Goal: Task Accomplishment & Management: Use online tool/utility

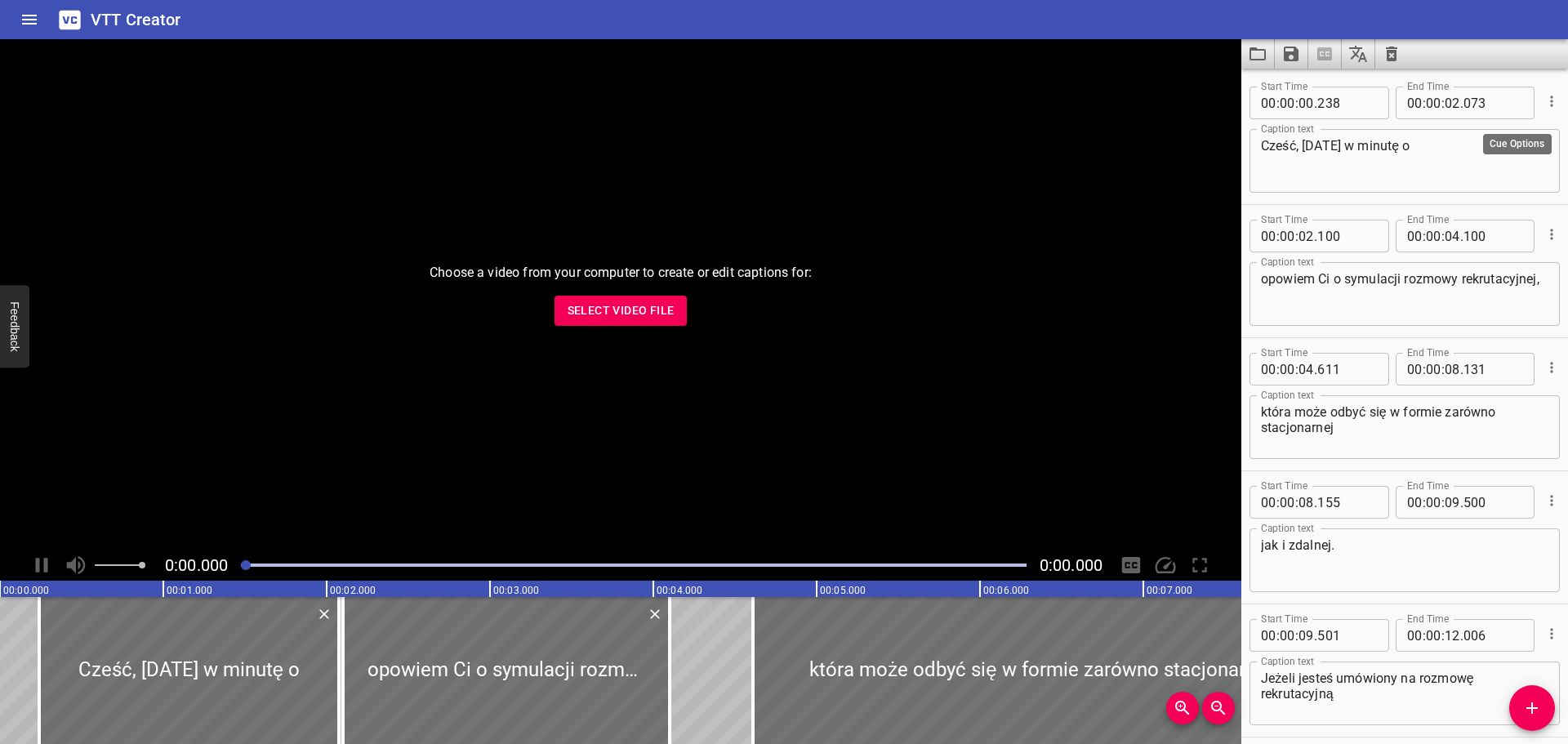
click at [1542, 83] on div at bounding box center [1551, 101] width 19 height 42
click at [1542, 89] on div at bounding box center [1551, 101] width 19 height 42
drag, startPoint x: 1537, startPoint y: 100, endPoint x: 1496, endPoint y: 167, distance: 78.5
click at [1493, 184] on div "Start Time 00 : 00 : 00 . 238 Start Time End Time 00 : 00 : 02 . 073 End Time C…" at bounding box center [1405, 138] width 310 height 116
click at [644, 308] on span "Select Video File" at bounding box center [621, 310] width 107 height 21
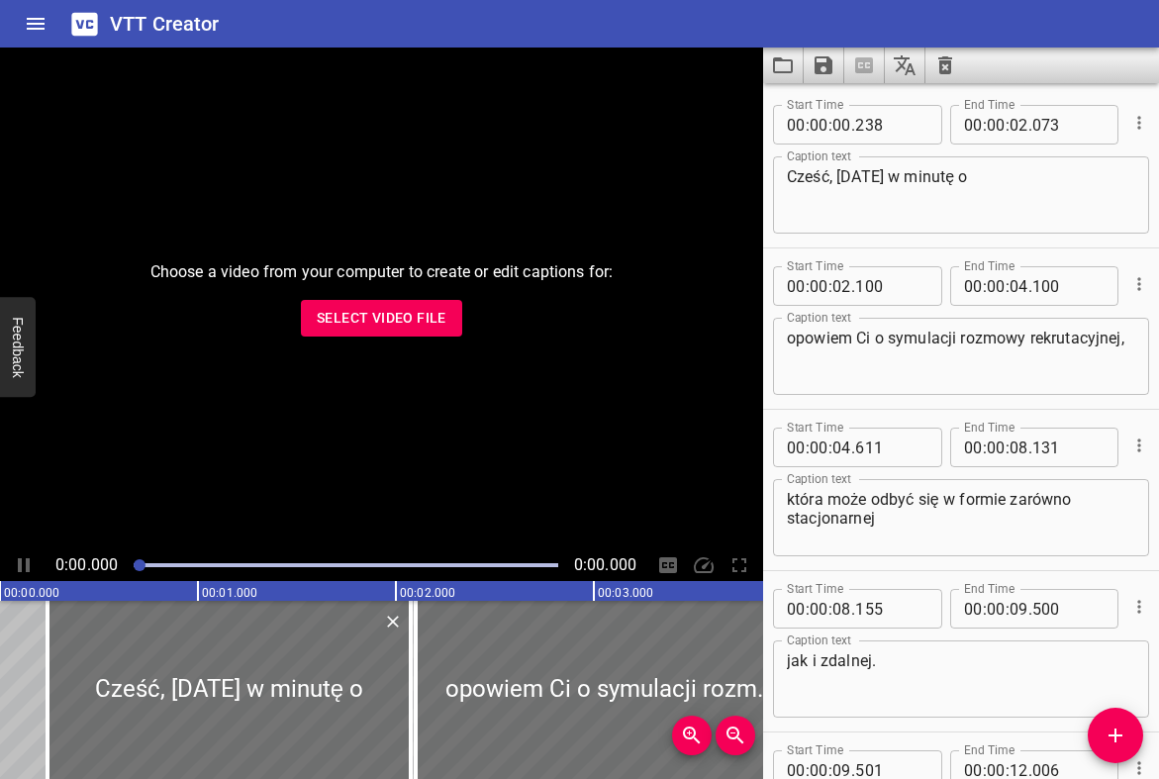
click at [388, 318] on span "Select Video File" at bounding box center [382, 318] width 130 height 25
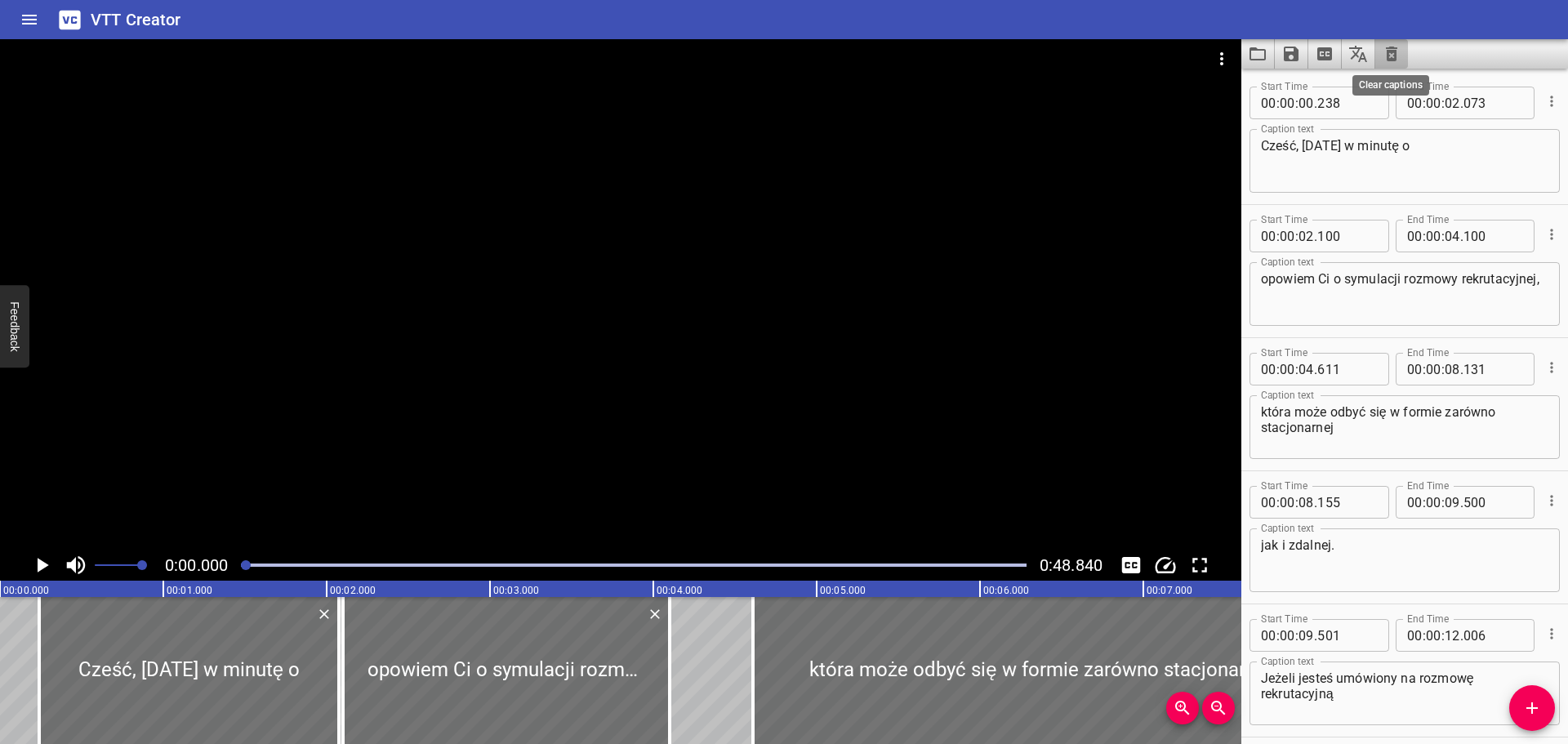
click at [1392, 49] on icon "Clear captions" at bounding box center [1392, 54] width 12 height 15
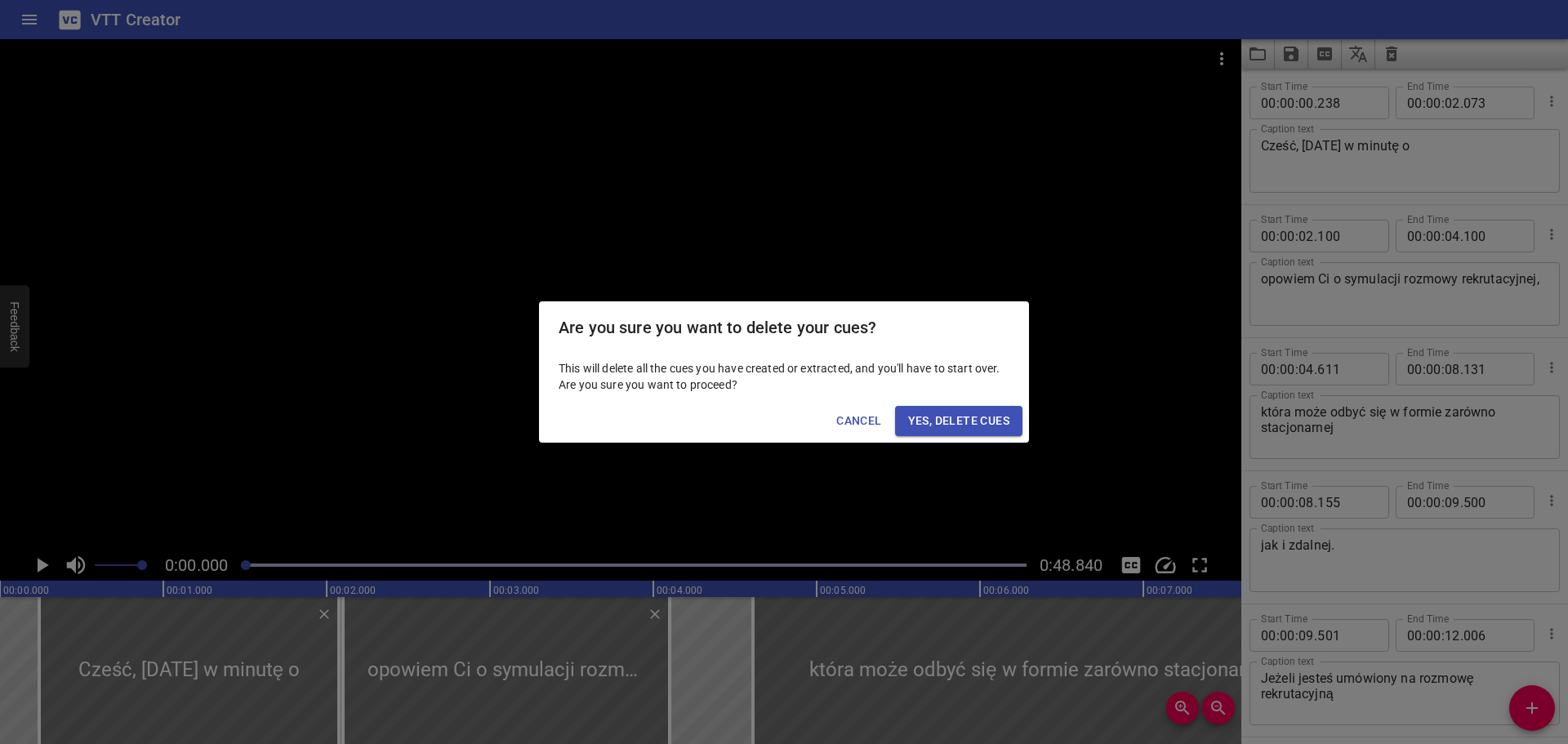
click at [936, 411] on span "Yes, Delete Cues" at bounding box center [959, 421] width 102 height 21
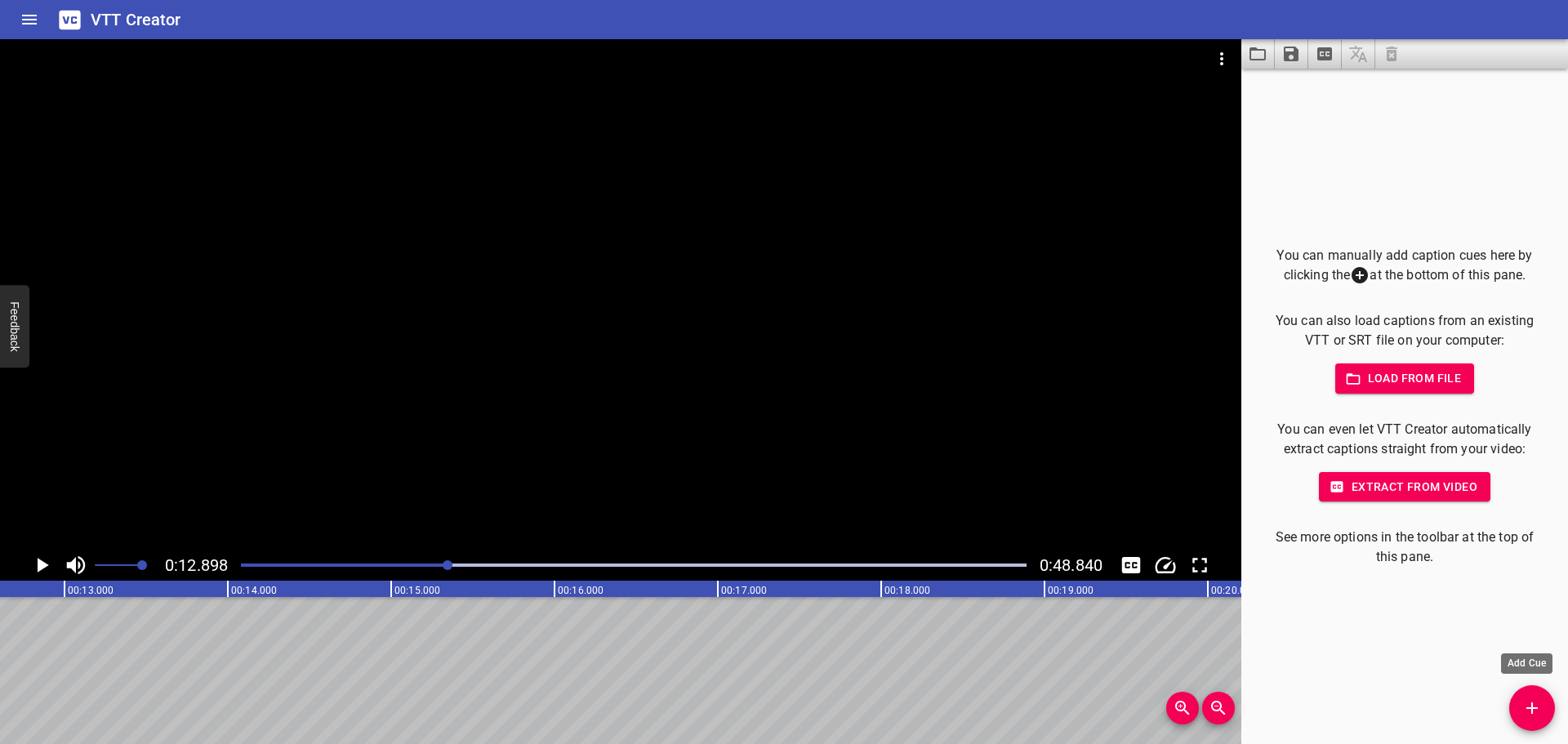
scroll to position [0, 2108]
click at [1529, 701] on icon "Add Cue" at bounding box center [1533, 708] width 20 height 20
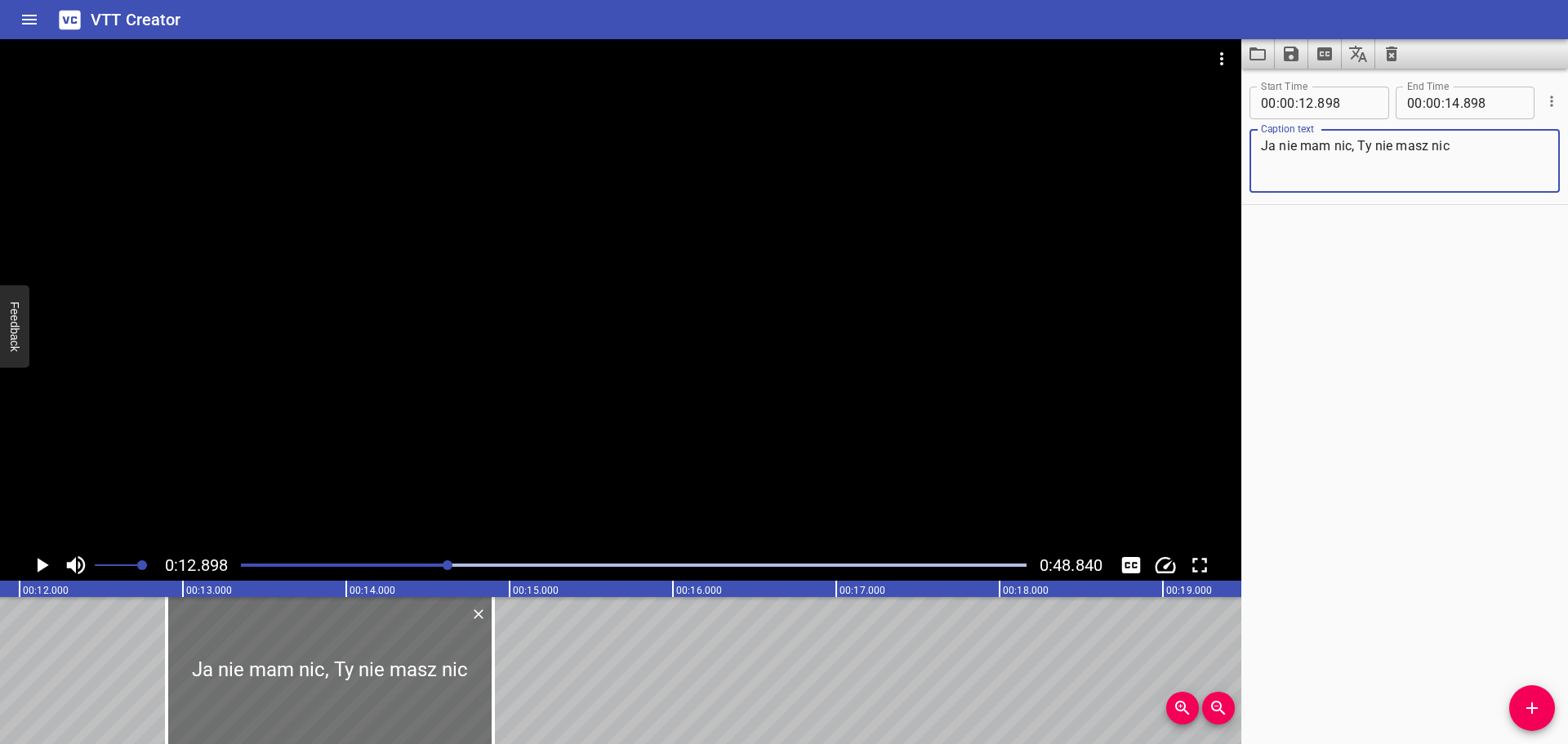
scroll to position [0, 1924]
type textarea "Ja nie mam nic, Ty nie masz nic"
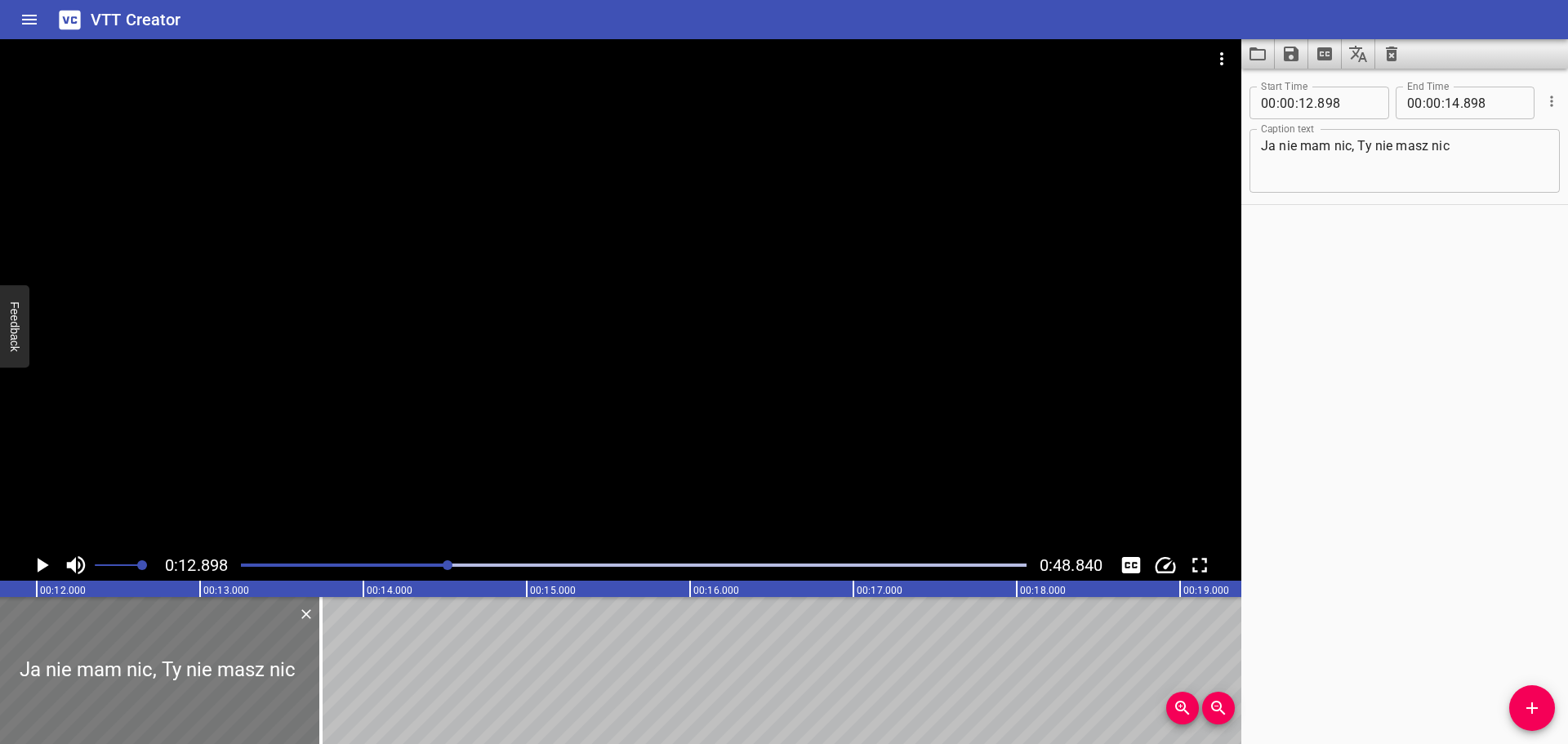
drag, startPoint x: 305, startPoint y: 671, endPoint x: 116, endPoint y: 669, distance: 189.0
click at [116, 669] on div at bounding box center [158, 670] width 327 height 147
type input "11"
type input "738"
type input "13"
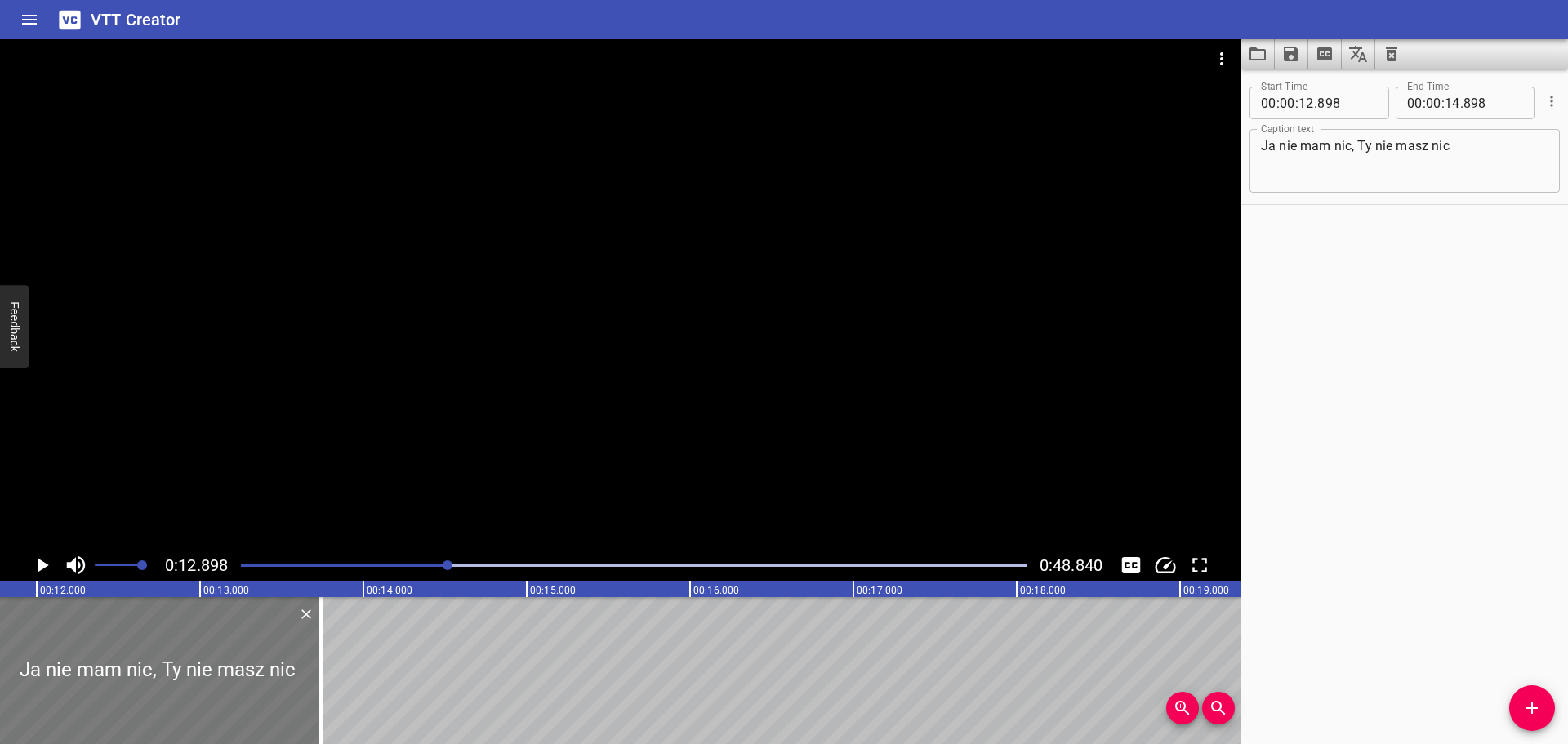
type input "738"
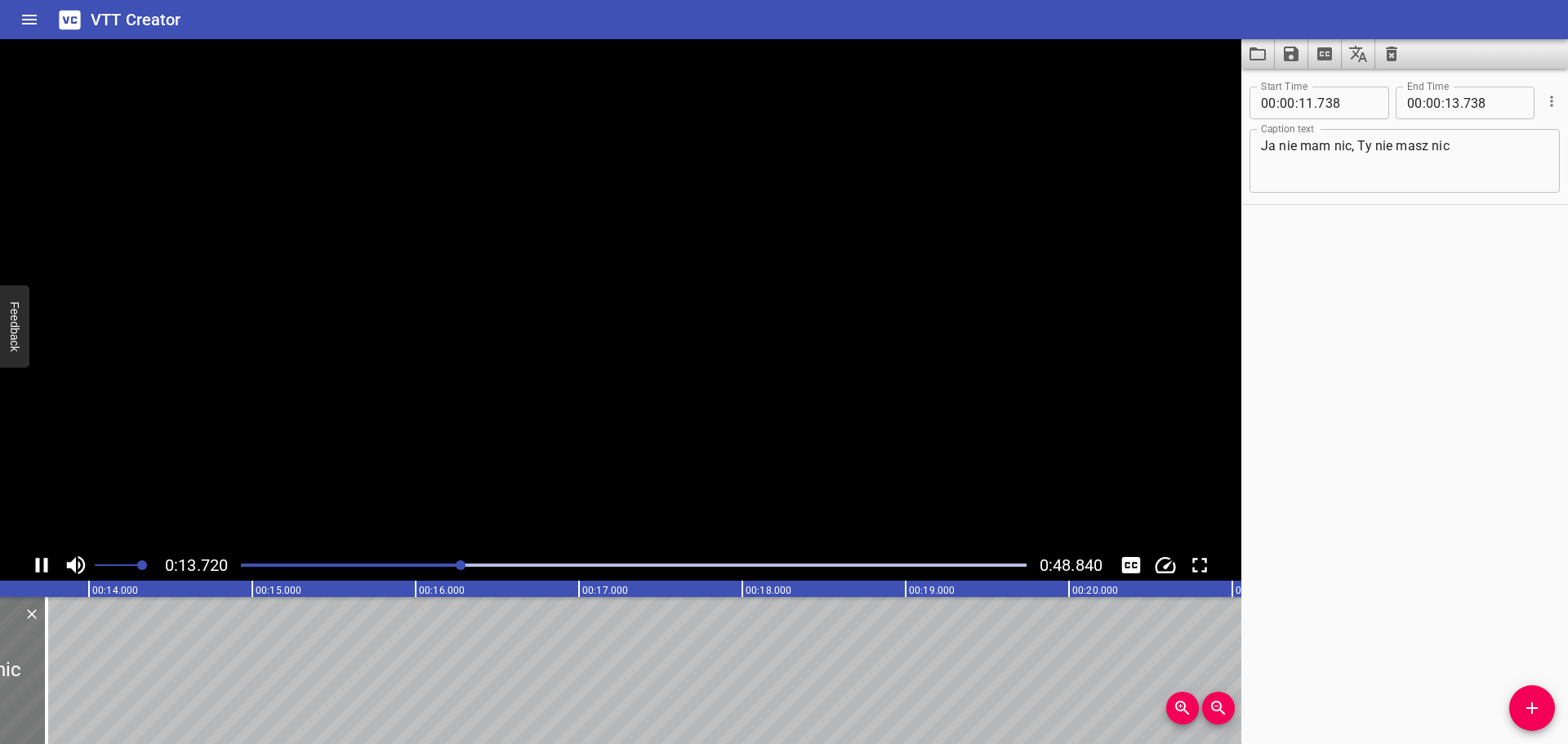
scroll to position [0, 2260]
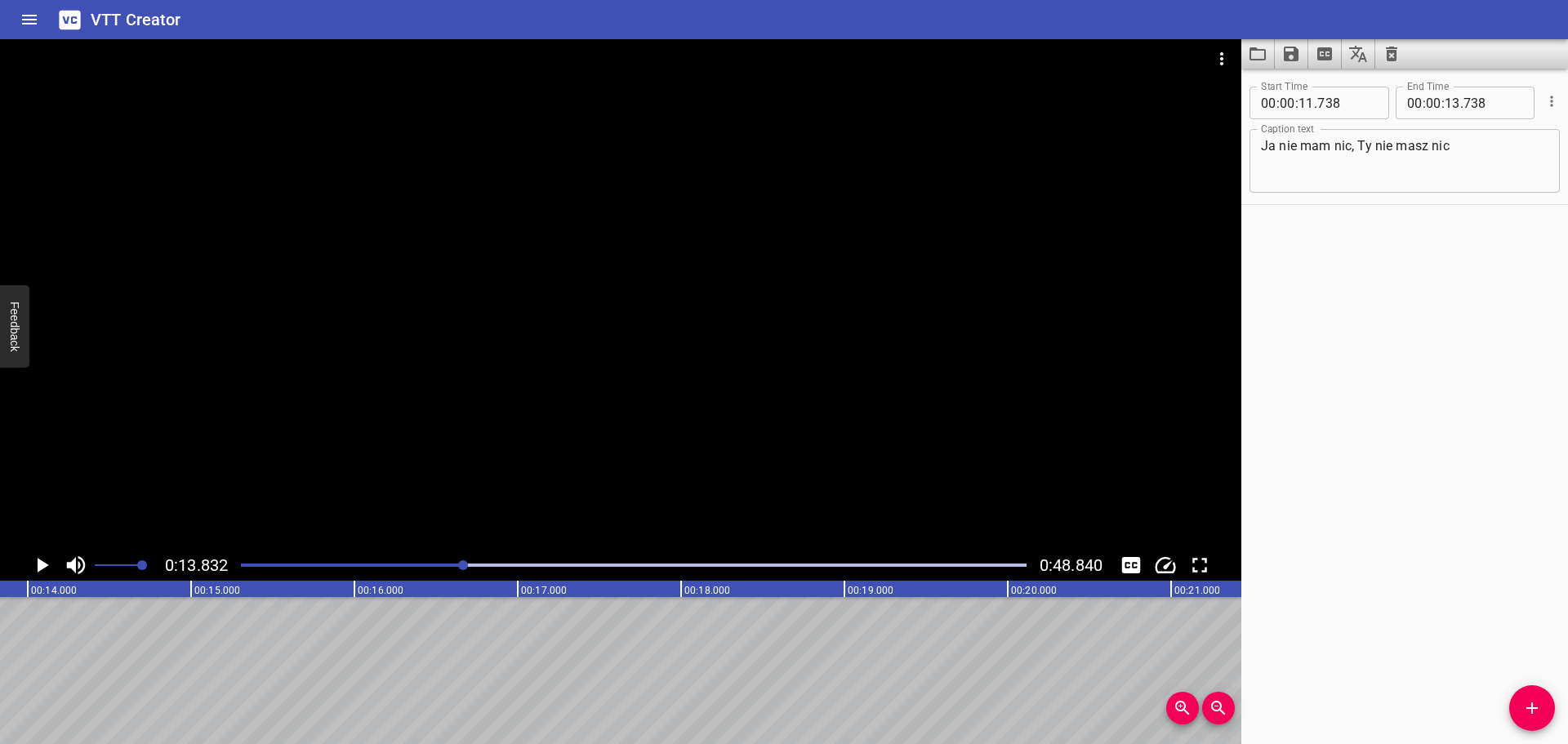
click at [1542, 697] on button "Add Cue" at bounding box center [1532, 707] width 45 height 45
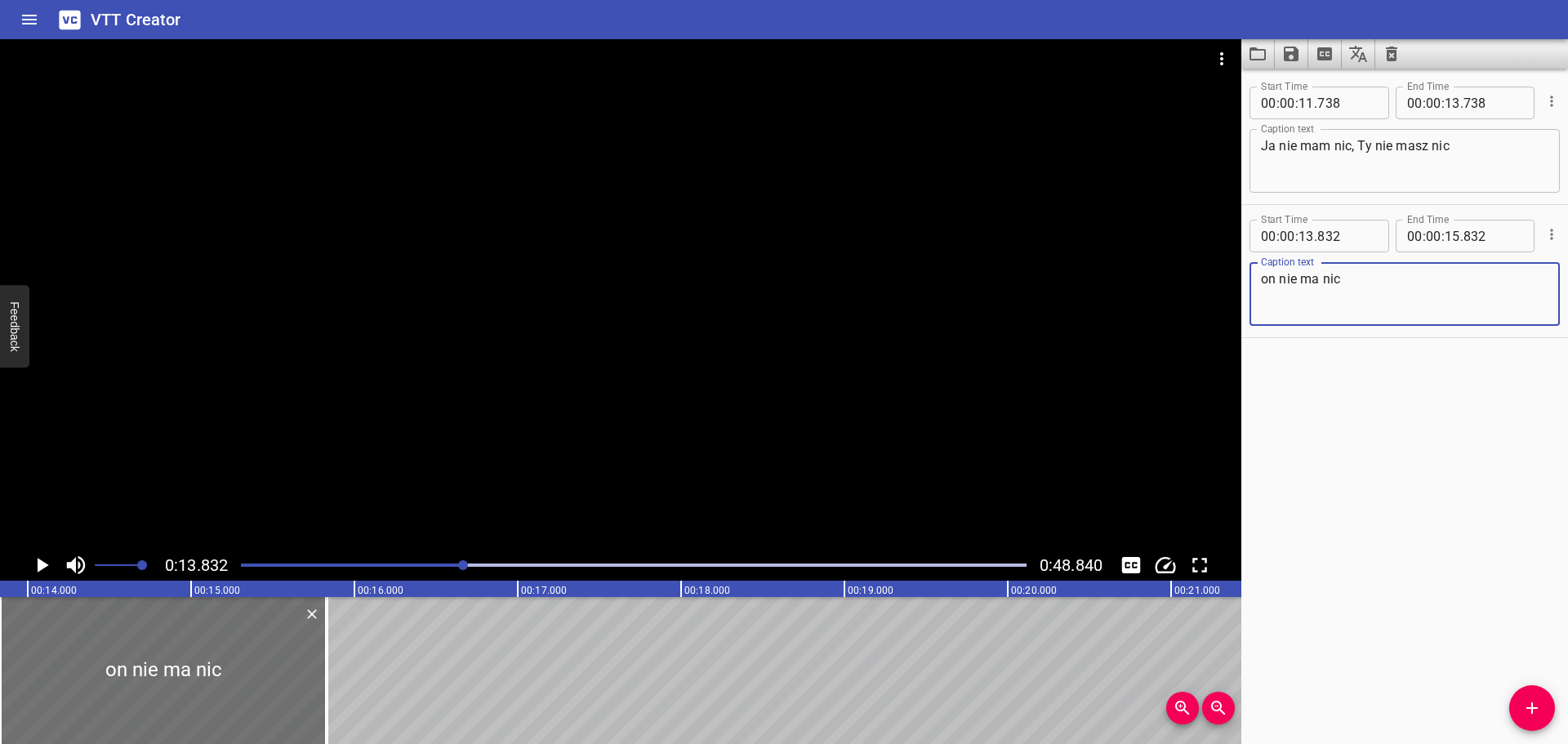
type textarea "on nie ma nic"
click at [1470, 153] on textarea "Ja nie mam nic, Ty nie masz nic" at bounding box center [1405, 161] width 287 height 46
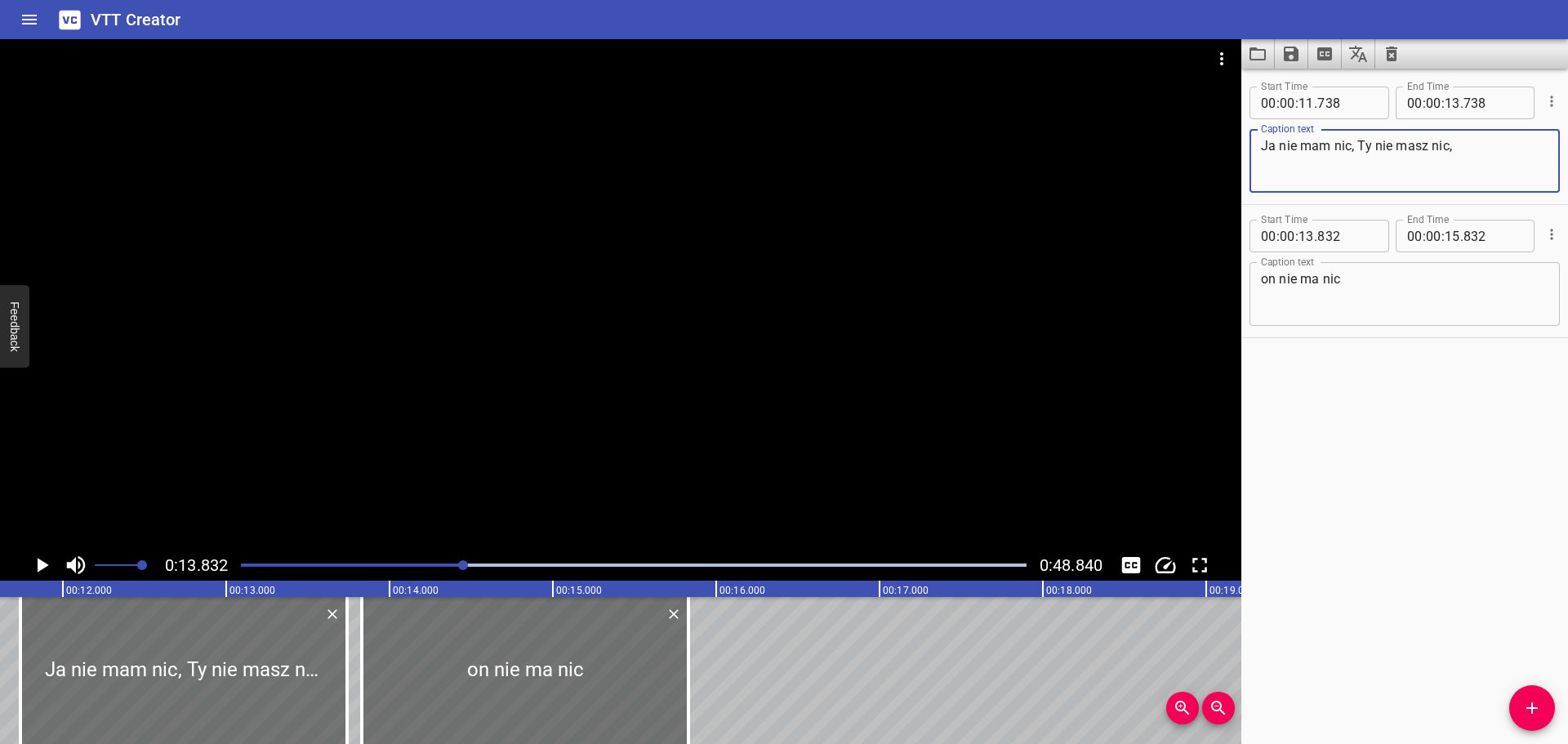
scroll to position [0, 1896]
type textarea "Ja nie mam nic, Ty nie masz nic,"
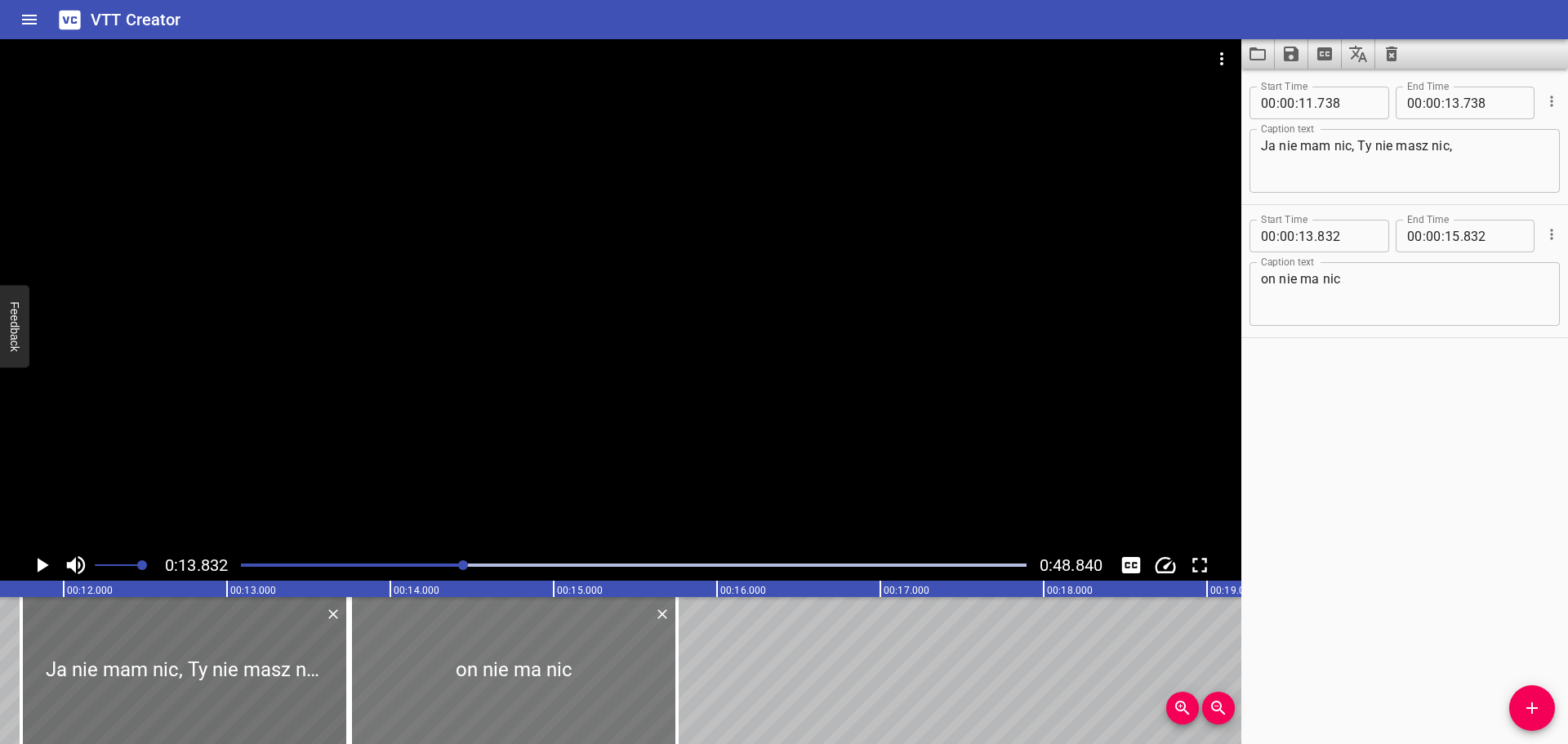
drag, startPoint x: 427, startPoint y: 672, endPoint x: 414, endPoint y: 678, distance: 14.3
type input "757"
drag, startPoint x: 414, startPoint y: 678, endPoint x: 0, endPoint y: 669, distance: 414.1
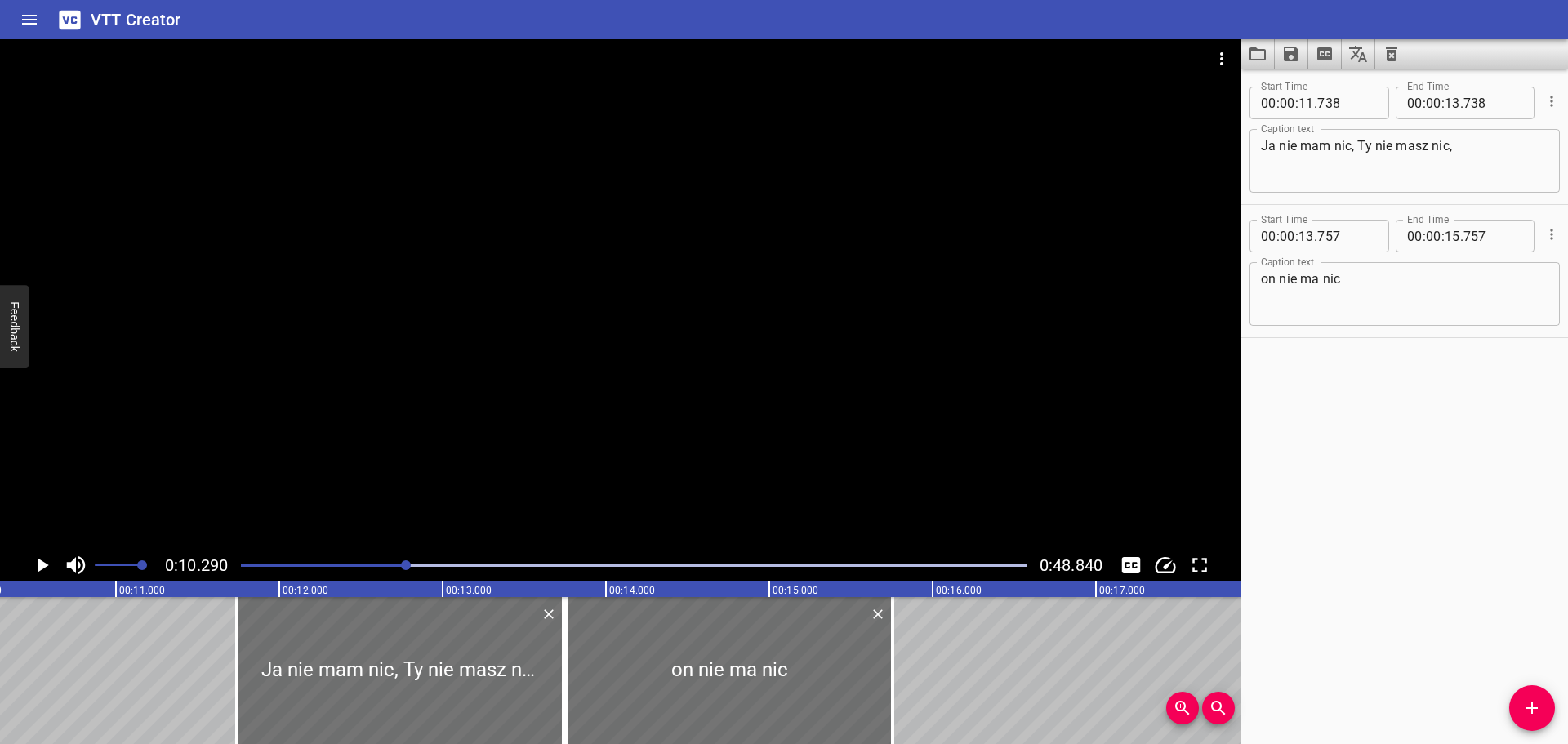
click at [46, 567] on icon "Play/Pause" at bounding box center [42, 565] width 25 height 25
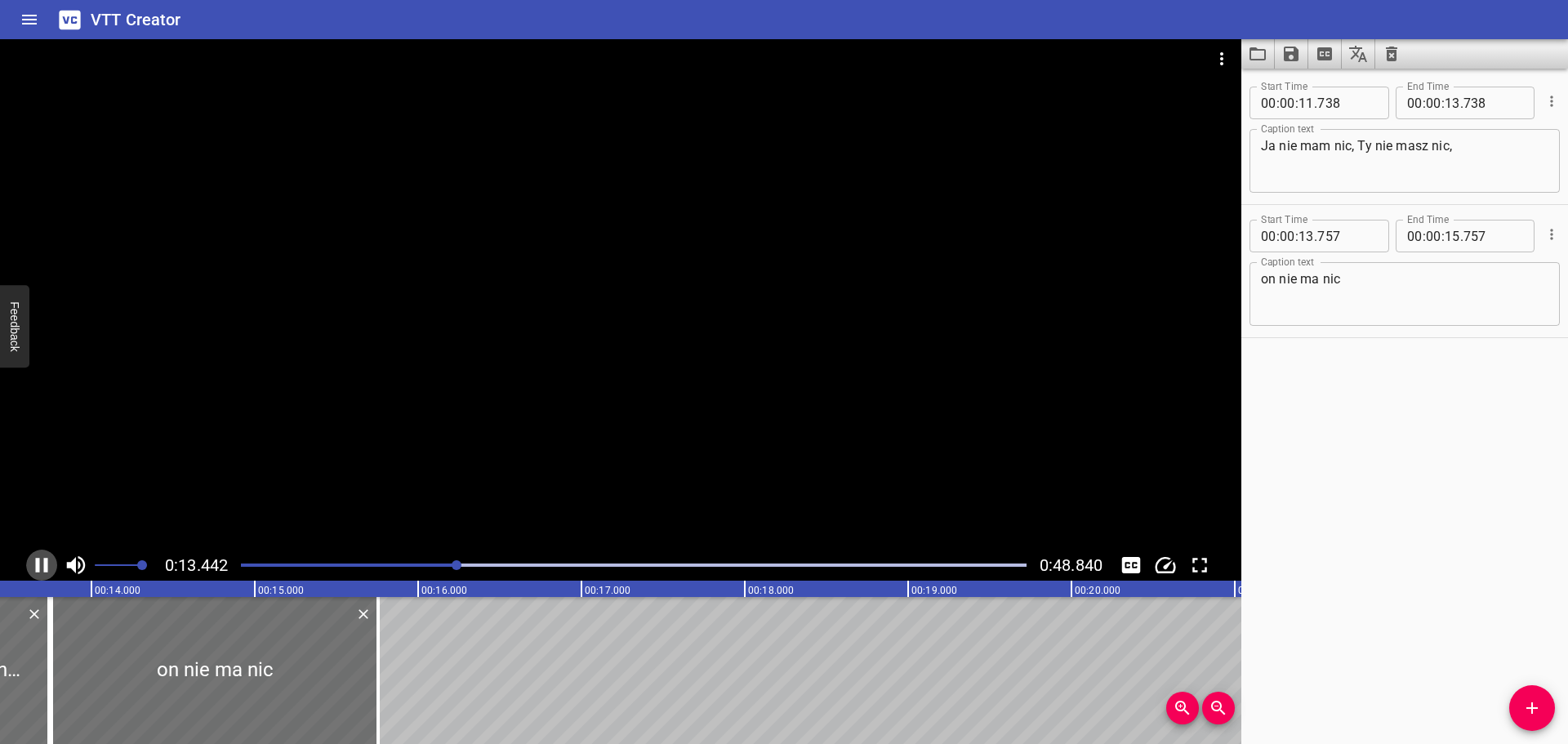
click at [51, 567] on icon "Play/Pause" at bounding box center [42, 565] width 25 height 25
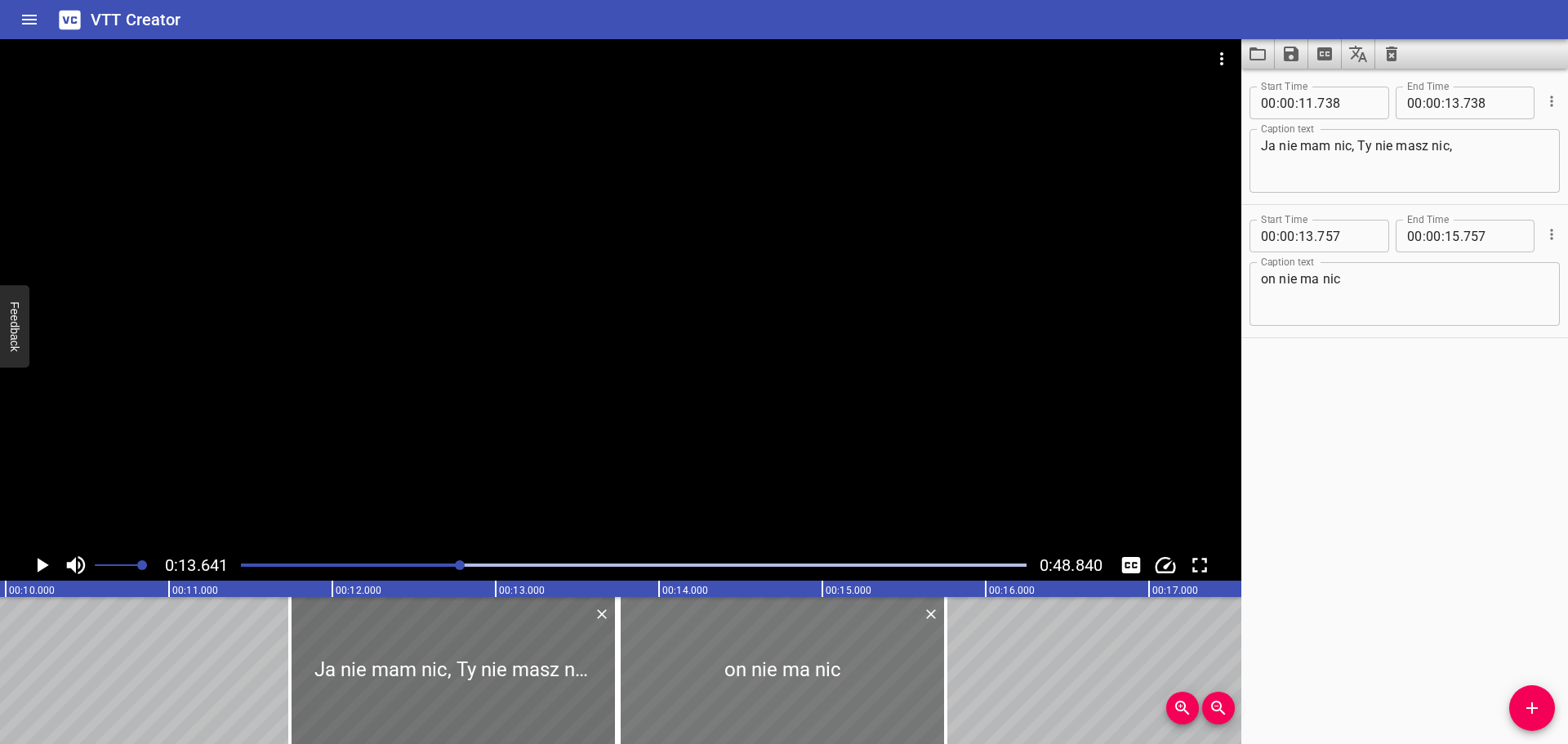
scroll to position [0, 1627]
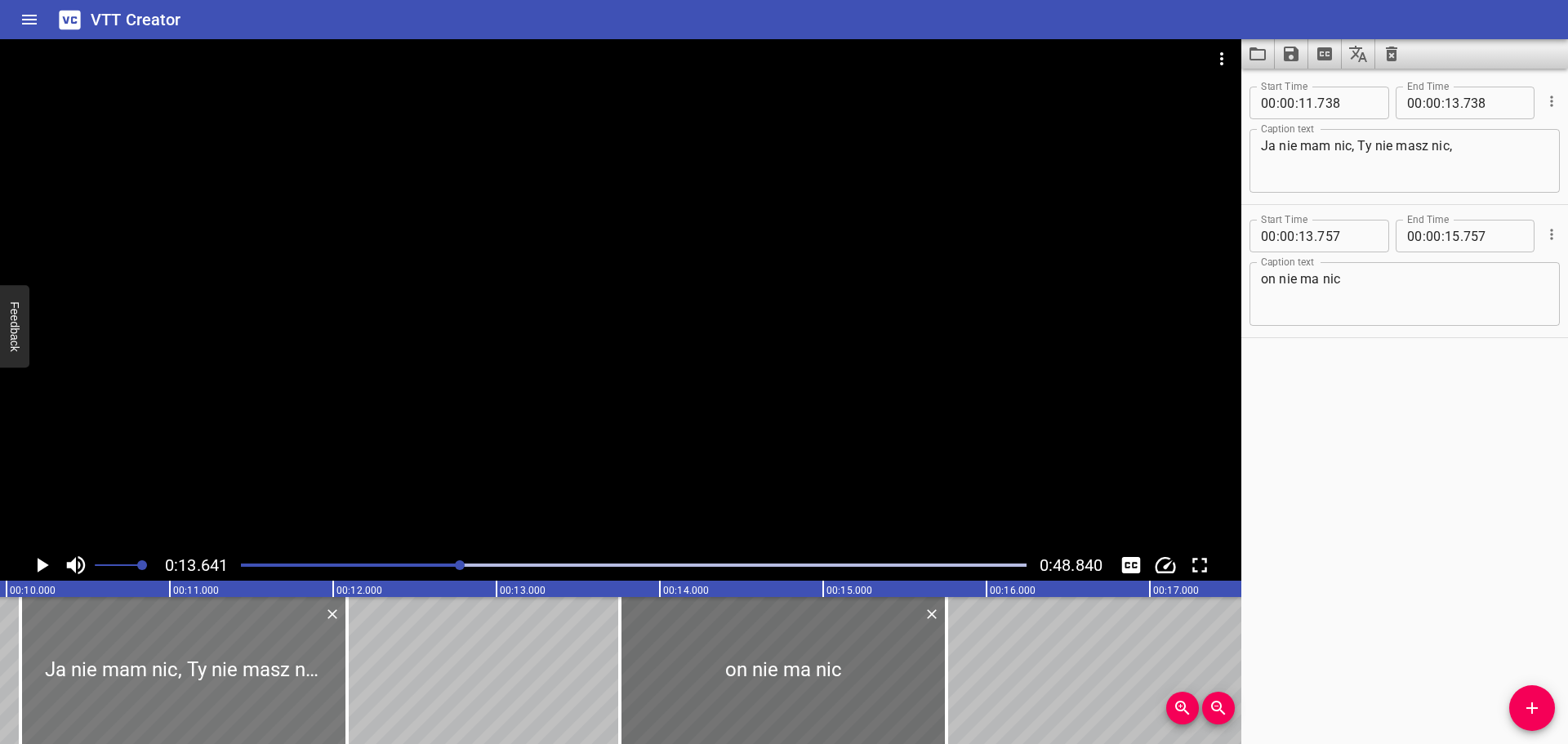
drag, startPoint x: 406, startPoint y: 669, endPoint x: 135, endPoint y: 671, distance: 271.0
type input "10"
type input "083"
type input "12"
type input "083"
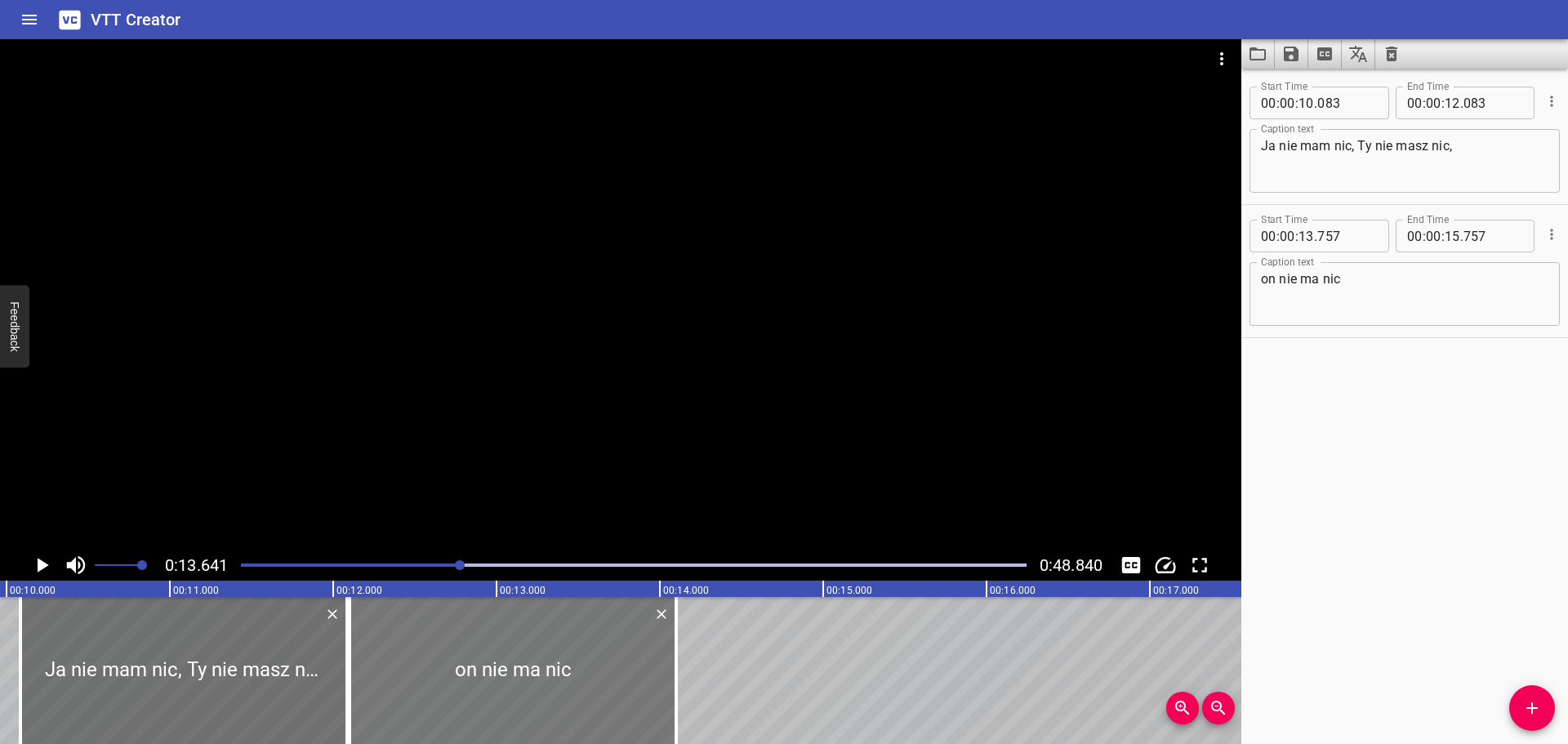
drag, startPoint x: 135, startPoint y: 671, endPoint x: 429, endPoint y: 698, distance: 295.2
click at [429, 698] on div at bounding box center [513, 670] width 327 height 147
type input "12"
type input "102"
type input "14"
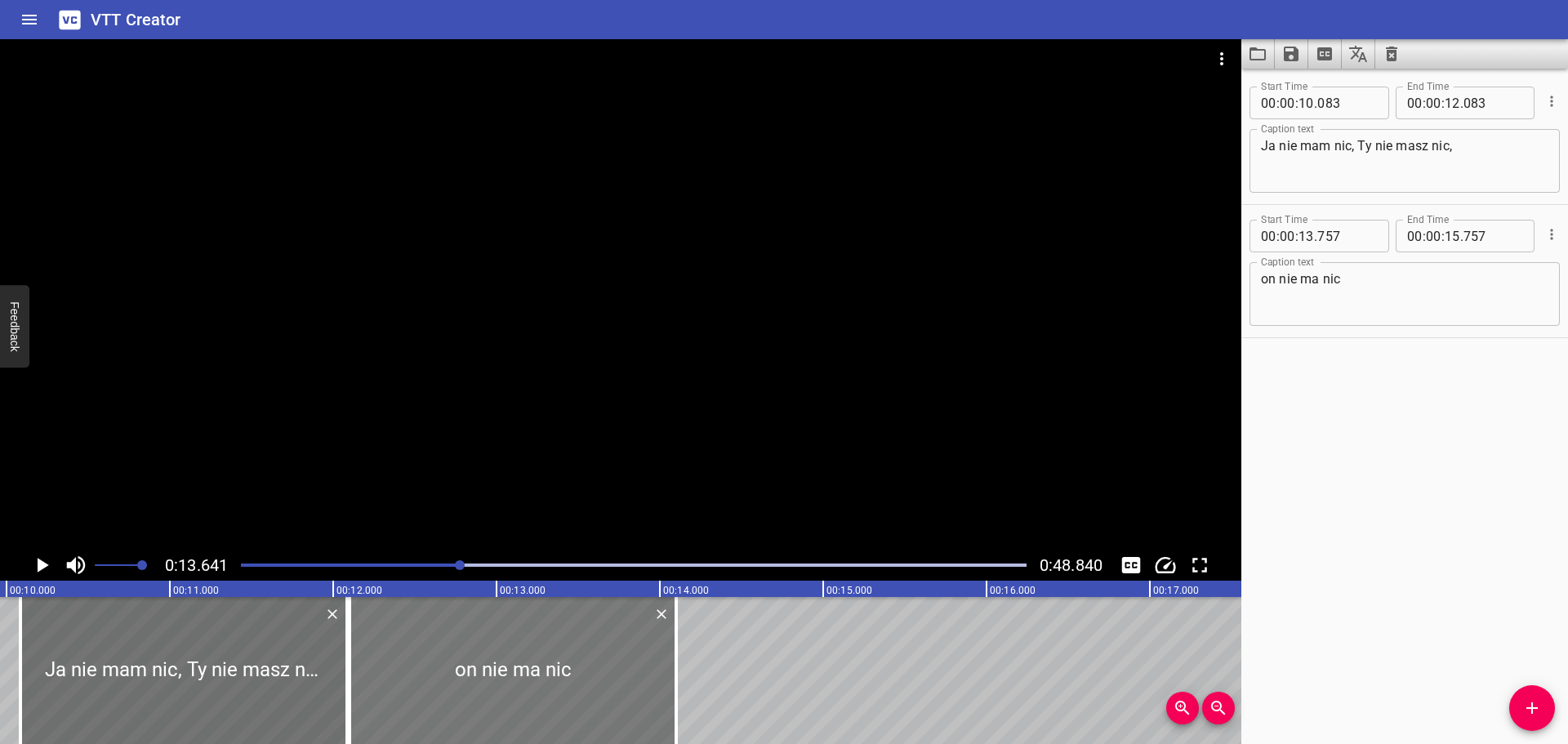
type input "102"
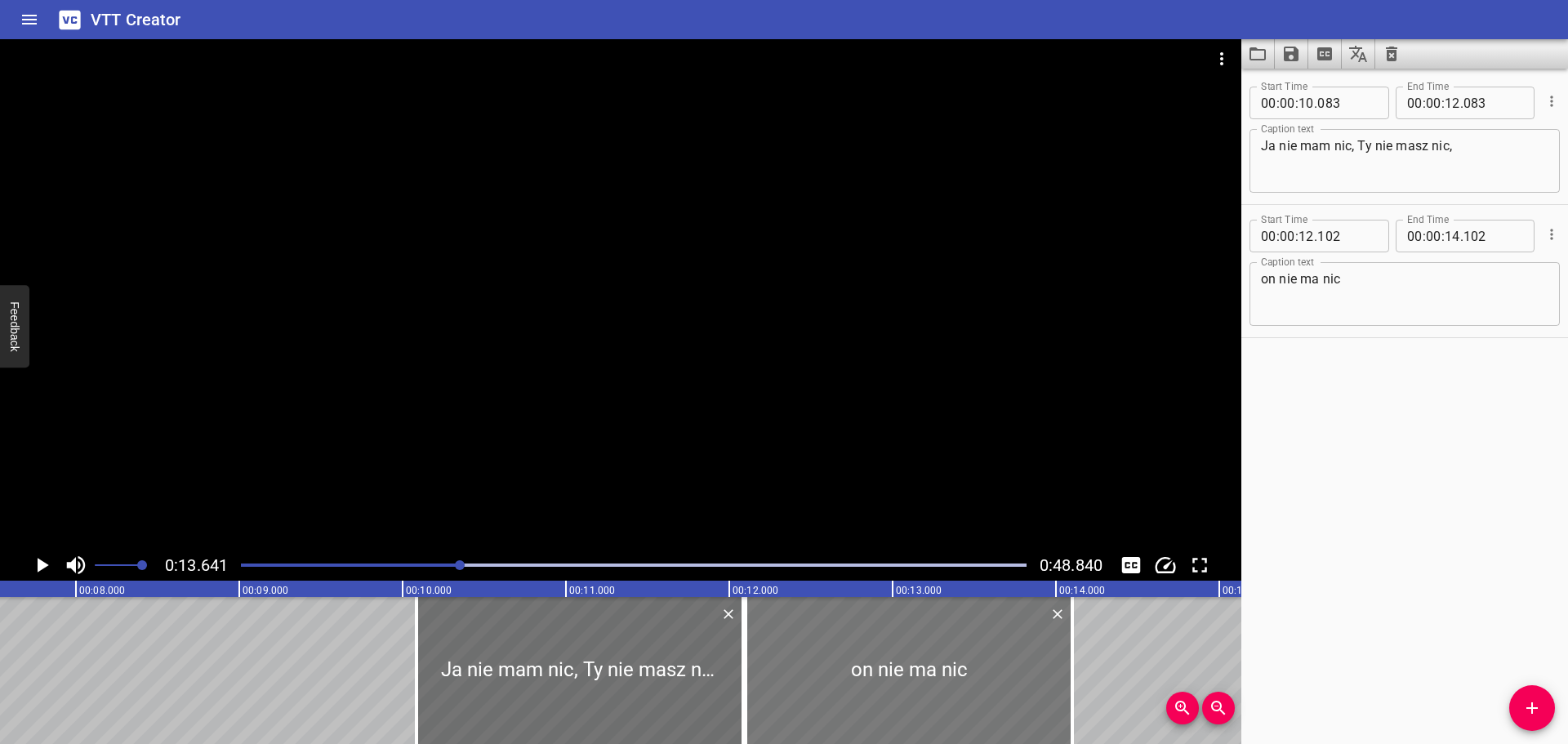
scroll to position [0, 1197]
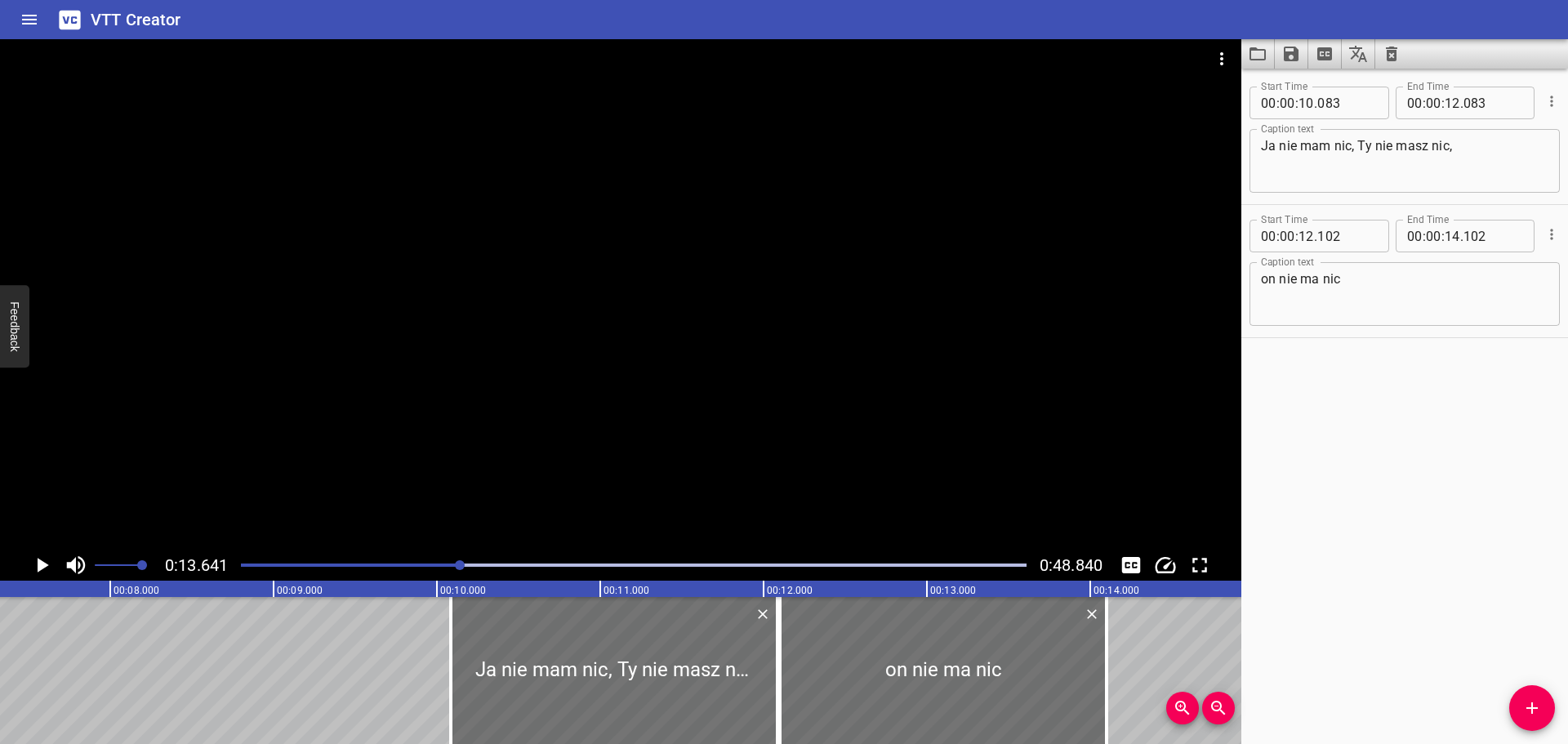
click at [40, 574] on icon "Play/Pause" at bounding box center [42, 565] width 25 height 25
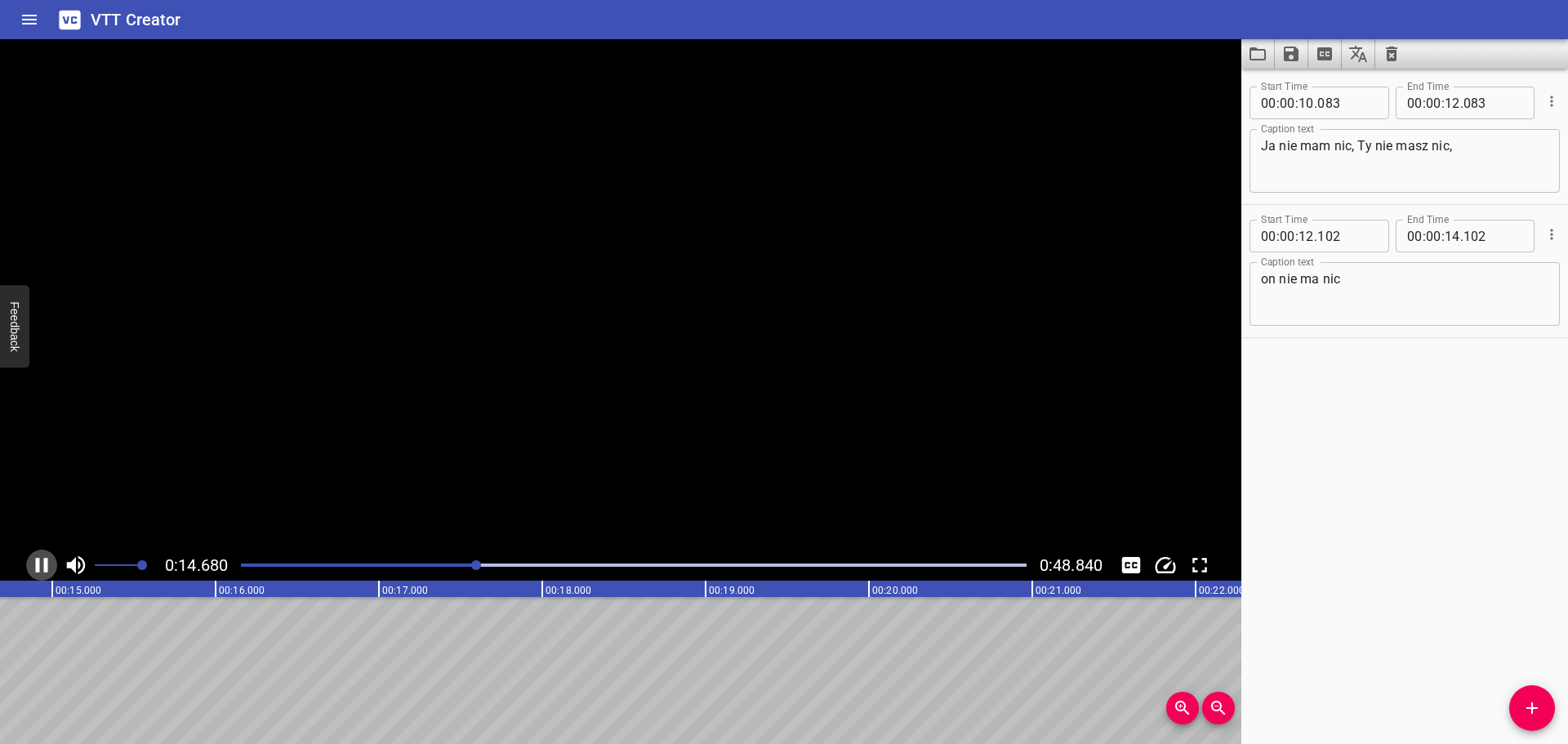
click at [40, 574] on icon "Play/Pause" at bounding box center [42, 565] width 25 height 25
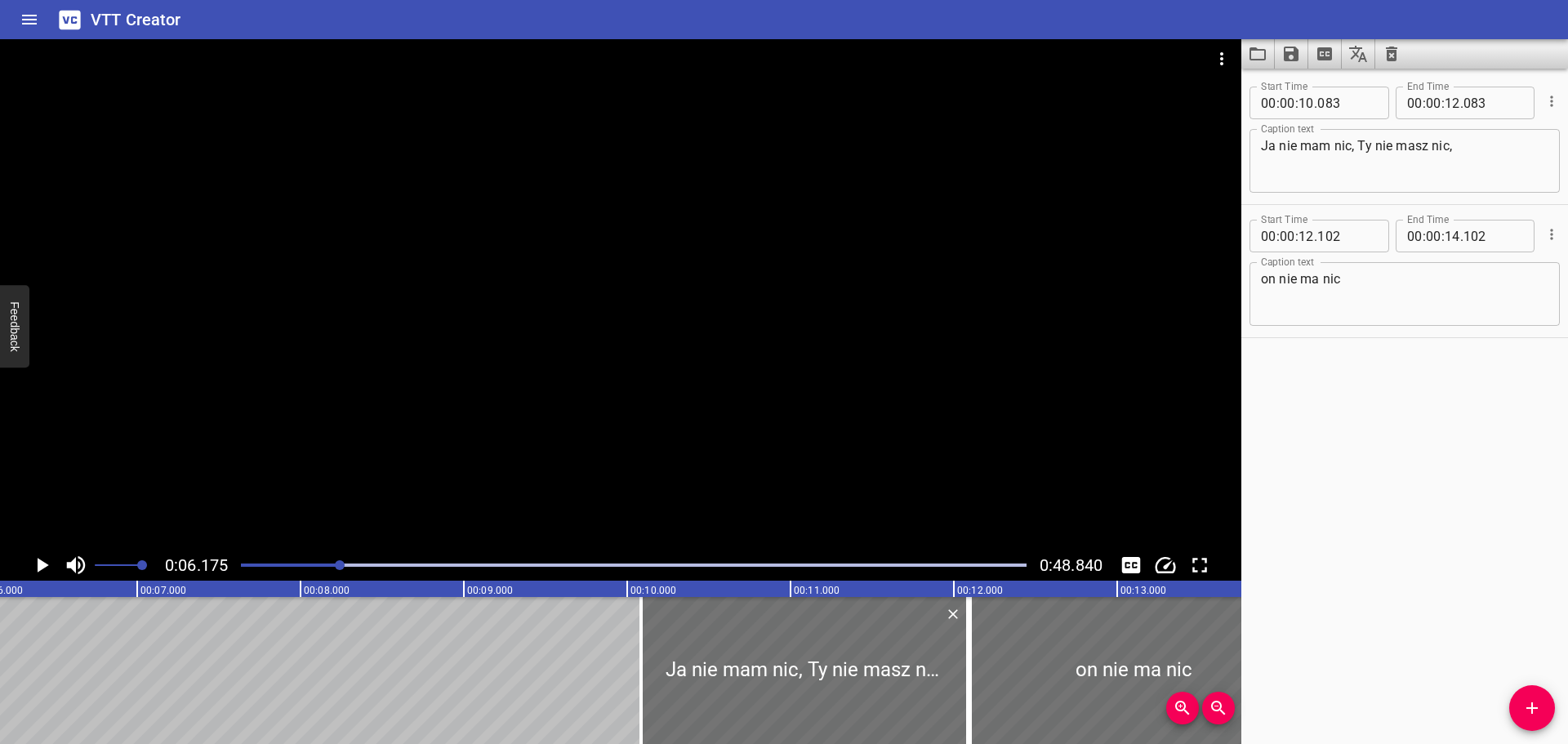
scroll to position [0, 1008]
click at [196, 580] on div "0:06.175 0:48.840" at bounding box center [621, 565] width 1241 height 31
click at [40, 563] on icon "Play/Pause" at bounding box center [44, 565] width 12 height 15
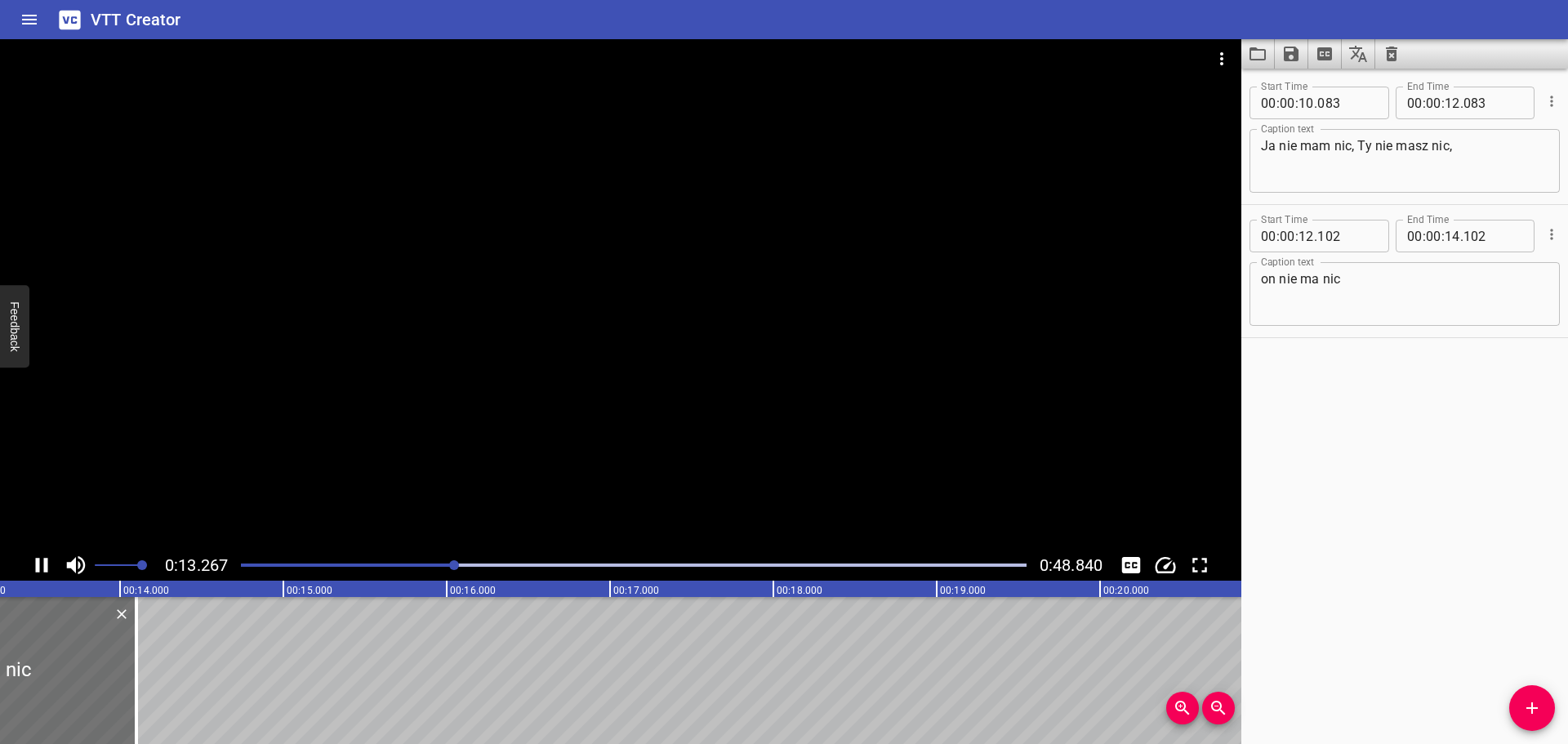
click at [31, 578] on div "0:13.267 0:48.840" at bounding box center [621, 565] width 1241 height 31
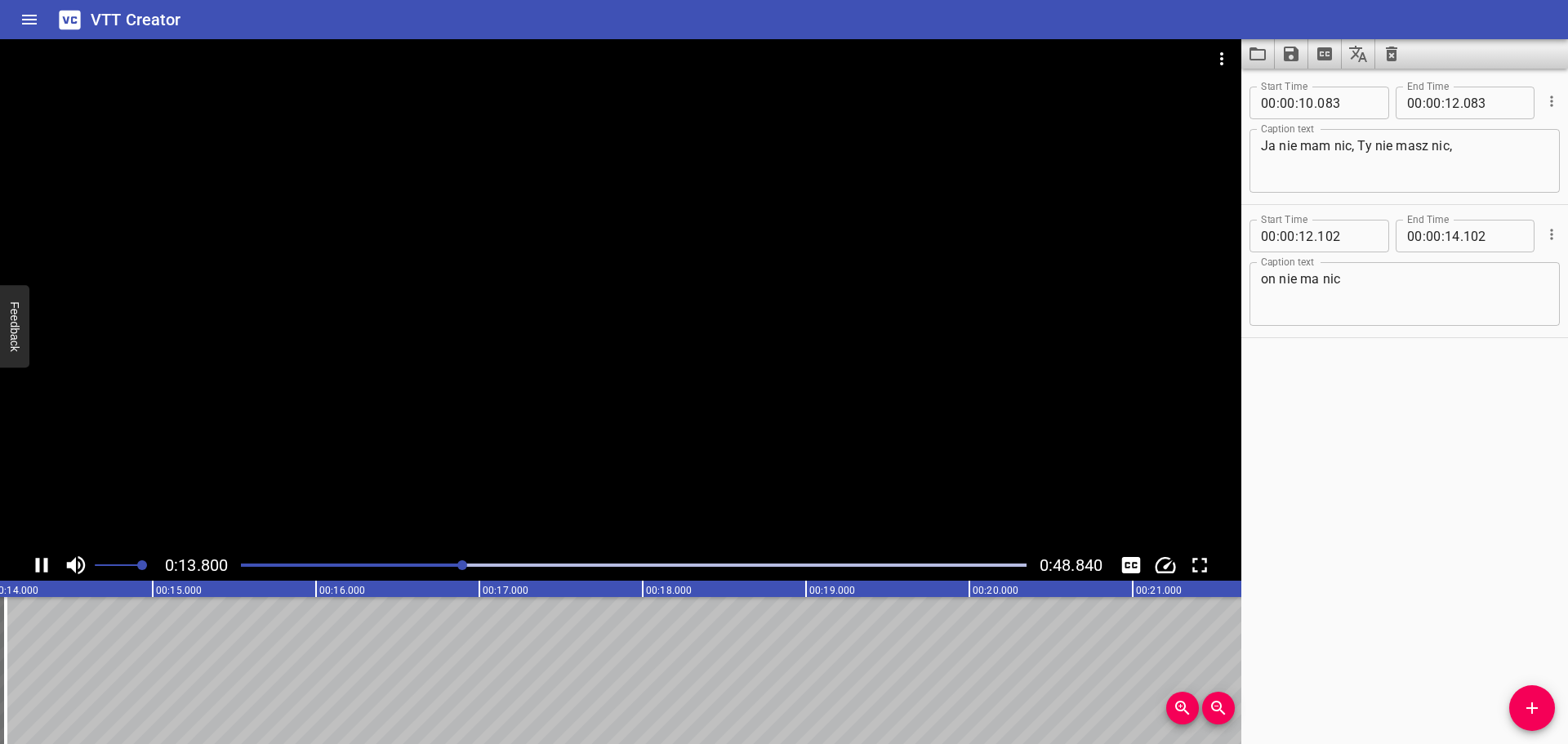
click at [50, 570] on icon "Play/Pause" at bounding box center [42, 565] width 25 height 25
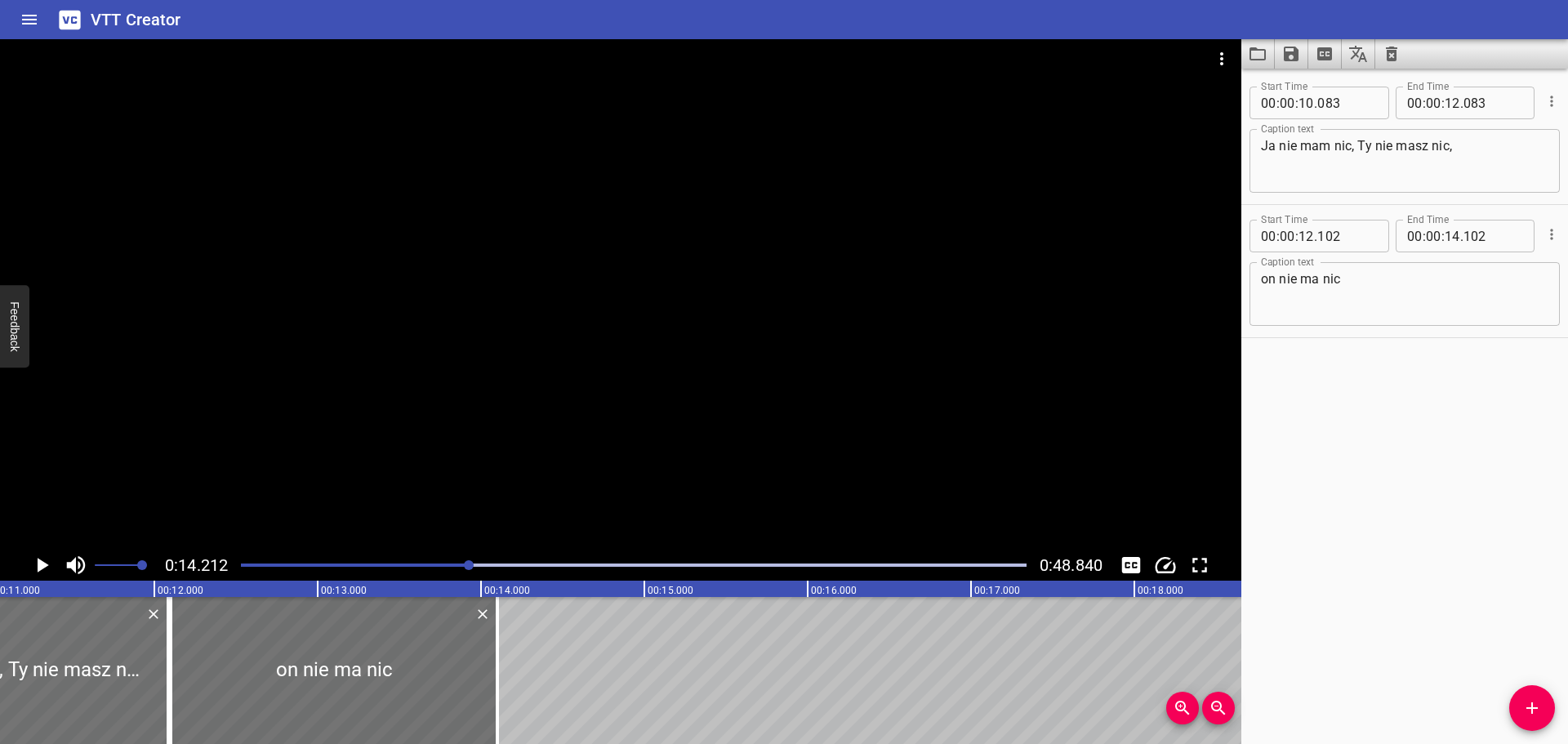
scroll to position [0, 1765]
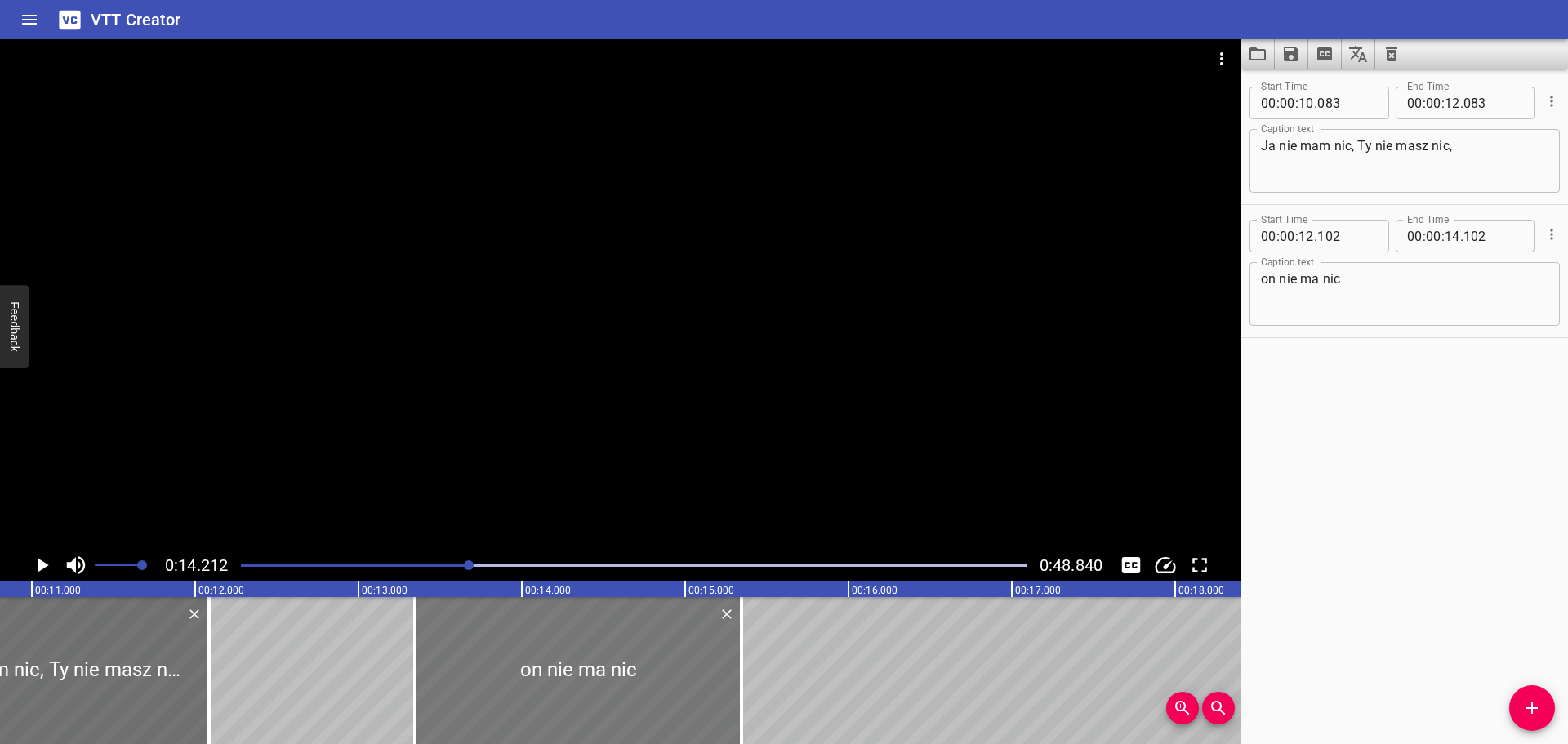
drag, startPoint x: 342, startPoint y: 633, endPoint x: 545, endPoint y: 618, distance: 203.6
click at [545, 618] on div at bounding box center [579, 670] width 327 height 147
type input "13"
type input "347"
type input "15"
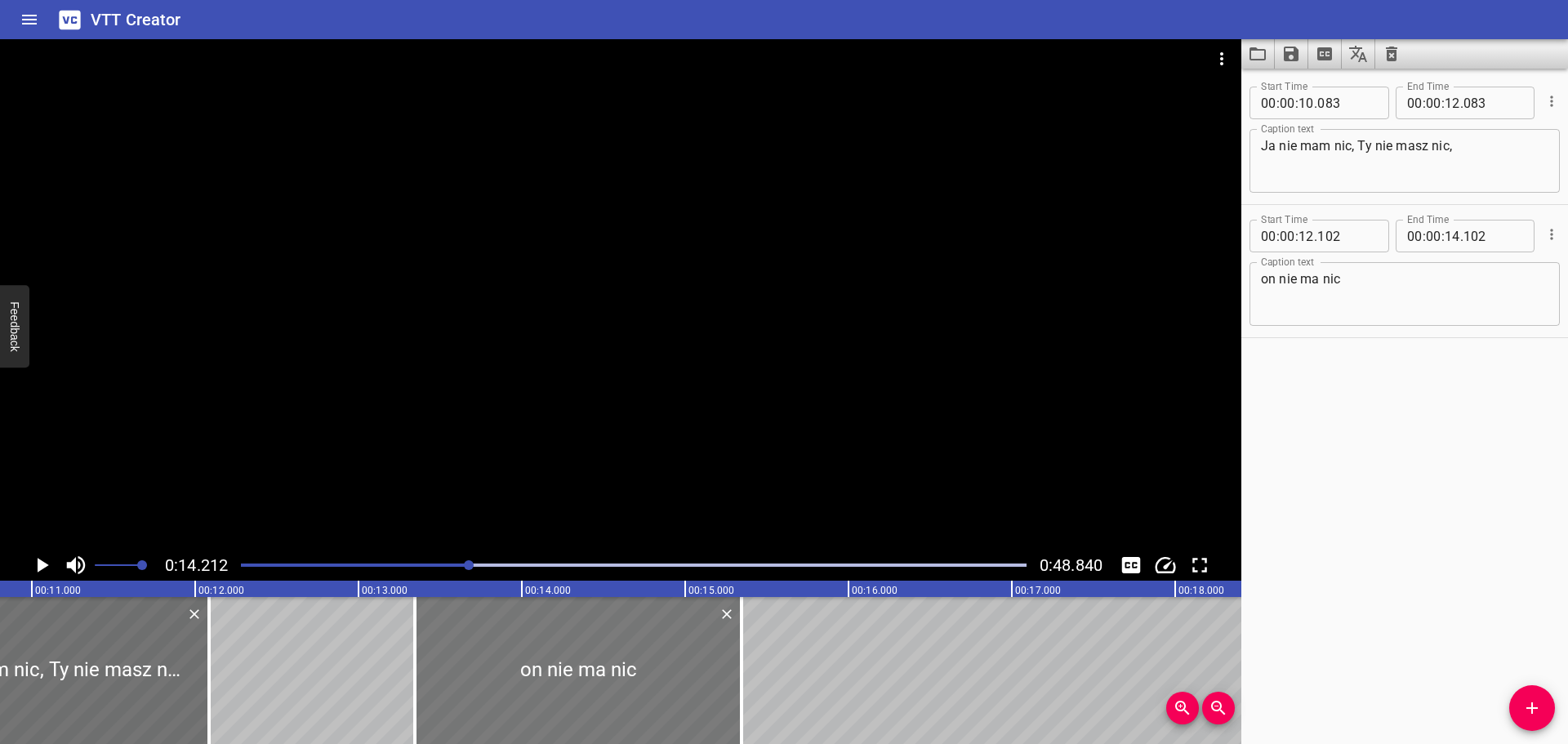
type input "347"
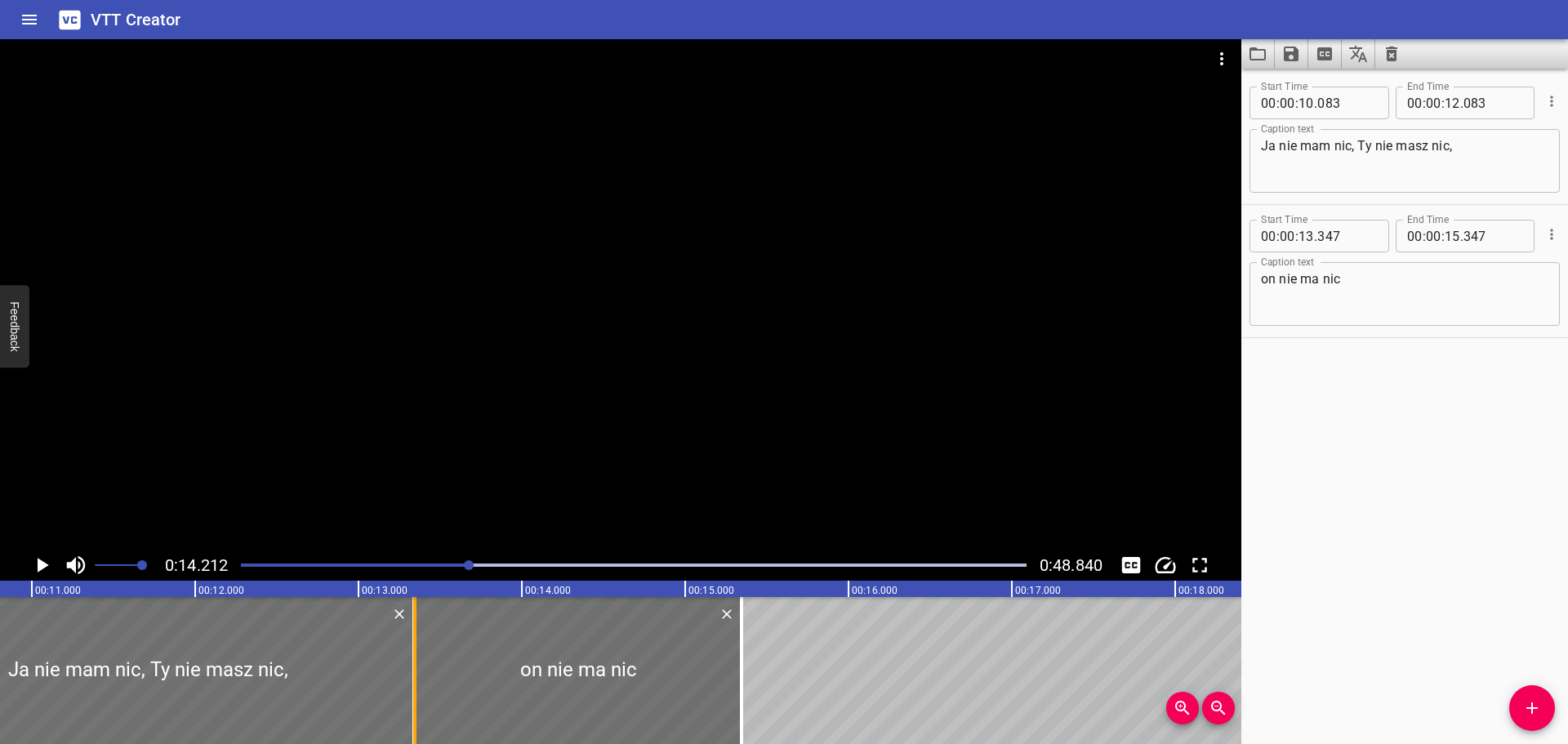
drag, startPoint x: 208, startPoint y: 660, endPoint x: 413, endPoint y: 627, distance: 207.6
type input "13"
type input "338"
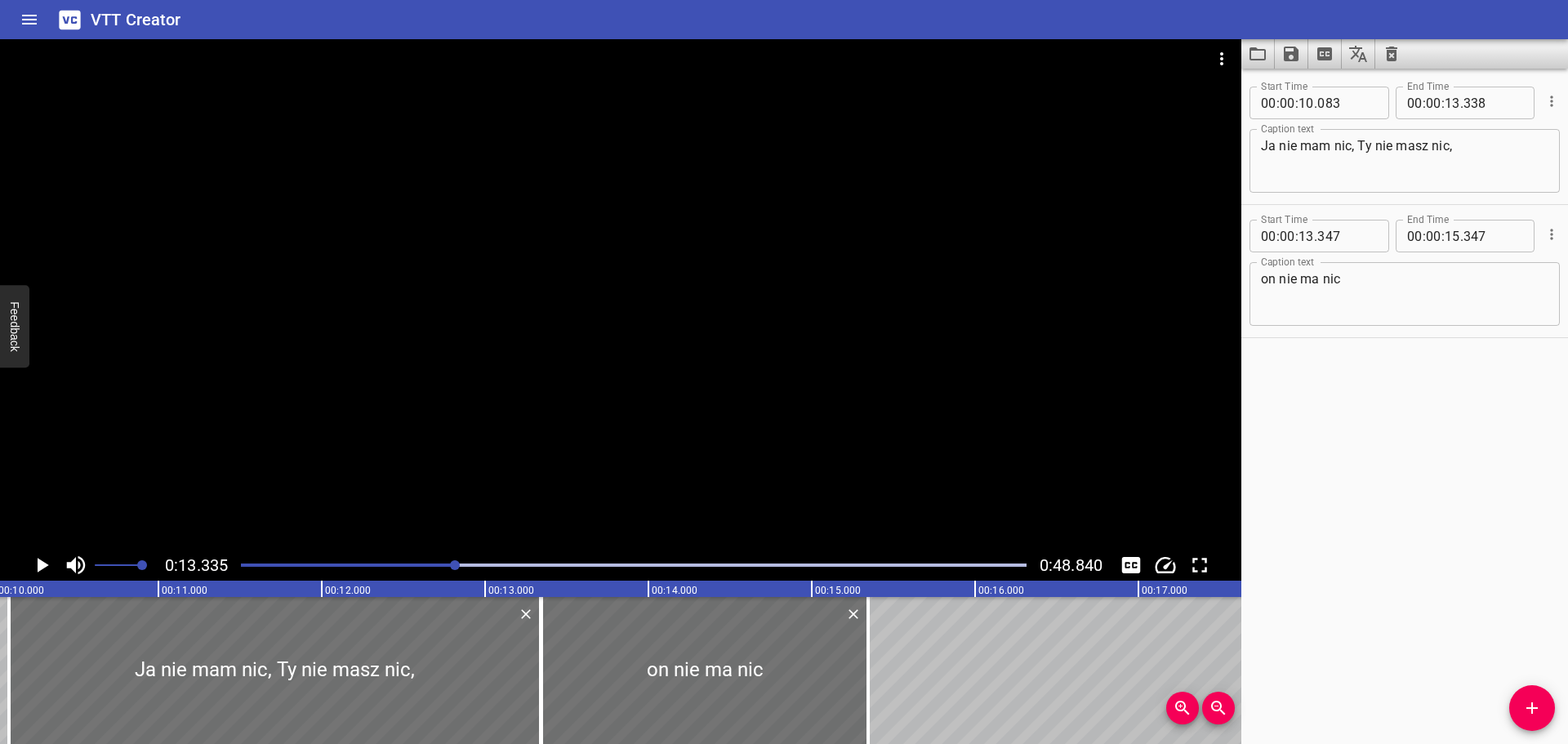
scroll to position [0, 1633]
drag, startPoint x: 451, startPoint y: 560, endPoint x: 420, endPoint y: 560, distance: 31.0
click at [420, 560] on div at bounding box center [634, 565] width 805 height 23
click at [420, 560] on div at bounding box center [418, 565] width 10 height 10
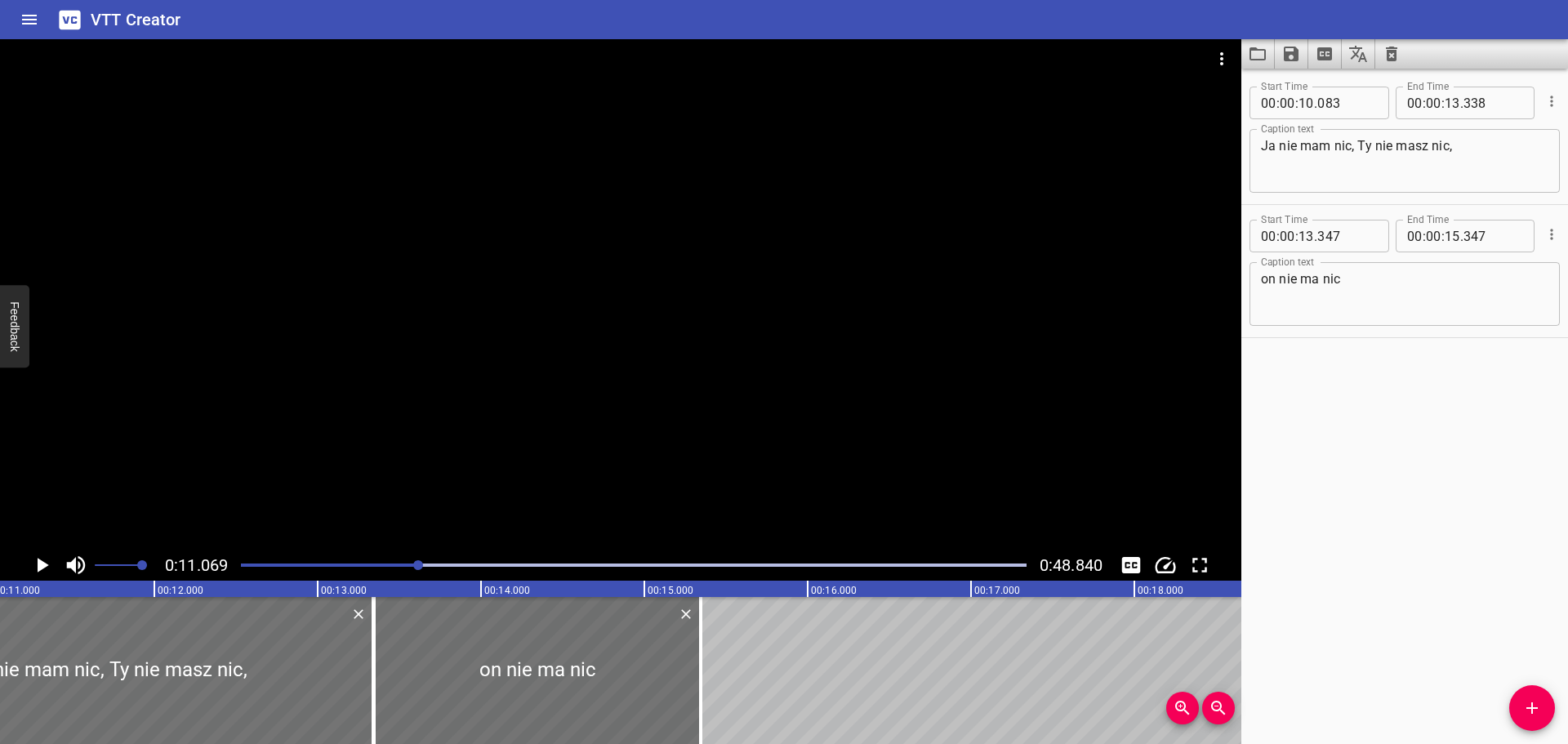
scroll to position [0, 1808]
click at [388, 562] on div at bounding box center [634, 565] width 805 height 23
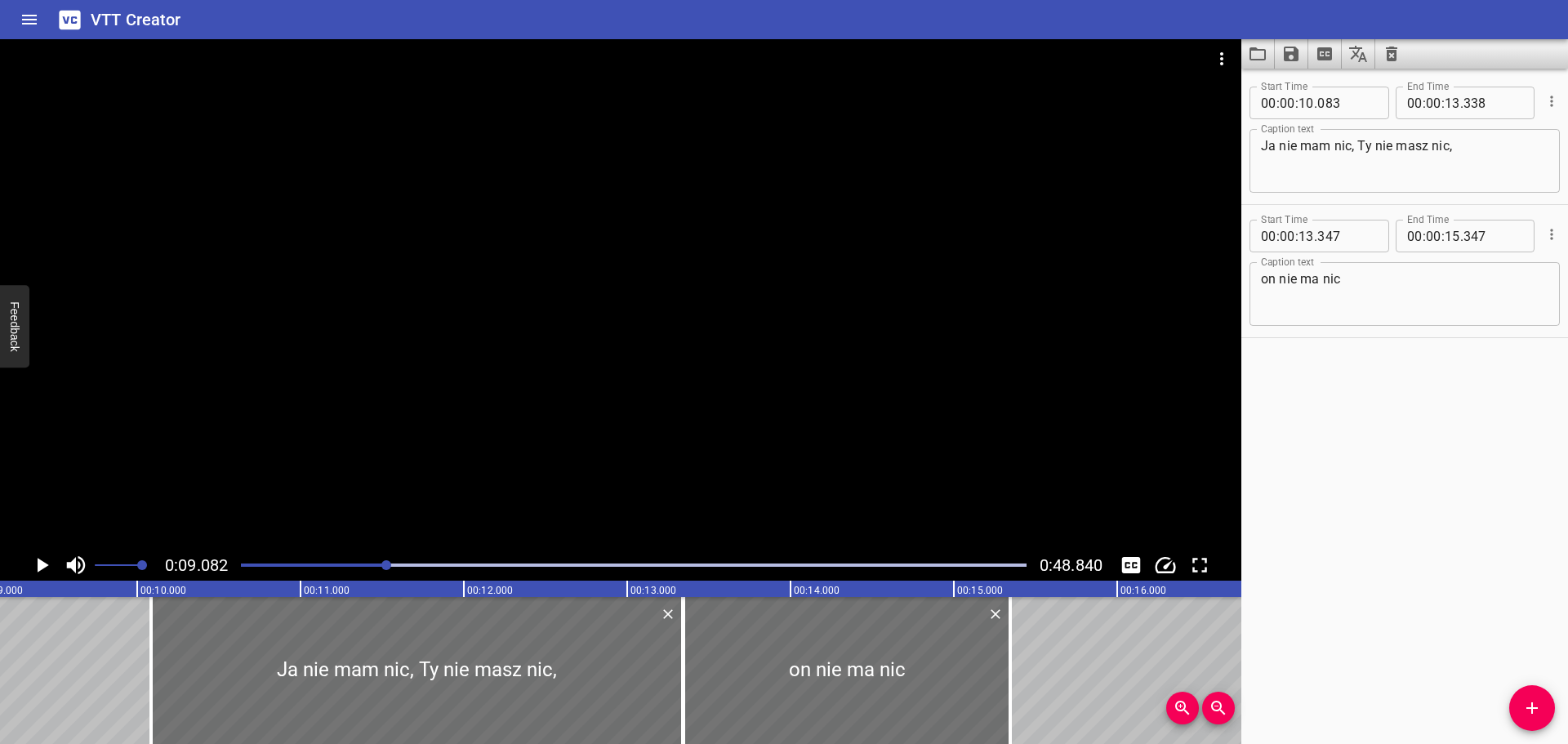
scroll to position [0, 1483]
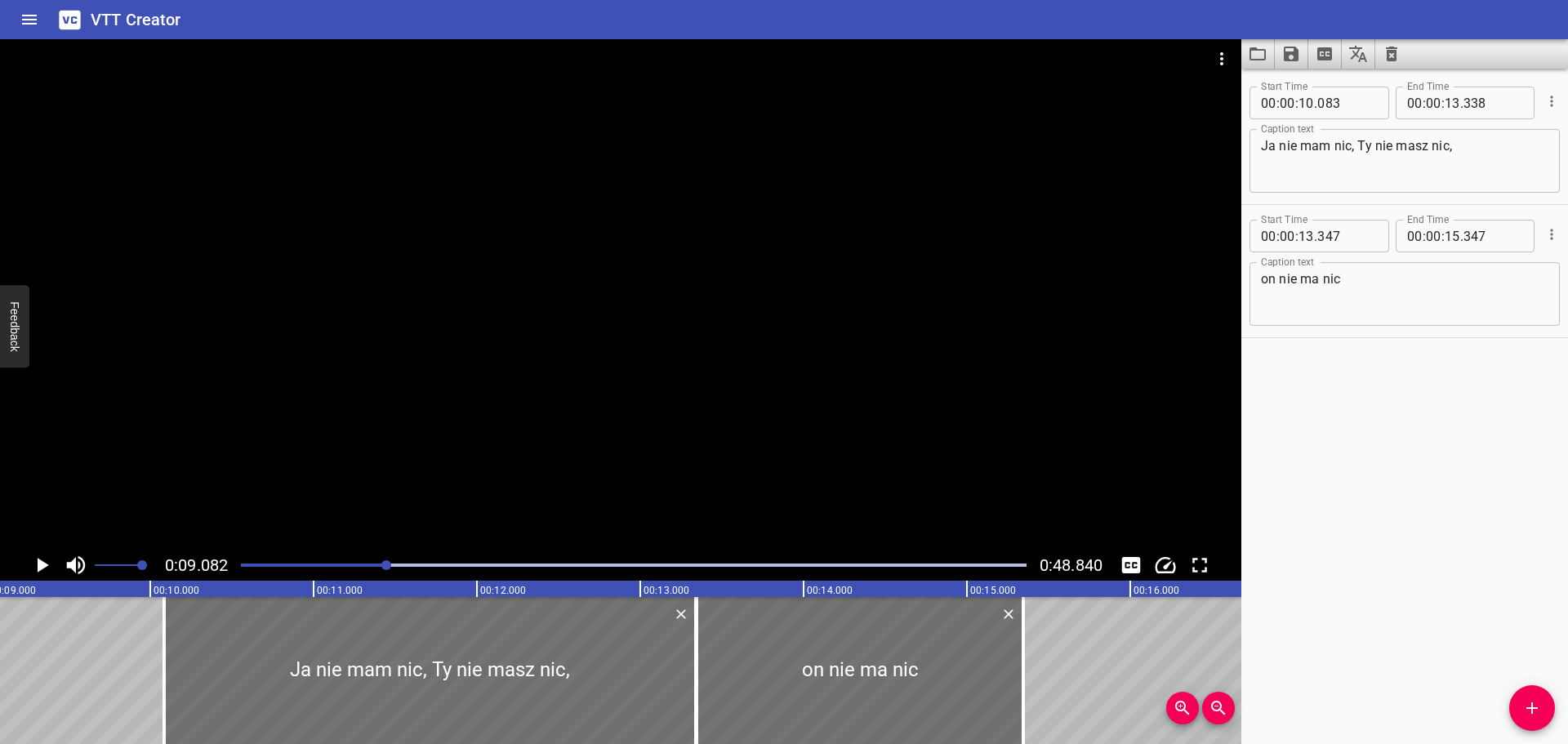
click at [44, 560] on icon "Play/Pause" at bounding box center [42, 565] width 25 height 25
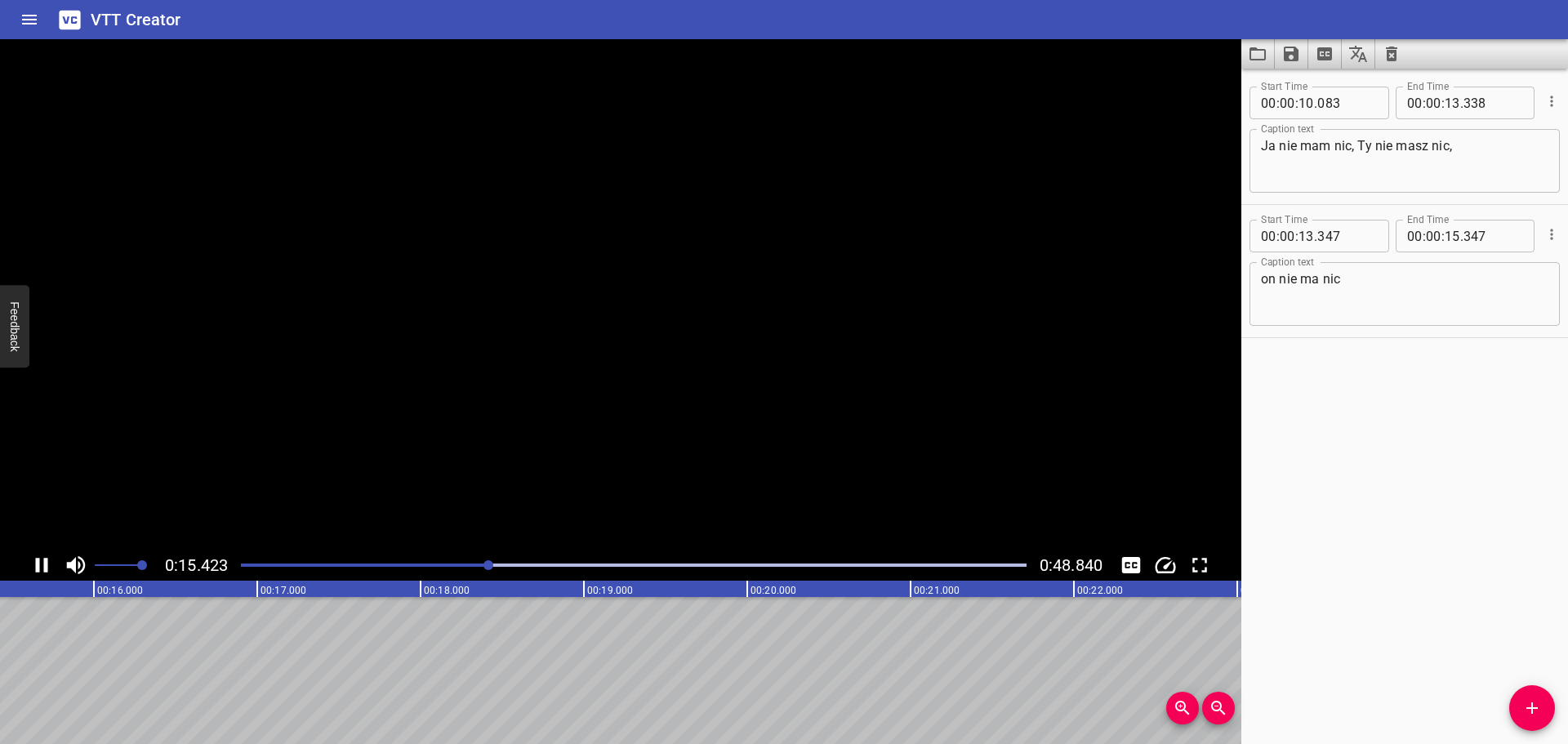
click at [44, 560] on icon "Play/Pause" at bounding box center [42, 565] width 12 height 15
click at [1439, 283] on textarea "on nie ma nic" at bounding box center [1405, 294] width 287 height 46
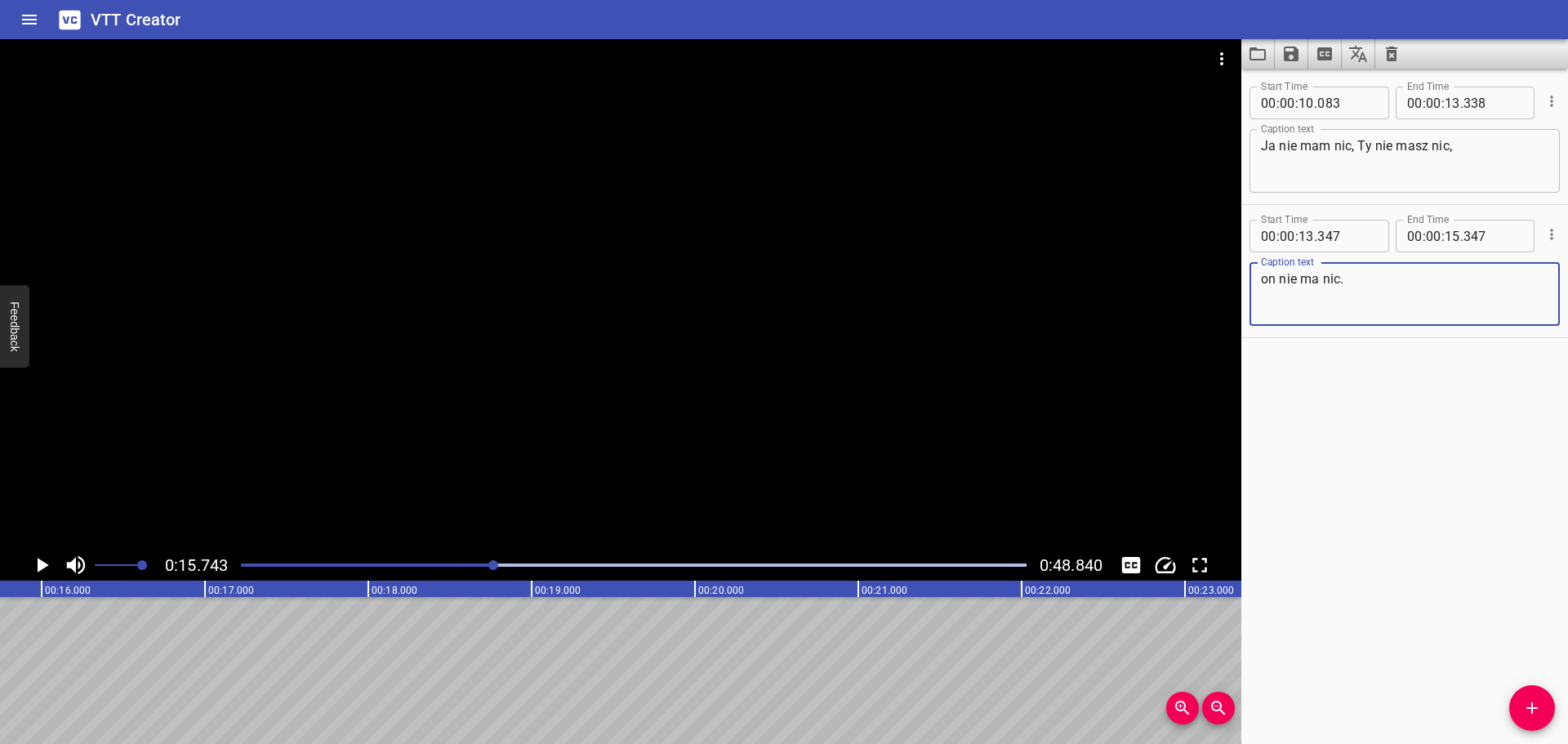
type textarea "on nie ma nic."
click at [1535, 712] on icon "Add Cue" at bounding box center [1533, 708] width 20 height 20
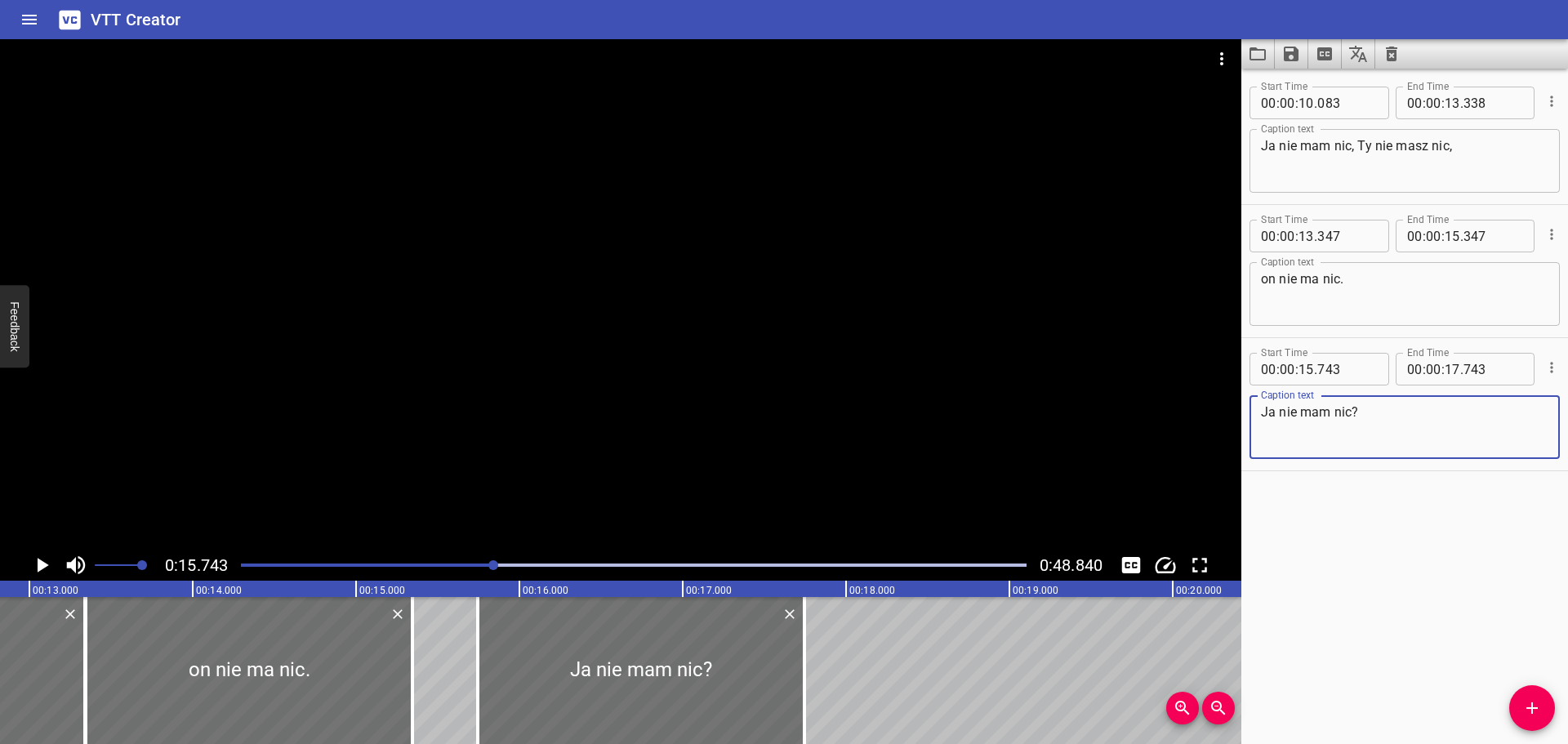
scroll to position [0, 2085]
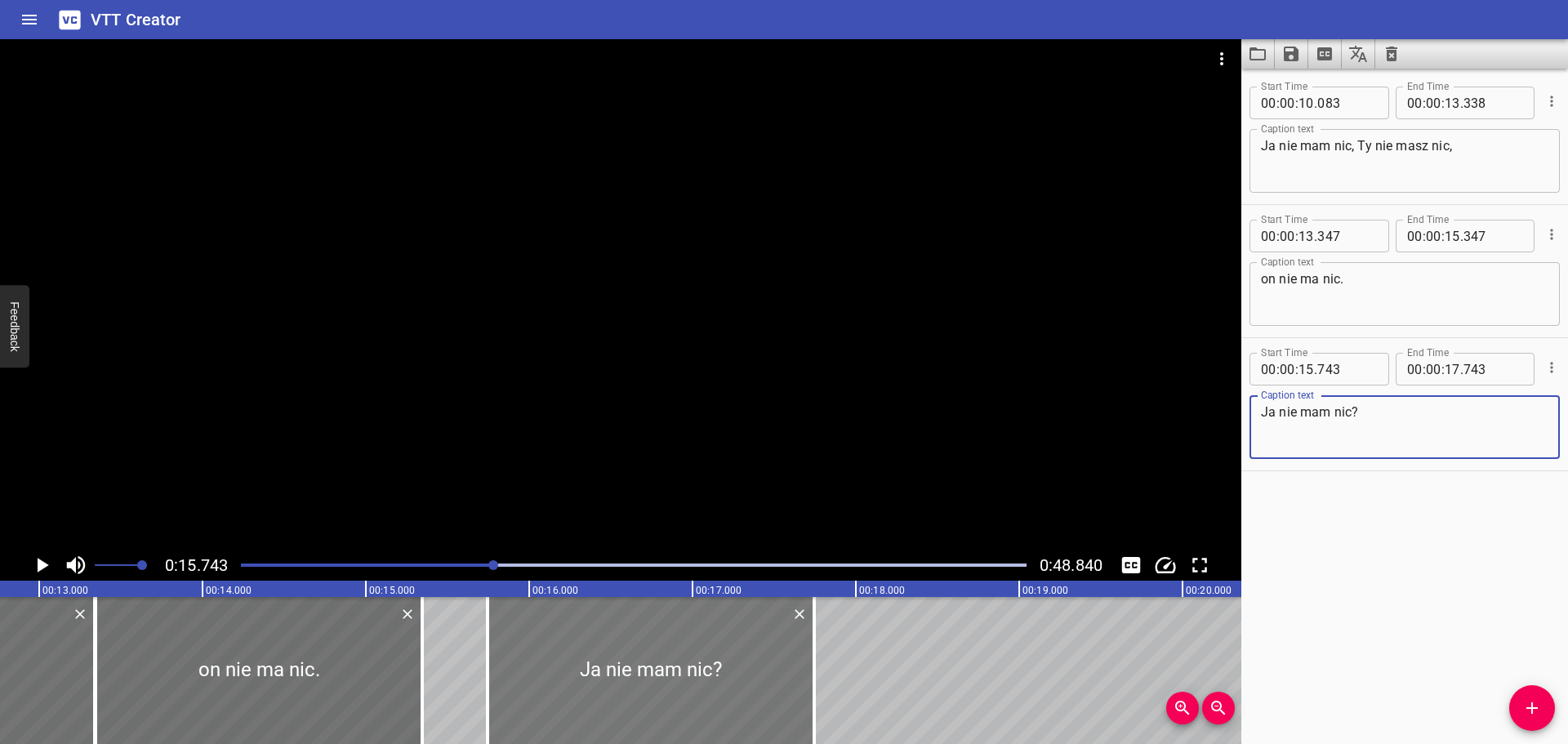
type textarea "Ja nie mam nic?"
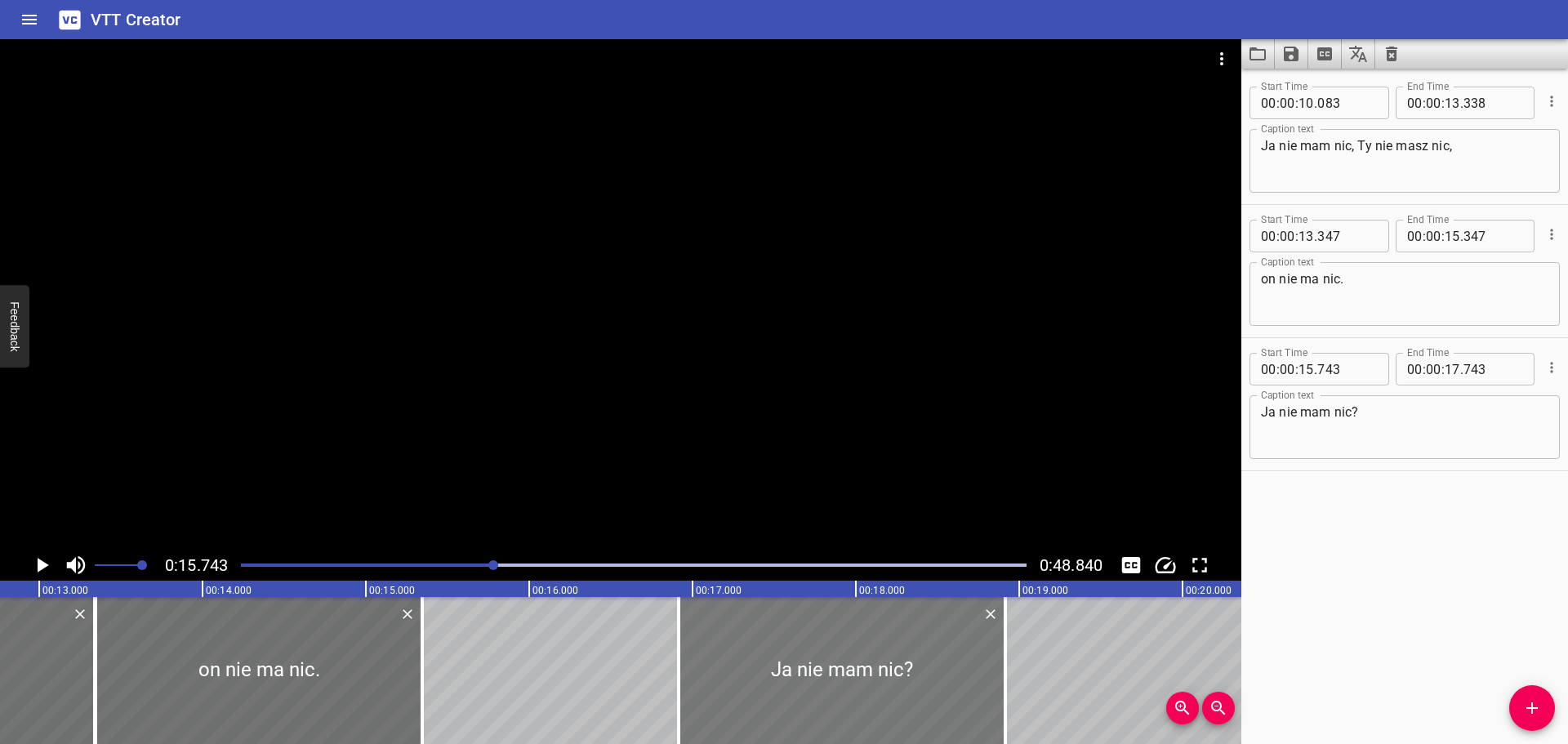
drag, startPoint x: 541, startPoint y: 642, endPoint x: 753, endPoint y: 605, distance: 215.2
click at [753, 605] on div at bounding box center [842, 670] width 327 height 147
type input "17"
type input "043"
type input "19"
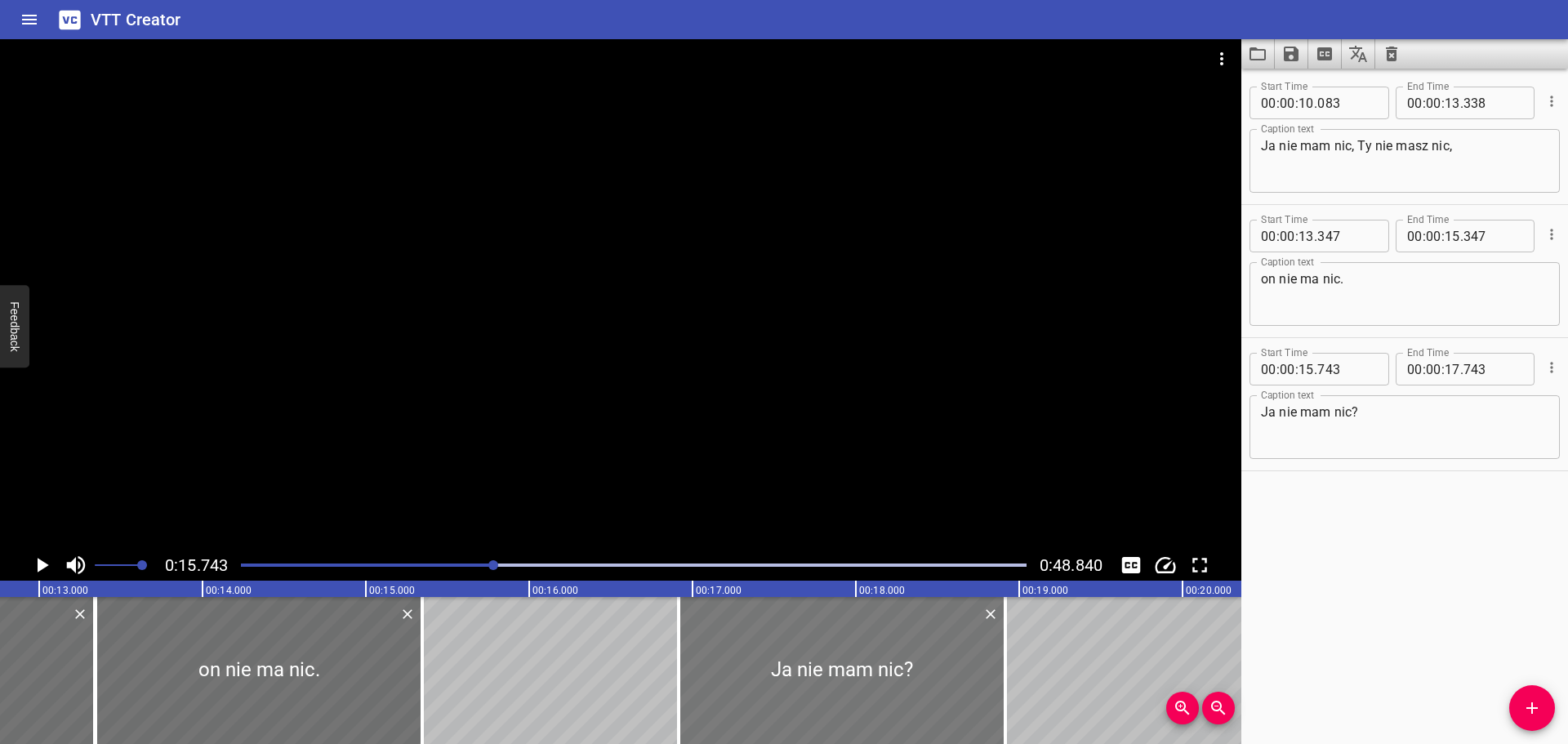
type input "043"
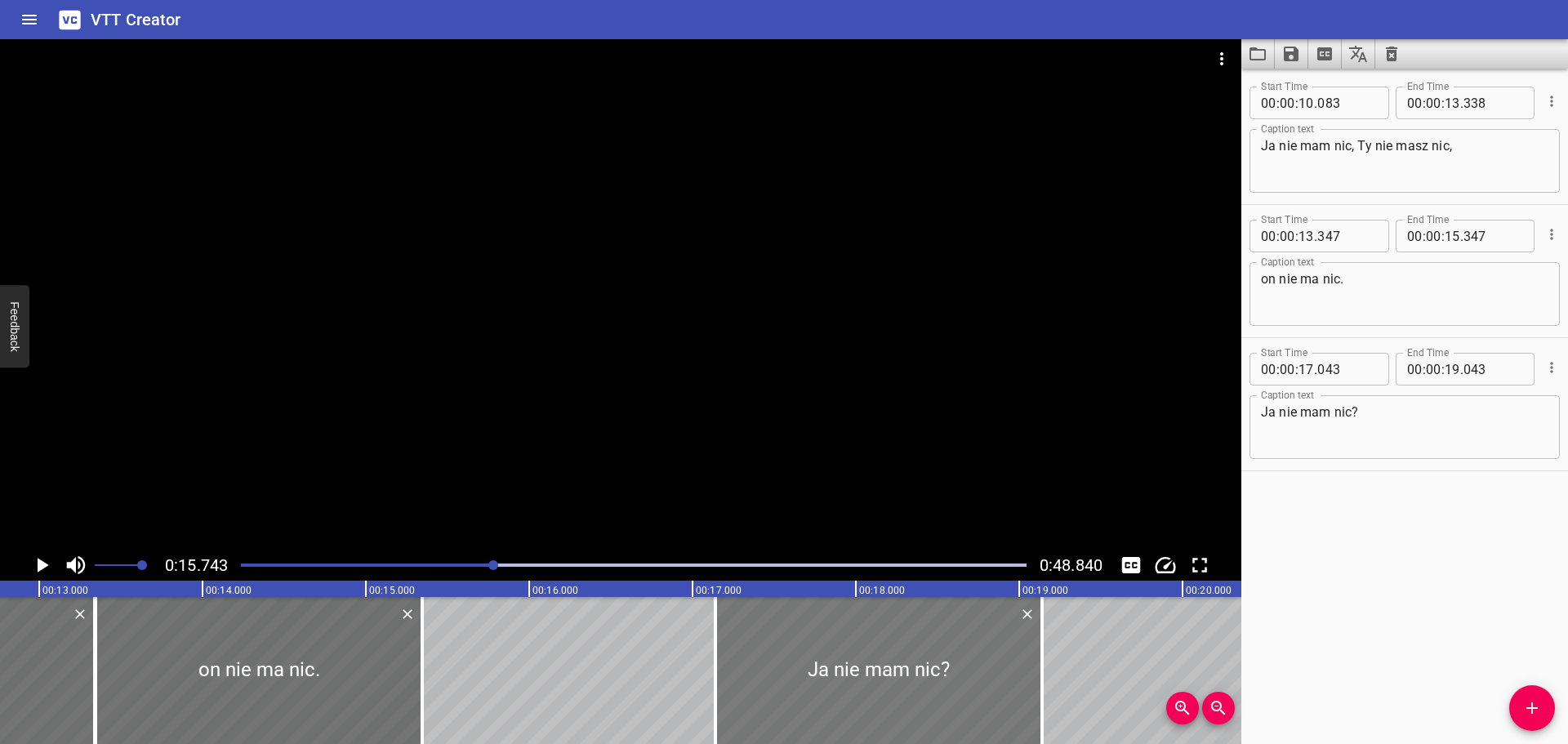
drag, startPoint x: 753, startPoint y: 605, endPoint x: 768, endPoint y: 605, distance: 15.0
click at [768, 605] on div at bounding box center [879, 670] width 327 height 147
type input "138"
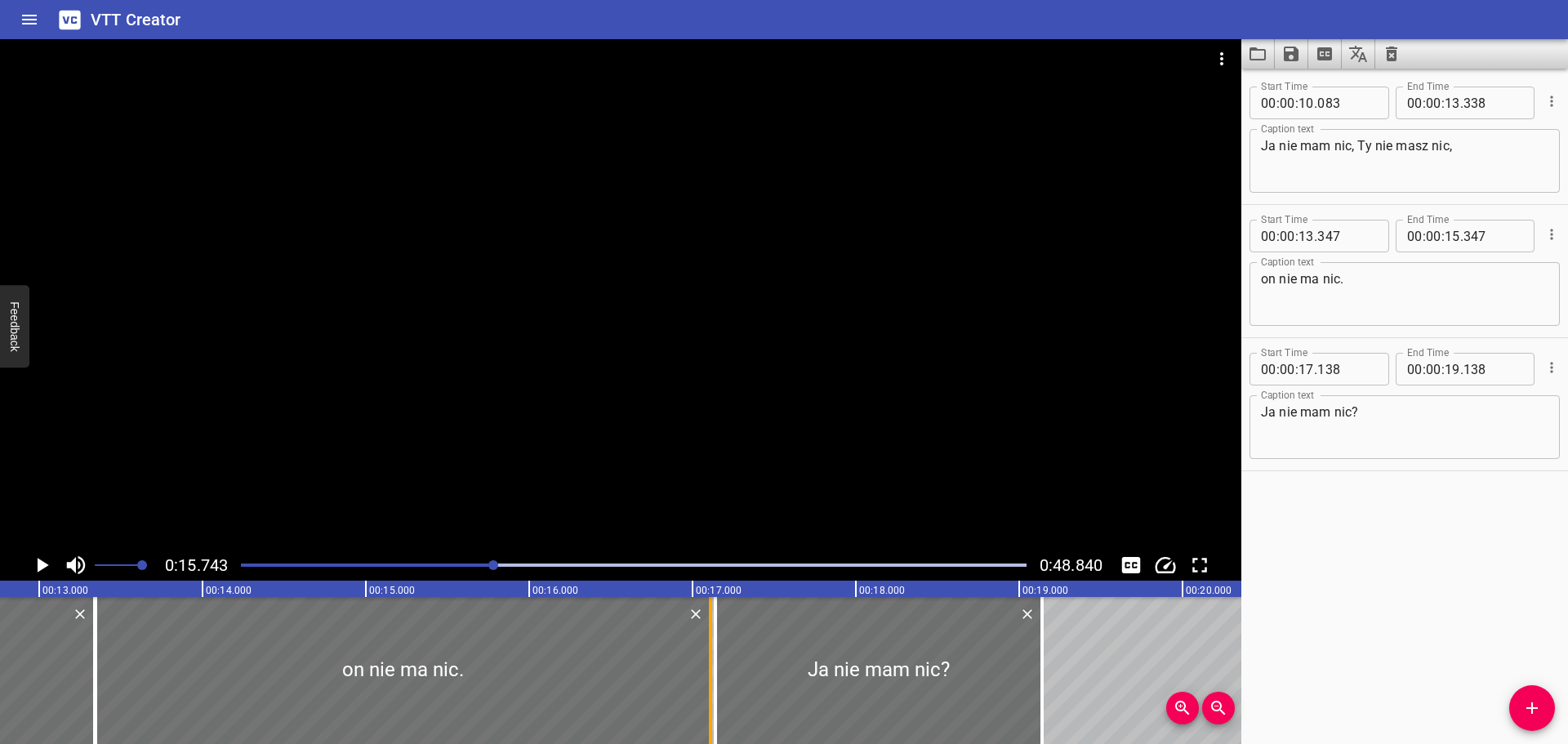
drag, startPoint x: 418, startPoint y: 657, endPoint x: 706, endPoint y: 614, distance: 291.2
click at [706, 614] on div at bounding box center [711, 670] width 17 height 147
type input "17"
type input "112"
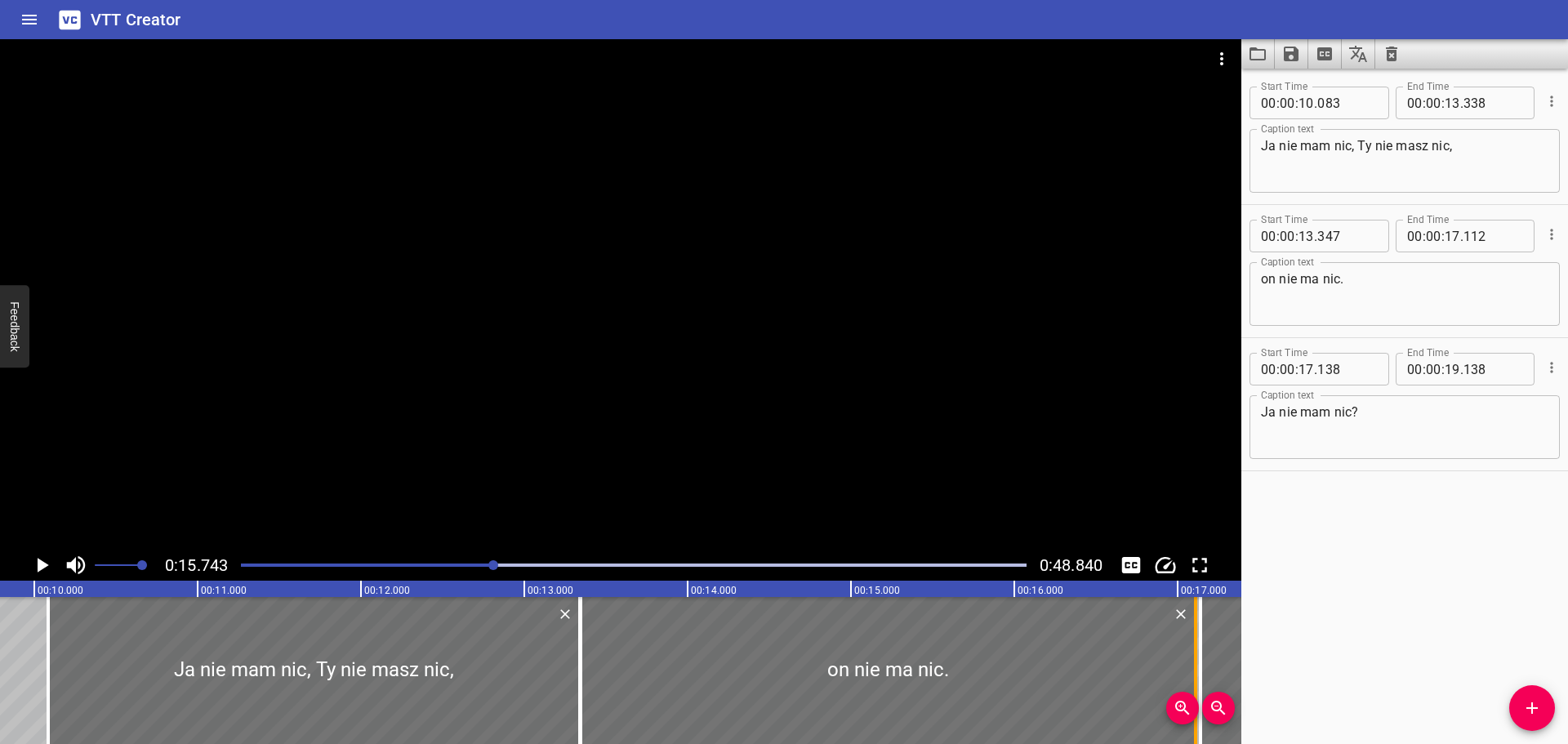
scroll to position [0, 1598]
click at [469, 563] on div "Play progress" at bounding box center [102, 565] width 786 height 3
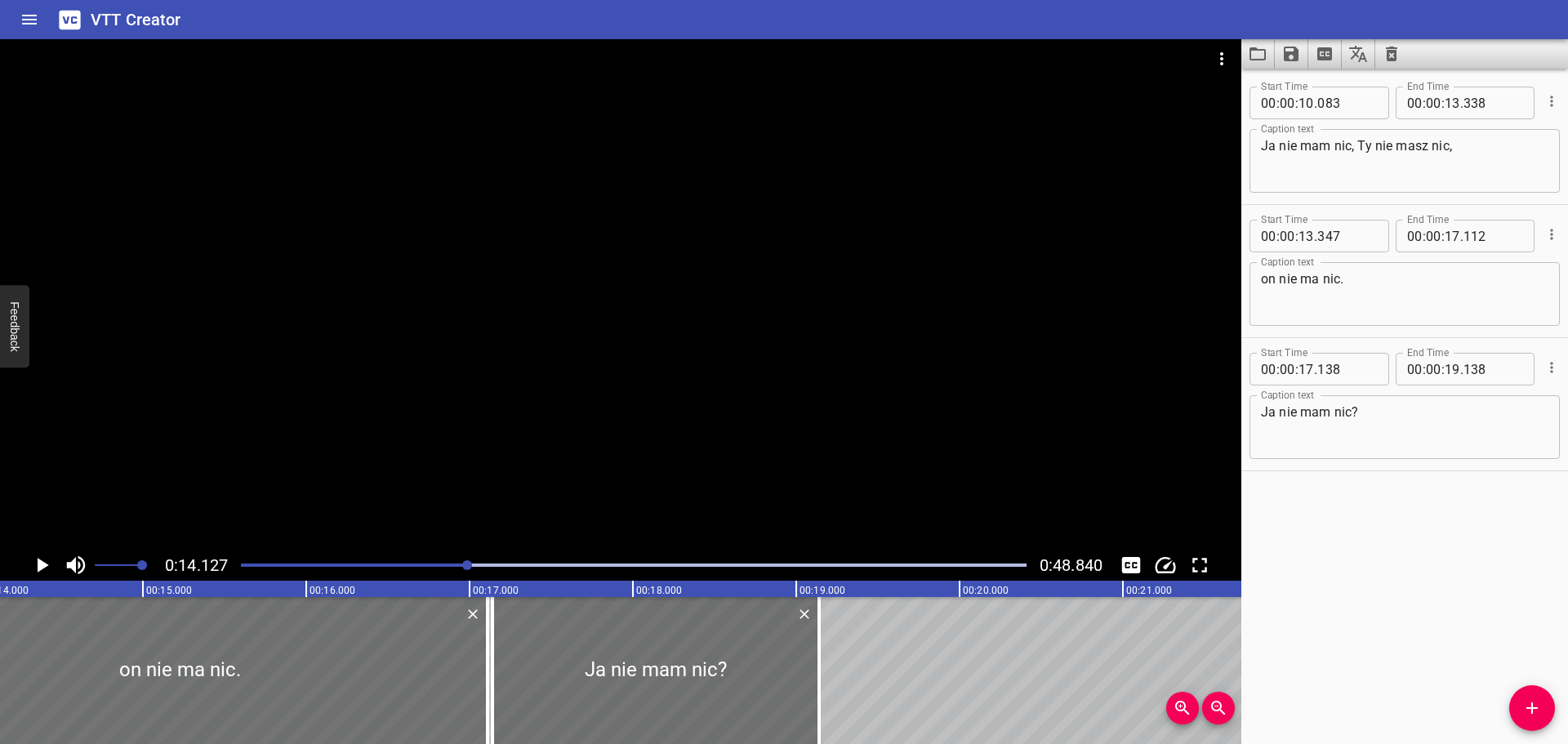
click at [41, 561] on icon "Play/Pause" at bounding box center [44, 565] width 12 height 15
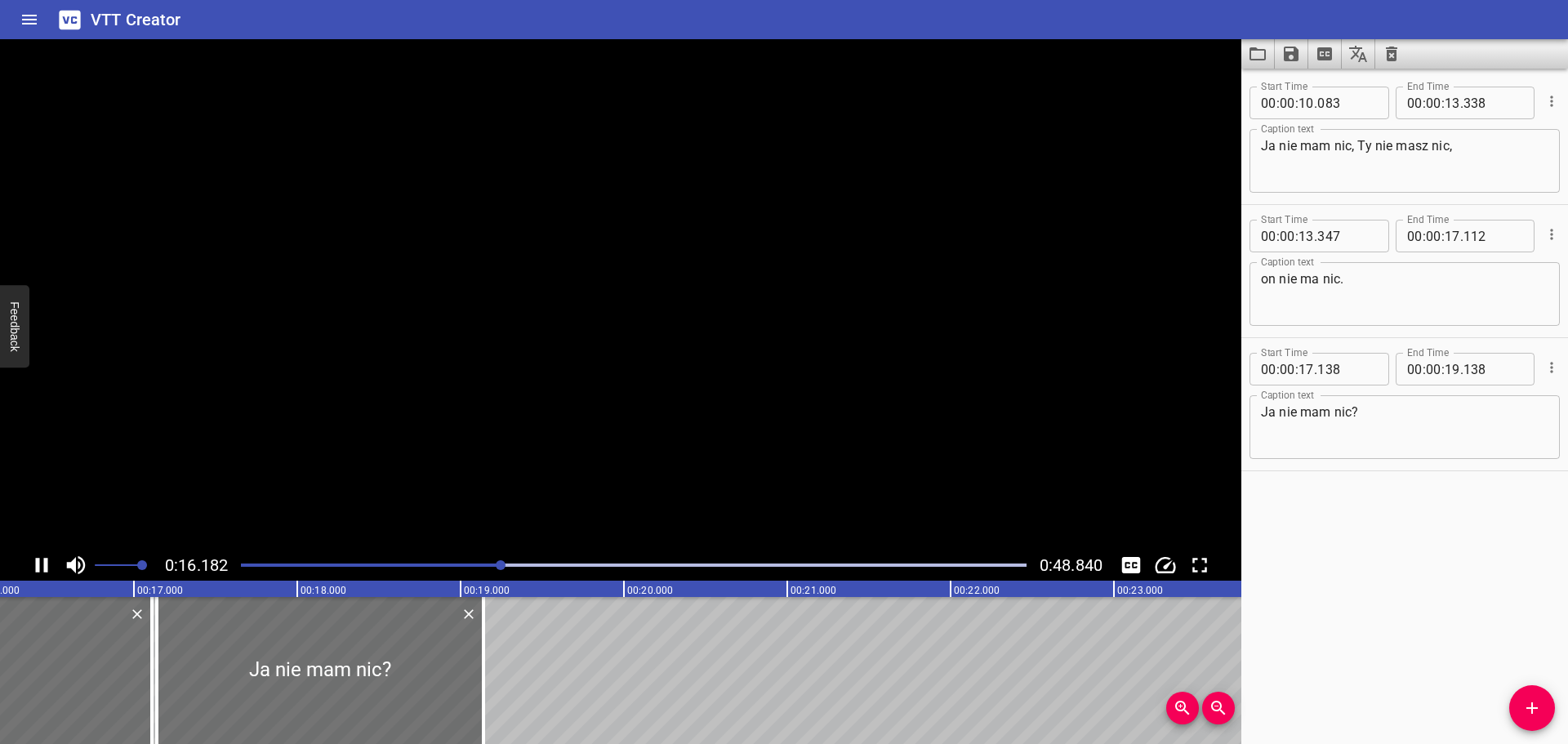
click at [40, 563] on icon "Play/Pause" at bounding box center [42, 565] width 12 height 15
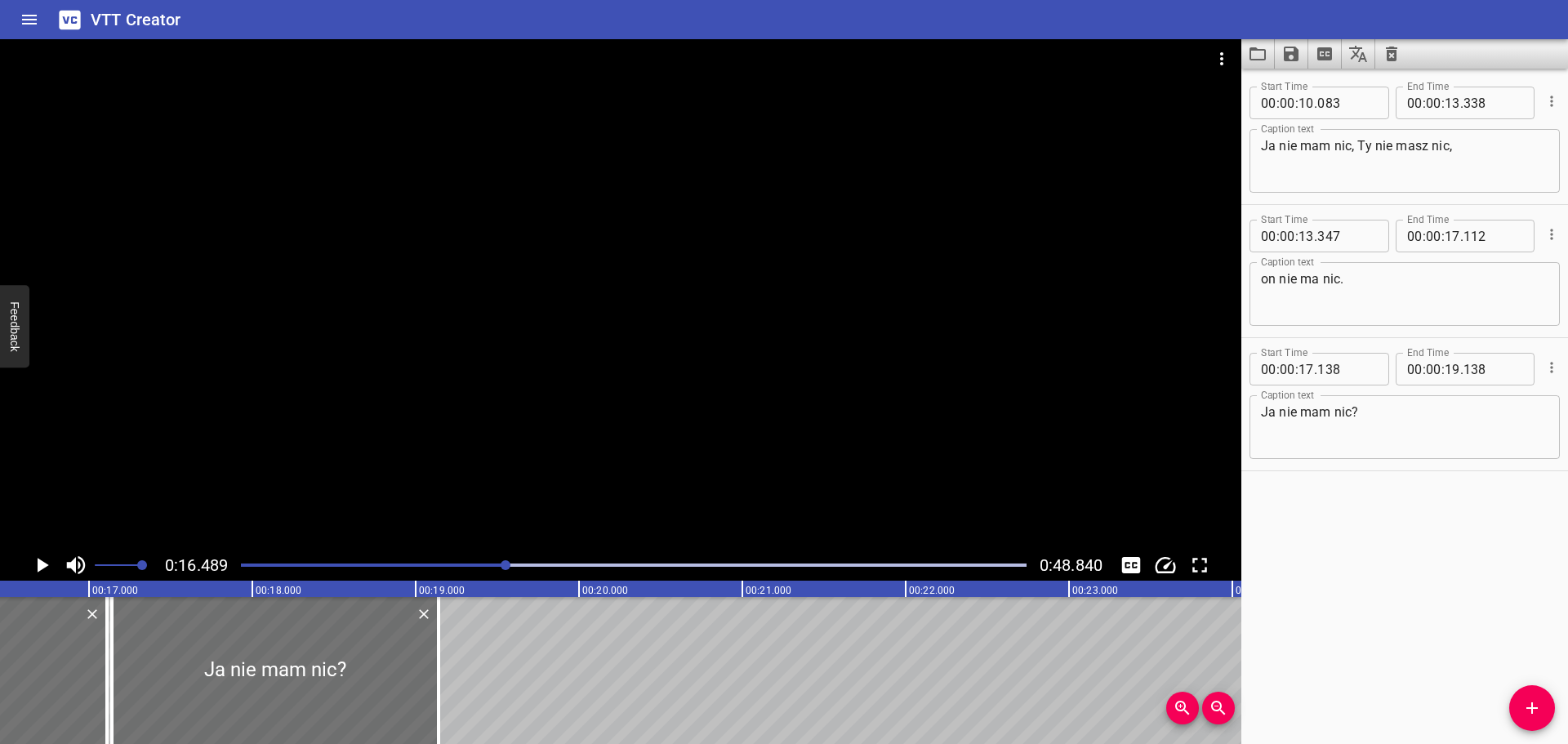
scroll to position [0, 2694]
click at [487, 565] on div "Play progress" at bounding box center [114, 565] width 786 height 3
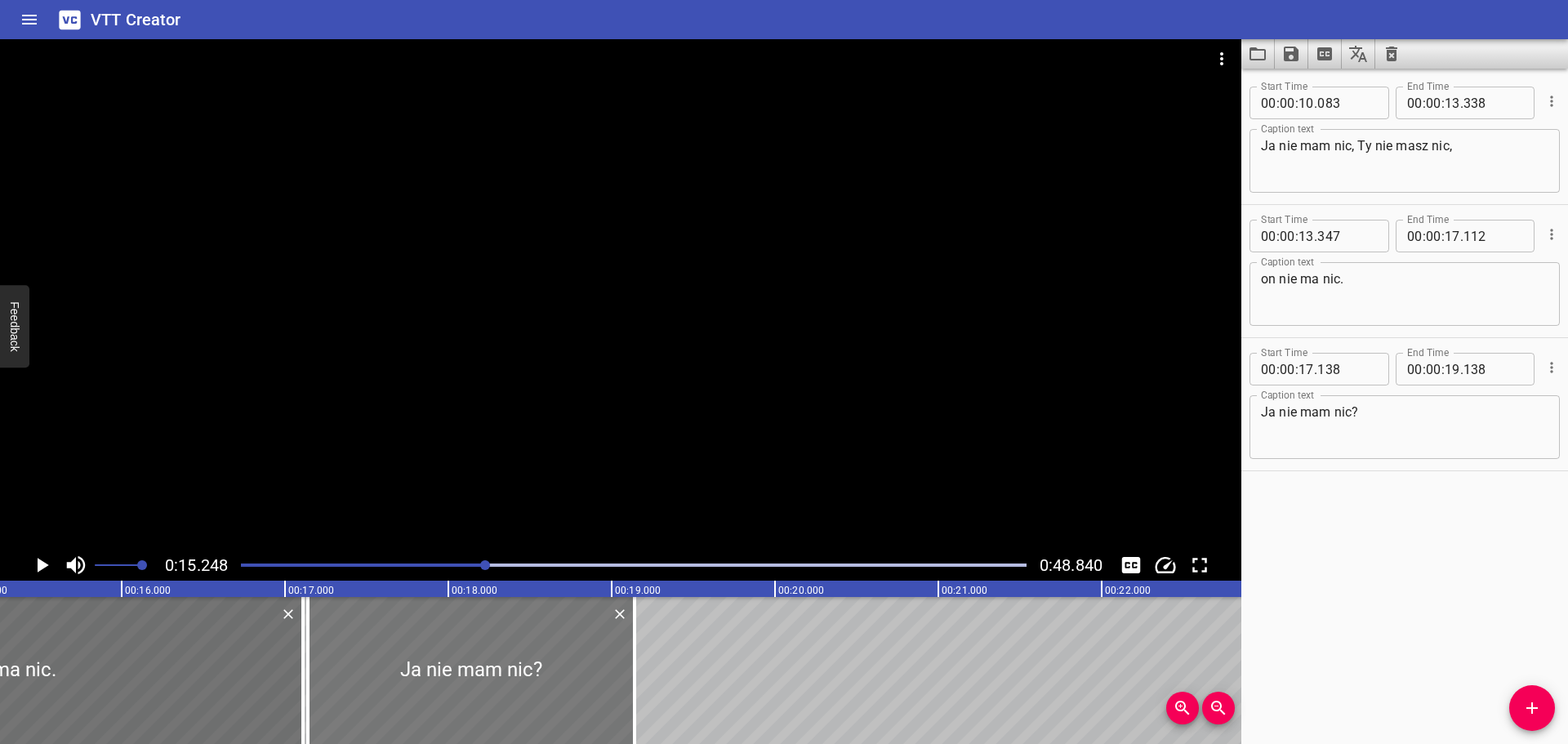
scroll to position [0, 2491]
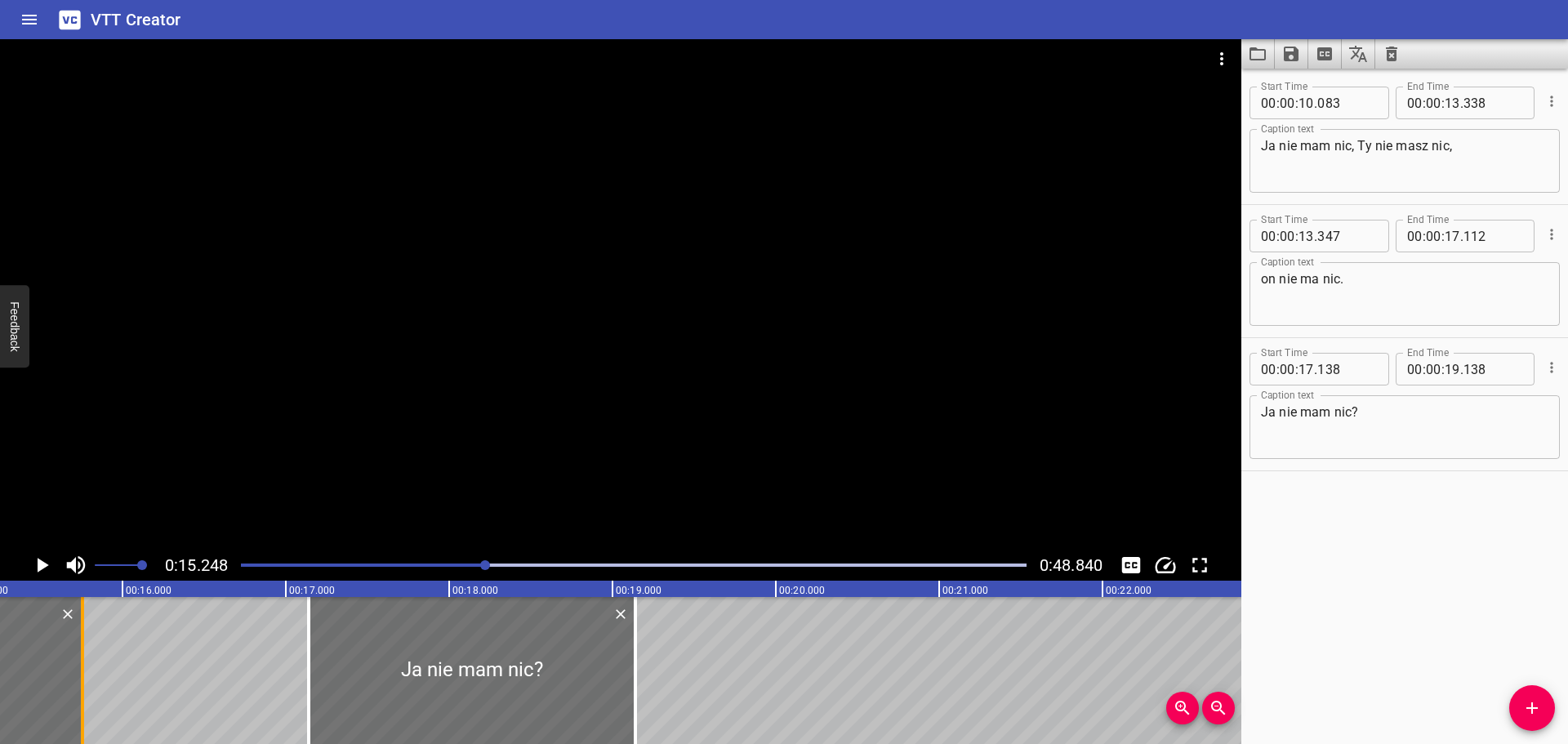
drag, startPoint x: 297, startPoint y: 662, endPoint x: 76, endPoint y: 676, distance: 221.4
click at [76, 676] on div at bounding box center [83, 670] width 17 height 147
type input "15"
type input "757"
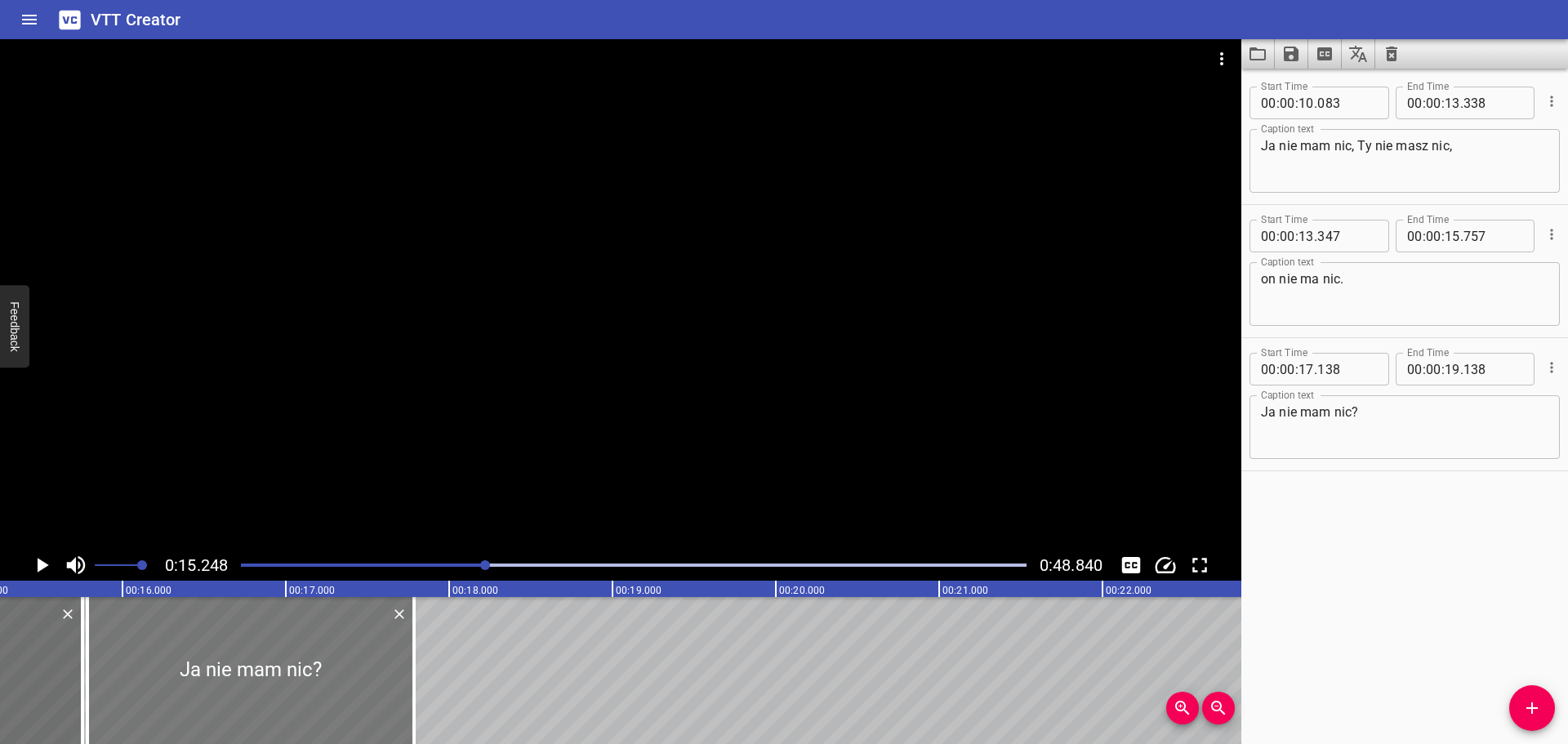
drag, startPoint x: 508, startPoint y: 637, endPoint x: 283, endPoint y: 647, distance: 225.2
click at [283, 647] on div at bounding box center [251, 670] width 327 height 147
type input "15"
type input "763"
type input "17"
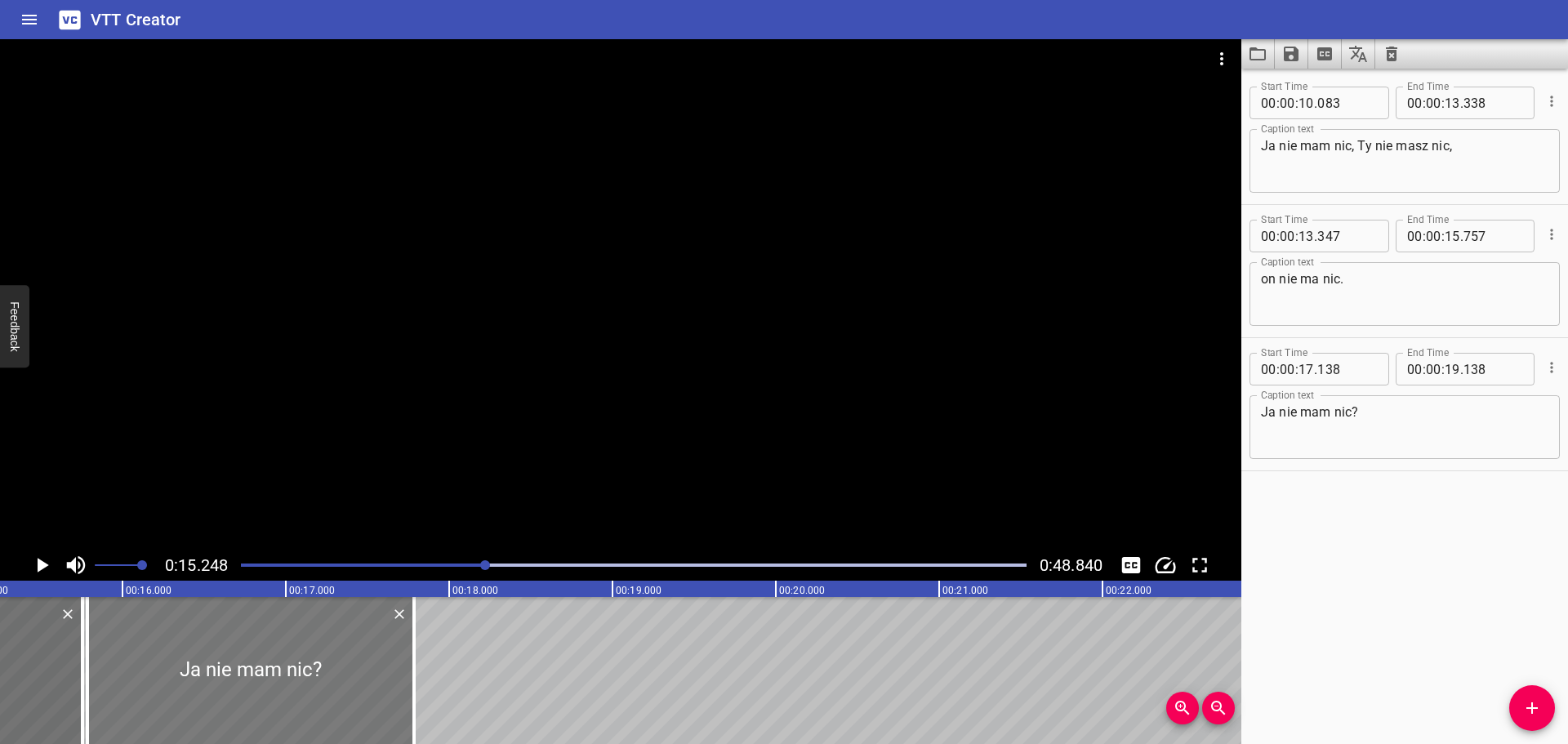
type input "763"
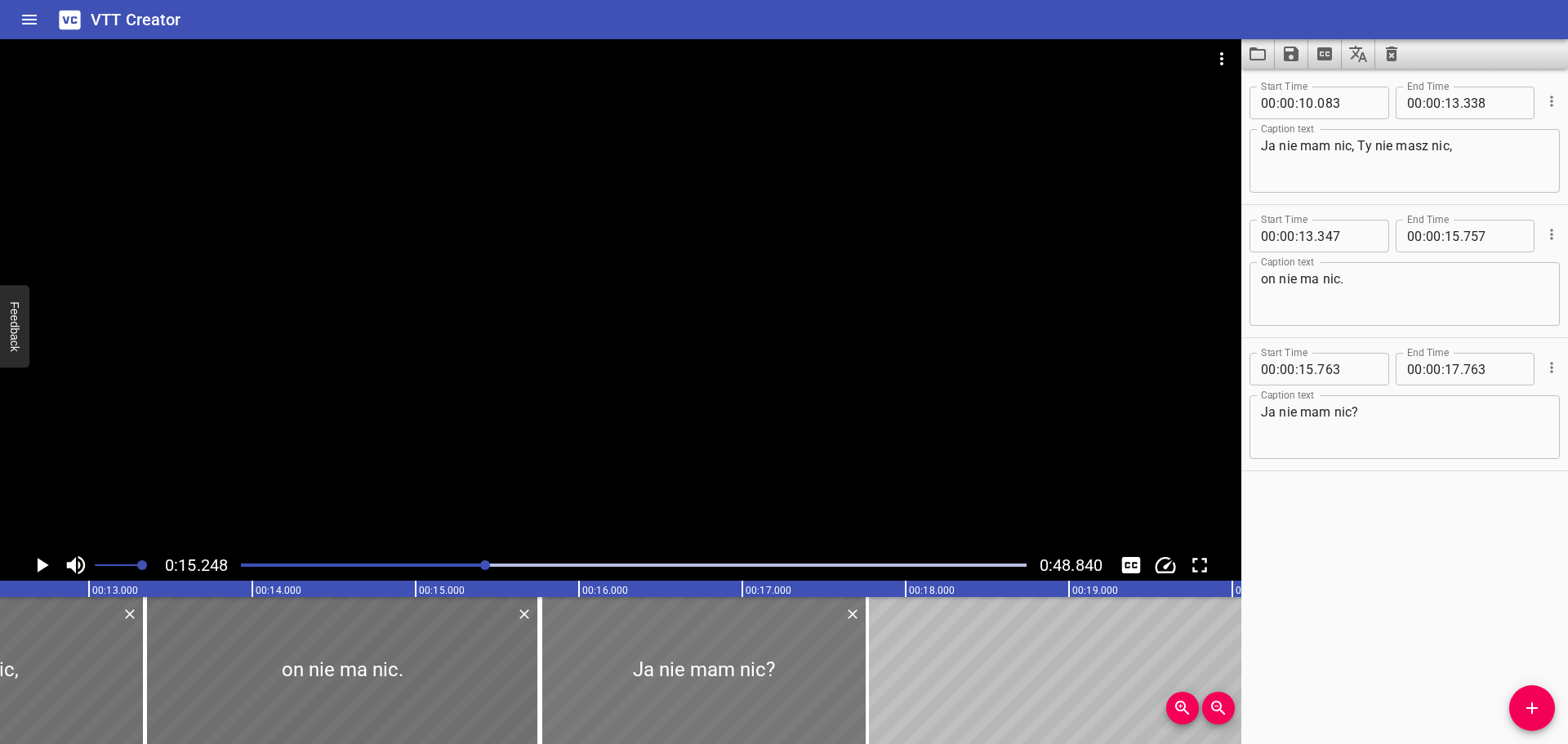
scroll to position [0, 2033]
click at [37, 559] on icon "Play/Pause" at bounding box center [42, 565] width 25 height 25
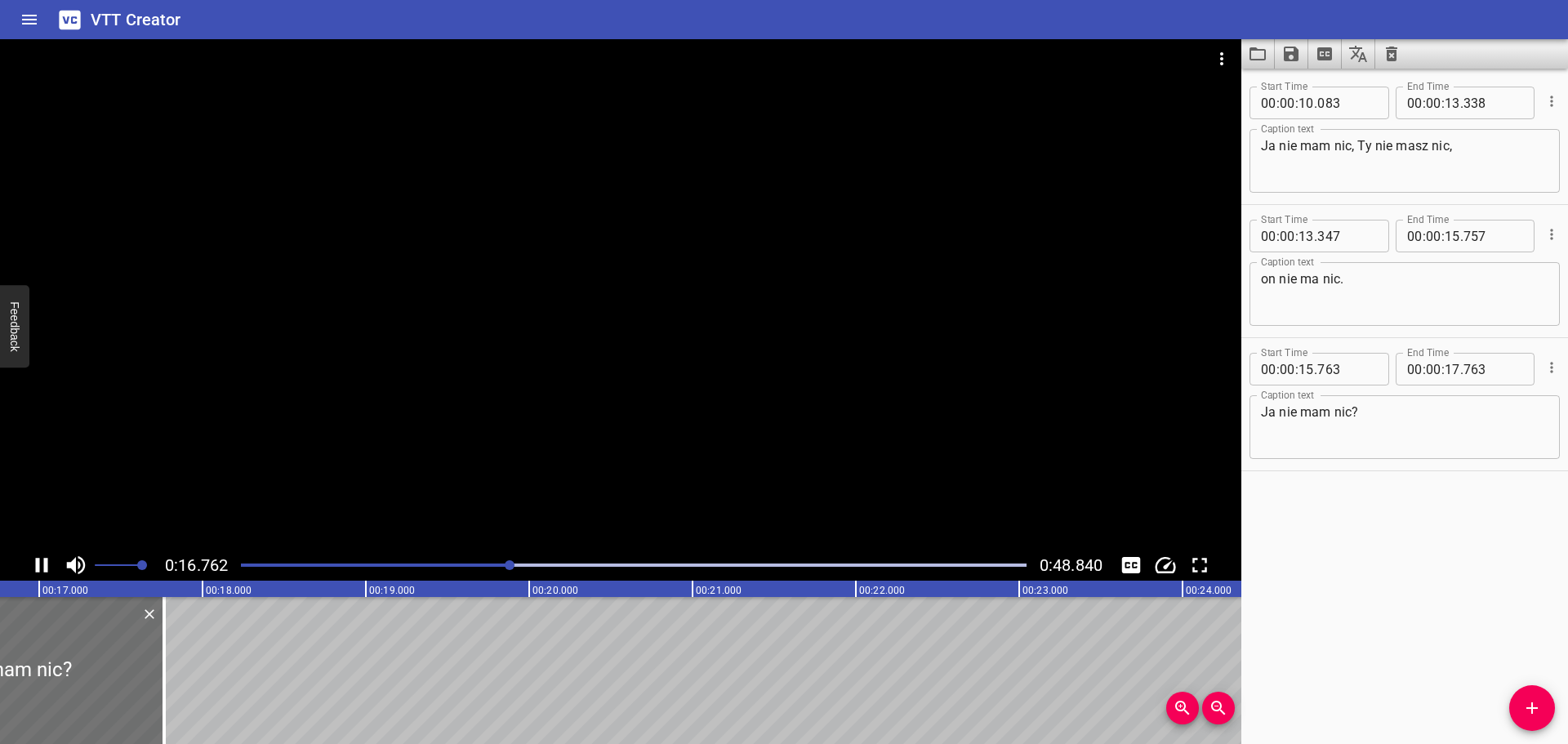
click at [453, 565] on div "Play progress" at bounding box center [118, 565] width 786 height 3
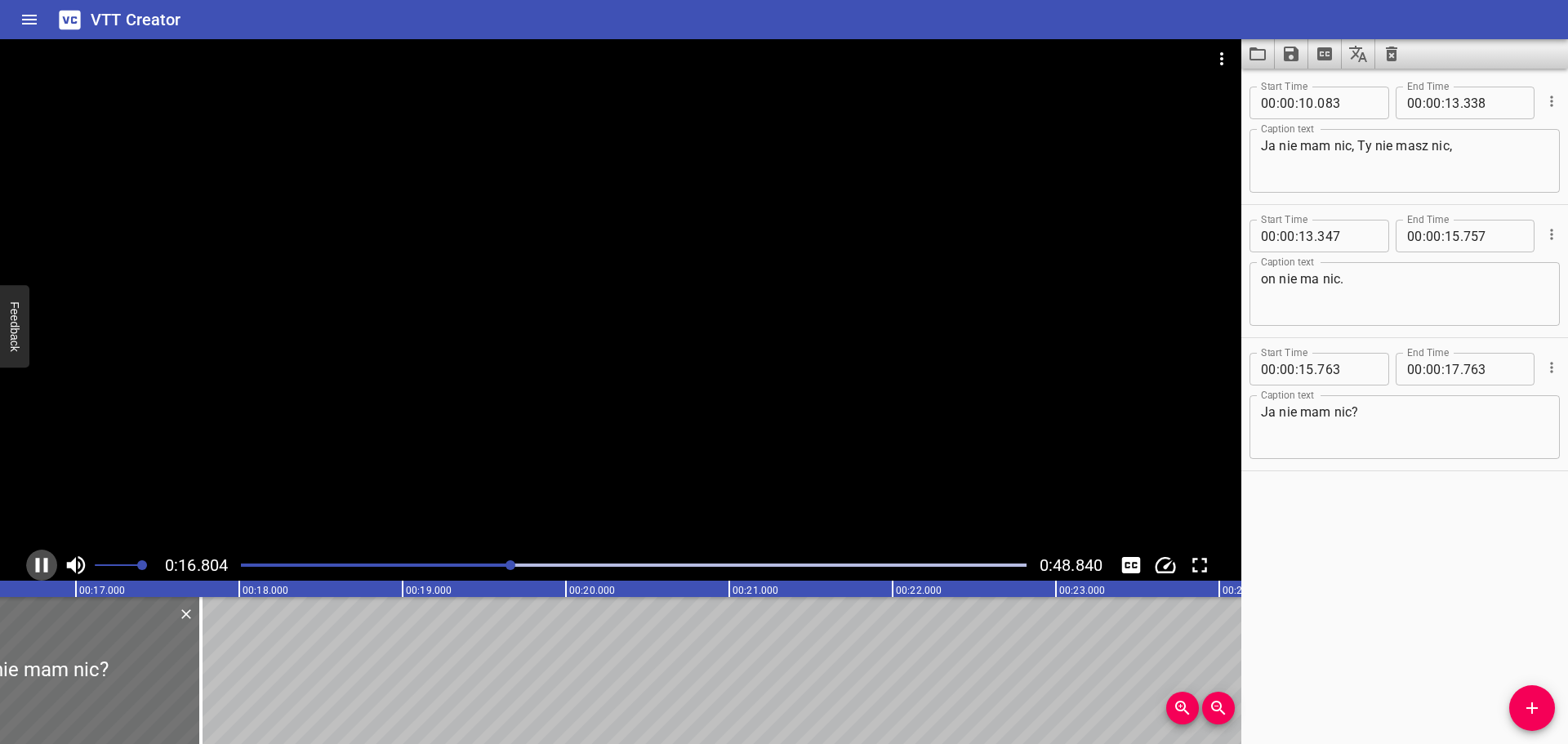
click at [49, 568] on icon "Play/Pause" at bounding box center [42, 565] width 25 height 25
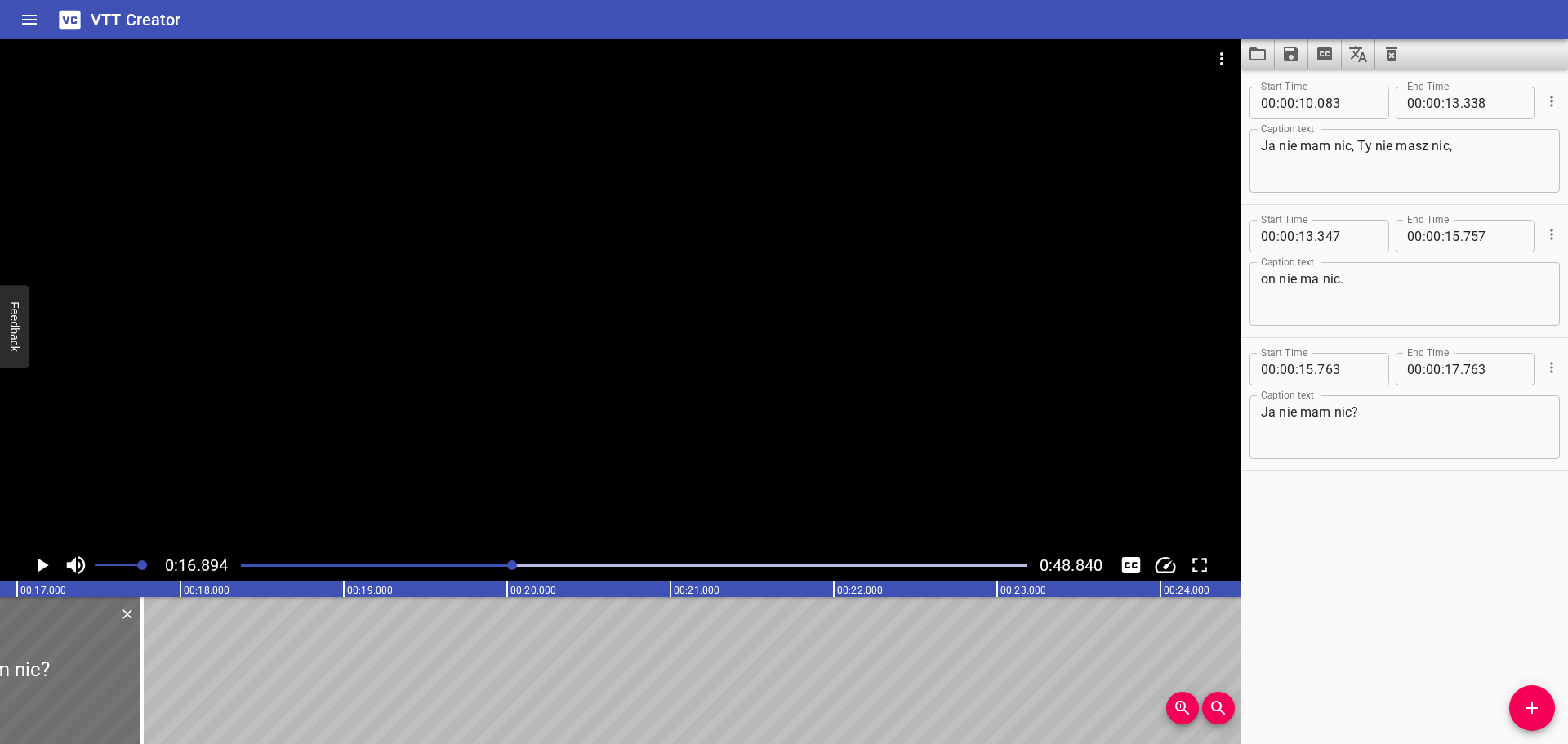
click at [482, 558] on div at bounding box center [634, 565] width 805 height 23
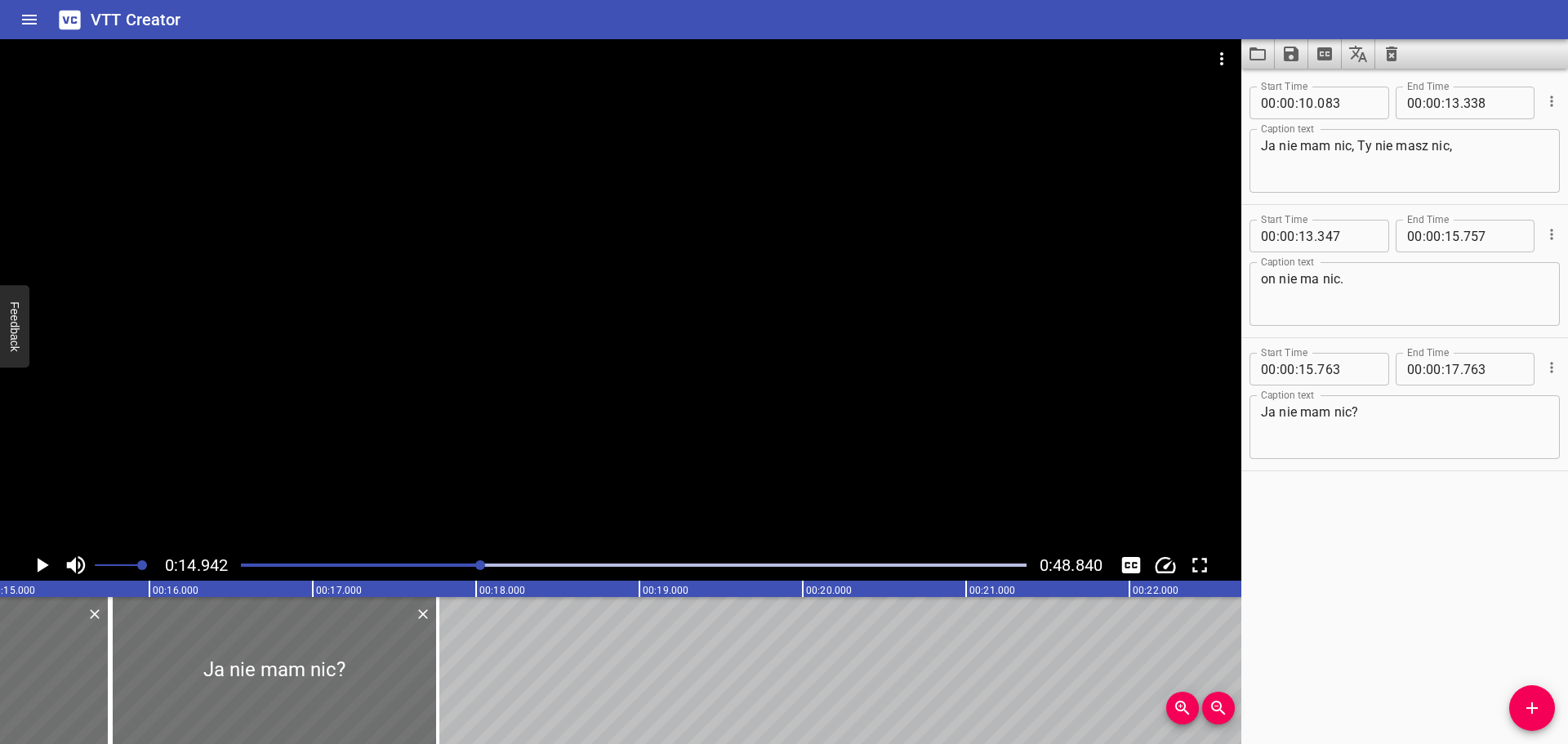
scroll to position [0, 2440]
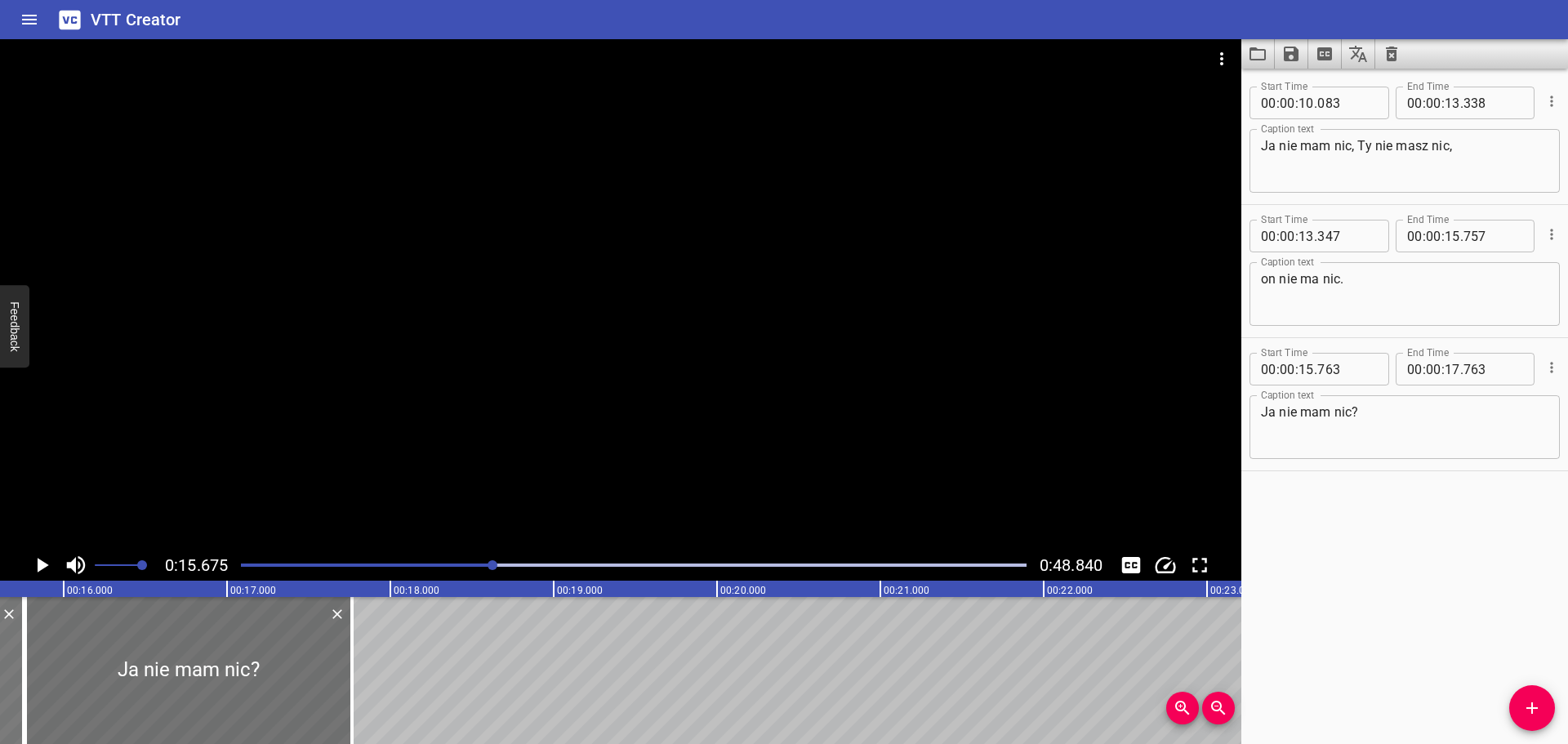
scroll to position [0, 2561]
click at [466, 563] on div "Play progress" at bounding box center [101, 565] width 786 height 3
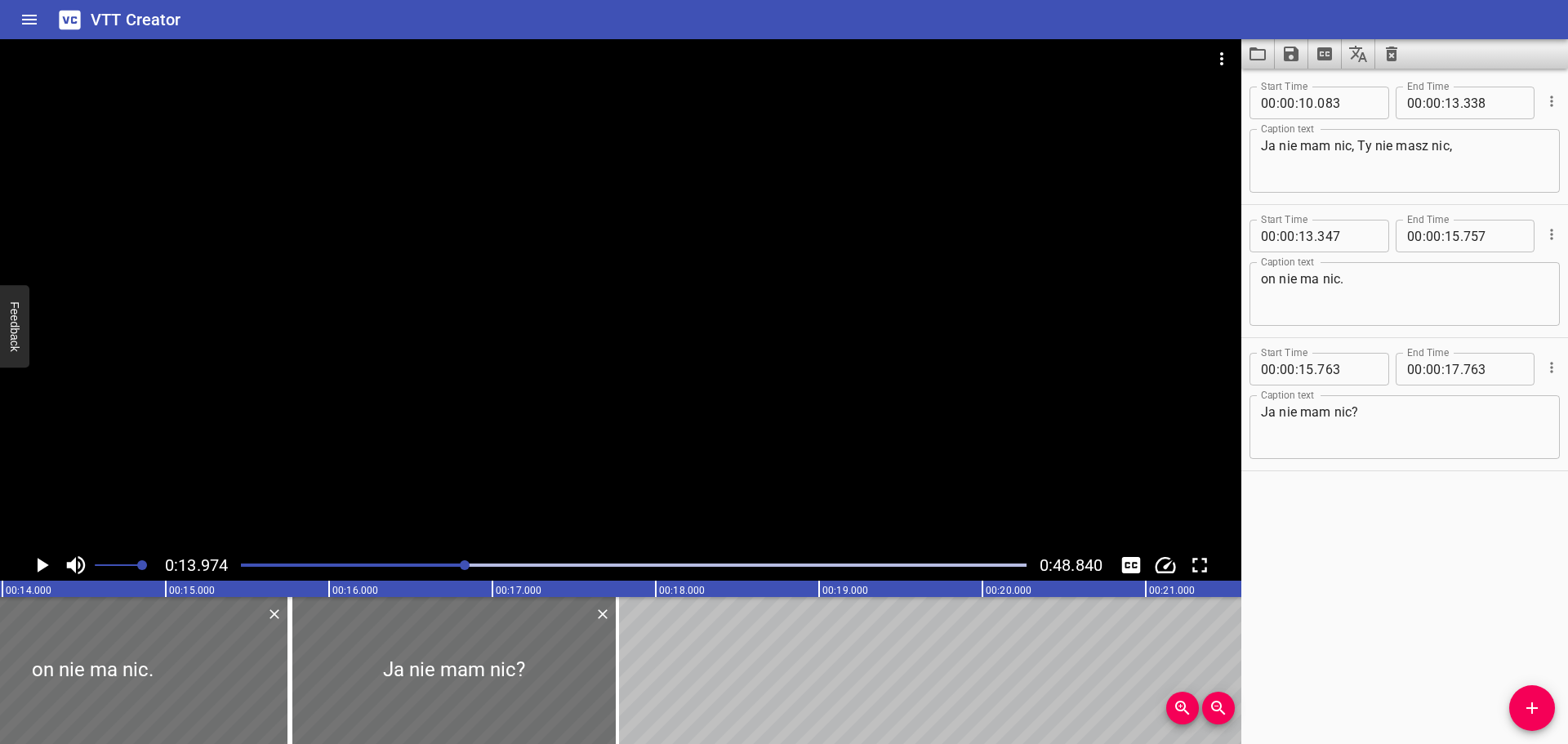
scroll to position [0, 2283]
drag, startPoint x: 287, startPoint y: 651, endPoint x: 313, endPoint y: 649, distance: 26.1
click at [313, 649] on div at bounding box center [318, 670] width 17 height 147
type input "918"
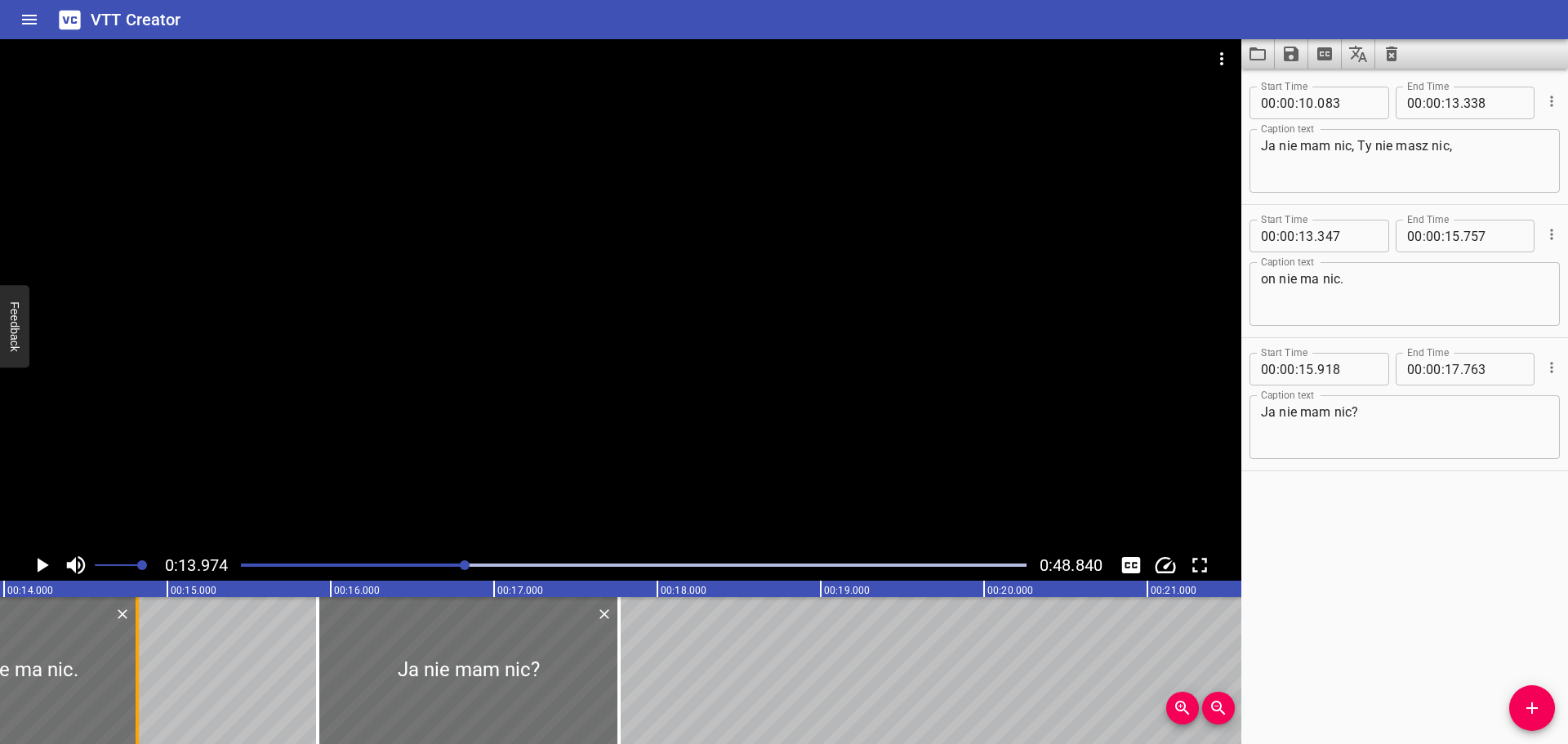
drag, startPoint x: 290, startPoint y: 654, endPoint x: 136, endPoint y: 676, distance: 155.6
click at [136, 676] on div at bounding box center [137, 670] width 3 height 147
type input "14"
type input "817"
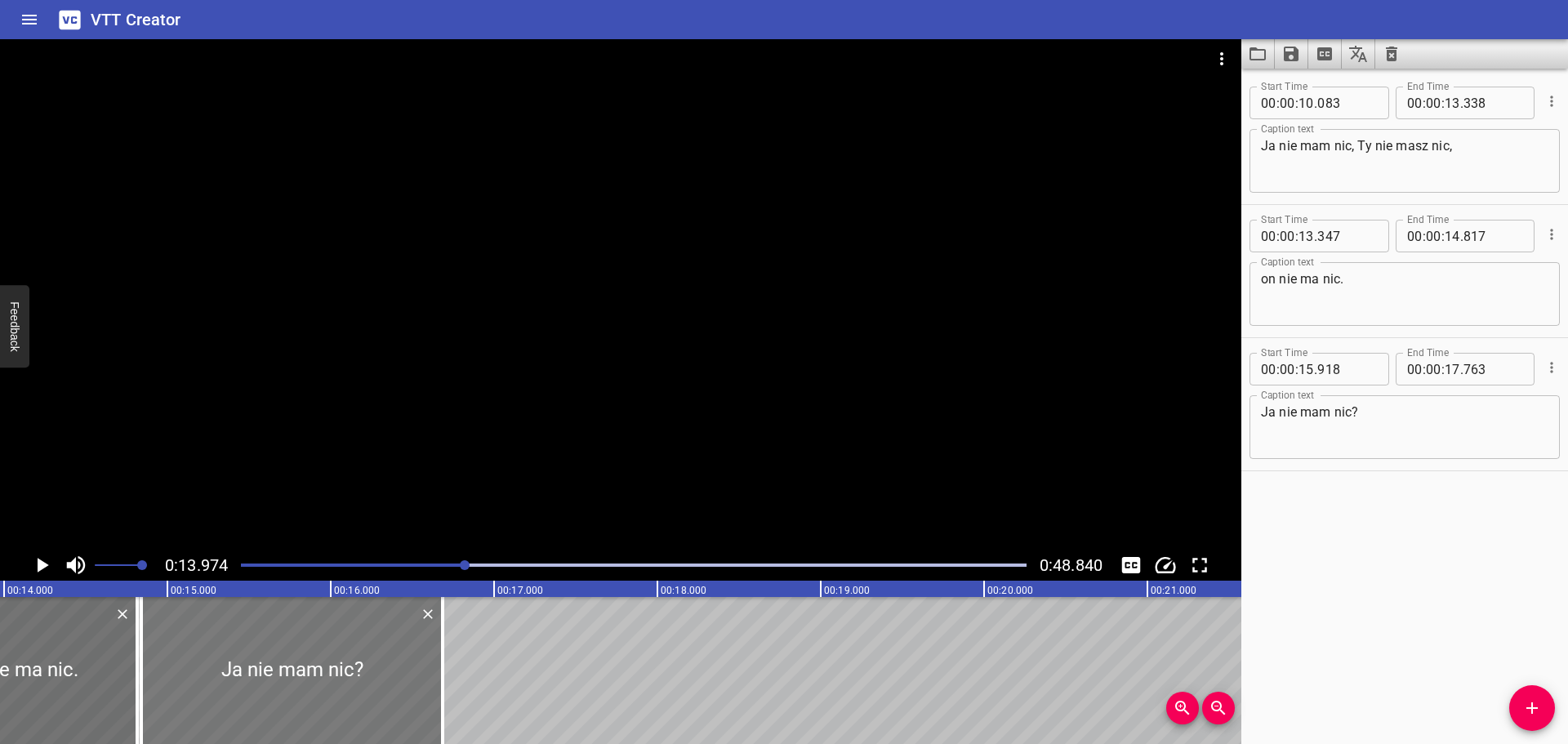
drag, startPoint x: 465, startPoint y: 676, endPoint x: 288, endPoint y: 690, distance: 177.6
click at [288, 690] on div at bounding box center [291, 670] width 301 height 147
type input "14"
type input "838"
type input "16"
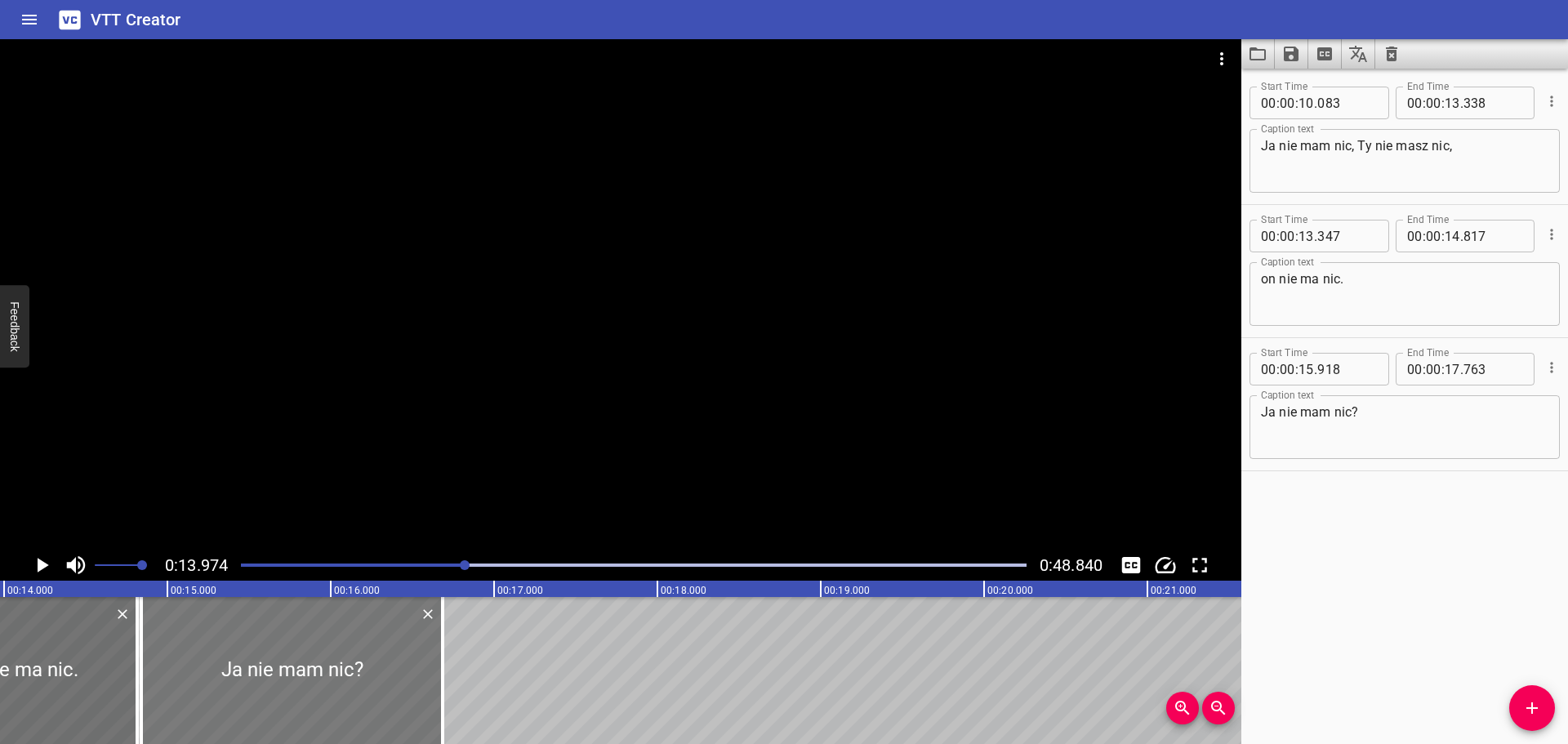
type input "683"
click at [437, 560] on div at bounding box center [634, 565] width 805 height 23
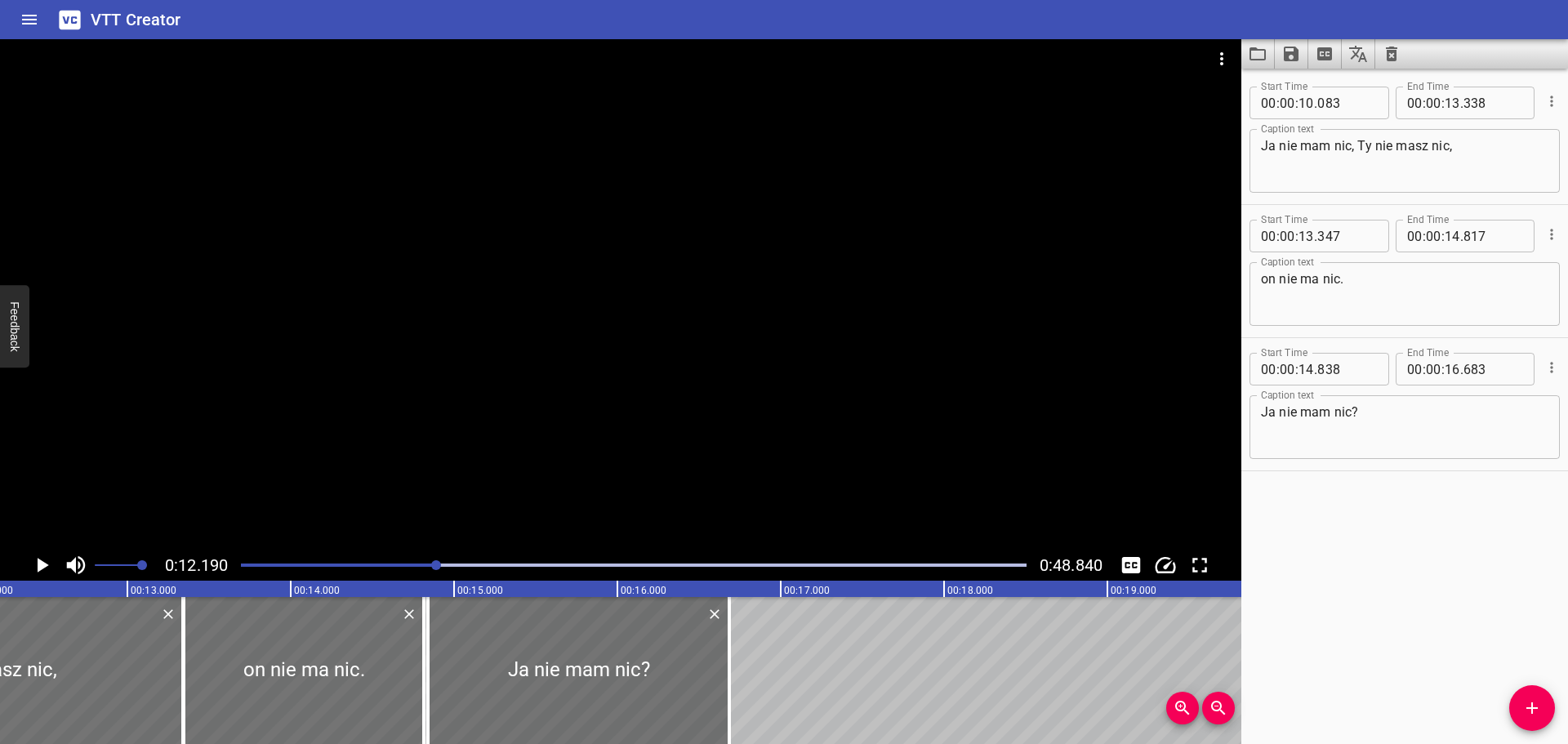
scroll to position [0, 1991]
click at [39, 563] on icon "Play/Pause" at bounding box center [44, 565] width 12 height 15
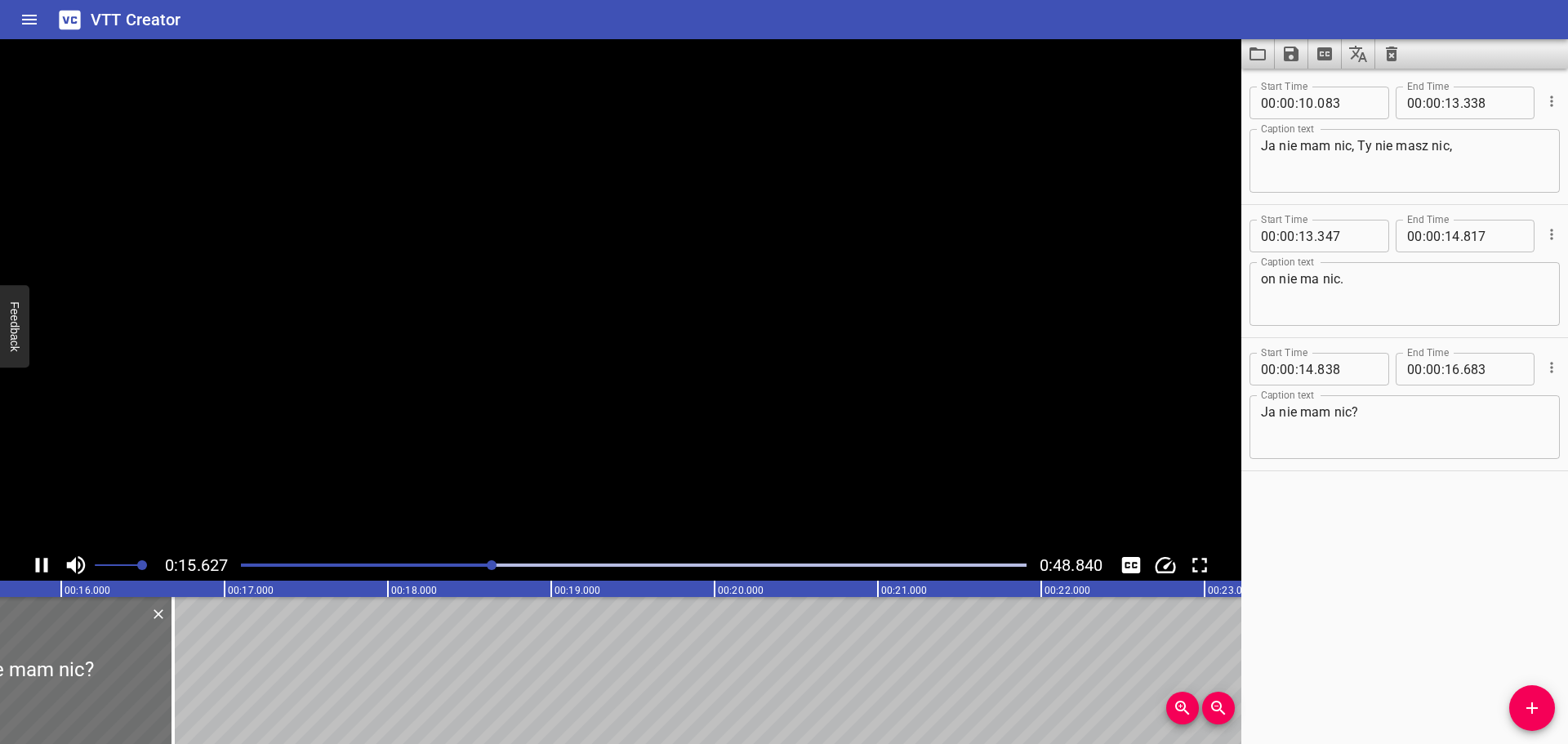
click at [39, 561] on icon "Play/Pause" at bounding box center [42, 565] width 12 height 15
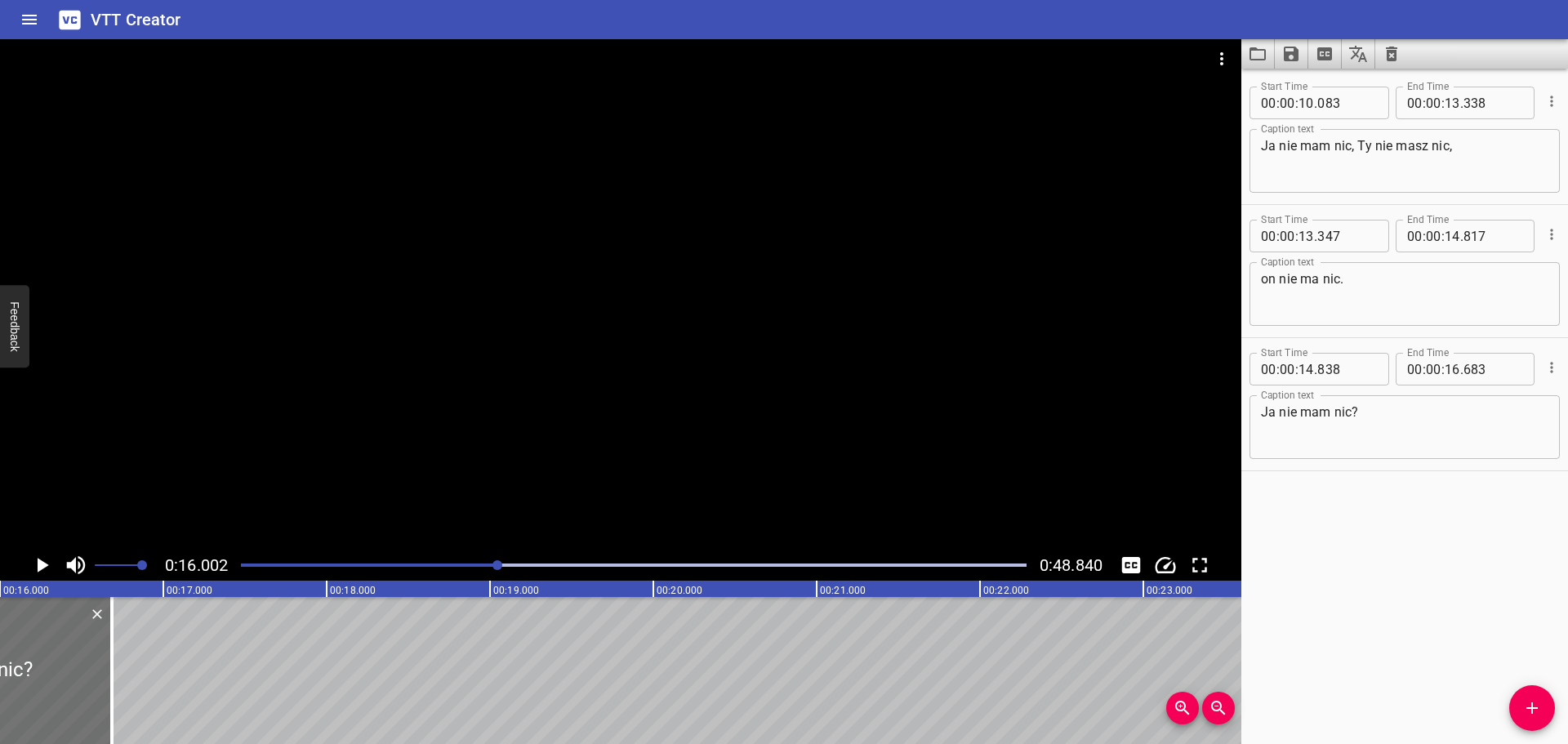
click at [39, 561] on icon "Play/Pause" at bounding box center [44, 565] width 12 height 15
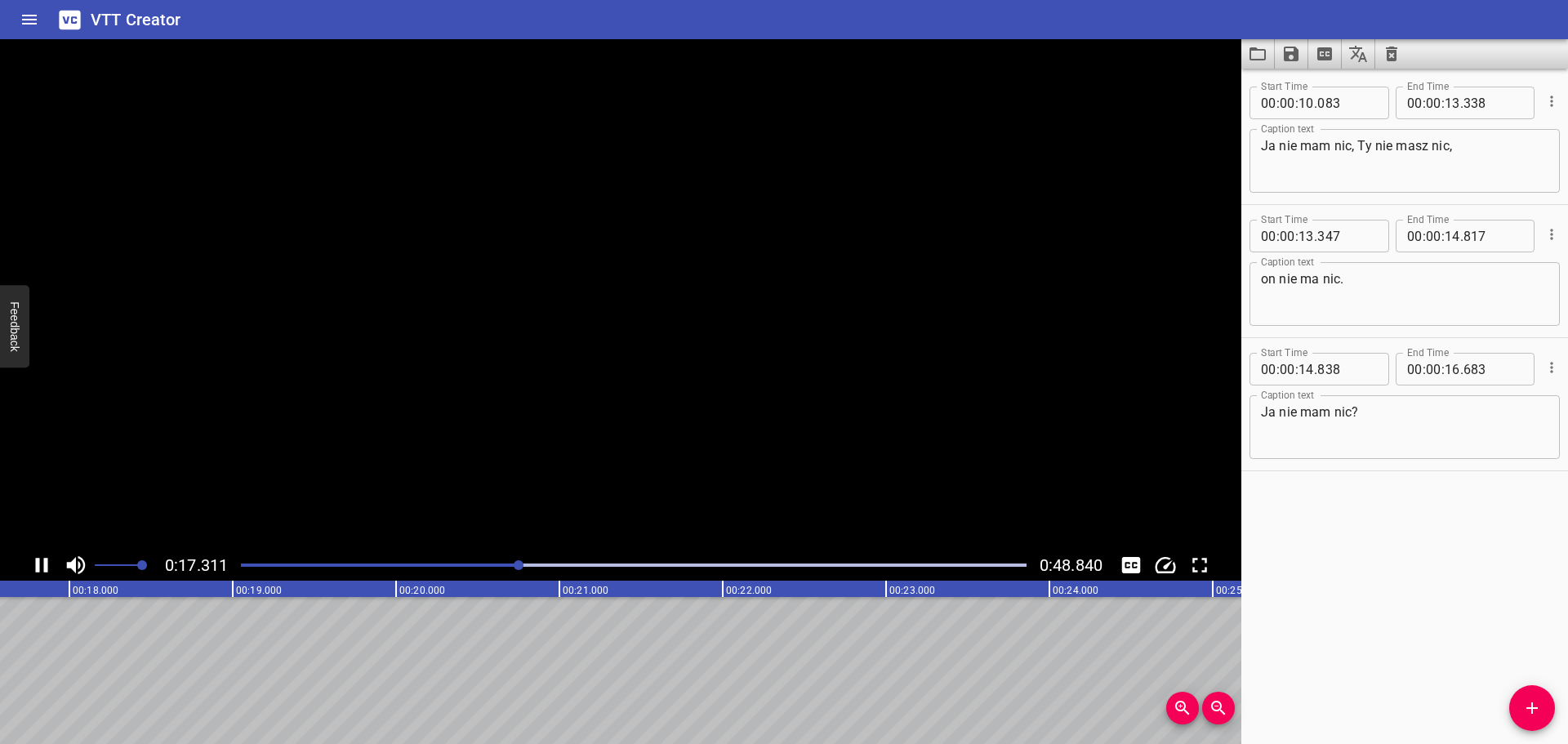
click at [39, 561] on icon "Play/Pause" at bounding box center [42, 565] width 12 height 15
click at [1528, 710] on icon "Add Cue" at bounding box center [1533, 708] width 20 height 20
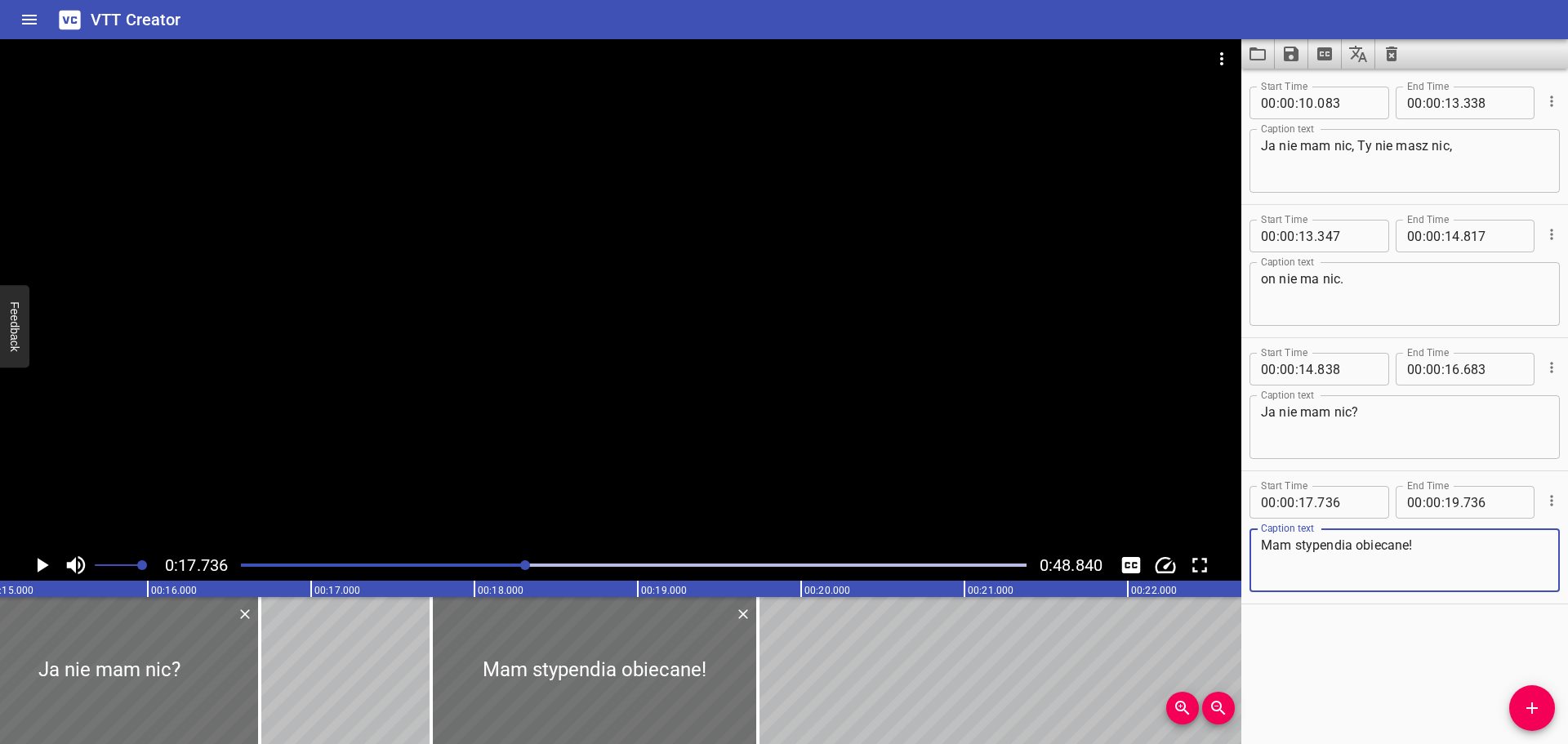
scroll to position [0, 2465]
type textarea "Mam stypendia obiecane!"
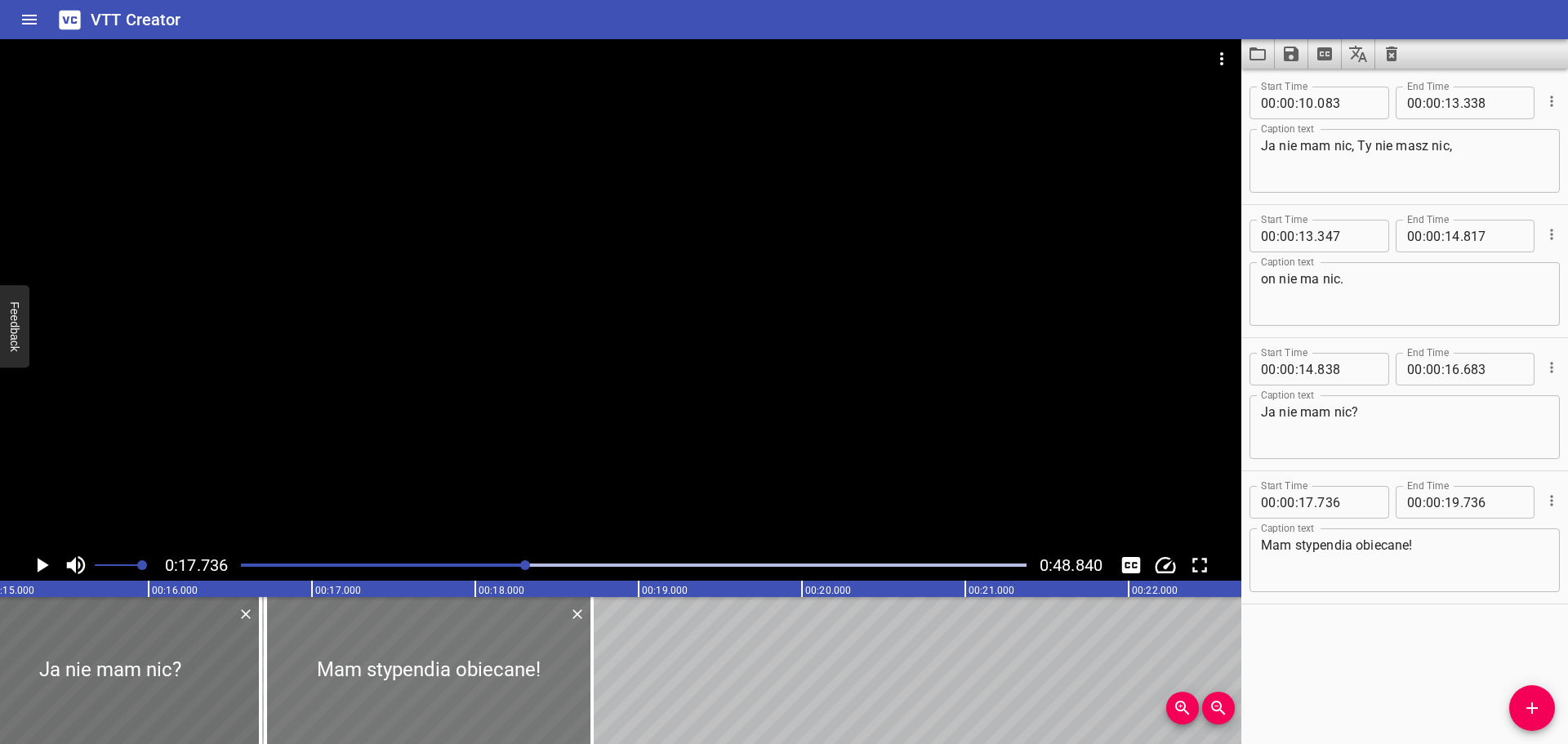
drag, startPoint x: 640, startPoint y: 638, endPoint x: 470, endPoint y: 661, distance: 171.5
click at [470, 661] on div at bounding box center [429, 670] width 327 height 147
type input "16"
type input "696"
type input "18"
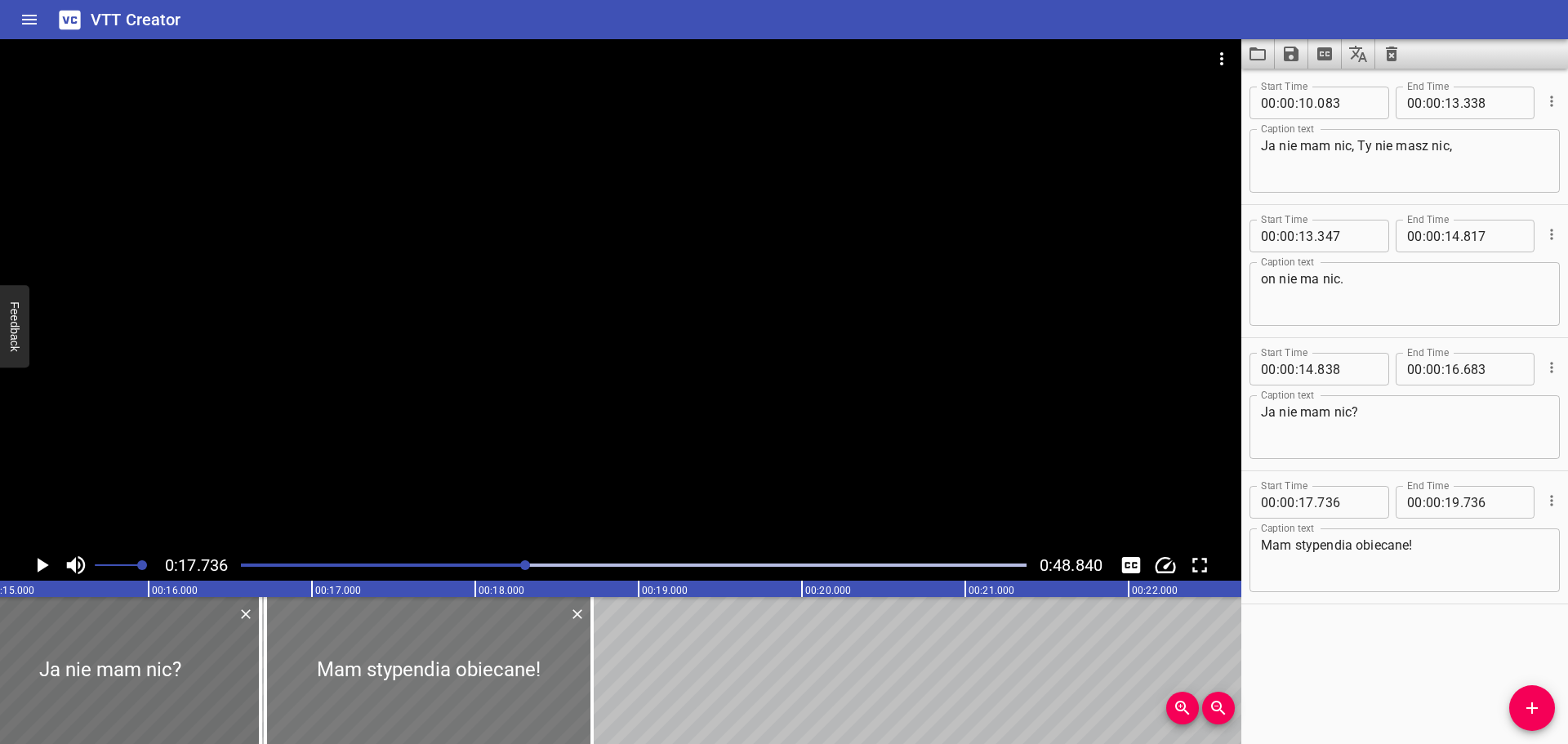
type input "696"
click at [502, 564] on div "Play progress" at bounding box center [134, 565] width 786 height 3
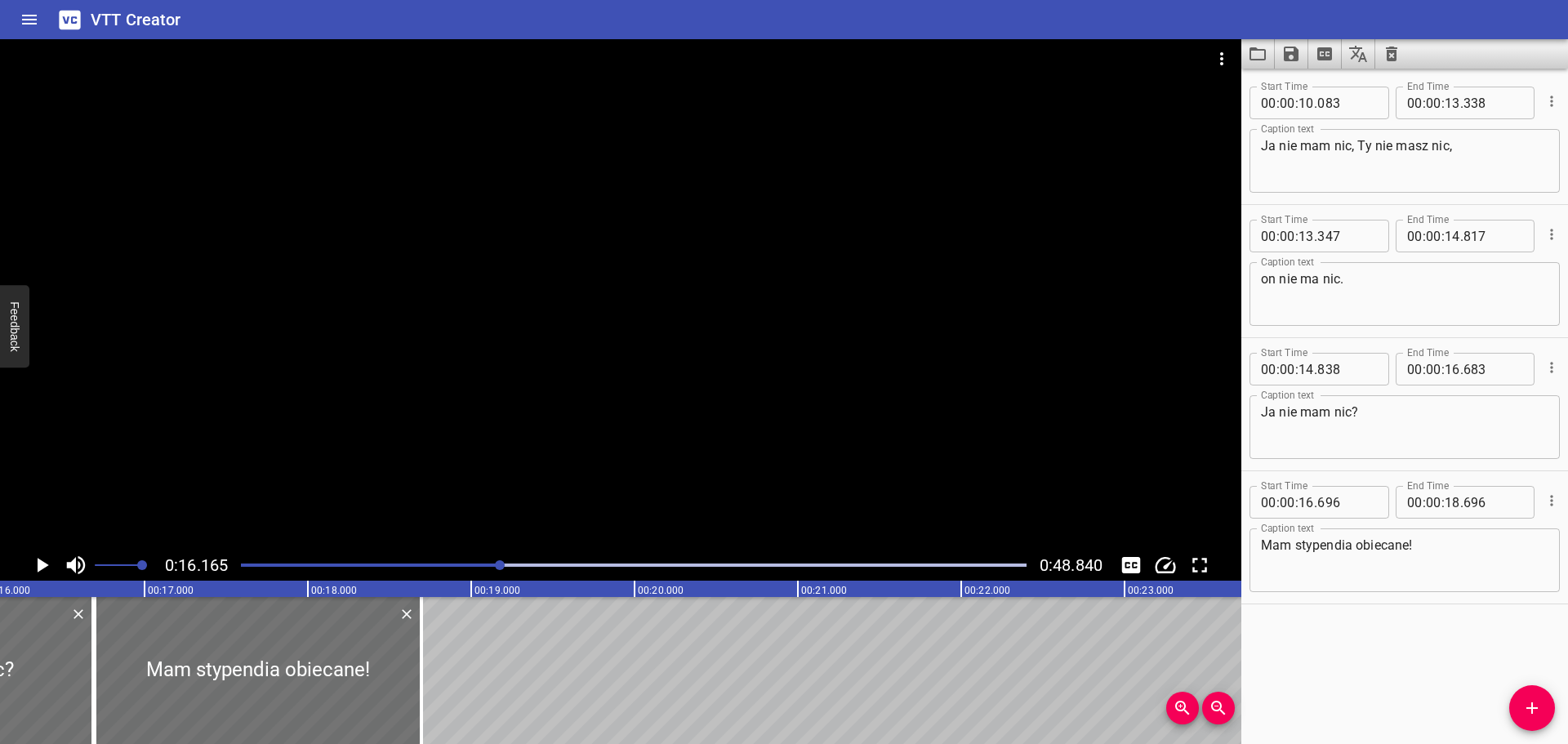
scroll to position [0, 2641]
click at [487, 565] on div "Play progress" at bounding box center [109, 565] width 786 height 3
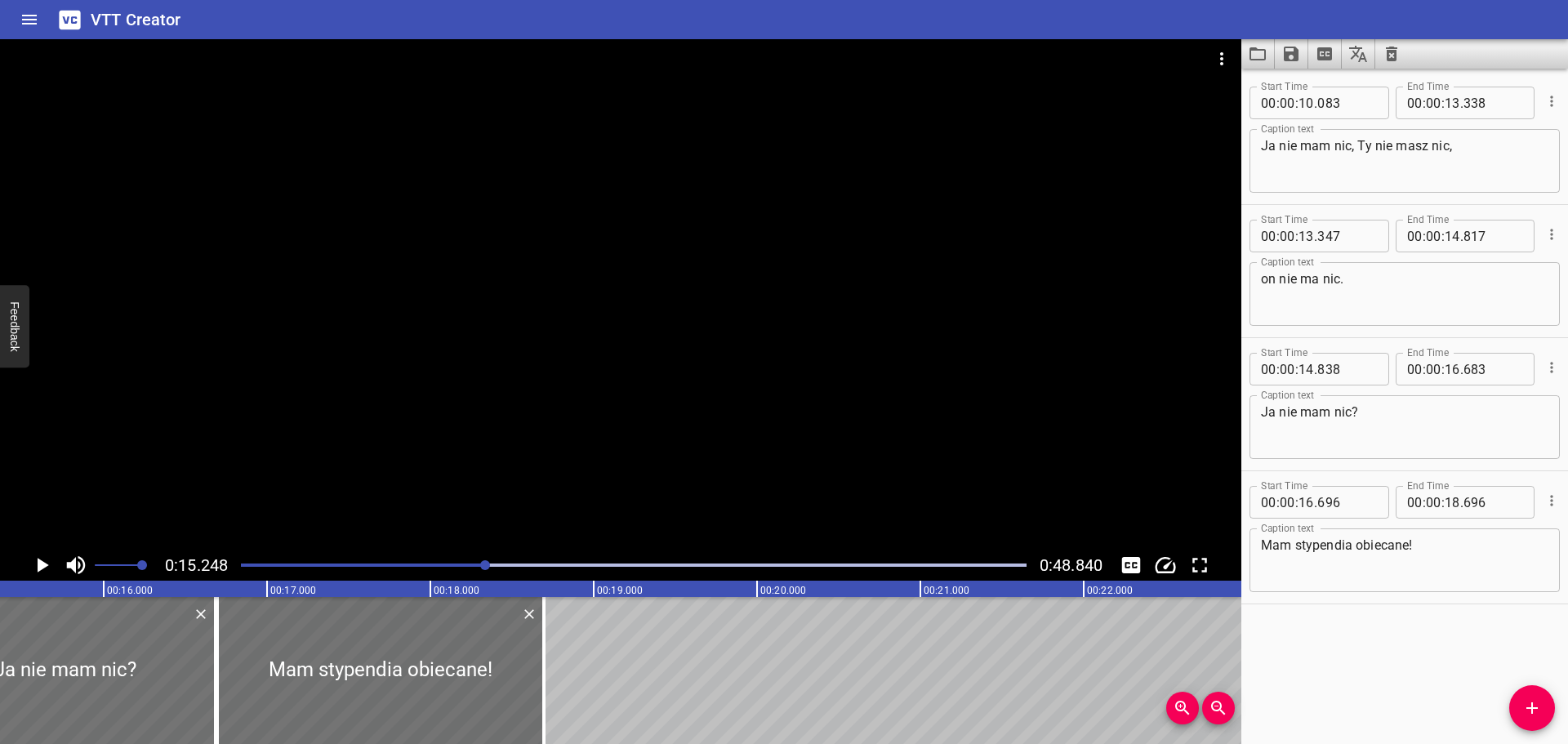
scroll to position [0, 2491]
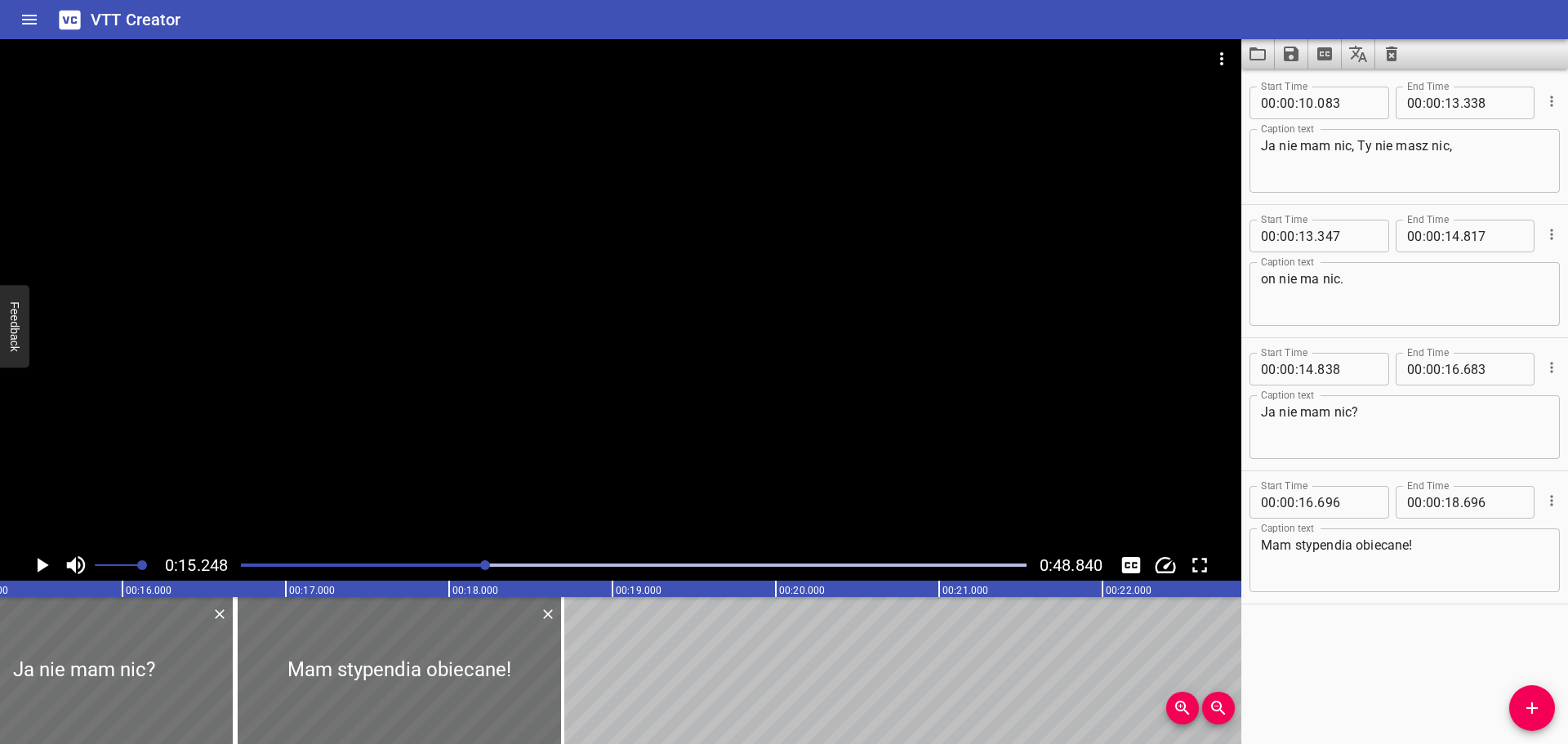
click at [40, 566] on icon "Play/Pause" at bounding box center [44, 565] width 12 height 15
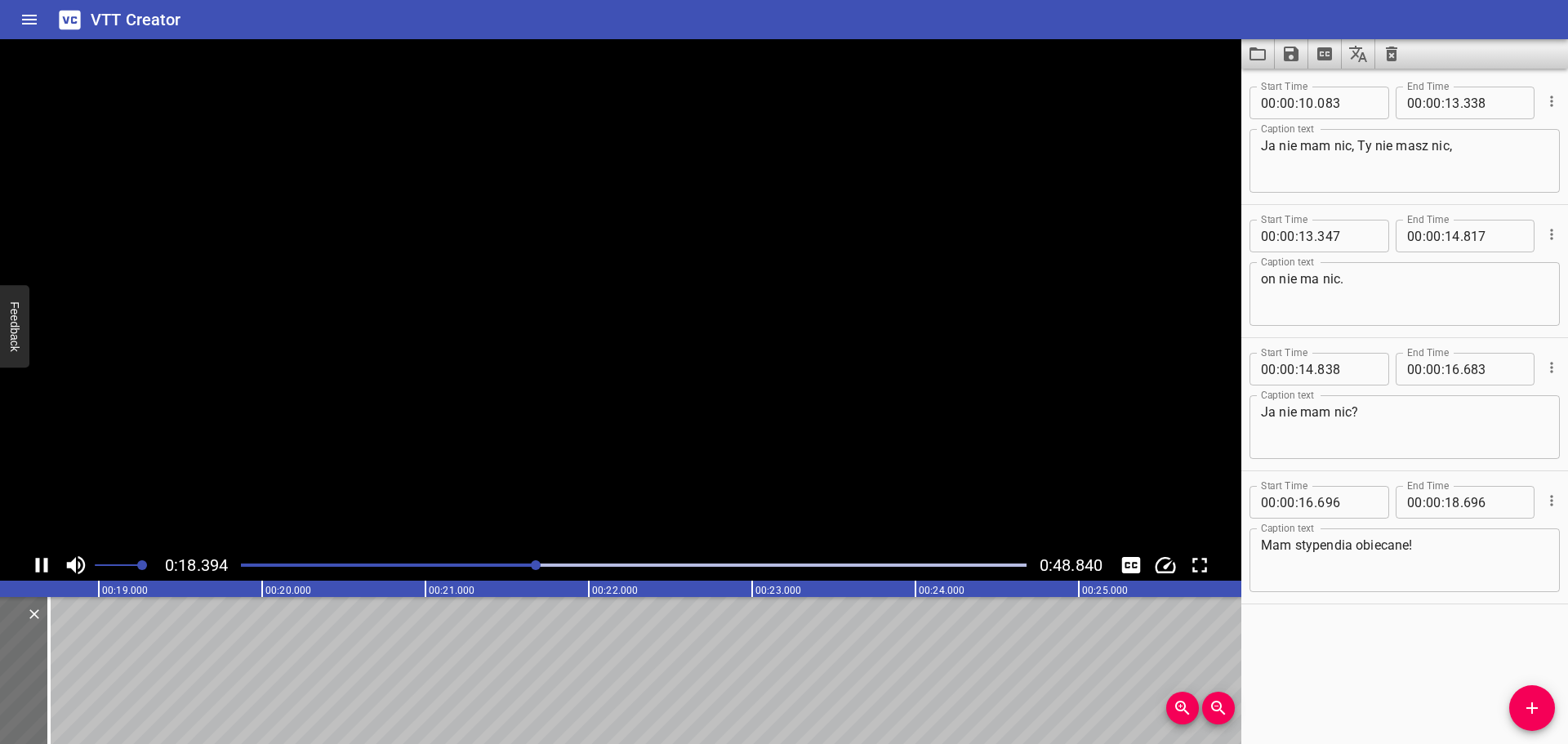
click at [40, 566] on icon "Play/Pause" at bounding box center [42, 565] width 12 height 15
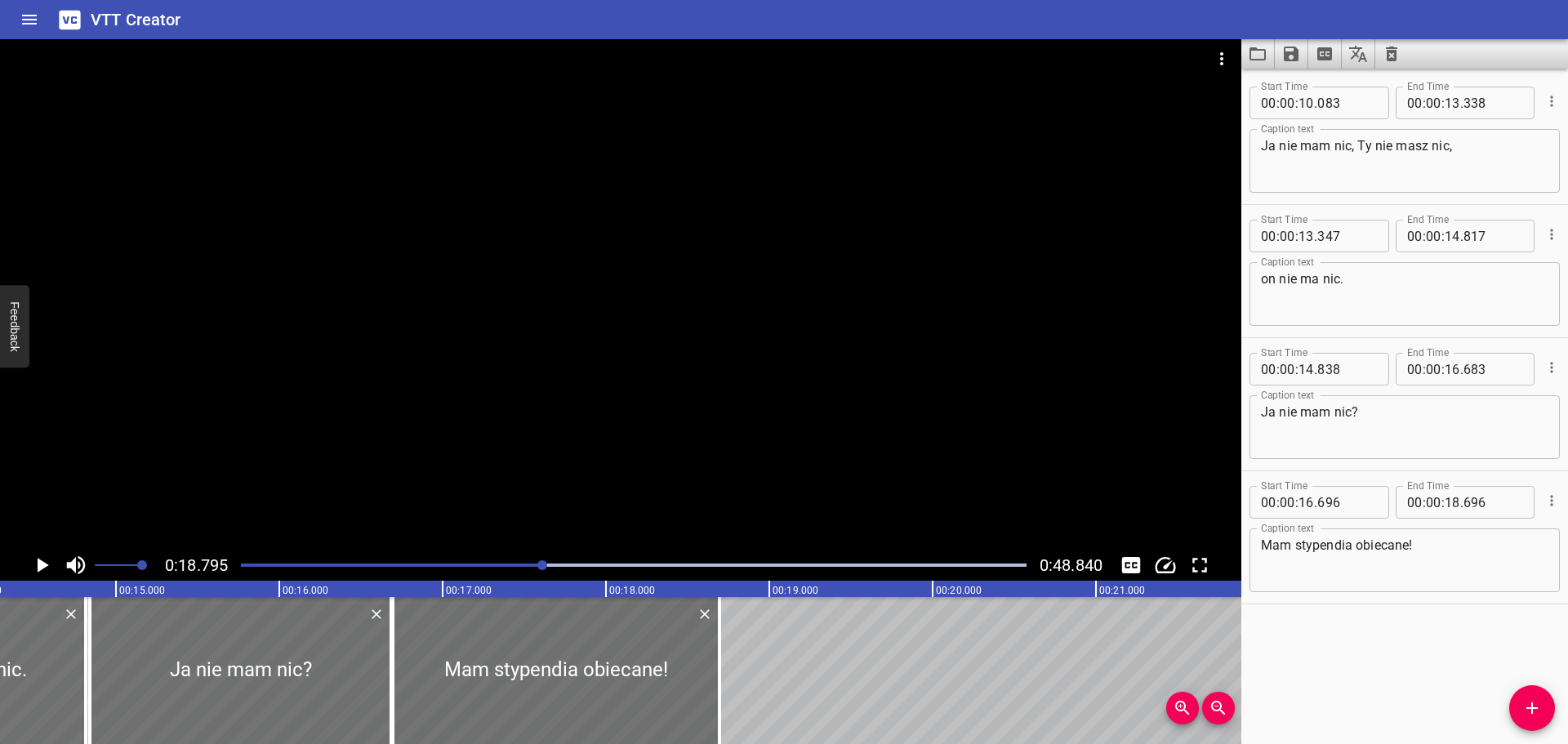
scroll to position [0, 2334]
drag, startPoint x: 385, startPoint y: 648, endPoint x: 319, endPoint y: 663, distance: 67.7
click at [319, 663] on div at bounding box center [327, 670] width 17 height 147
type input "278"
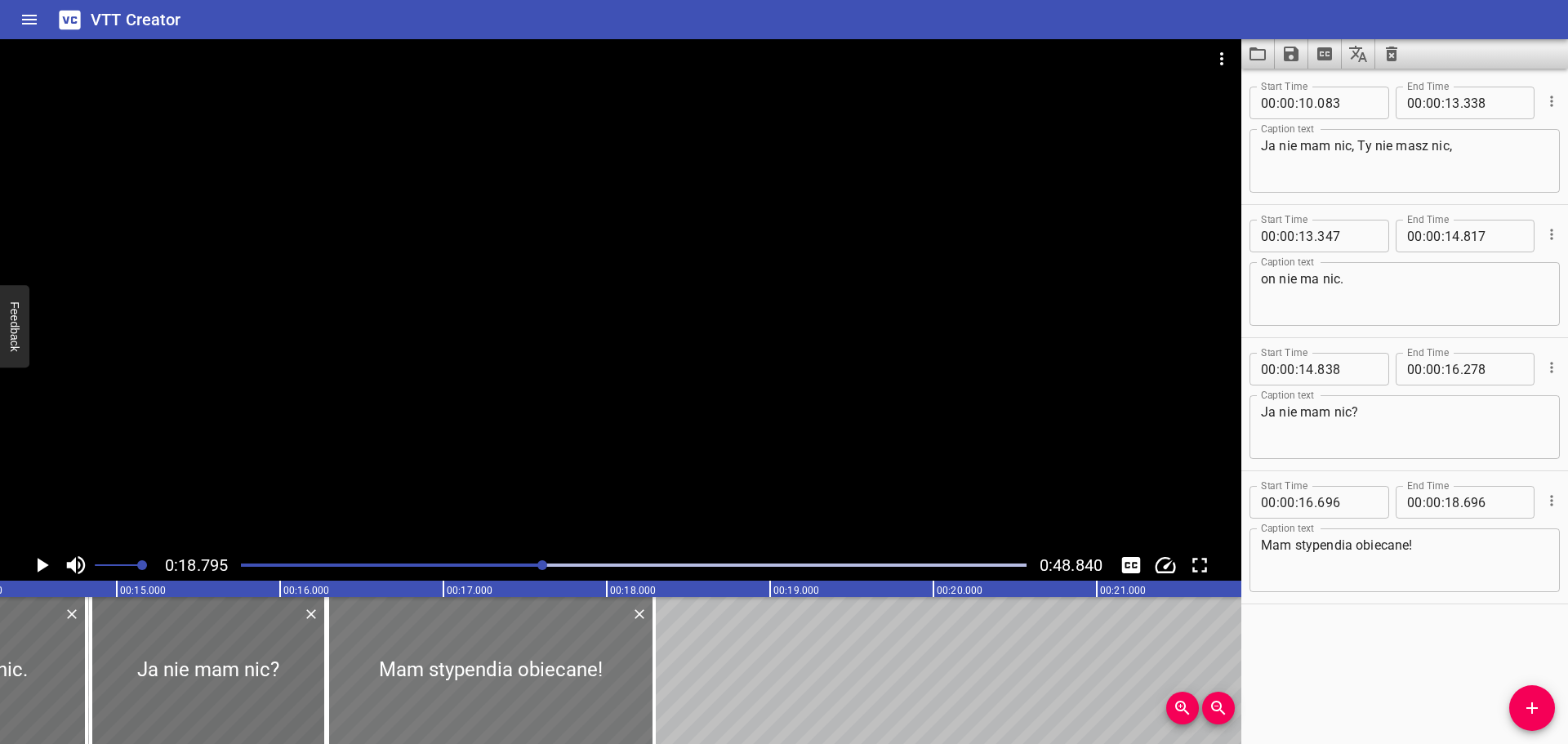
drag, startPoint x: 497, startPoint y: 670, endPoint x: 432, endPoint y: 677, distance: 65.4
click at [432, 677] on div at bounding box center [491, 670] width 327 height 147
type input "296"
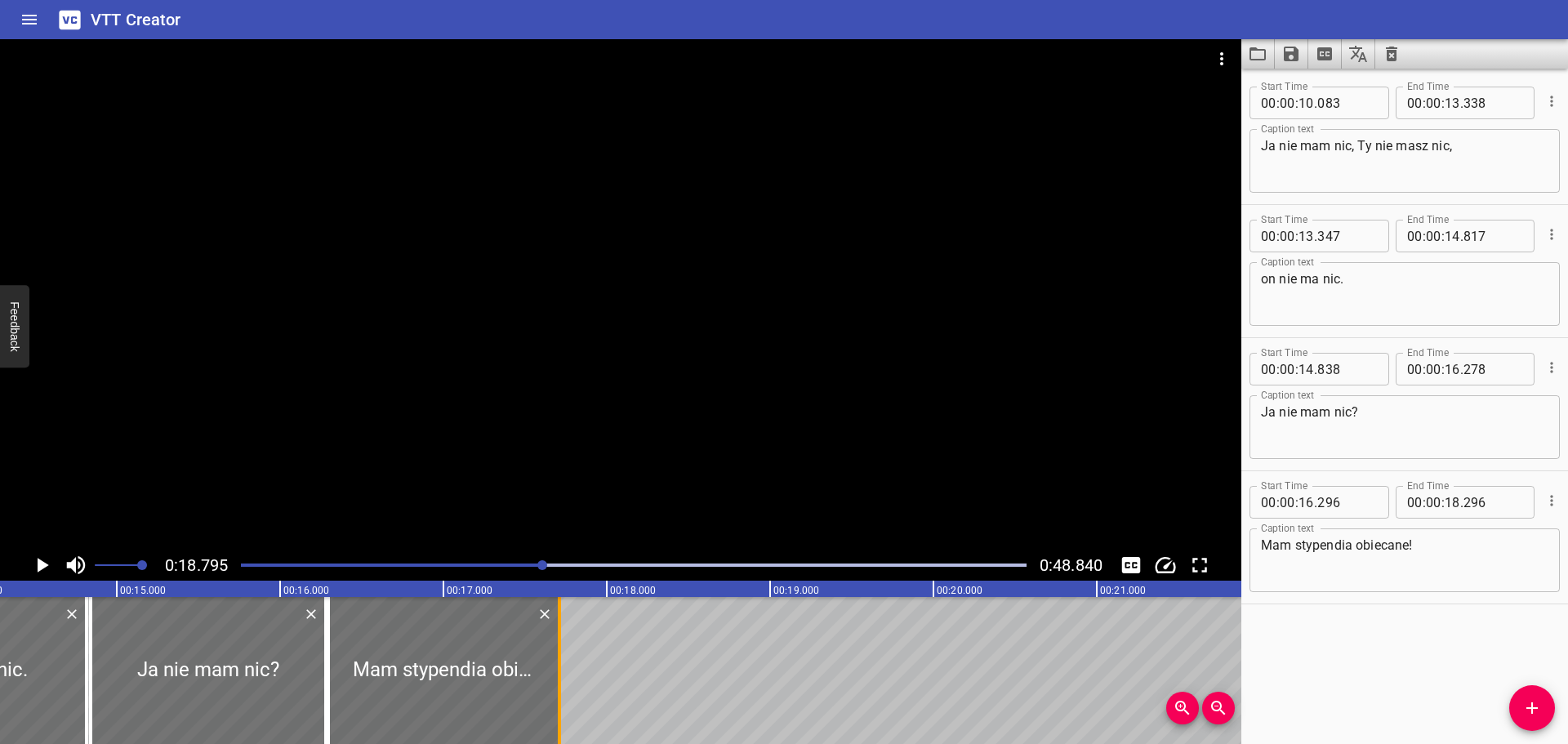
drag, startPoint x: 658, startPoint y: 673, endPoint x: 560, endPoint y: 689, distance: 99.3
click at [560, 689] on div at bounding box center [560, 670] width 17 height 147
type input "17"
type input "701"
click at [469, 559] on div at bounding box center [634, 565] width 805 height 23
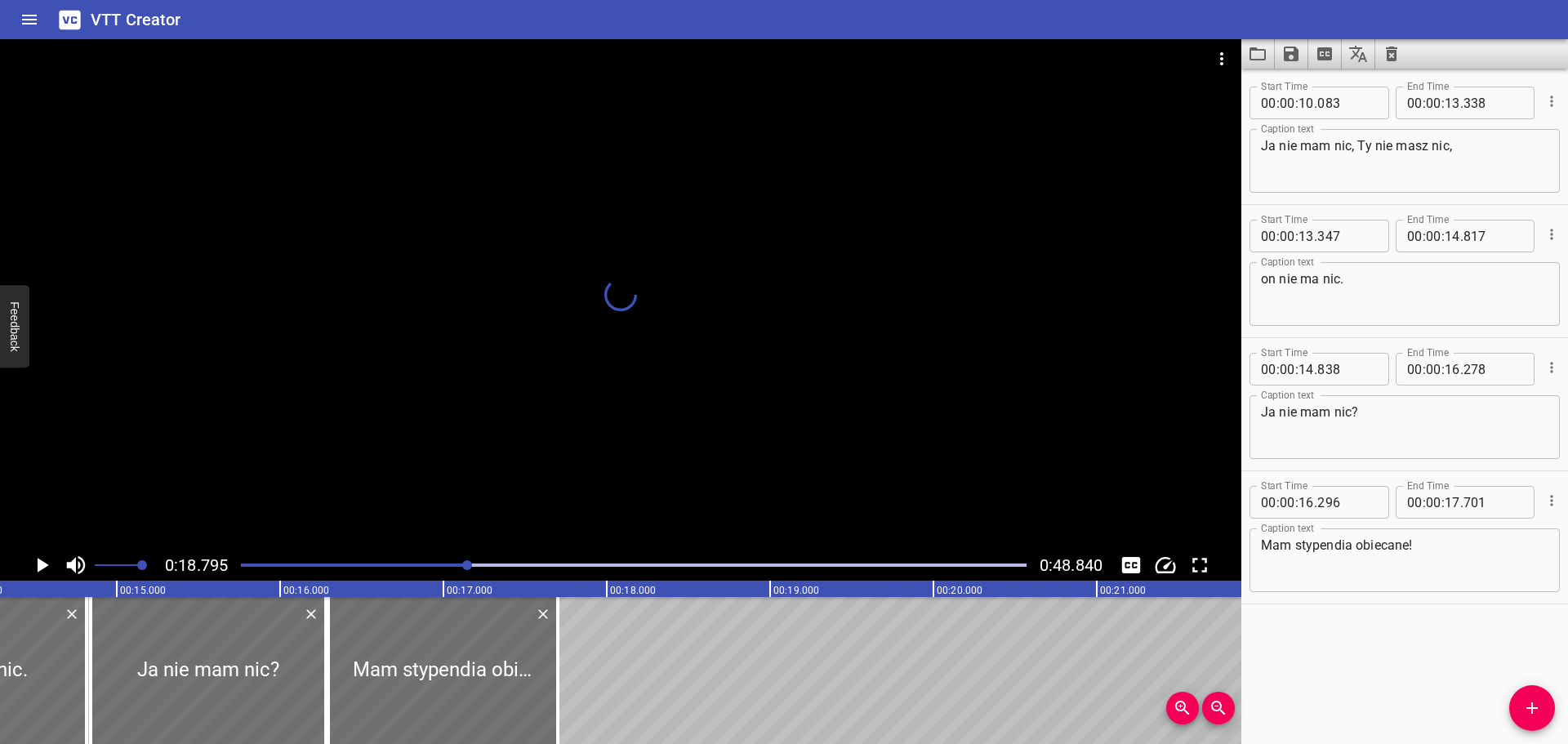
scroll to position [0, 2307]
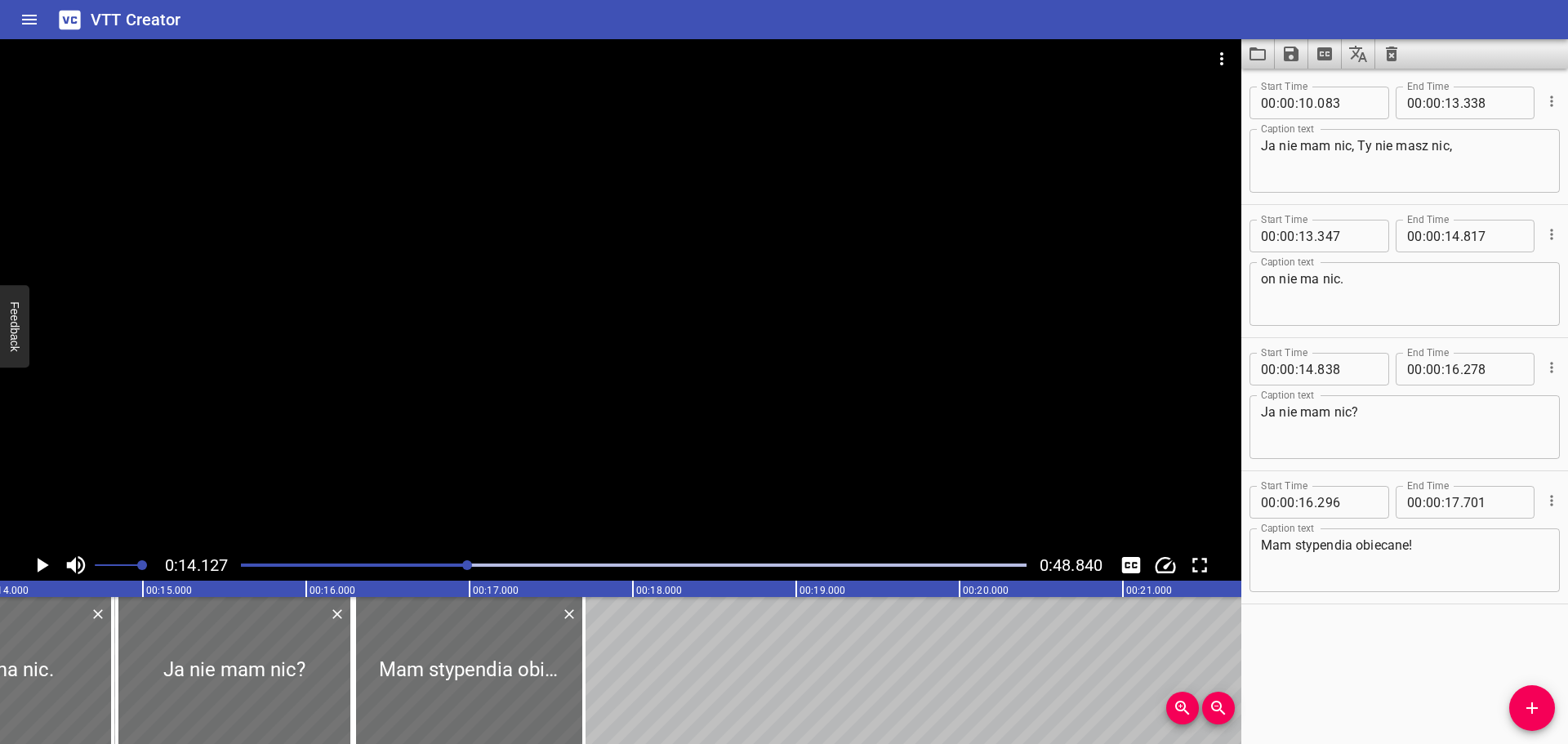
click at [45, 561] on icon "Play/Pause" at bounding box center [42, 565] width 25 height 25
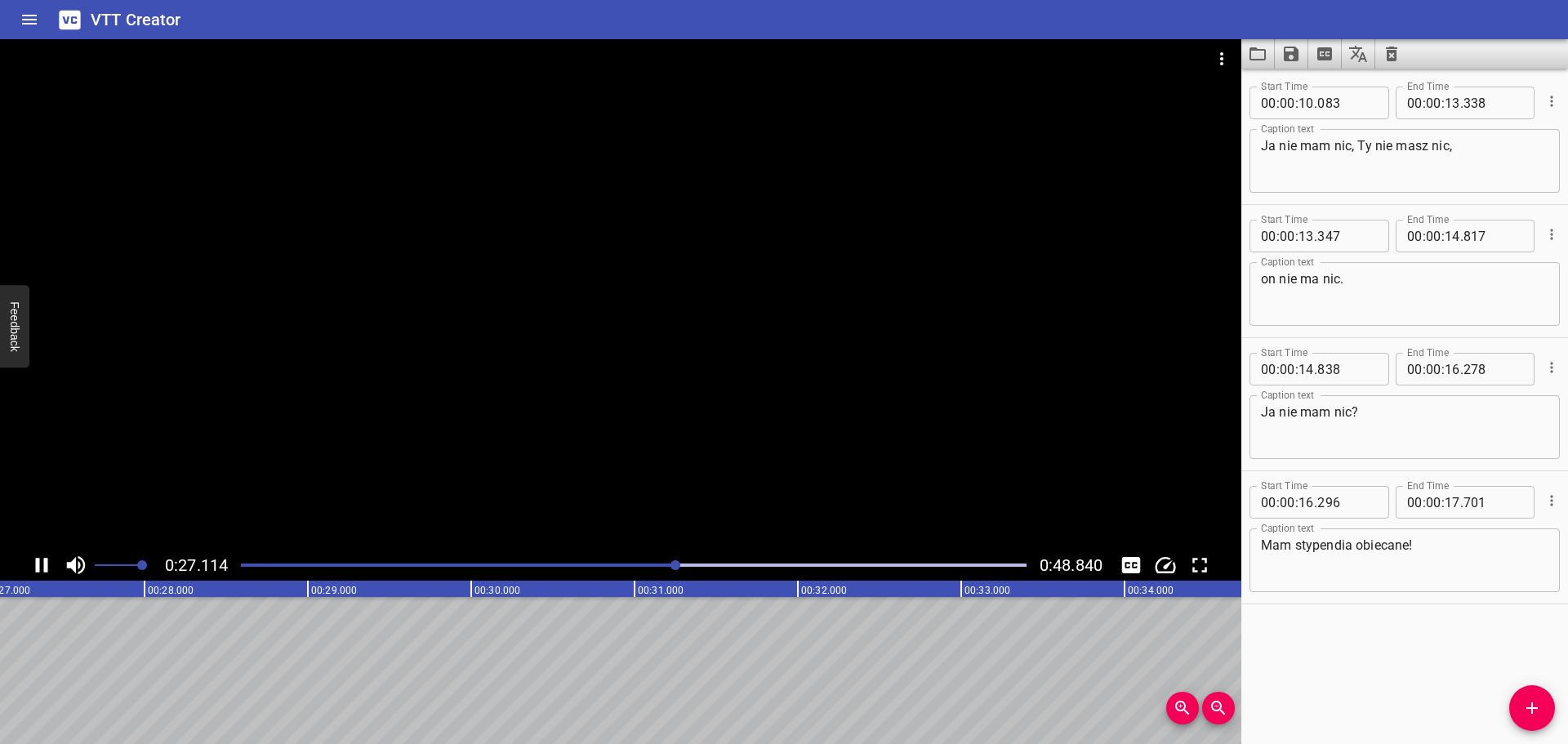
click at [596, 560] on div at bounding box center [634, 565] width 805 height 23
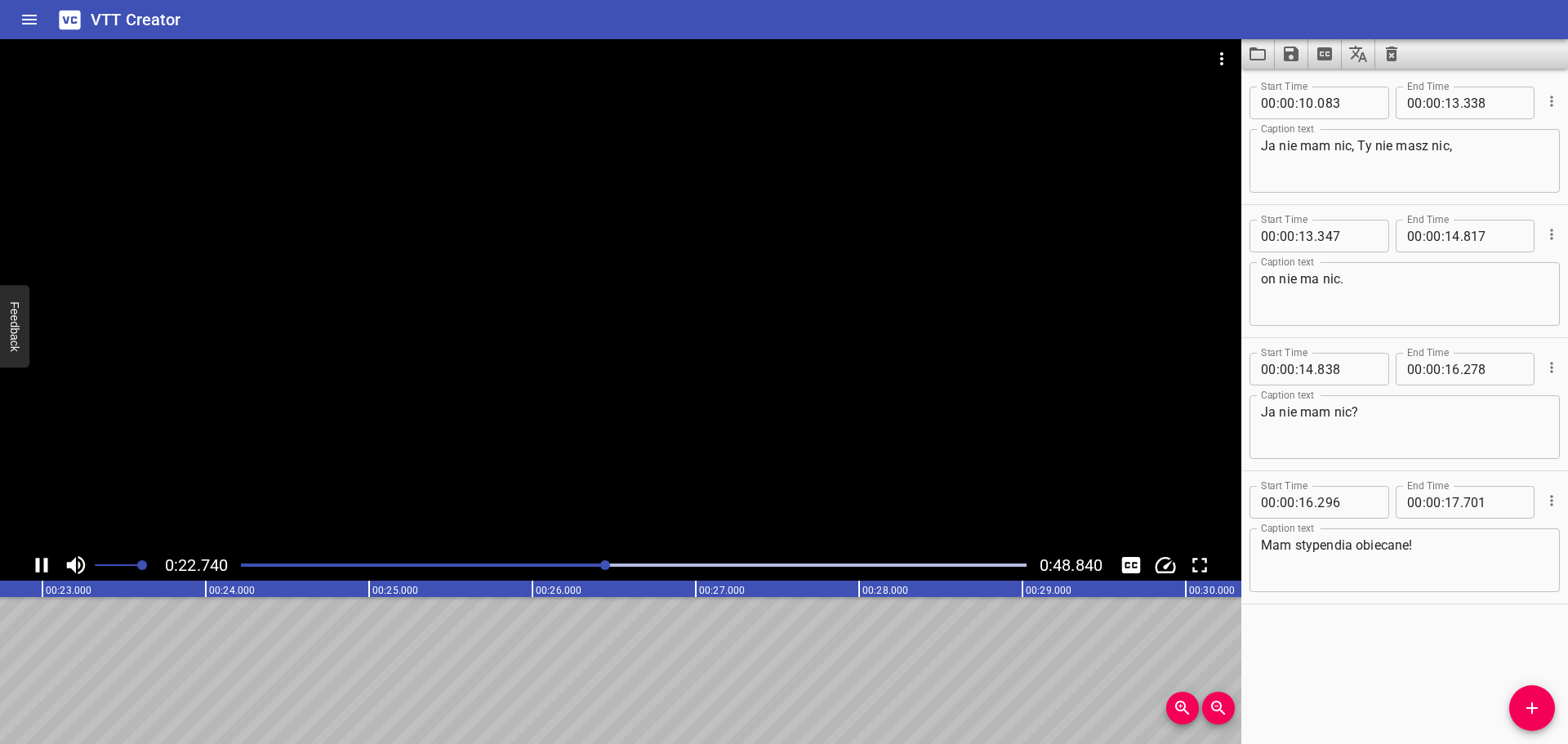
click at [41, 564] on icon "Play/Pause" at bounding box center [42, 565] width 25 height 25
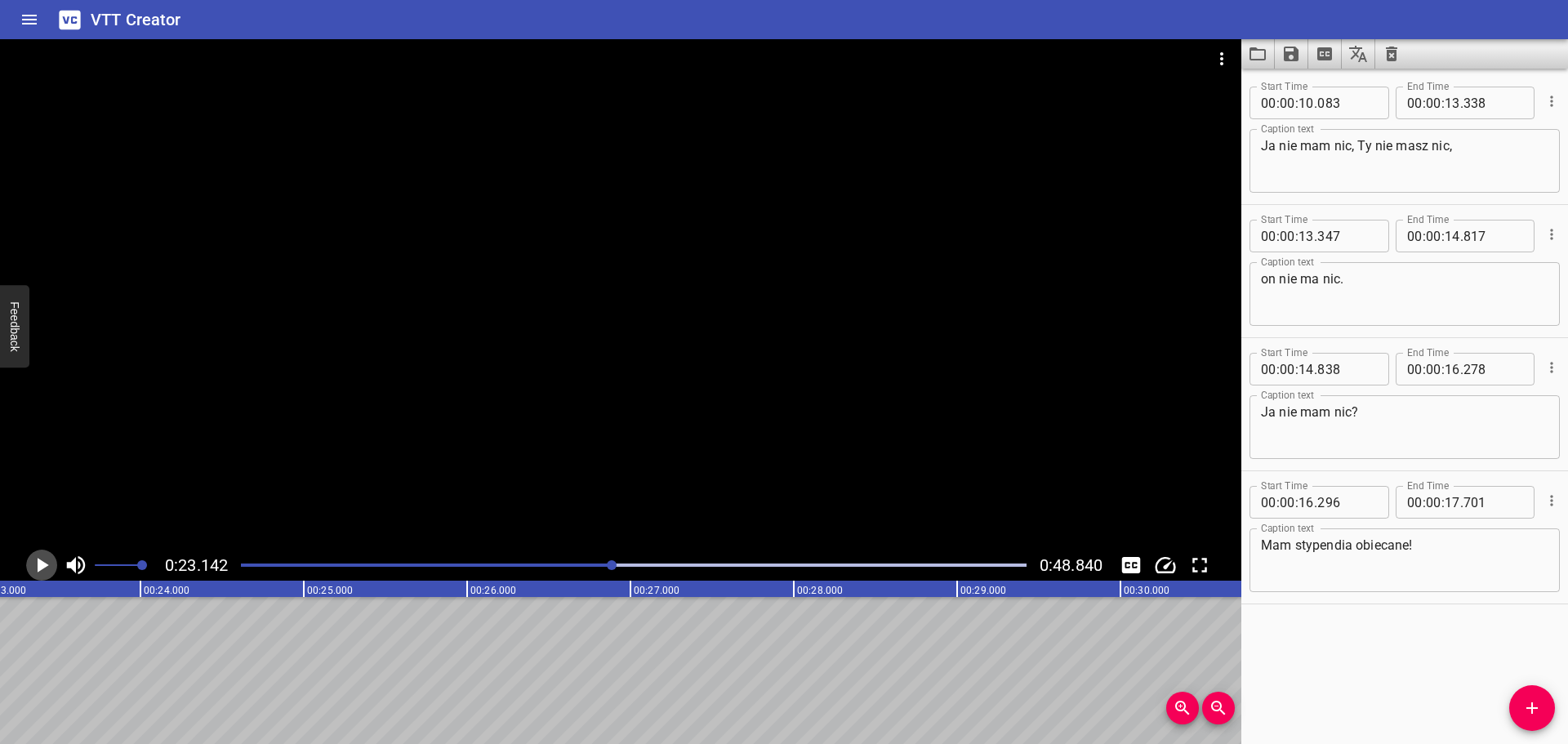
drag, startPoint x: 41, startPoint y: 564, endPoint x: 1263, endPoint y: 620, distance: 1223.3
click at [1263, 620] on main "0:23.142 0:48.840 00:00.000 00:01.000 00:02.000 00:03.000 00:04.000 00:05.000 0…" at bounding box center [784, 392] width 1568 height 704
click at [1538, 716] on icon "Add Cue" at bounding box center [1533, 708] width 20 height 20
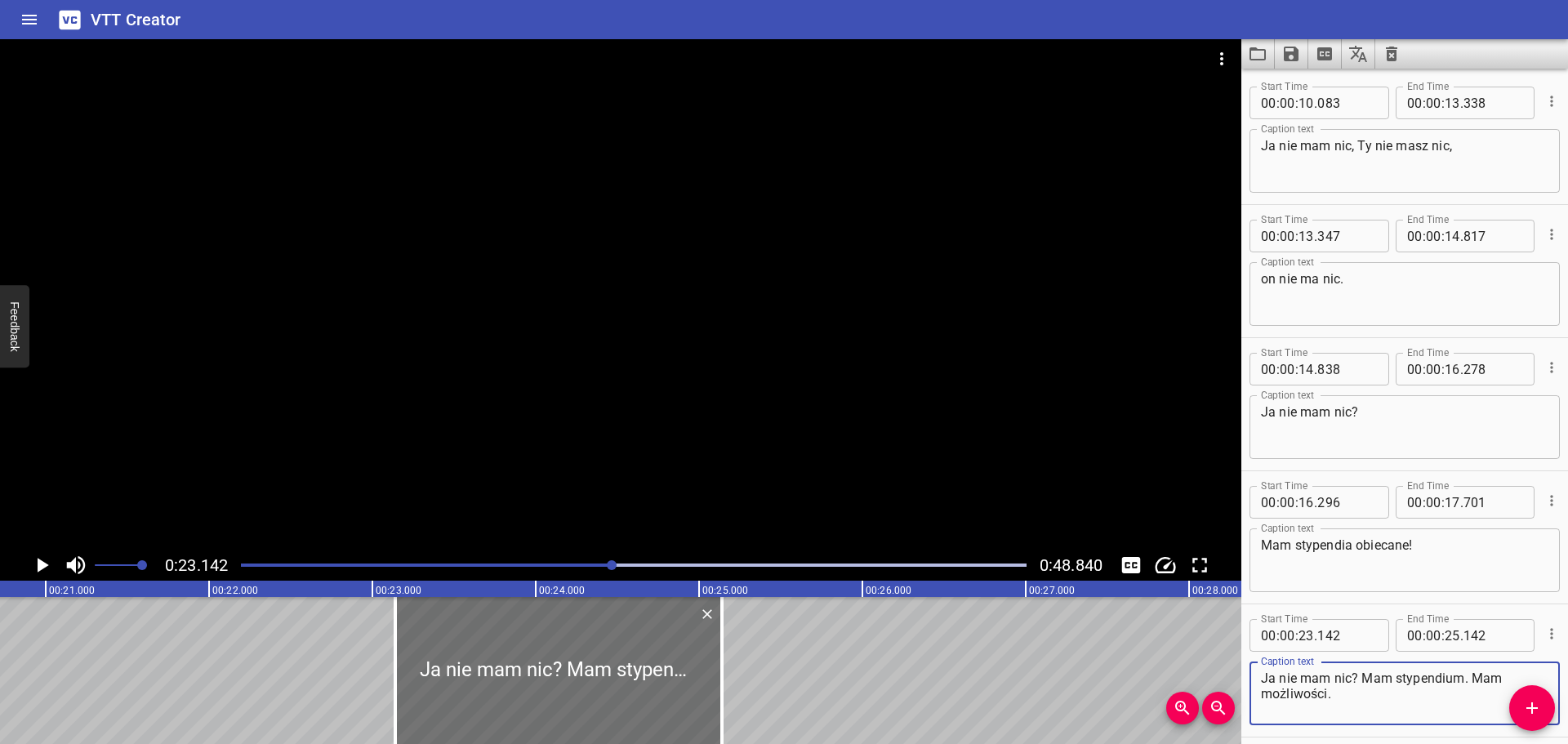
scroll to position [0, 3384]
type textarea "Ja nie mam nic? Mam stypendium. Mam możliwości."
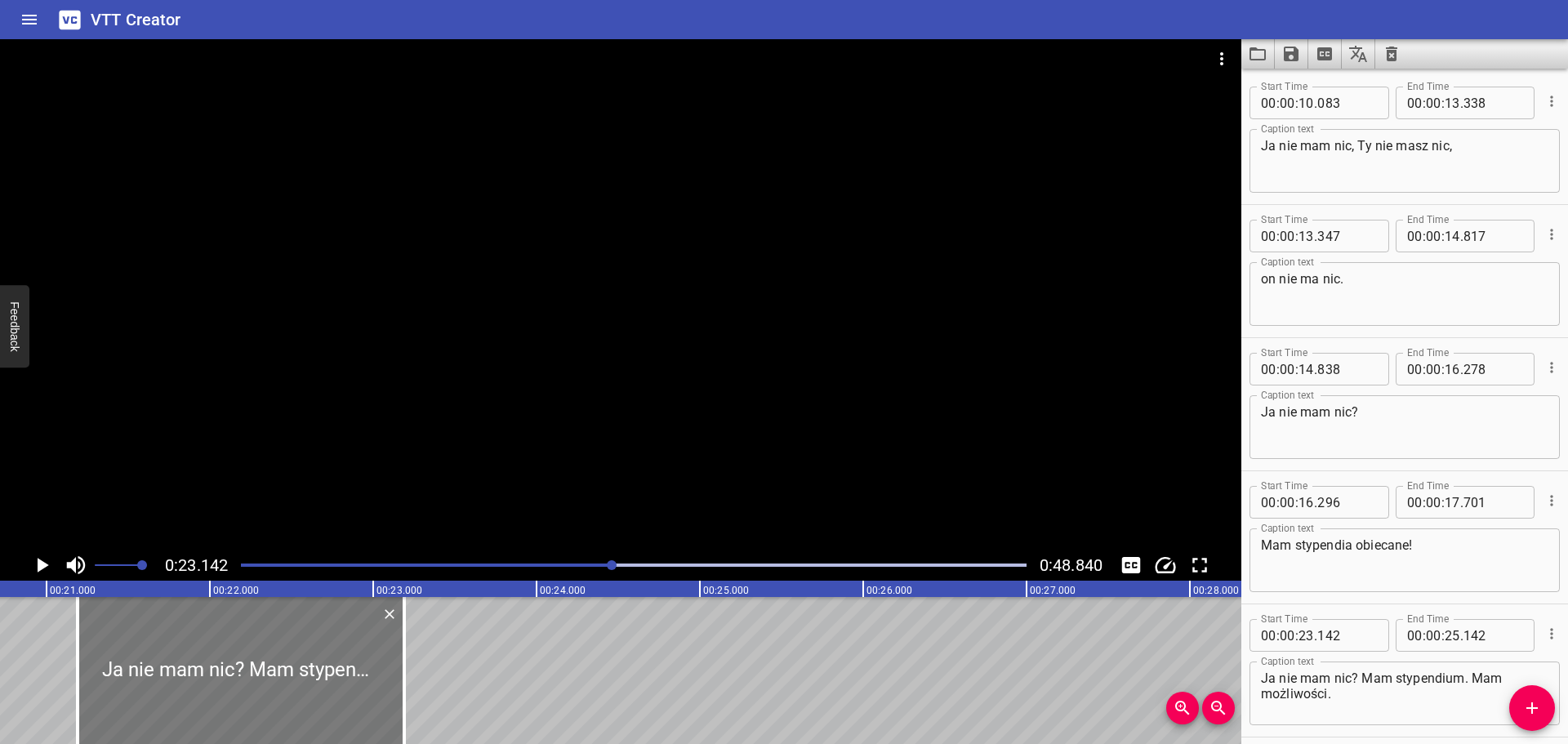
drag, startPoint x: 379, startPoint y: 669, endPoint x: 222, endPoint y: 692, distance: 158.7
click at [222, 692] on div at bounding box center [241, 670] width 327 height 147
type input "21"
type input "197"
type input "23"
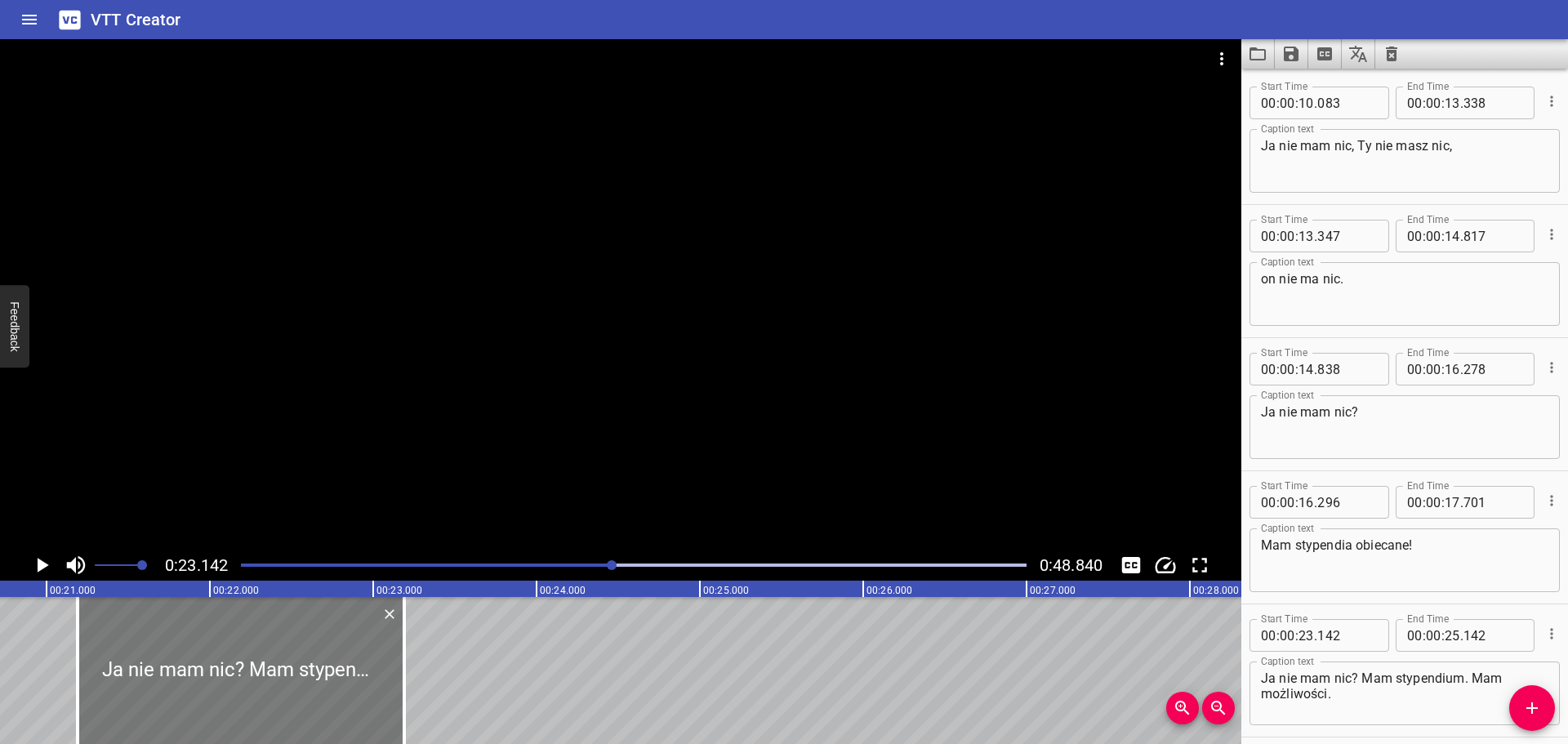
type input "197"
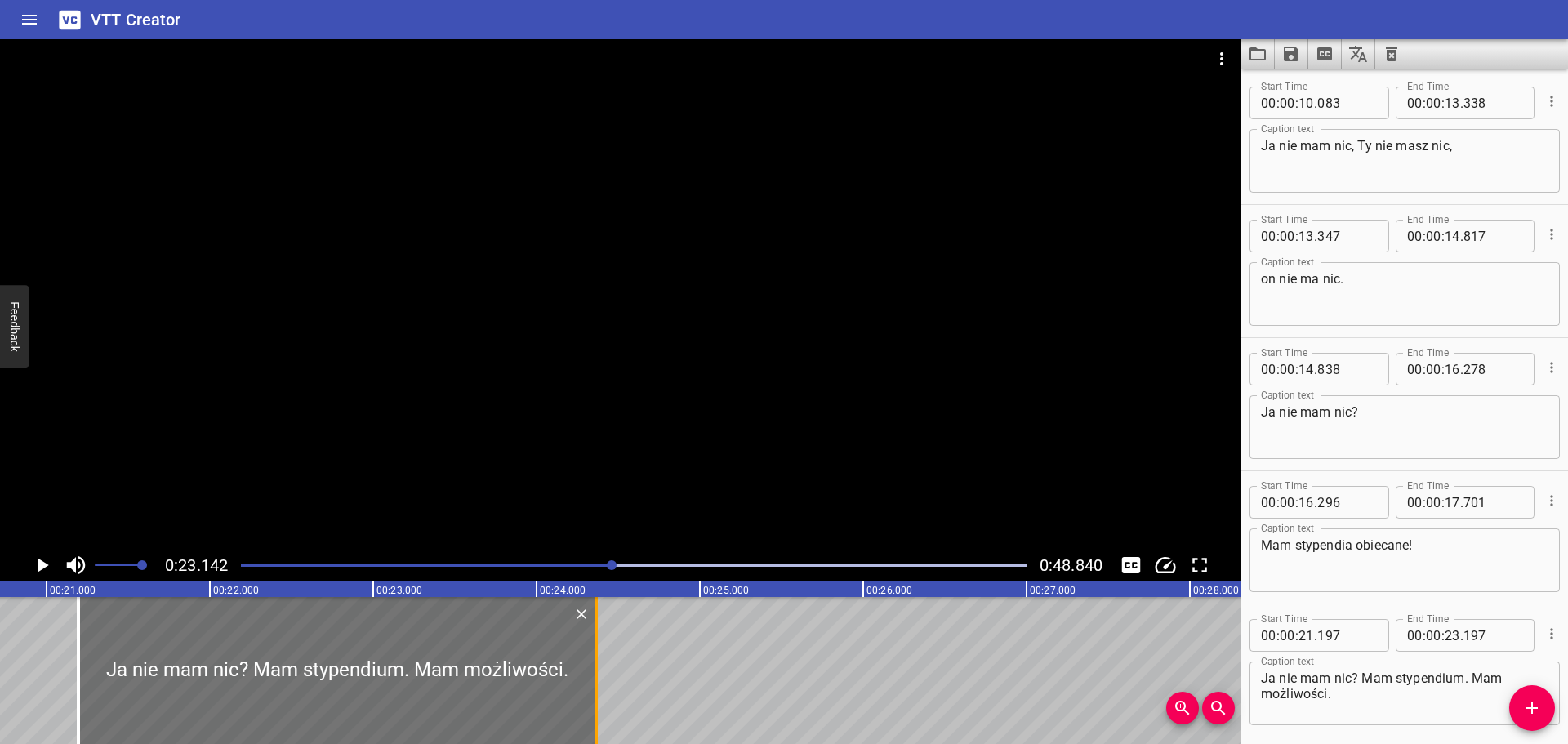
drag, startPoint x: 399, startPoint y: 689, endPoint x: 597, endPoint y: 654, distance: 201.1
click at [597, 654] on div at bounding box center [597, 670] width 17 height 147
type input "24"
type input "402"
click at [563, 563] on div at bounding box center [634, 565] width 805 height 23
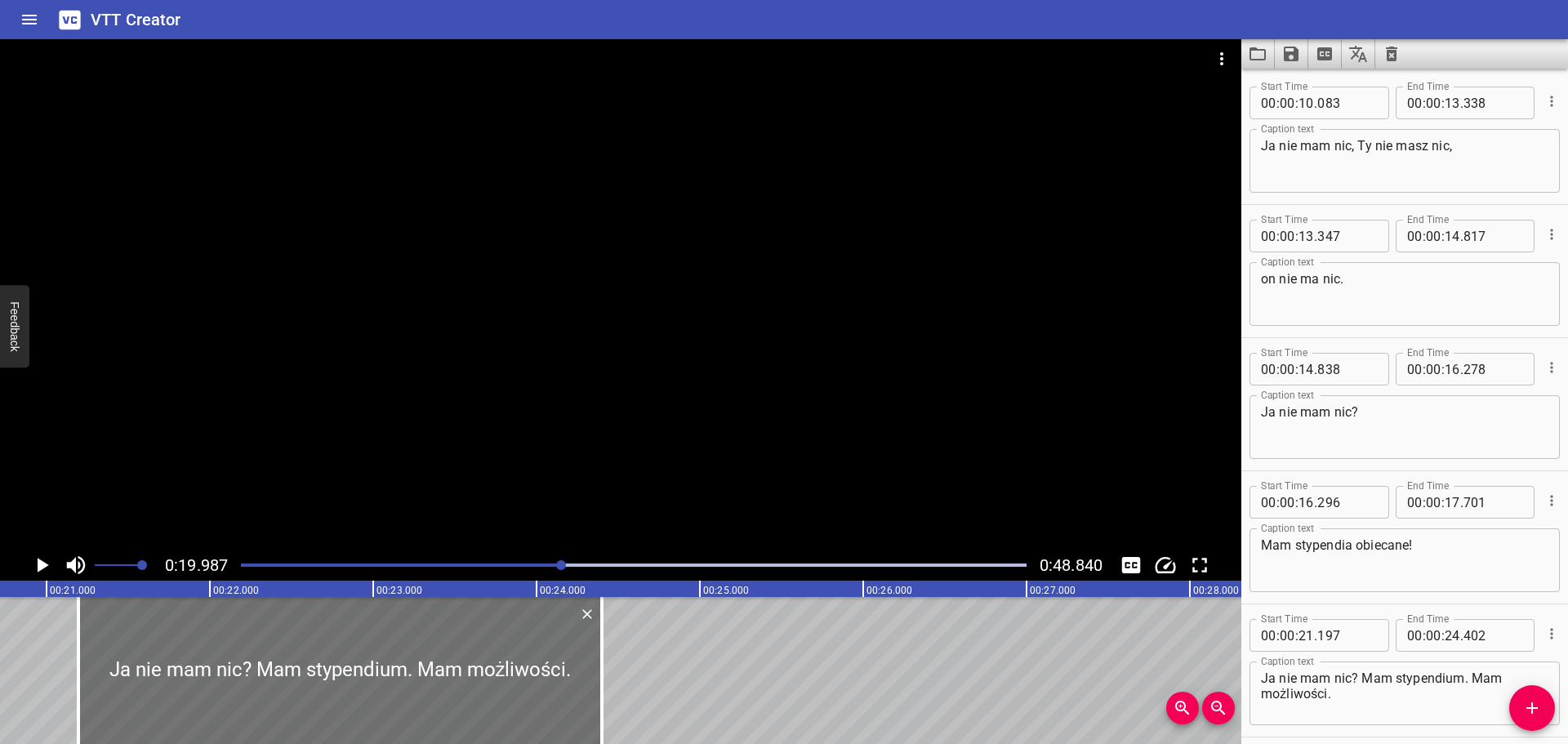
scroll to position [0, 3265]
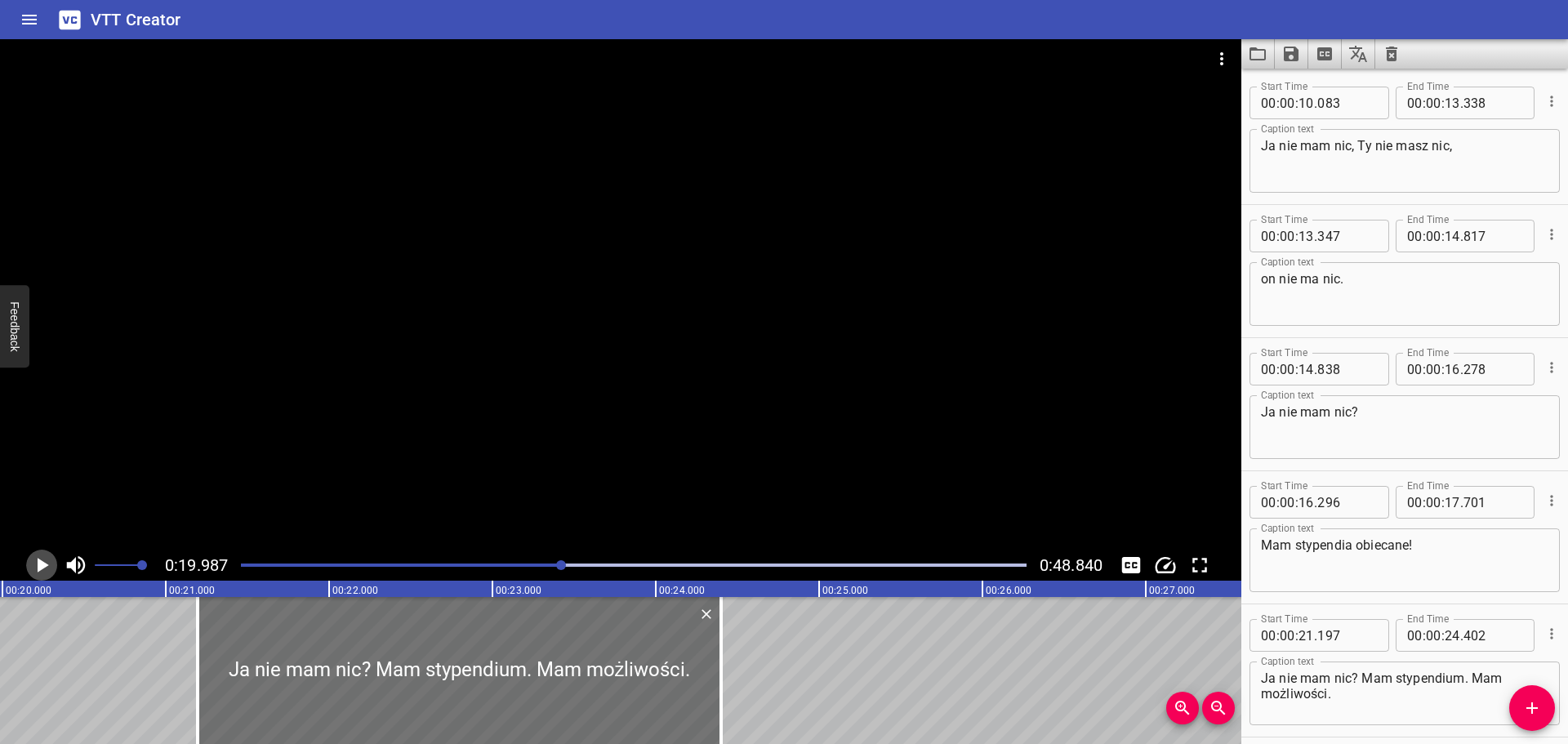
click at [43, 560] on icon "Play/Pause" at bounding box center [42, 565] width 25 height 25
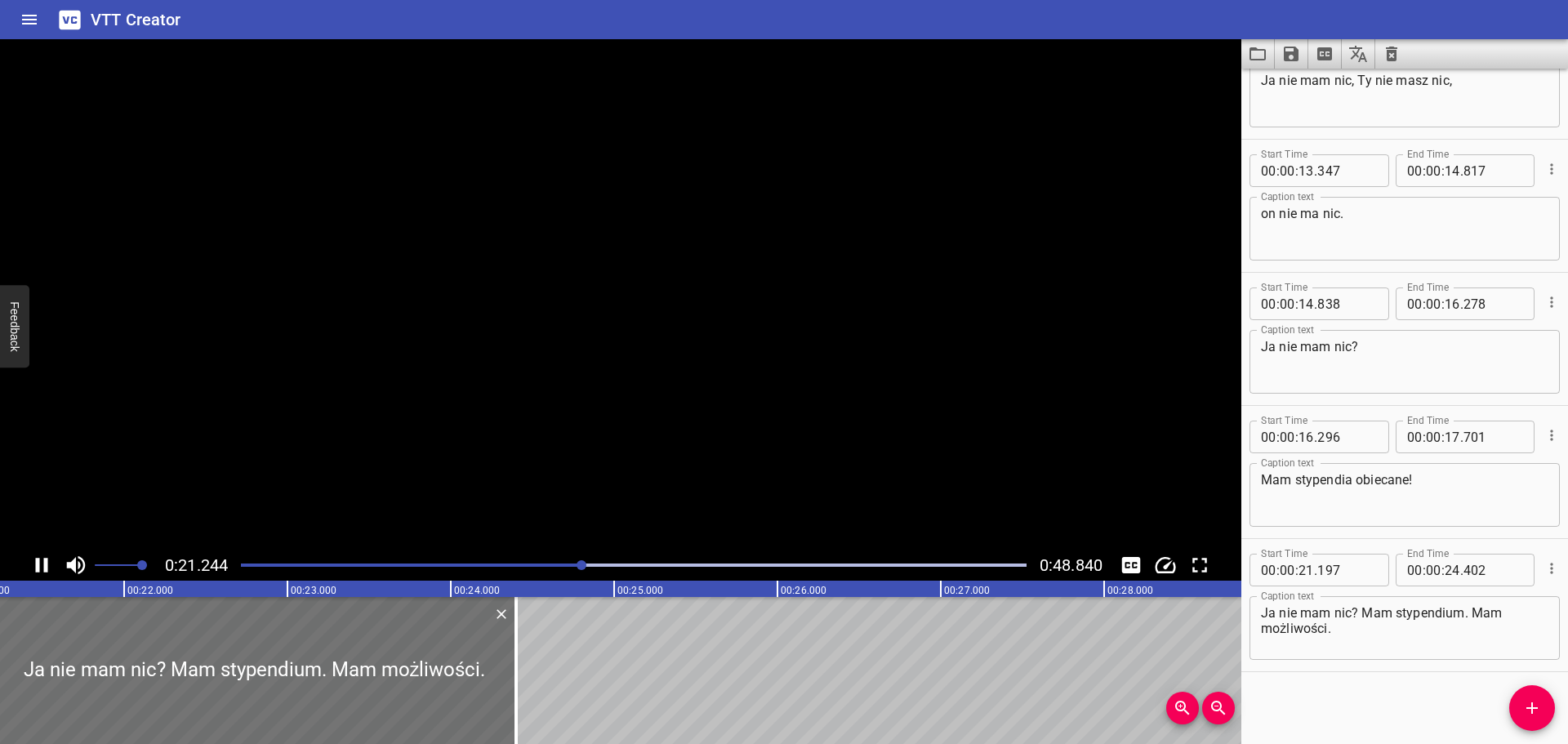
scroll to position [67, 0]
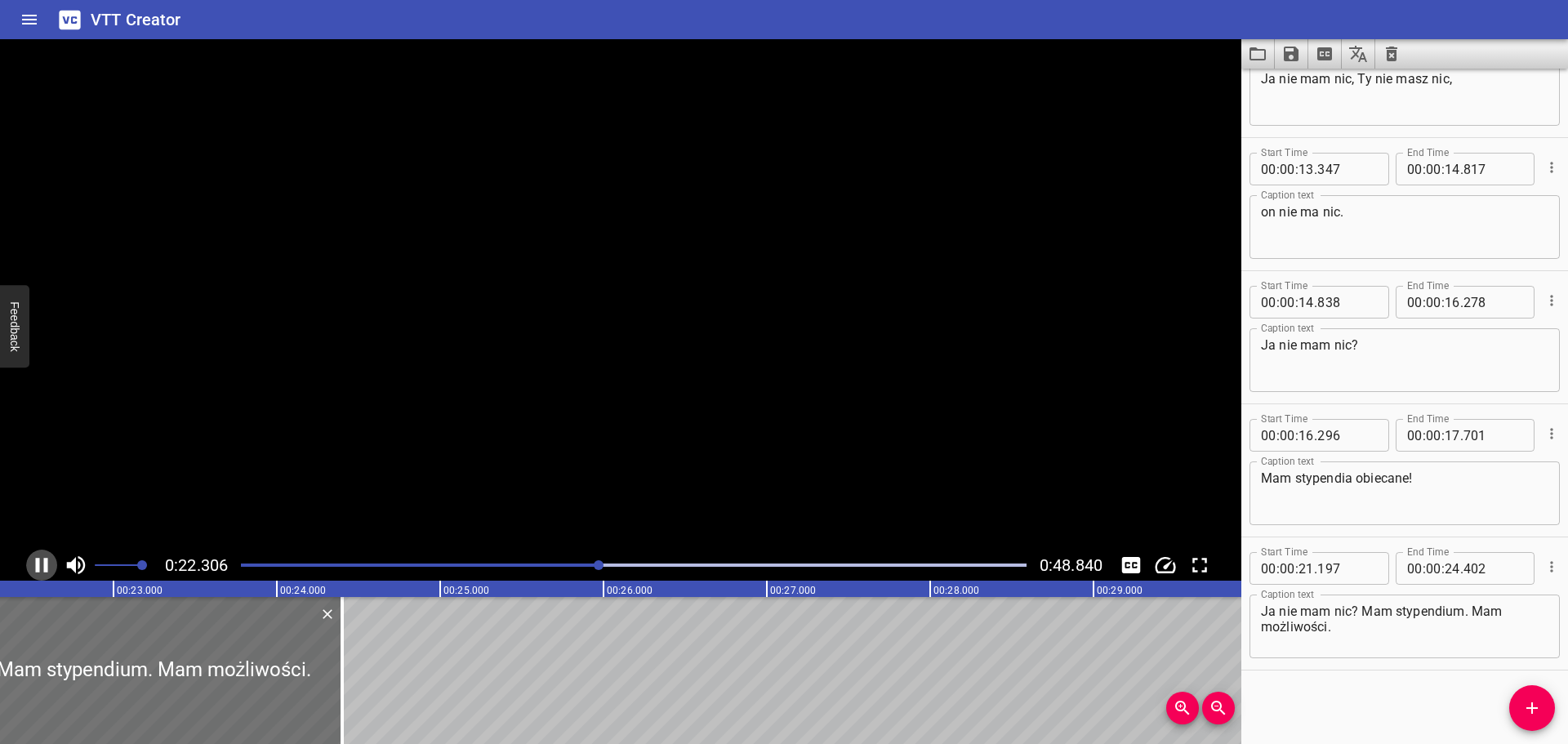
click at [43, 560] on icon "Play/Pause" at bounding box center [42, 565] width 25 height 25
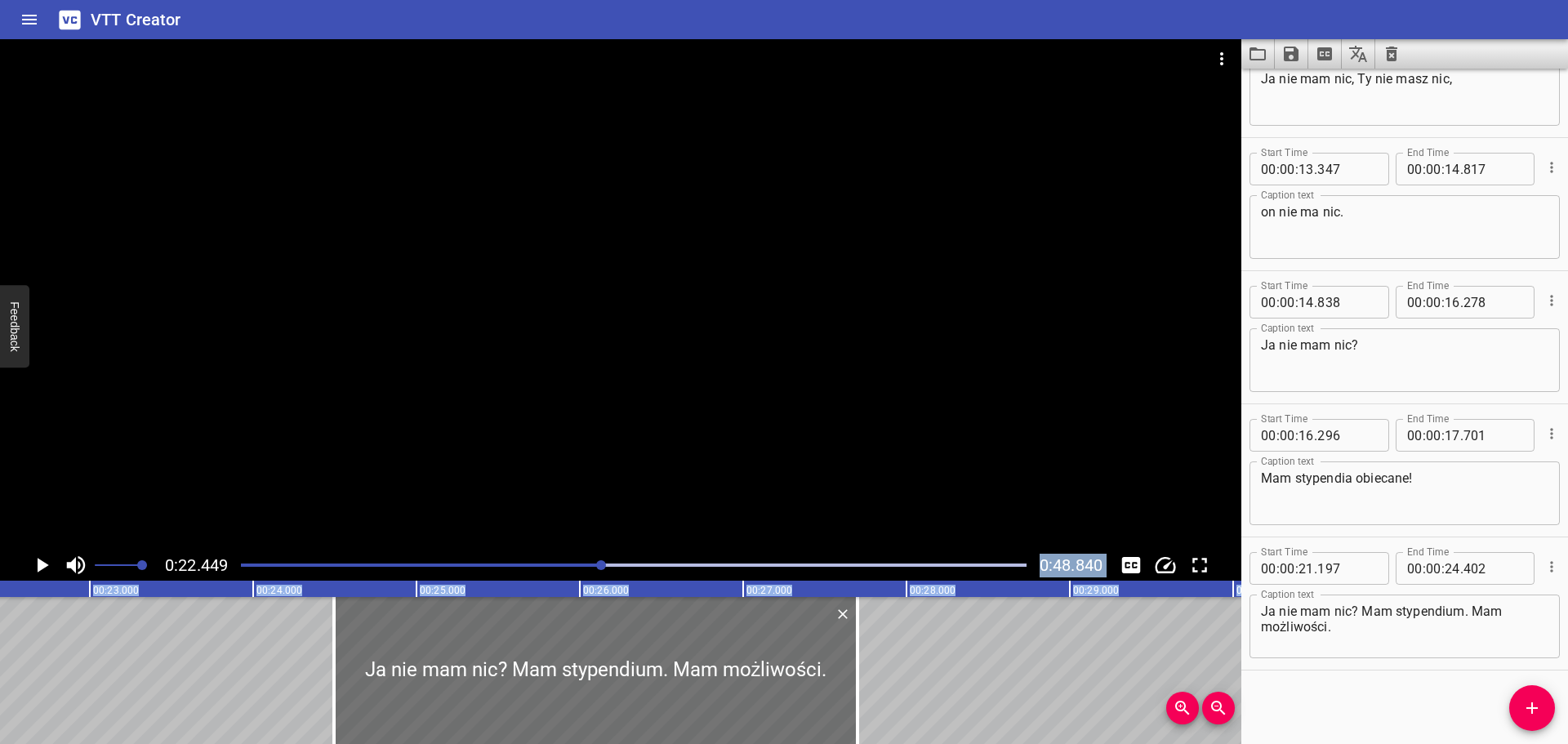
drag, startPoint x: 88, startPoint y: 641, endPoint x: 627, endPoint y: 560, distance: 545.1
click at [627, 560] on div "0:22.449 0:48.840 00:00.000 00:01.000 00:02.000 00:03.000 00:04.000 00:05.000 0…" at bounding box center [621, 392] width 1241 height 704
type input "24"
type input "497"
type input "27"
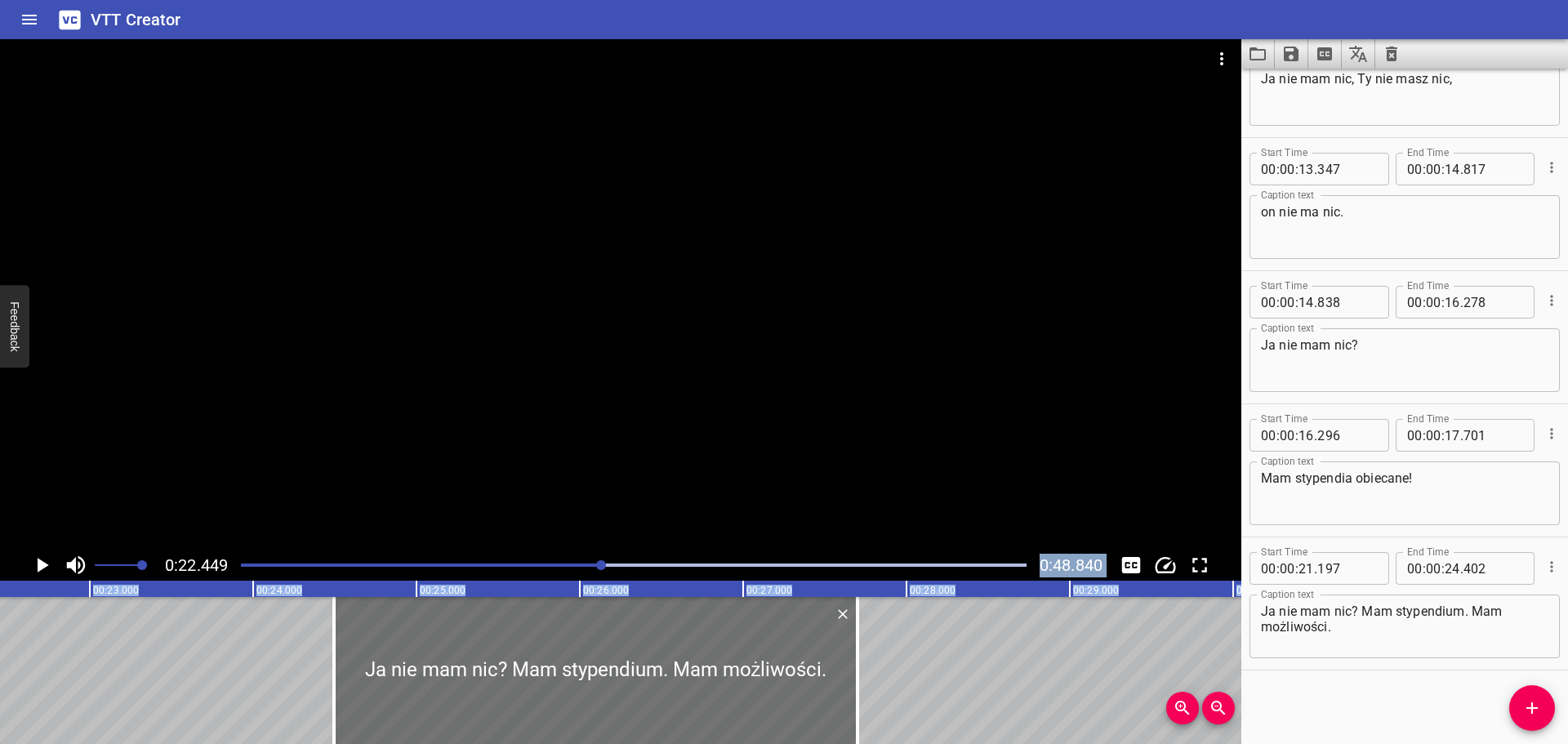
type input "702"
click at [31, 567] on icon "Play/Pause" at bounding box center [42, 565] width 25 height 25
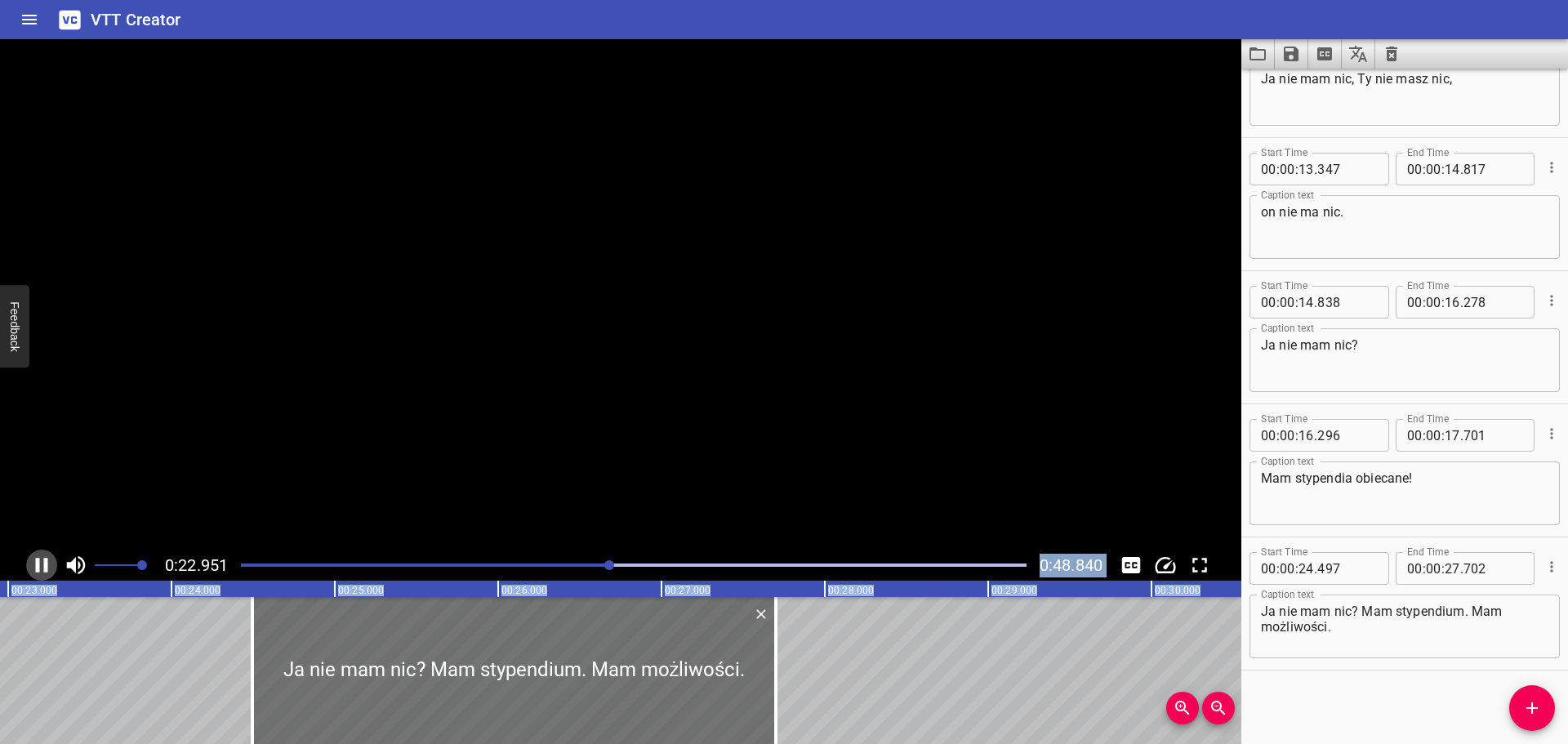
click at [31, 567] on icon "Play/Pause" at bounding box center [42, 565] width 25 height 25
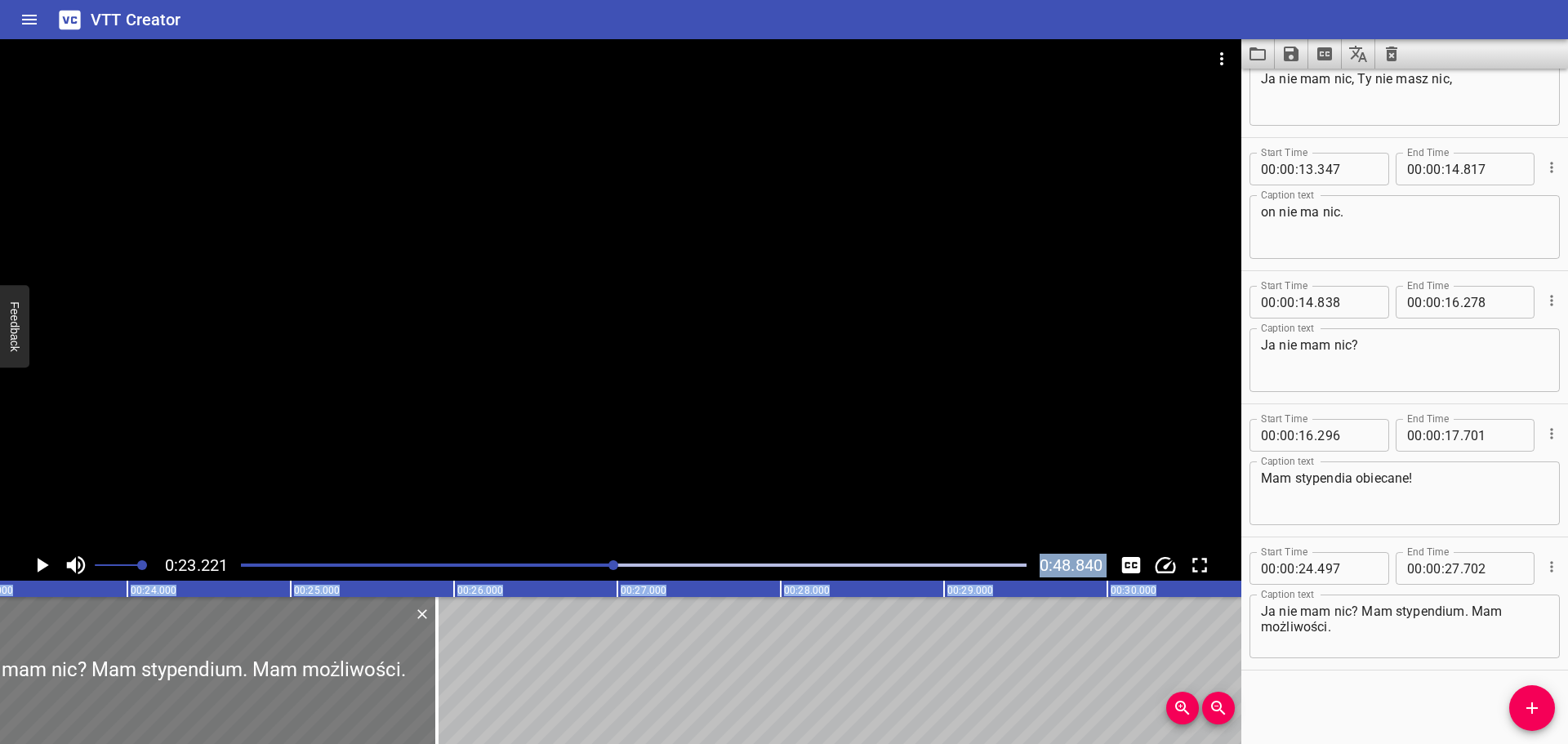
click at [232, 652] on div at bounding box center [175, 670] width 523 height 147
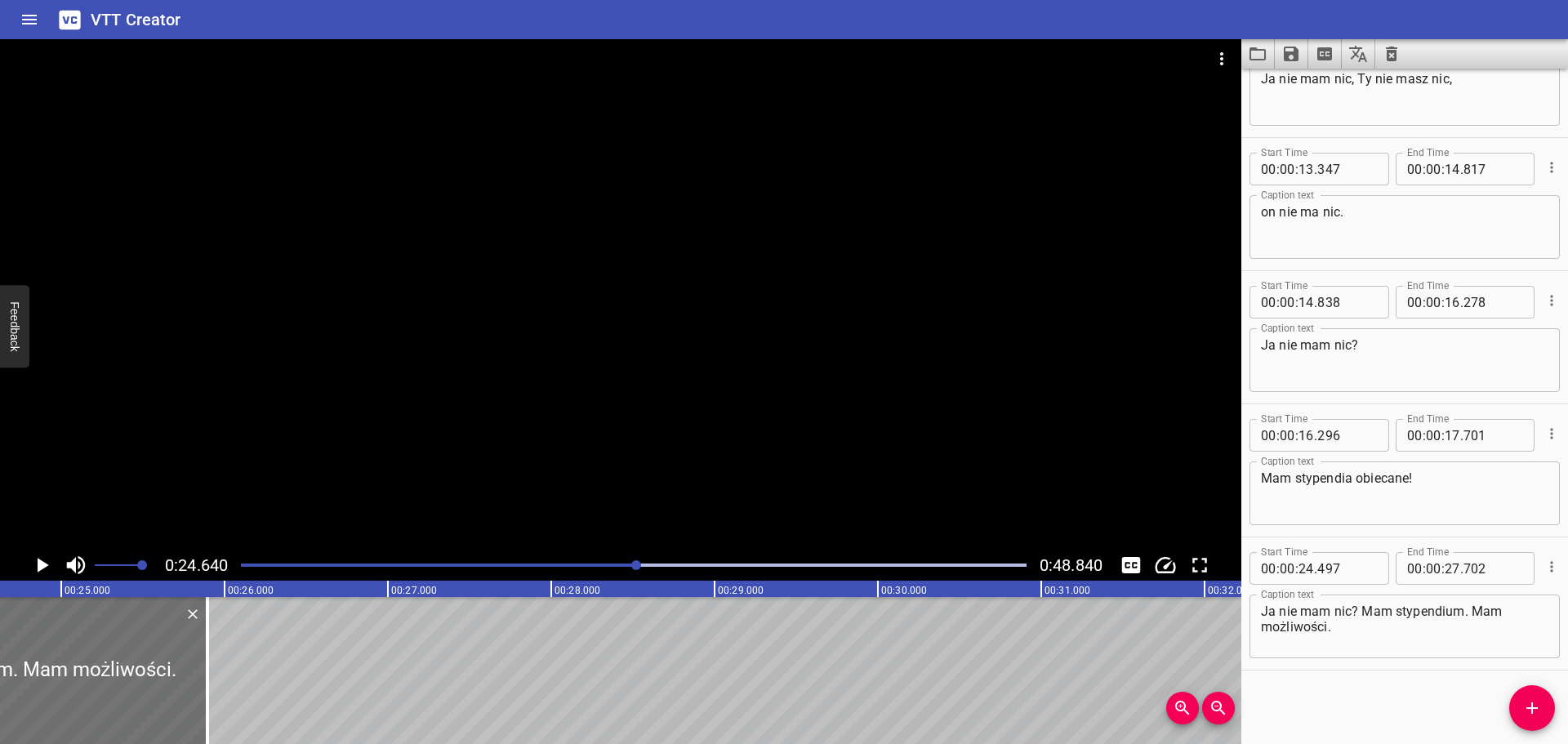
scroll to position [0, 4025]
click at [600, 563] on div "Play progress" at bounding box center [245, 565] width 786 height 3
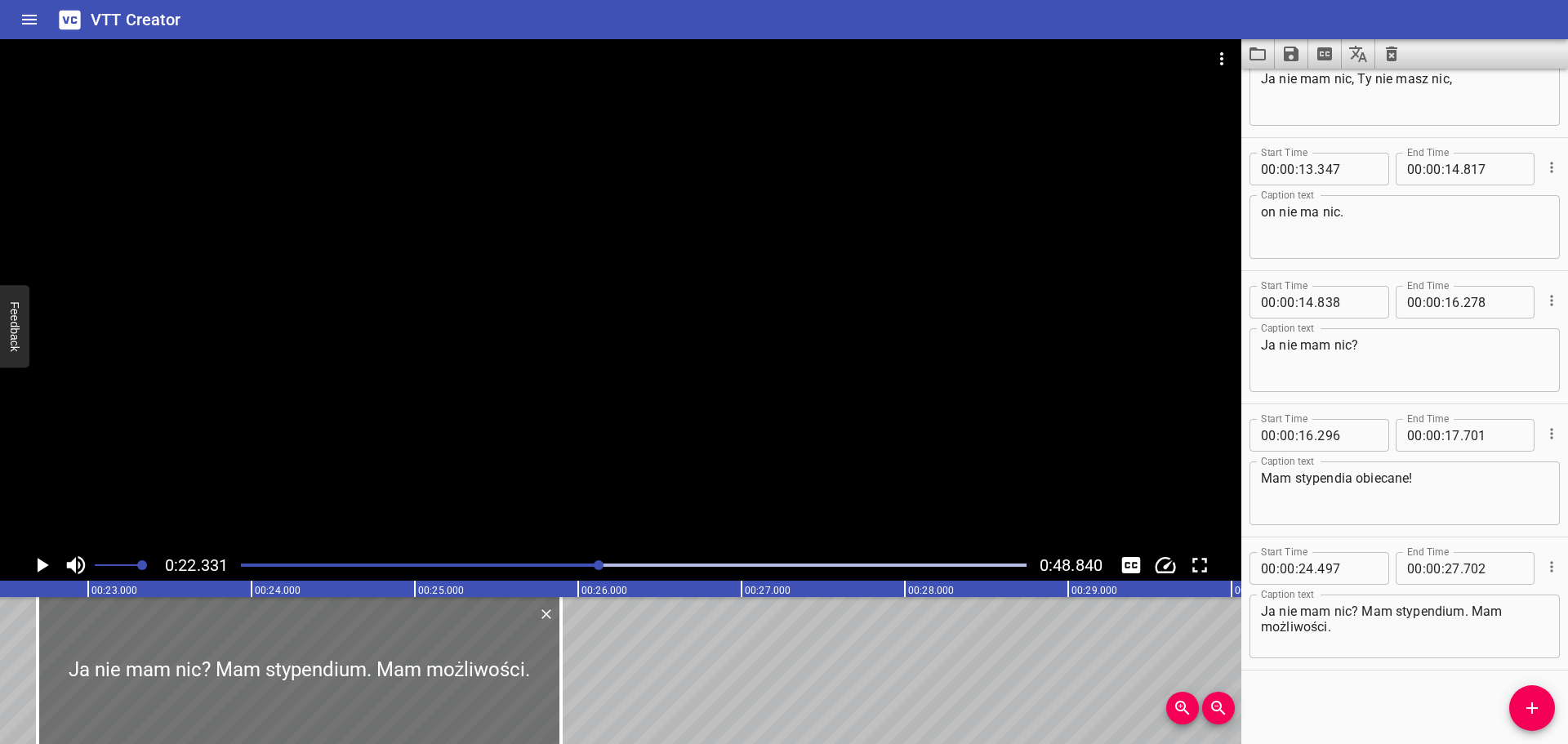
scroll to position [0, 3648]
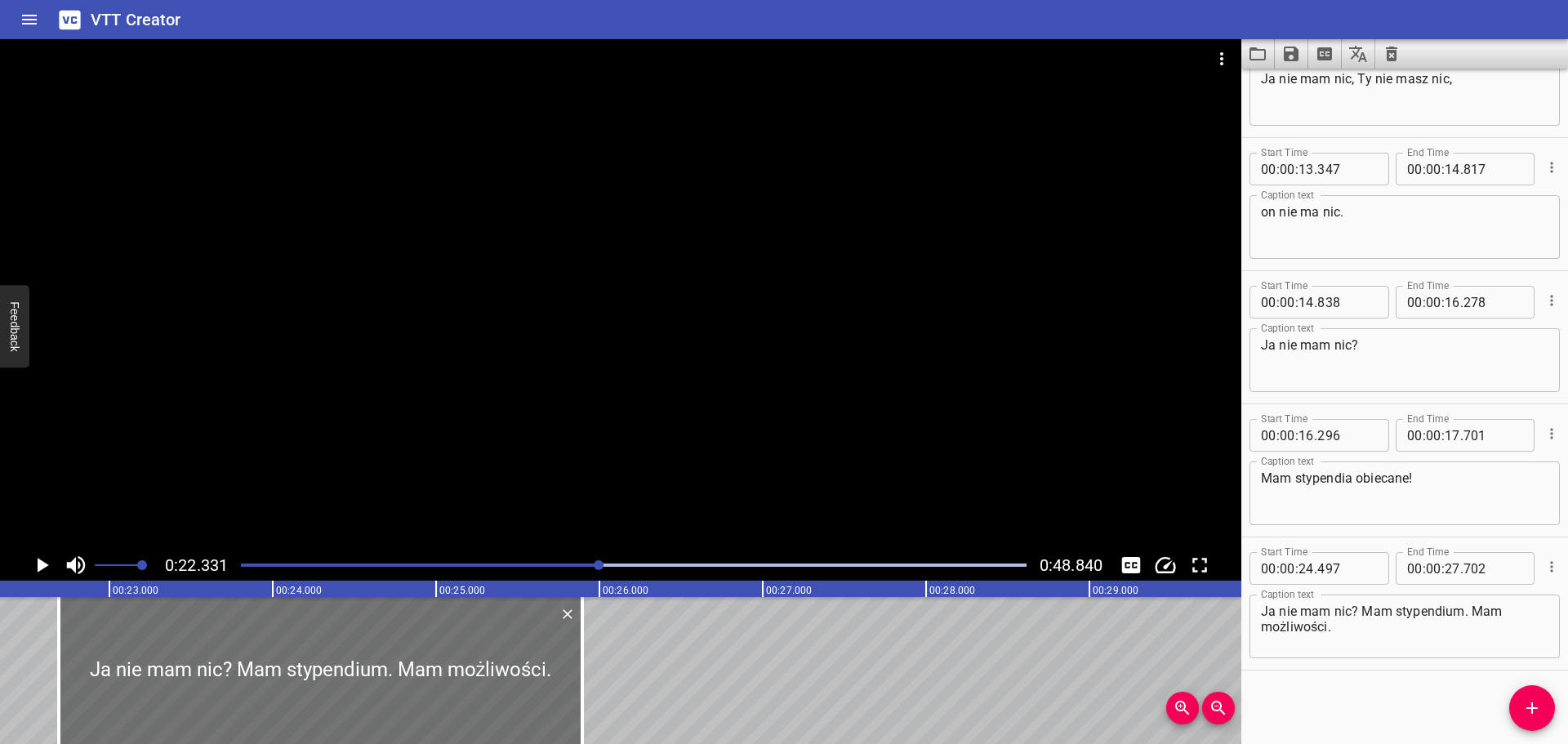
click at [38, 561] on icon "Play/Pause" at bounding box center [44, 565] width 12 height 15
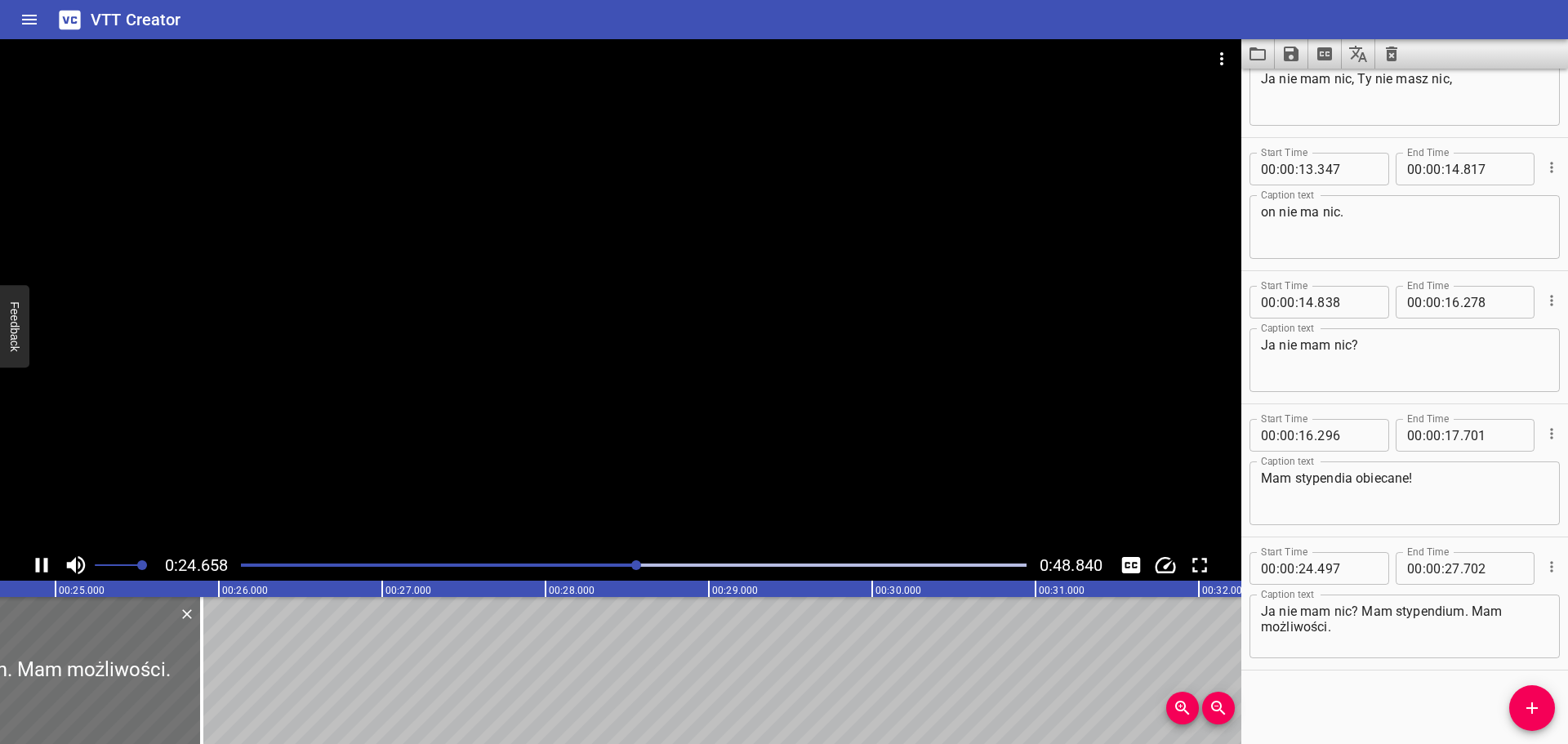
click at [40, 560] on icon "Play/Pause" at bounding box center [42, 565] width 25 height 25
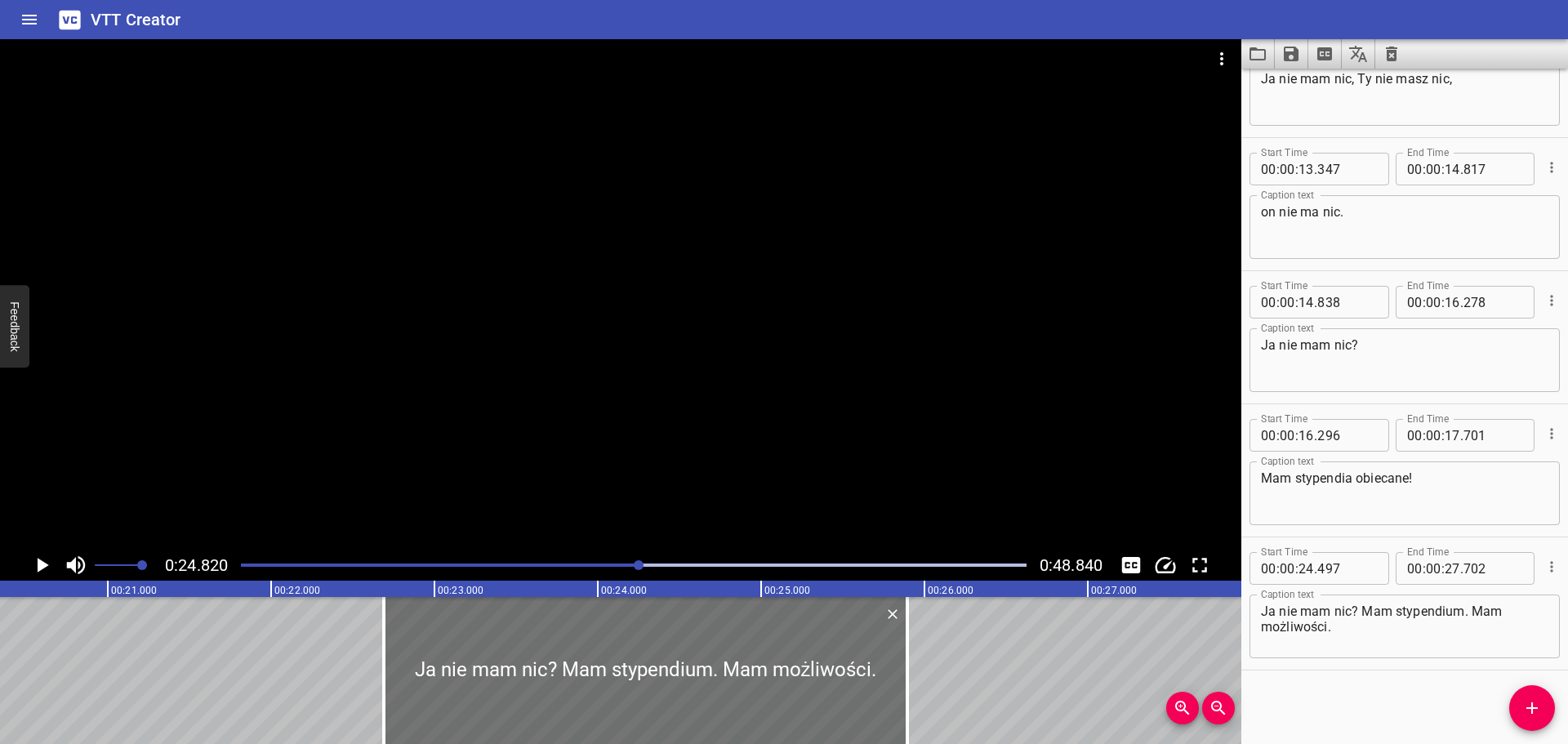
scroll to position [0, 3321]
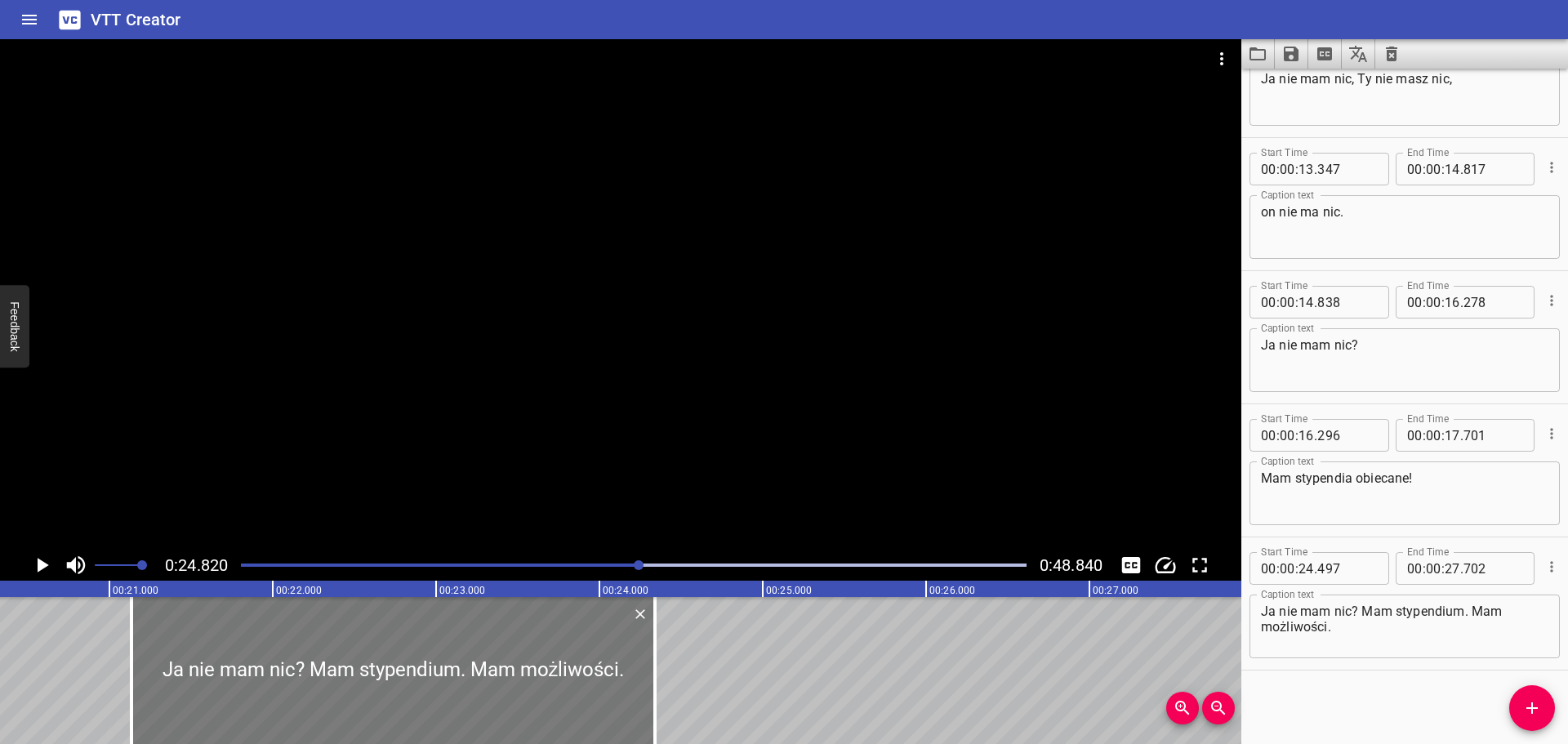
drag, startPoint x: 519, startPoint y: 663, endPoint x: 266, endPoint y: 677, distance: 253.4
click at [266, 677] on div at bounding box center [393, 670] width 523 height 147
type input "22"
type input "942"
type input "26"
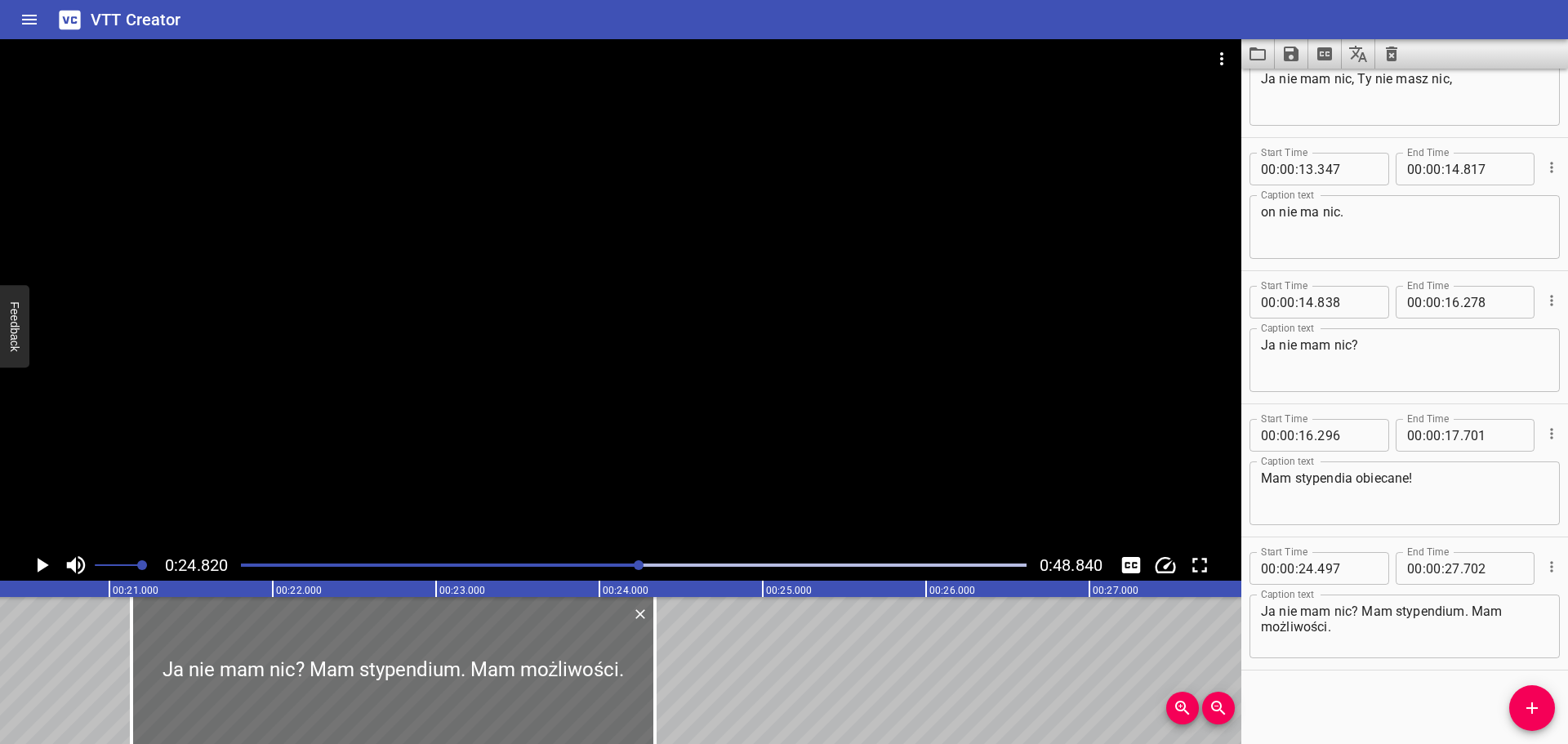
type input "147"
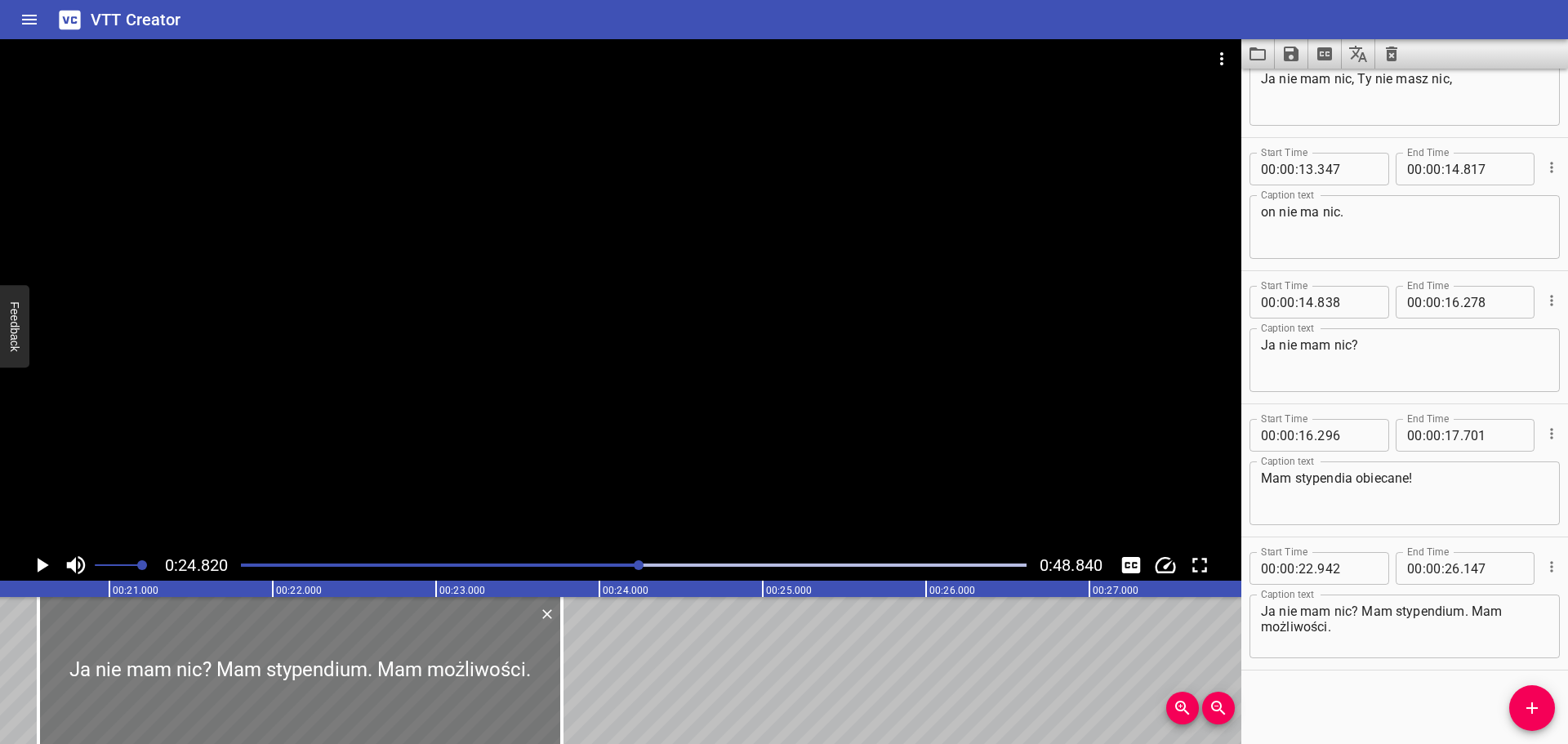
drag, startPoint x: 587, startPoint y: 652, endPoint x: 199, endPoint y: 703, distance: 391.3
click at [199, 703] on div at bounding box center [300, 670] width 523 height 147
type input "20"
type input "567"
type input "23"
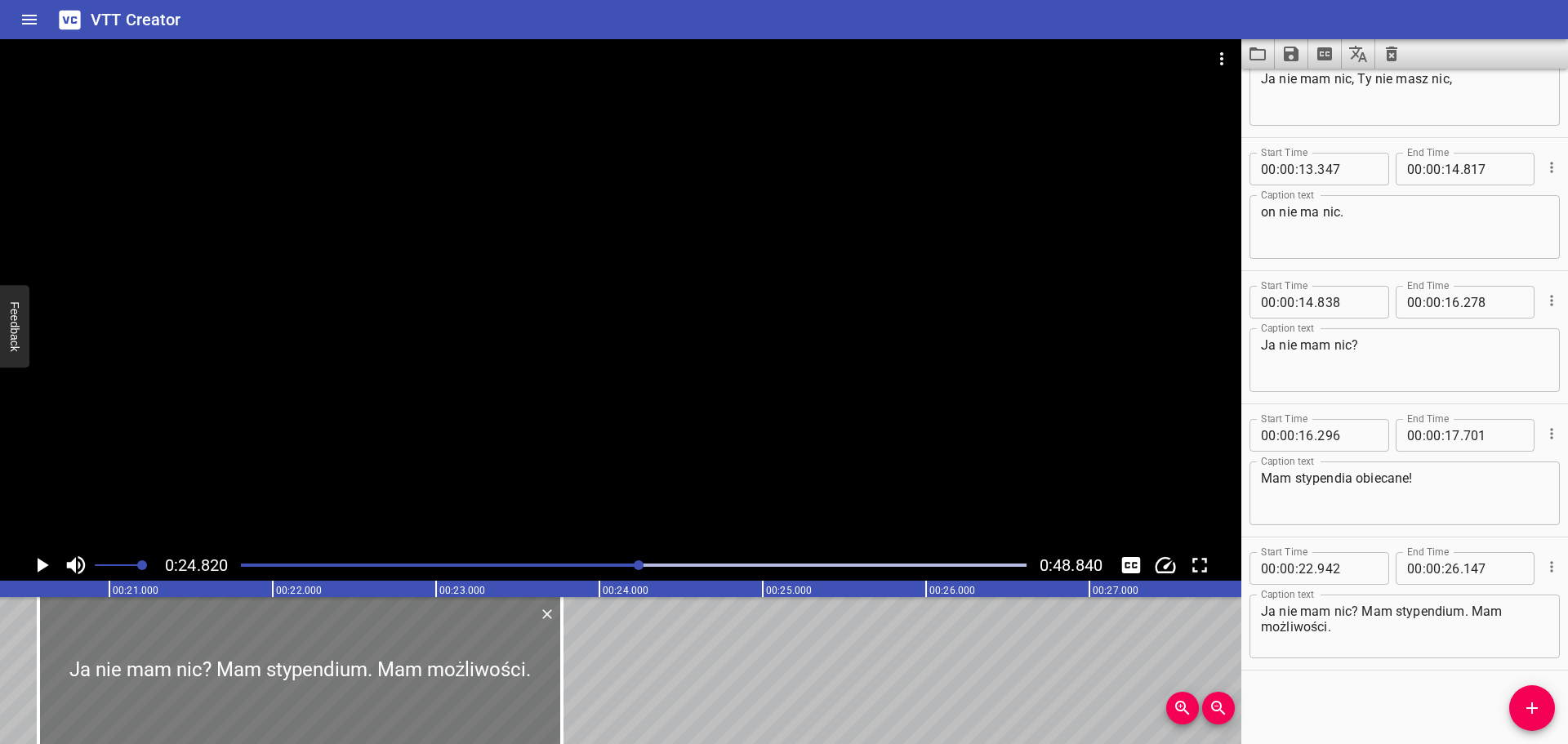
type input "772"
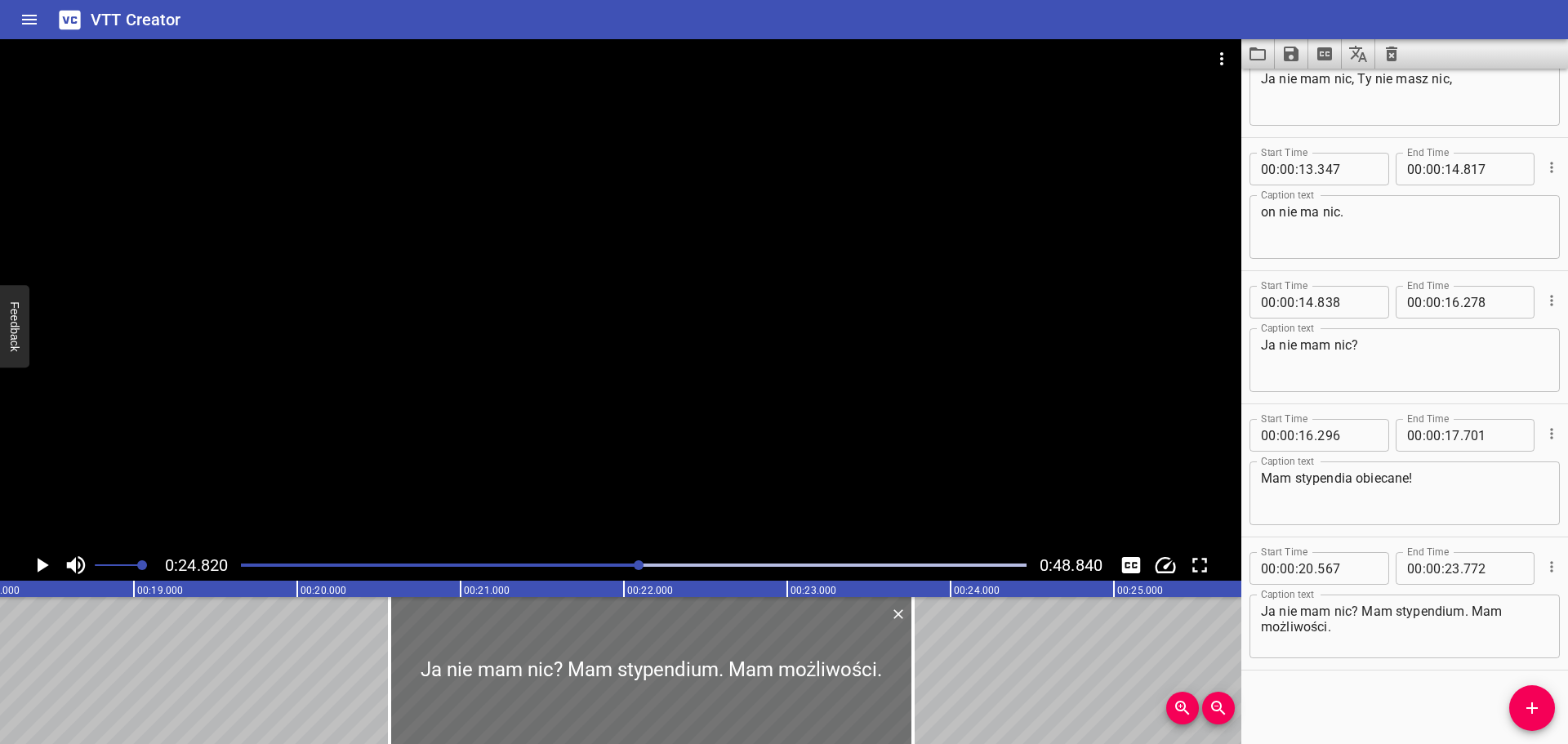
scroll to position [0, 2968]
click at [580, 559] on div at bounding box center [634, 565] width 805 height 23
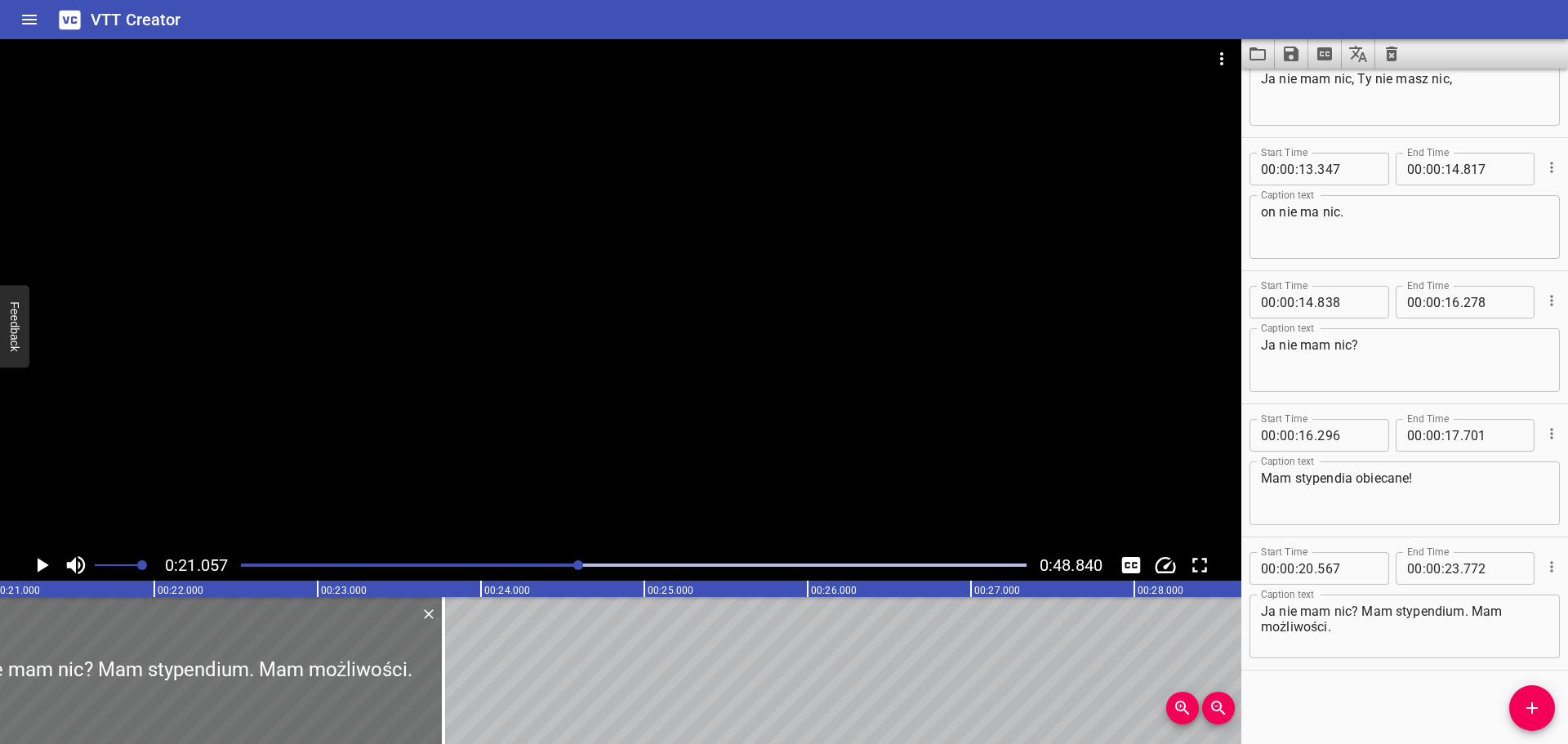
click at [40, 561] on icon "Play/Pause" at bounding box center [44, 565] width 12 height 15
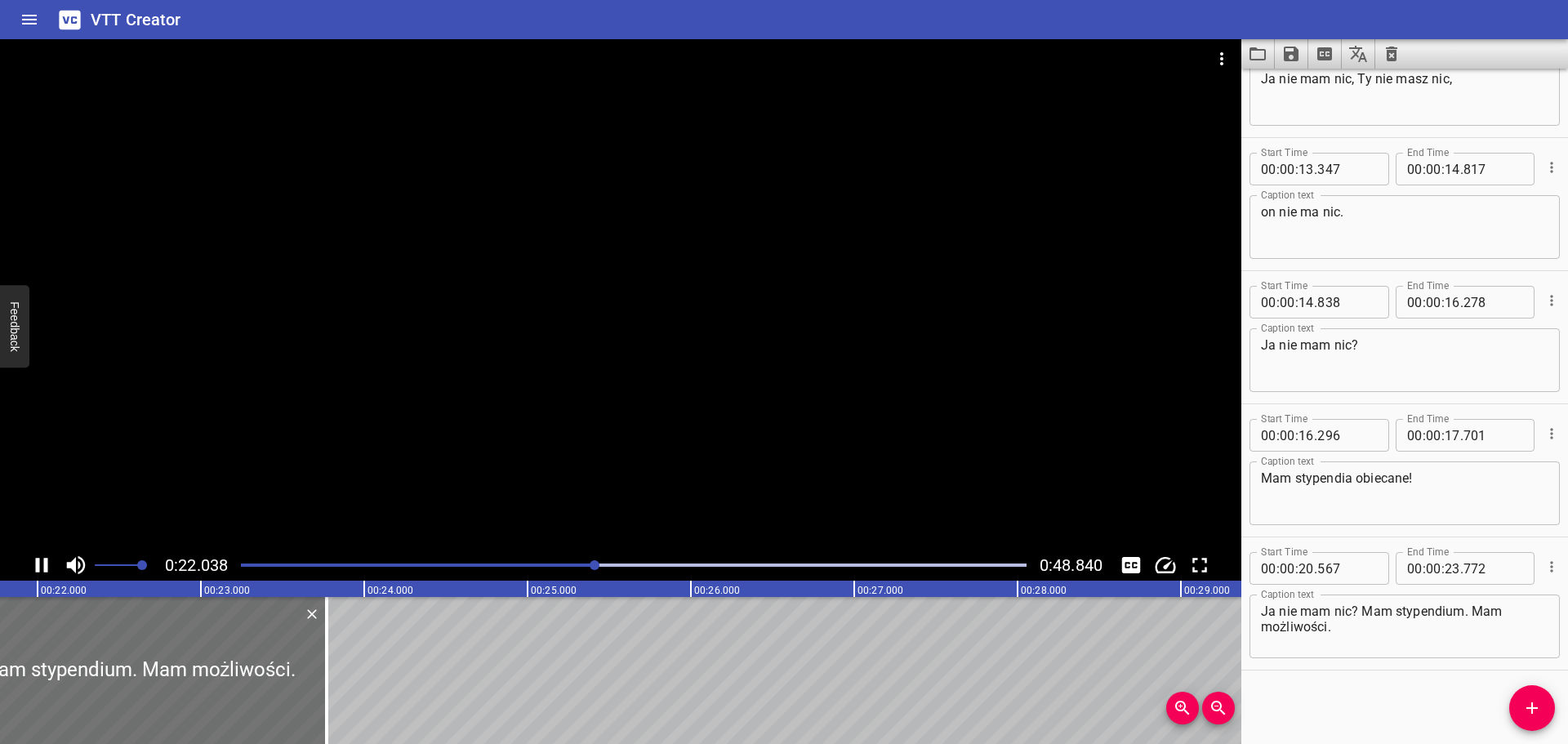
click at [458, 562] on div at bounding box center [634, 565] width 805 height 23
click at [42, 567] on icon "Play/Pause" at bounding box center [42, 565] width 25 height 25
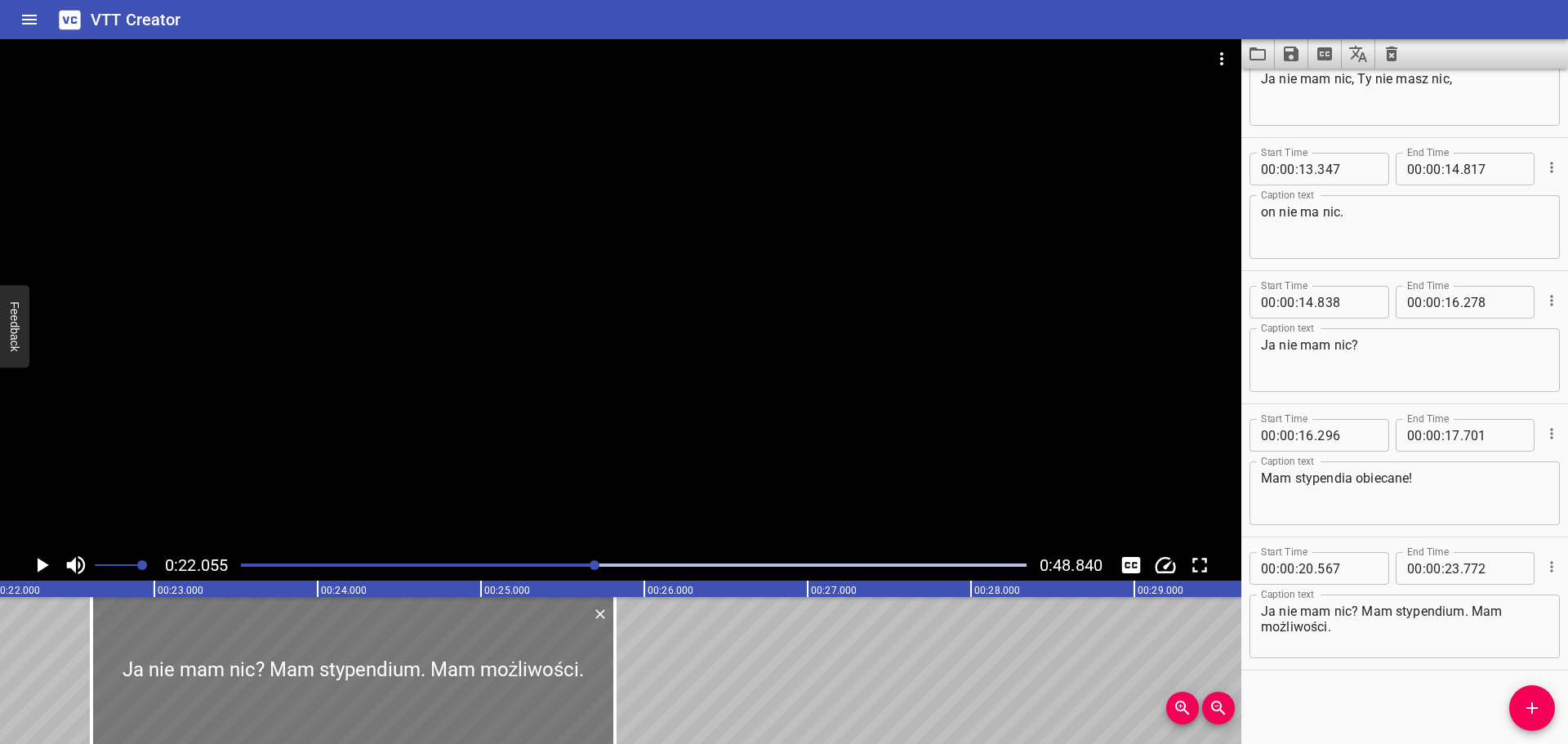
drag, startPoint x: 226, startPoint y: 676, endPoint x: 561, endPoint y: 624, distance: 339.0
click at [561, 624] on div at bounding box center [353, 670] width 523 height 147
type input "22"
type input "617"
type input "25"
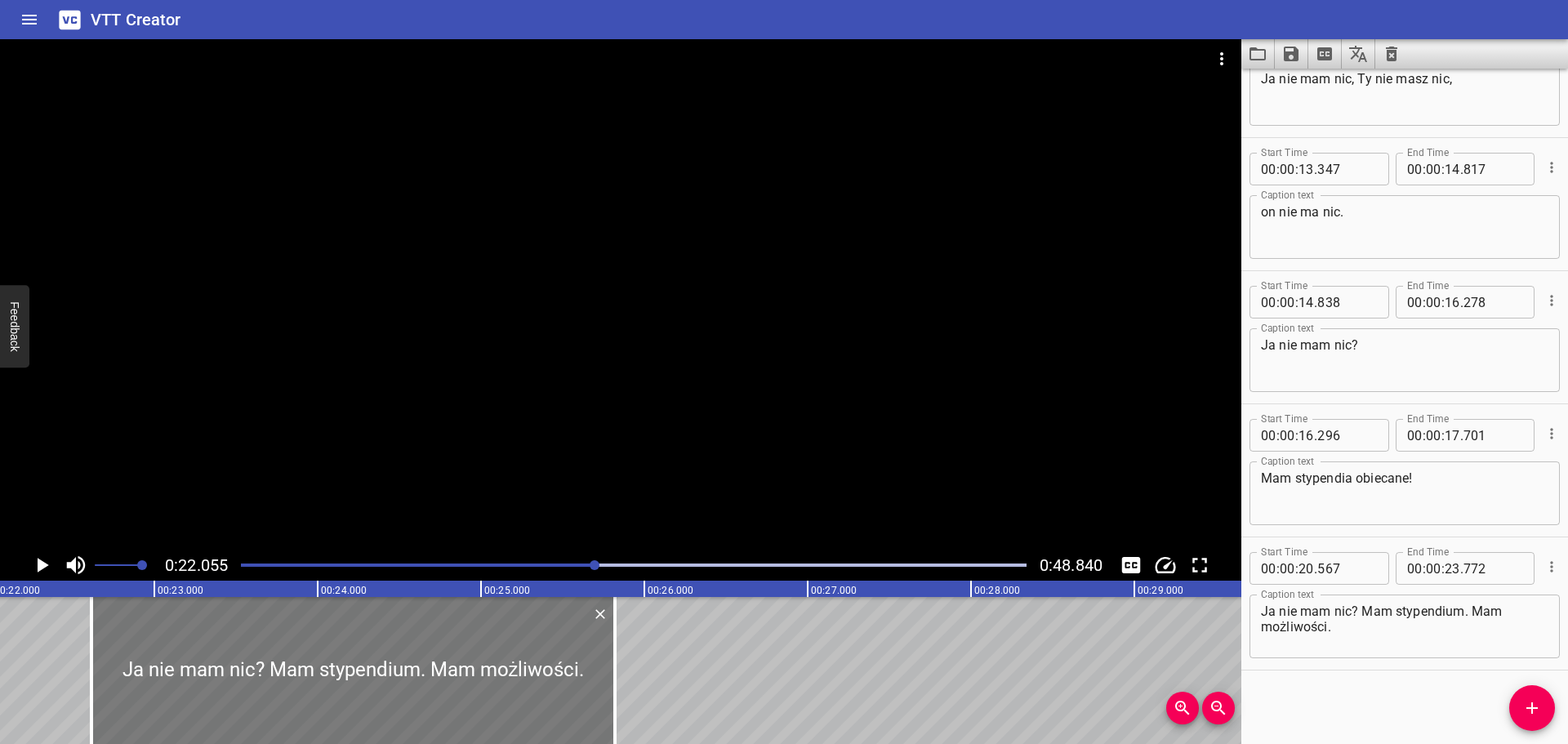
type input "822"
click at [561, 559] on div at bounding box center [634, 565] width 805 height 23
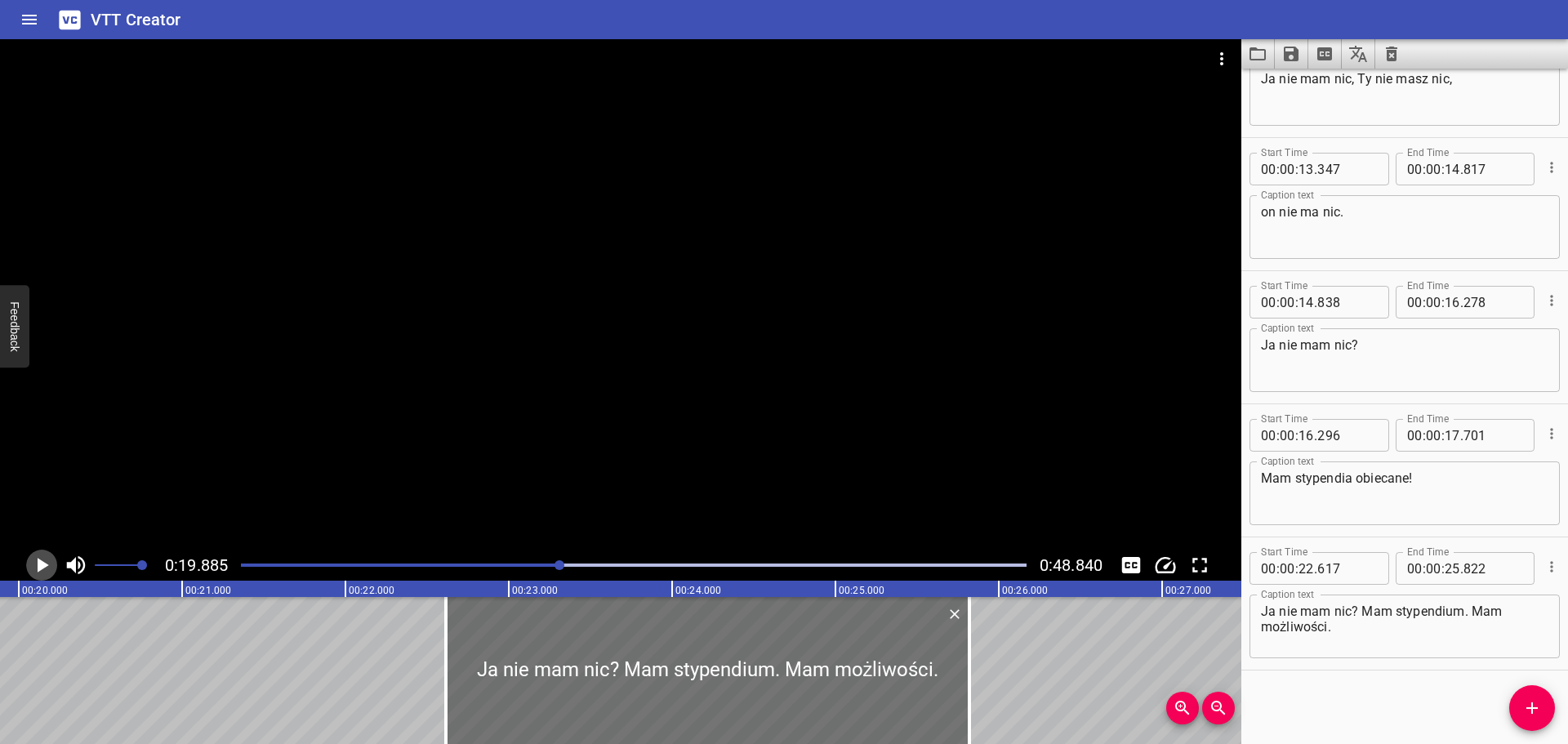
click at [35, 573] on icon "Play/Pause" at bounding box center [42, 565] width 25 height 25
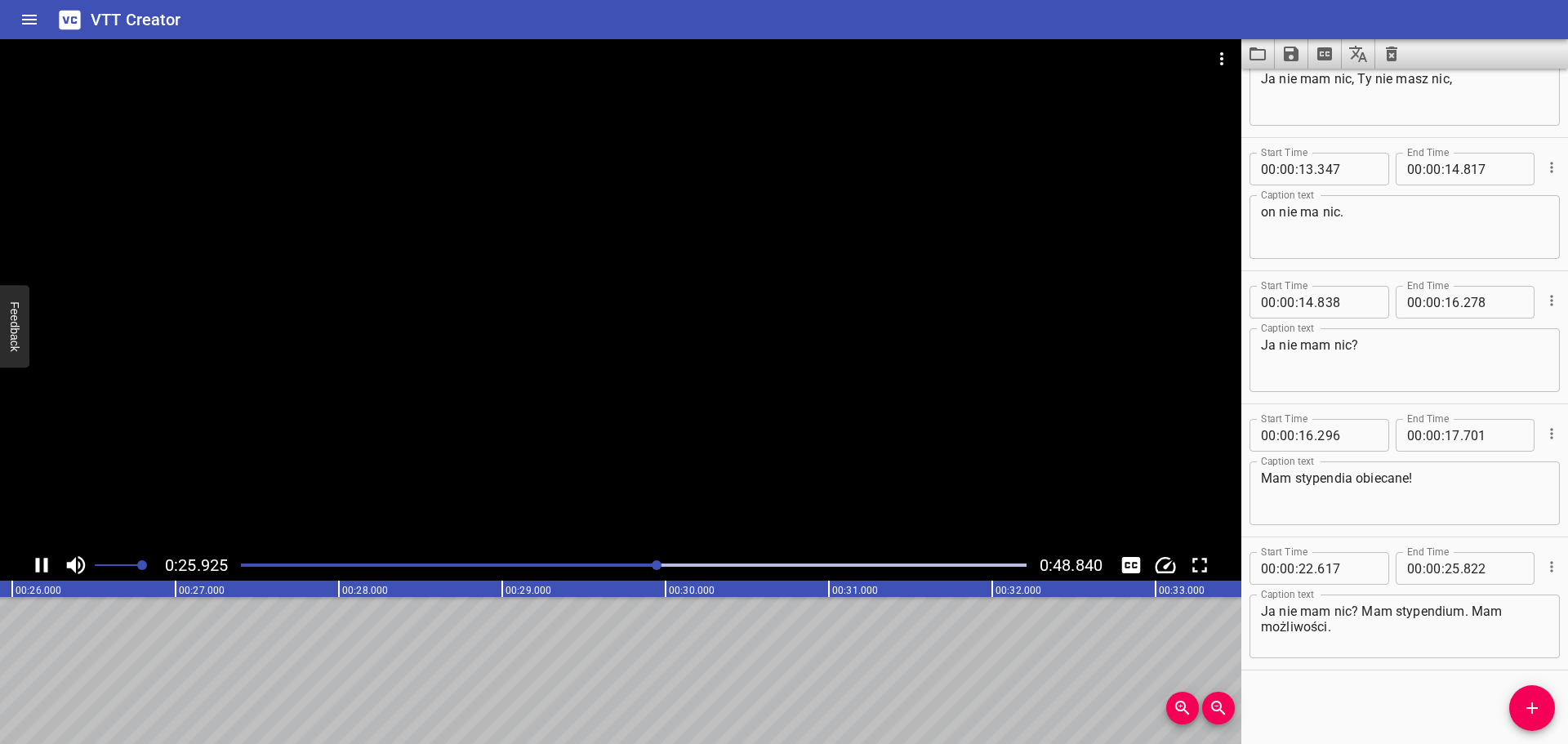
click at [40, 560] on icon "Play/Pause" at bounding box center [42, 565] width 12 height 15
click at [631, 564] on div "Play progress" at bounding box center [272, 565] width 786 height 3
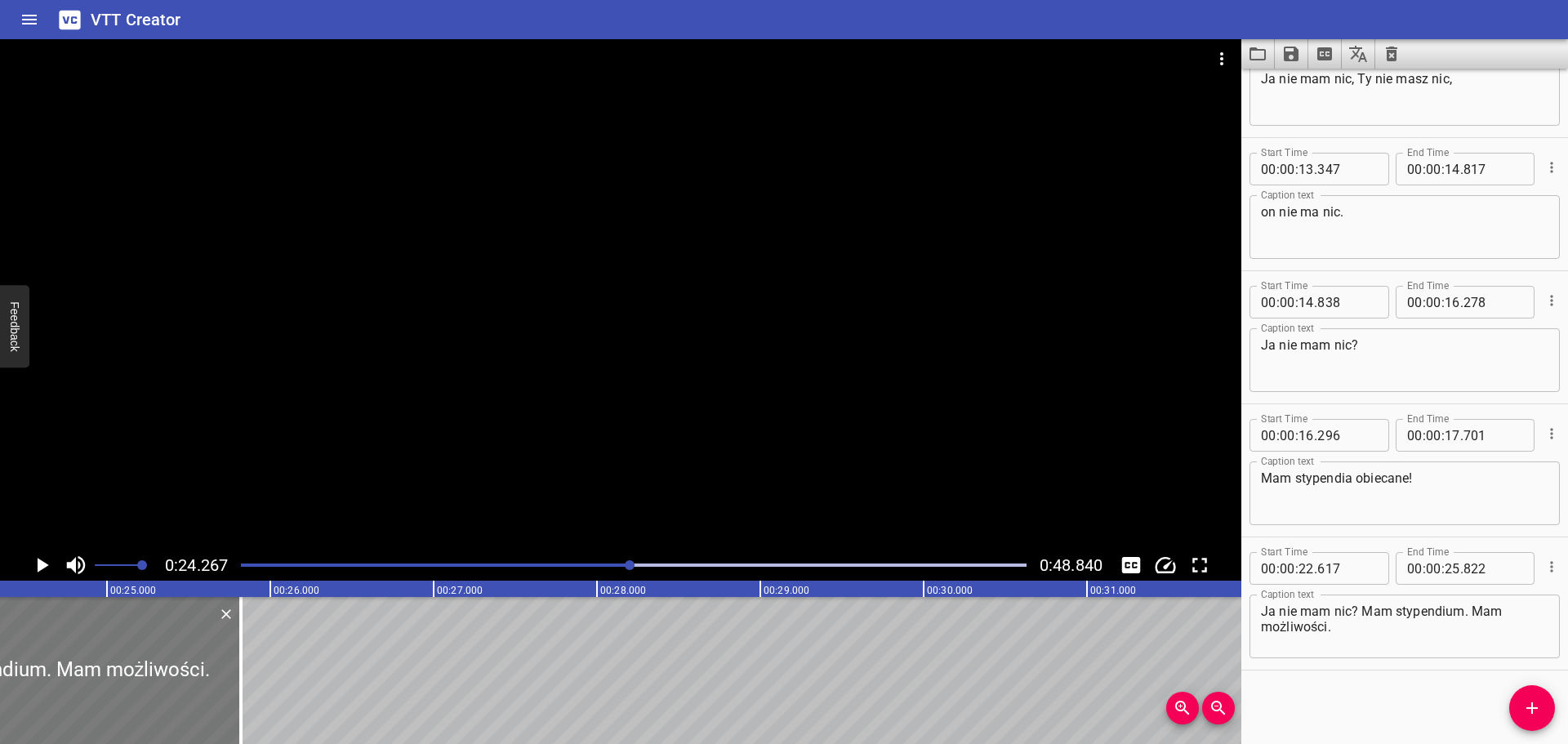
scroll to position [0, 3964]
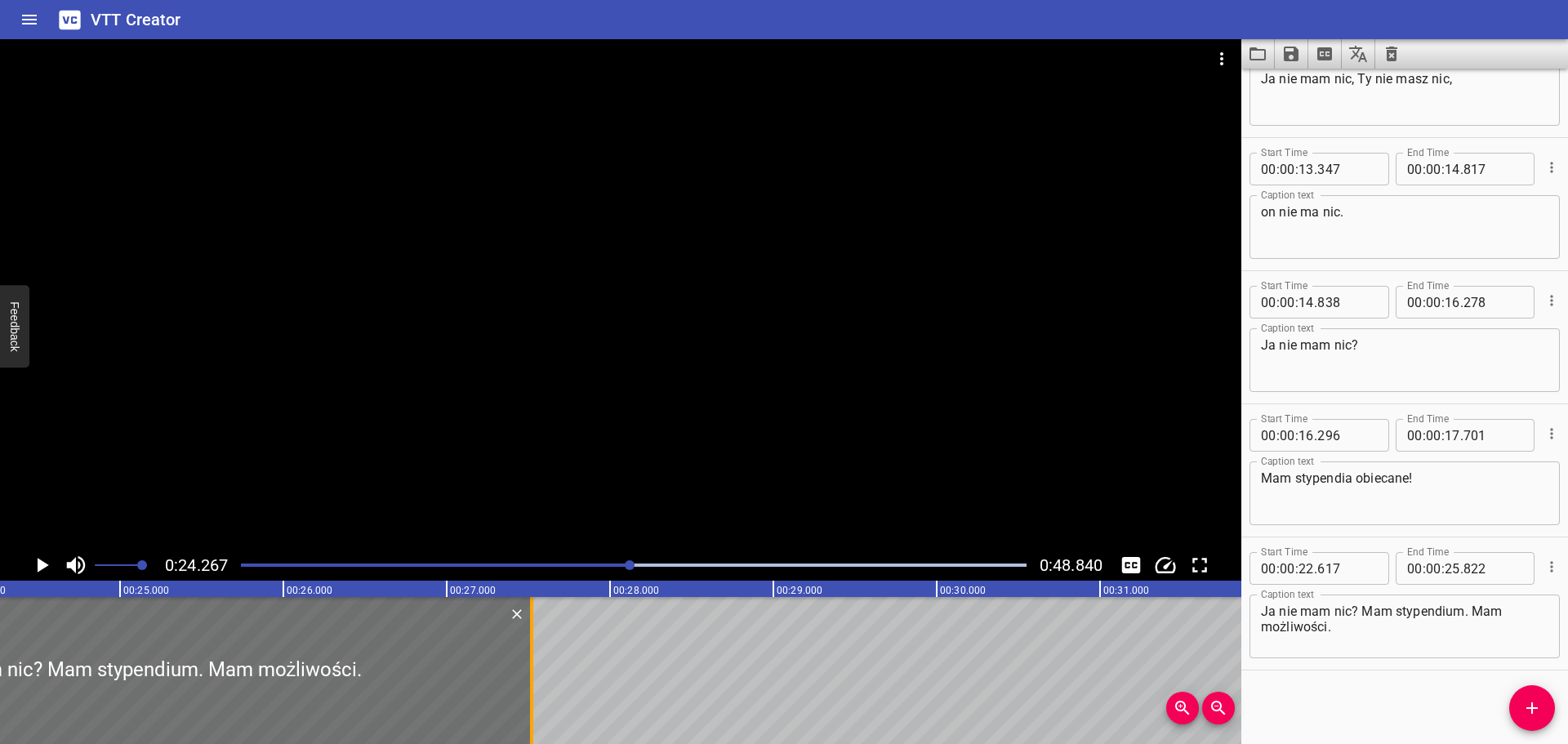
drag, startPoint x: 253, startPoint y: 679, endPoint x: 530, endPoint y: 617, distance: 283.9
click at [530, 617] on div at bounding box center [531, 670] width 3 height 147
type input "27"
type input "522"
click at [49, 561] on icon "Play/Pause" at bounding box center [42, 565] width 25 height 25
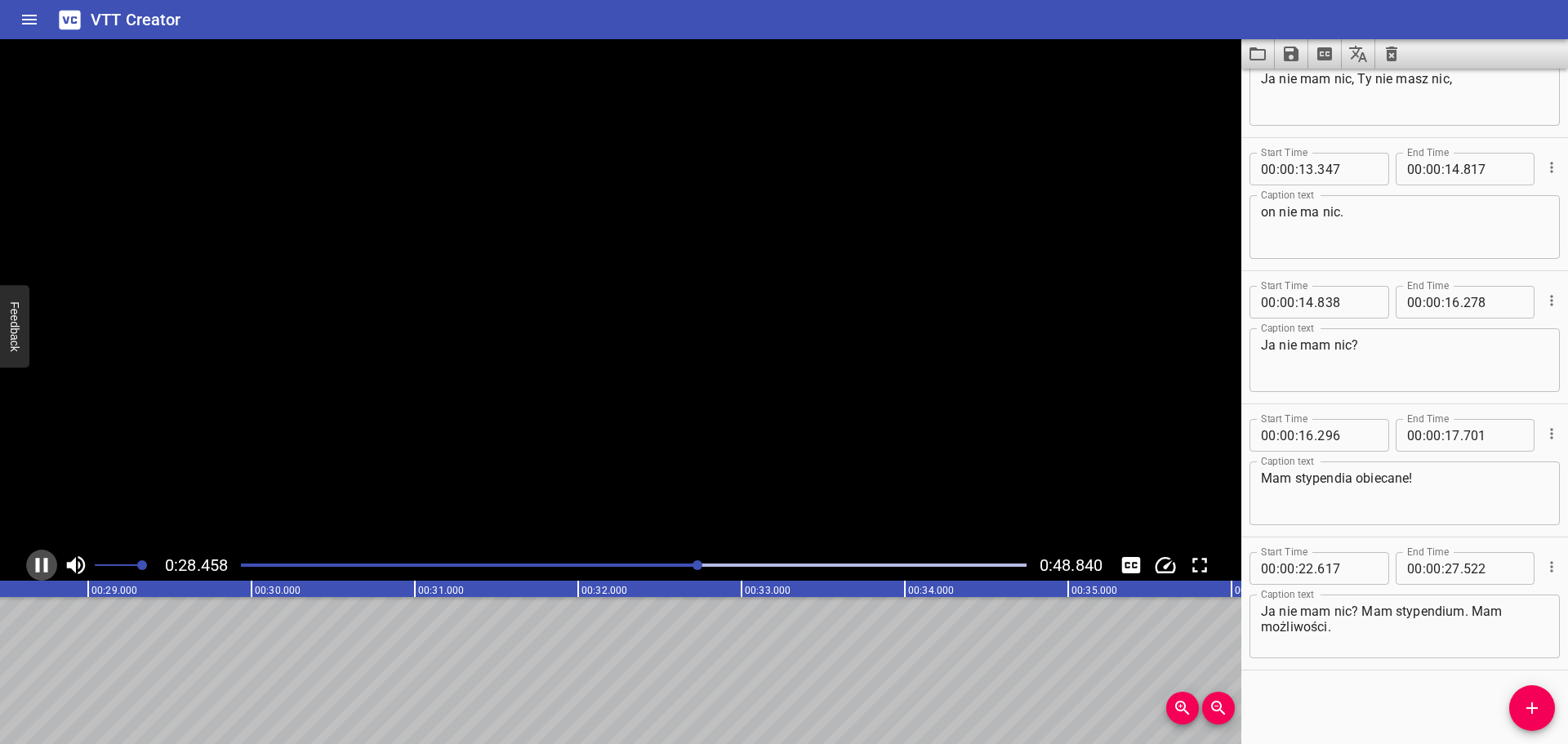
click at [49, 561] on icon "Play/Pause" at bounding box center [42, 565] width 25 height 25
click at [1538, 720] on button "Add Cue" at bounding box center [1532, 707] width 45 height 45
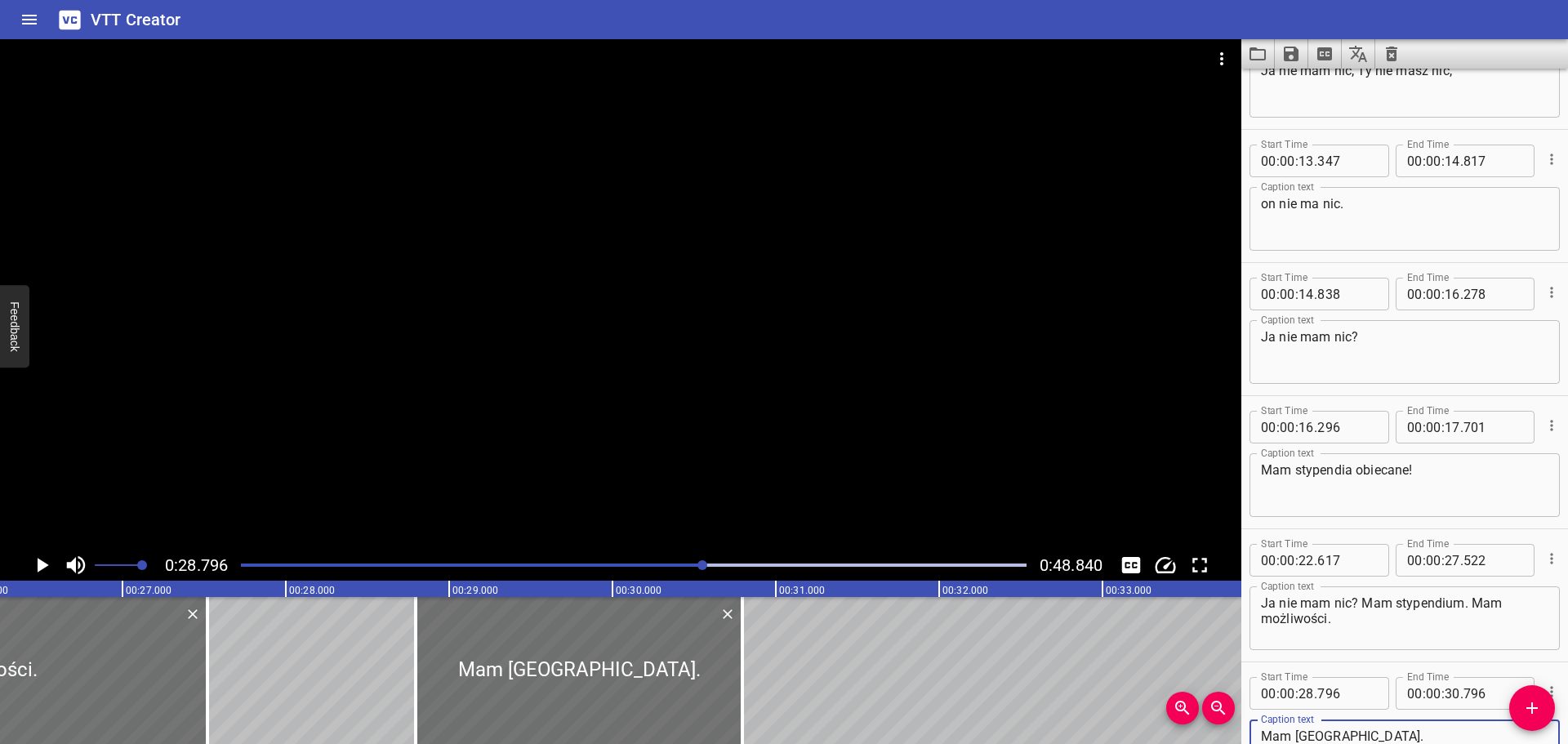
scroll to position [0, 4287]
type textarea "Mam [GEOGRAPHIC_DATA]."
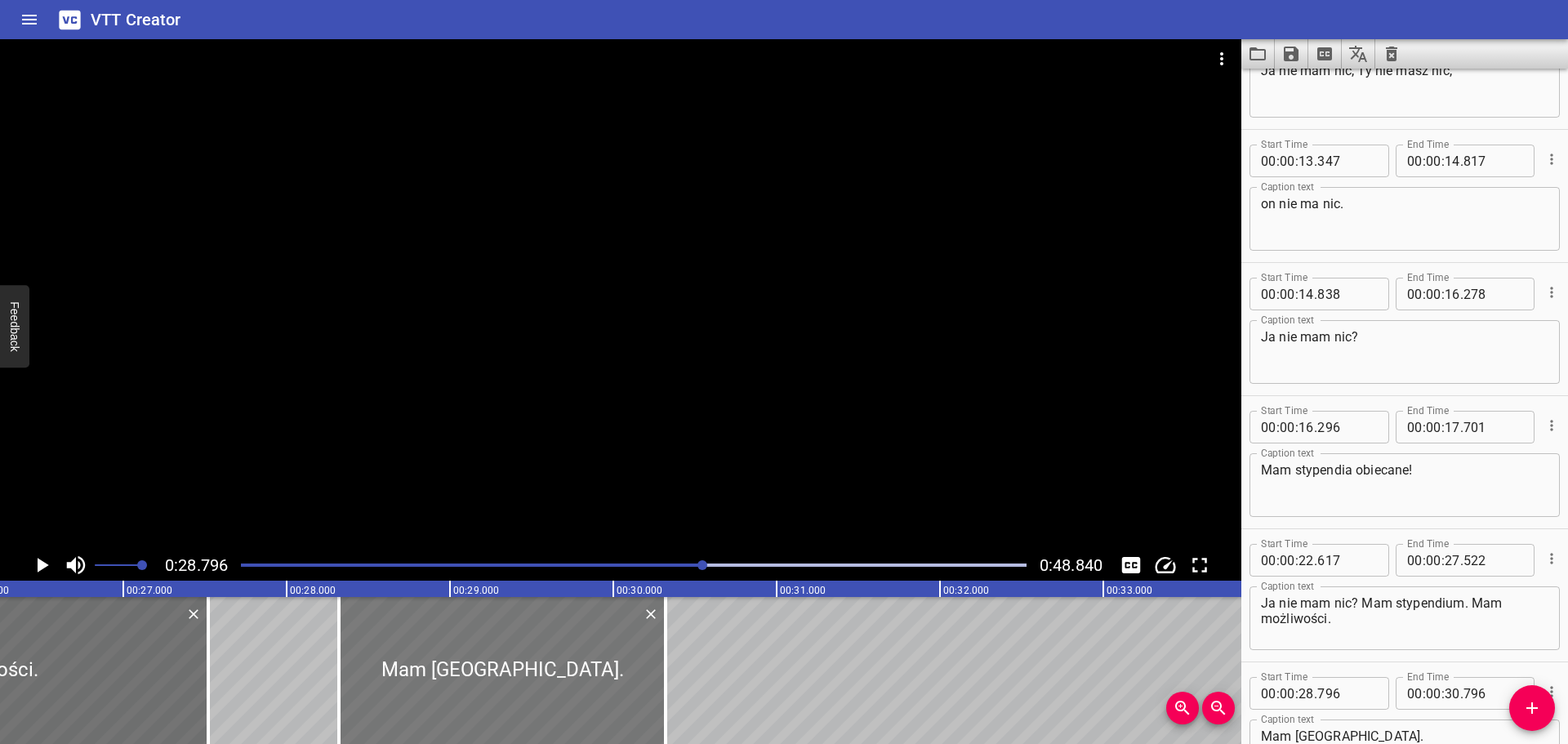
drag, startPoint x: 541, startPoint y: 676, endPoint x: 464, endPoint y: 693, distance: 78.9
click at [464, 693] on div at bounding box center [503, 670] width 327 height 147
type input "321"
click at [464, 693] on div at bounding box center [503, 670] width 327 height 147
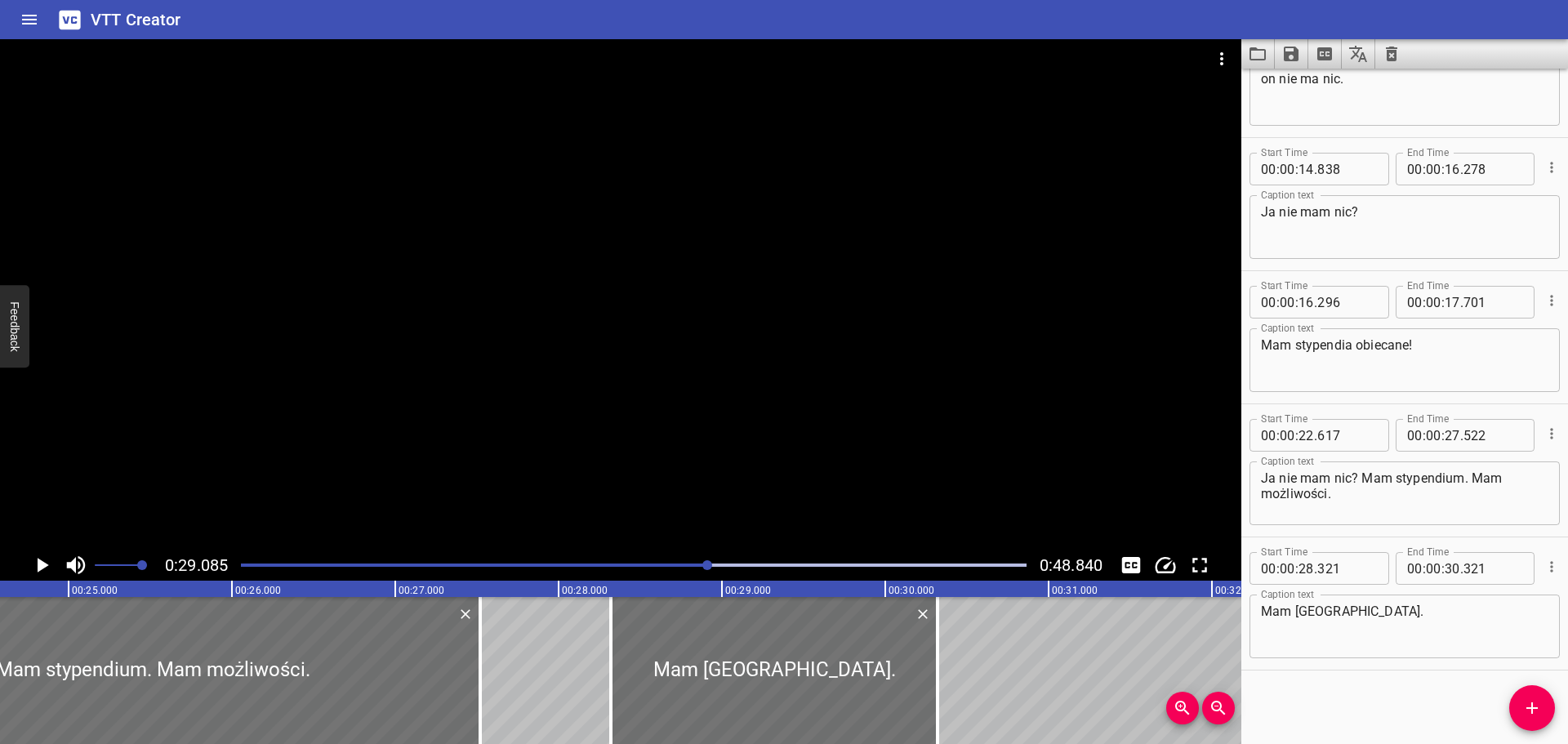
scroll to position [0, 4012]
click at [686, 563] on div at bounding box center [634, 565] width 805 height 23
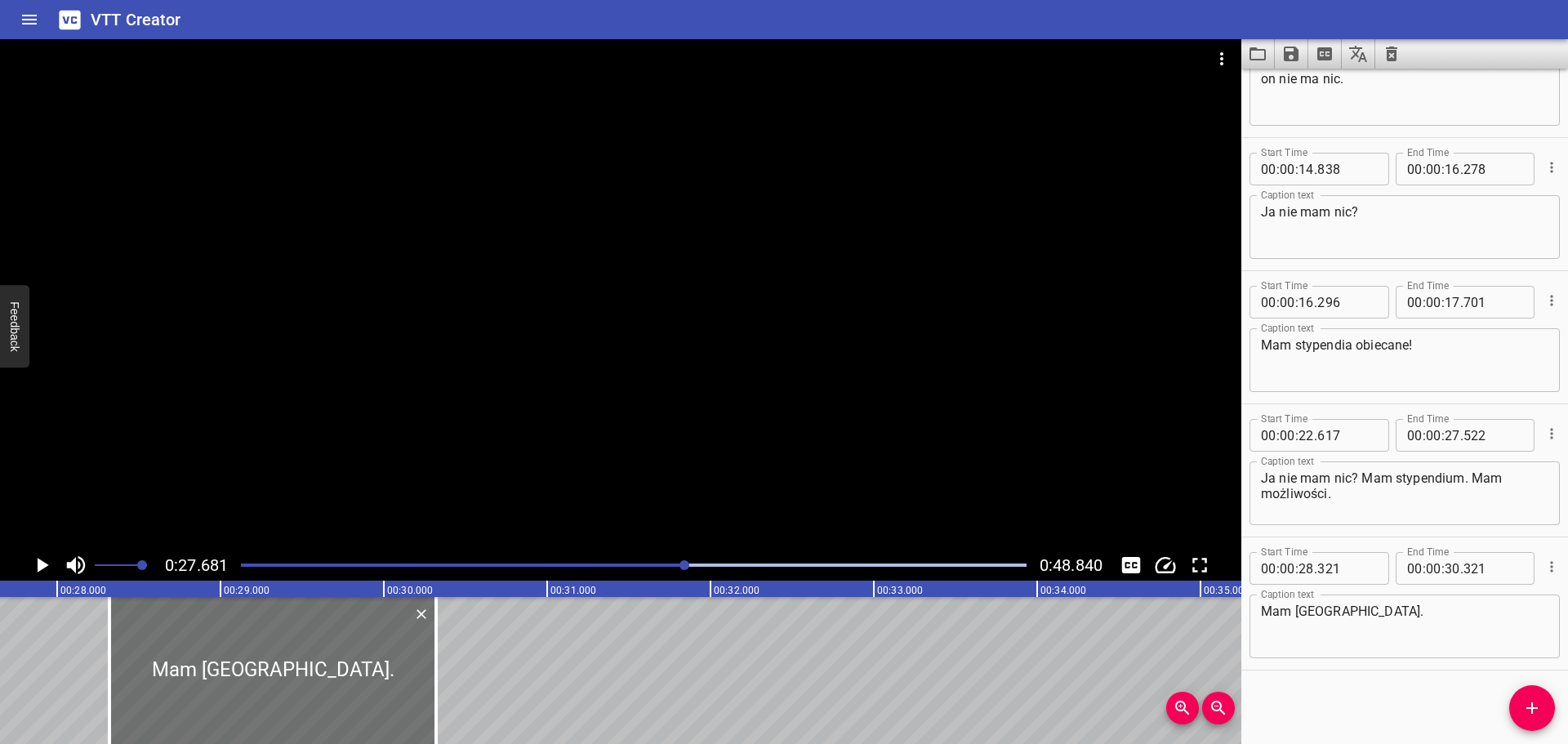
scroll to position [0, 4522]
click at [656, 564] on div "Play progress" at bounding box center [294, 565] width 786 height 3
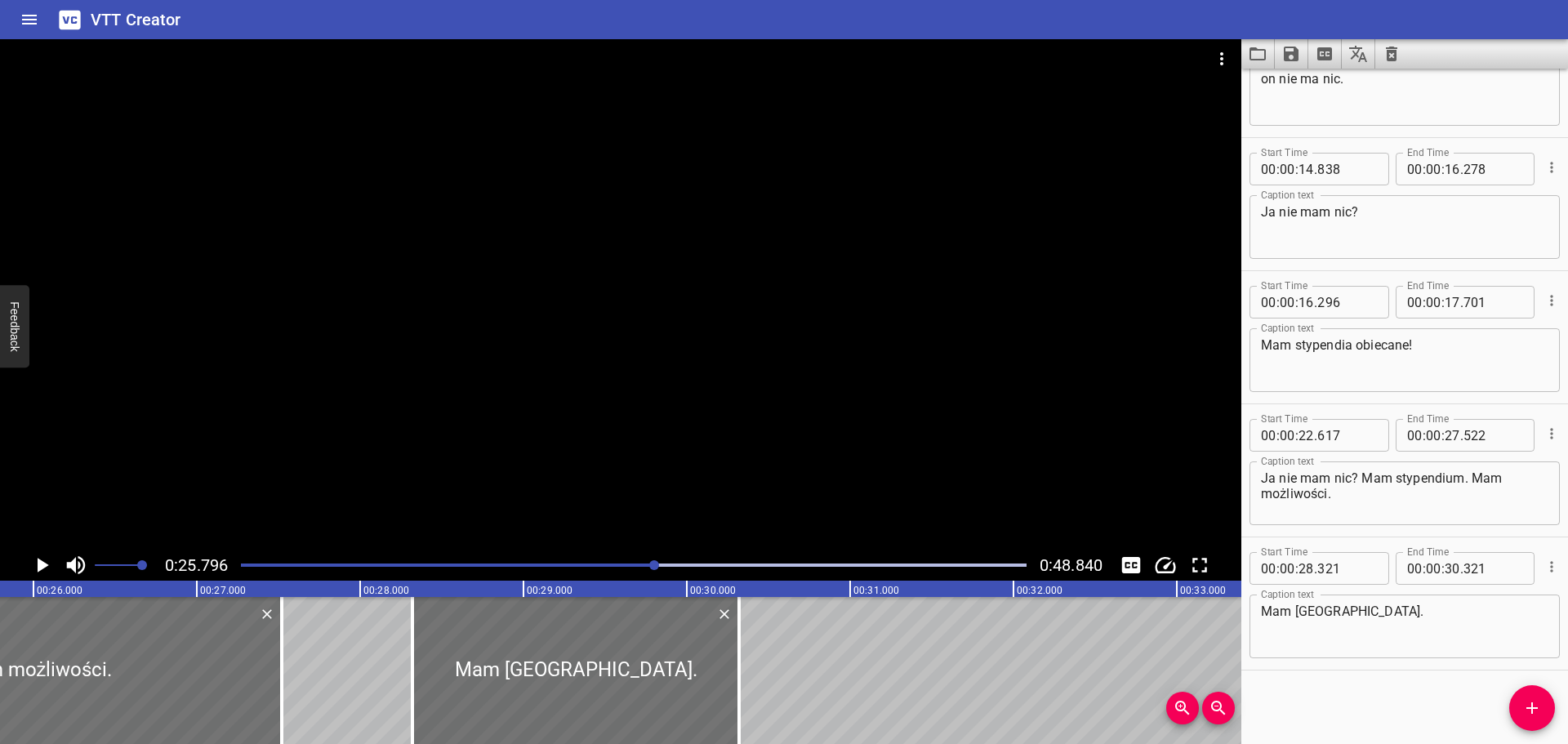
click at [34, 564] on icon "Play/Pause" at bounding box center [42, 565] width 25 height 25
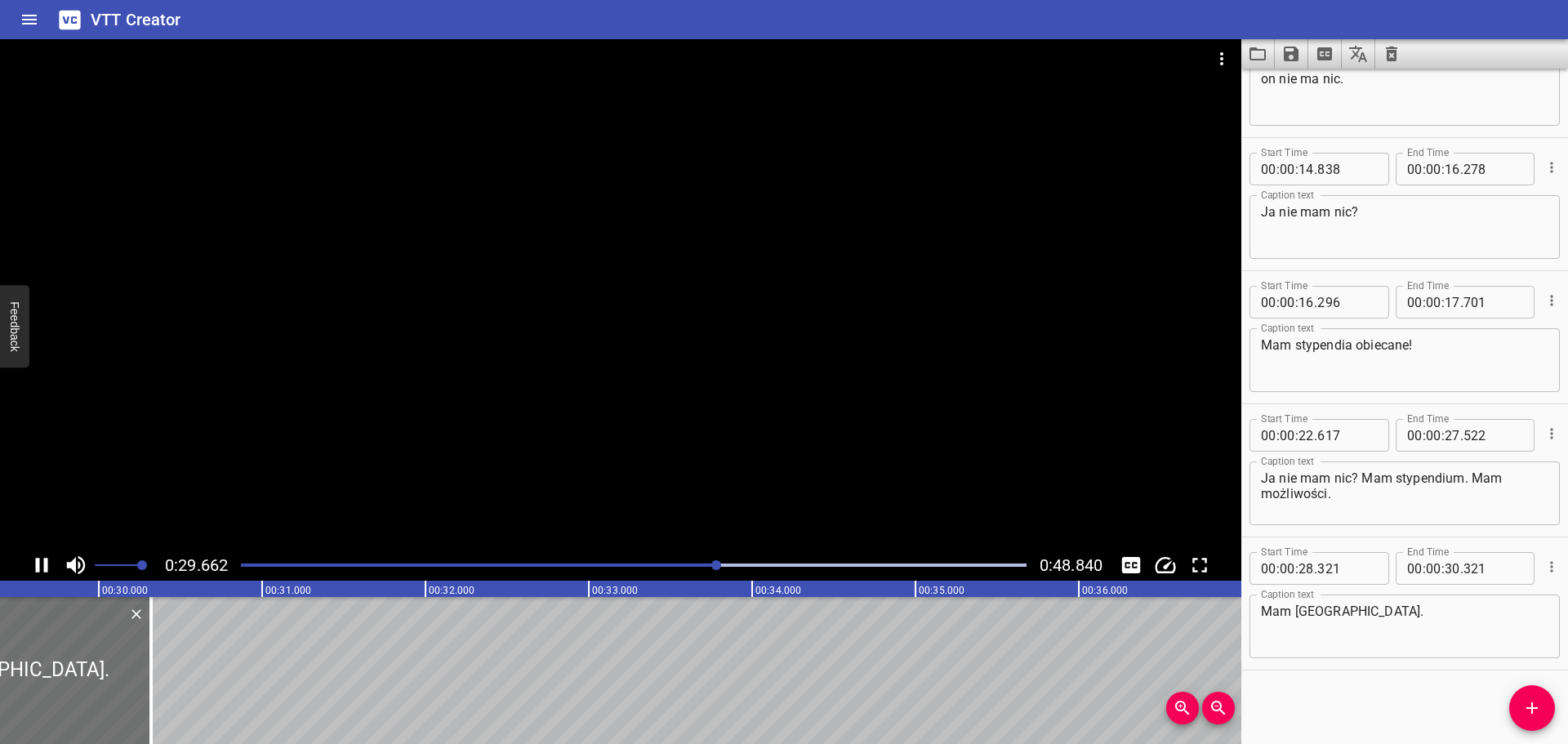
click at [673, 565] on div "Play progress" at bounding box center [326, 565] width 786 height 3
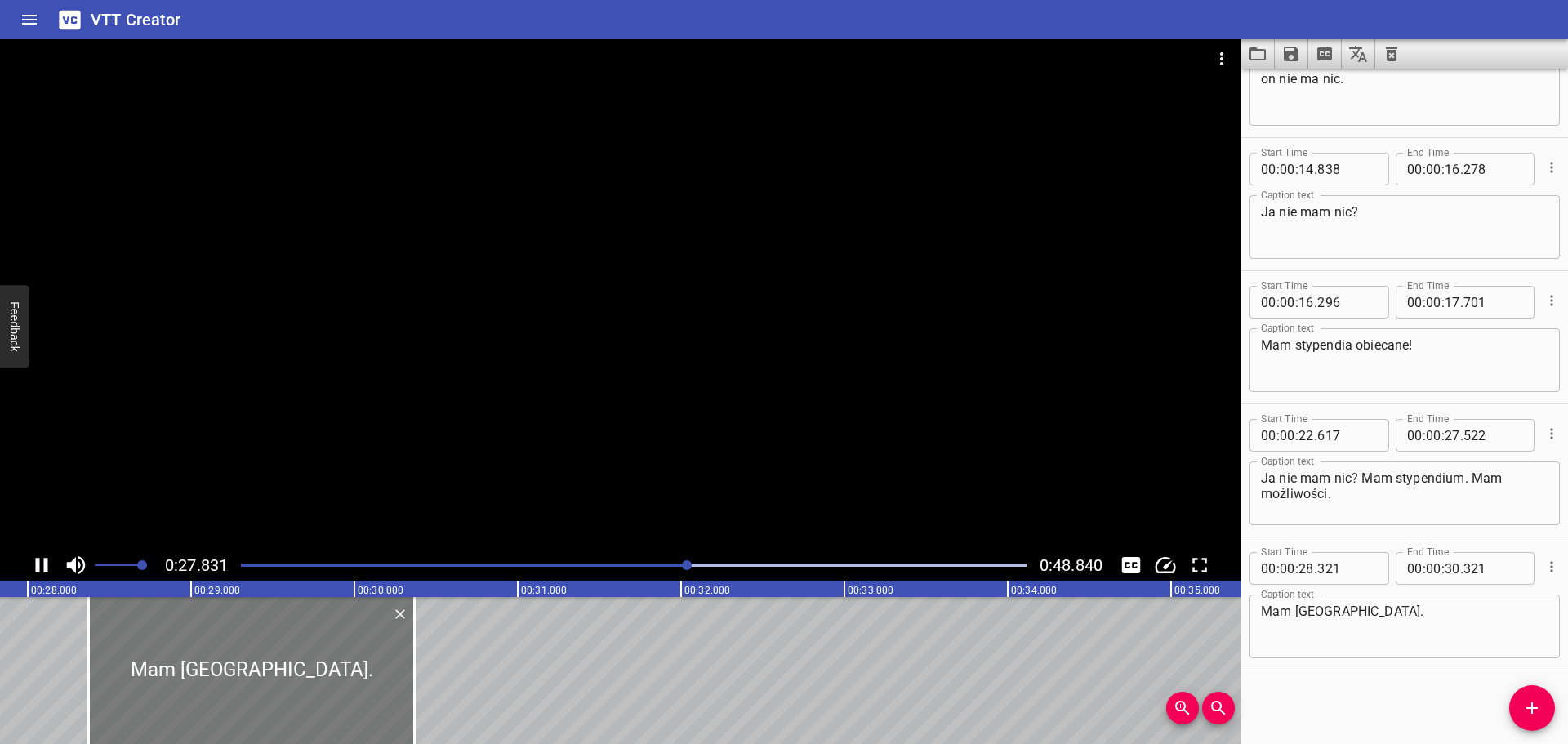
drag, startPoint x: 439, startPoint y: 650, endPoint x: 328, endPoint y: 673, distance: 113.4
click at [328, 673] on div at bounding box center [252, 670] width 327 height 147
type input "196"
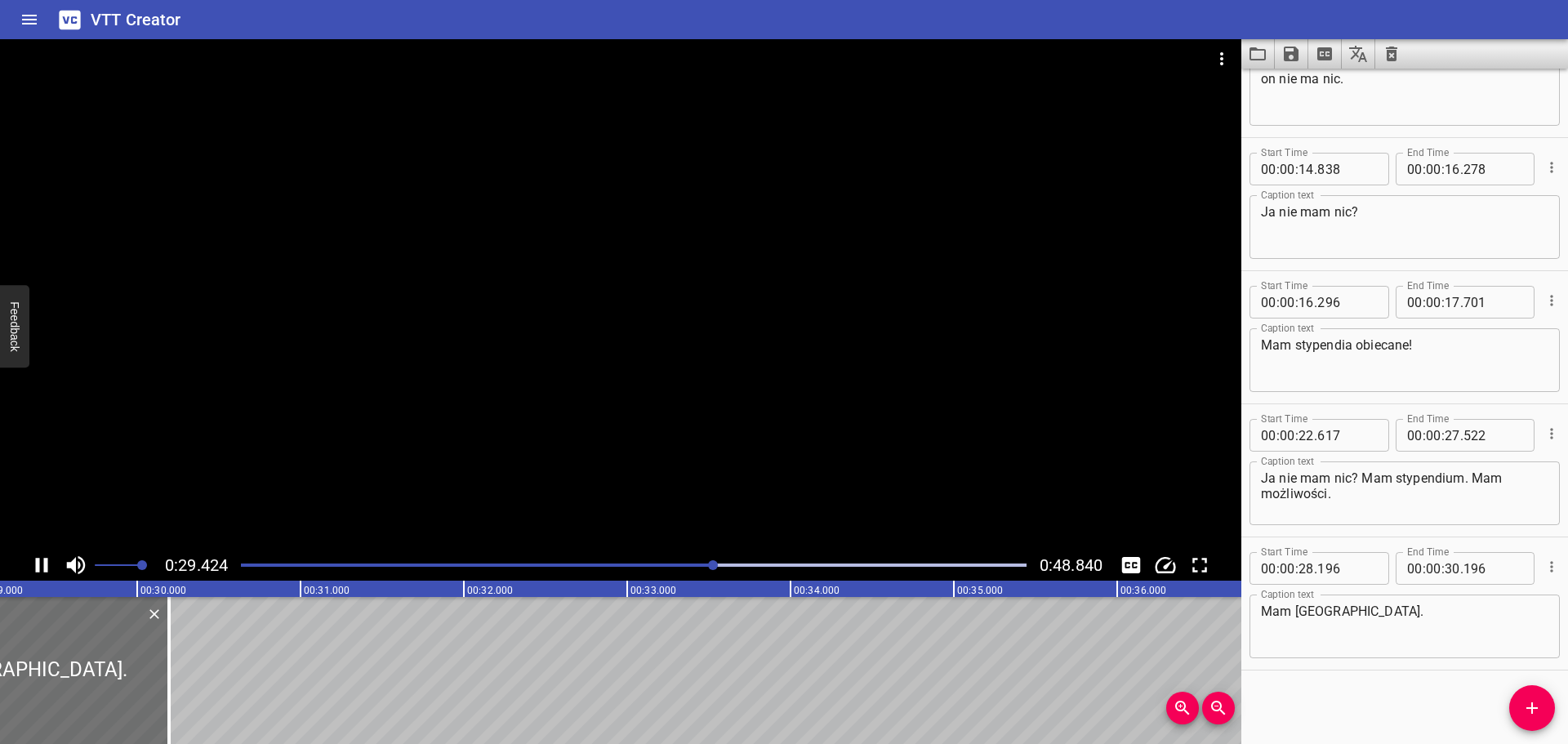
click at [654, 568] on div at bounding box center [634, 565] width 805 height 23
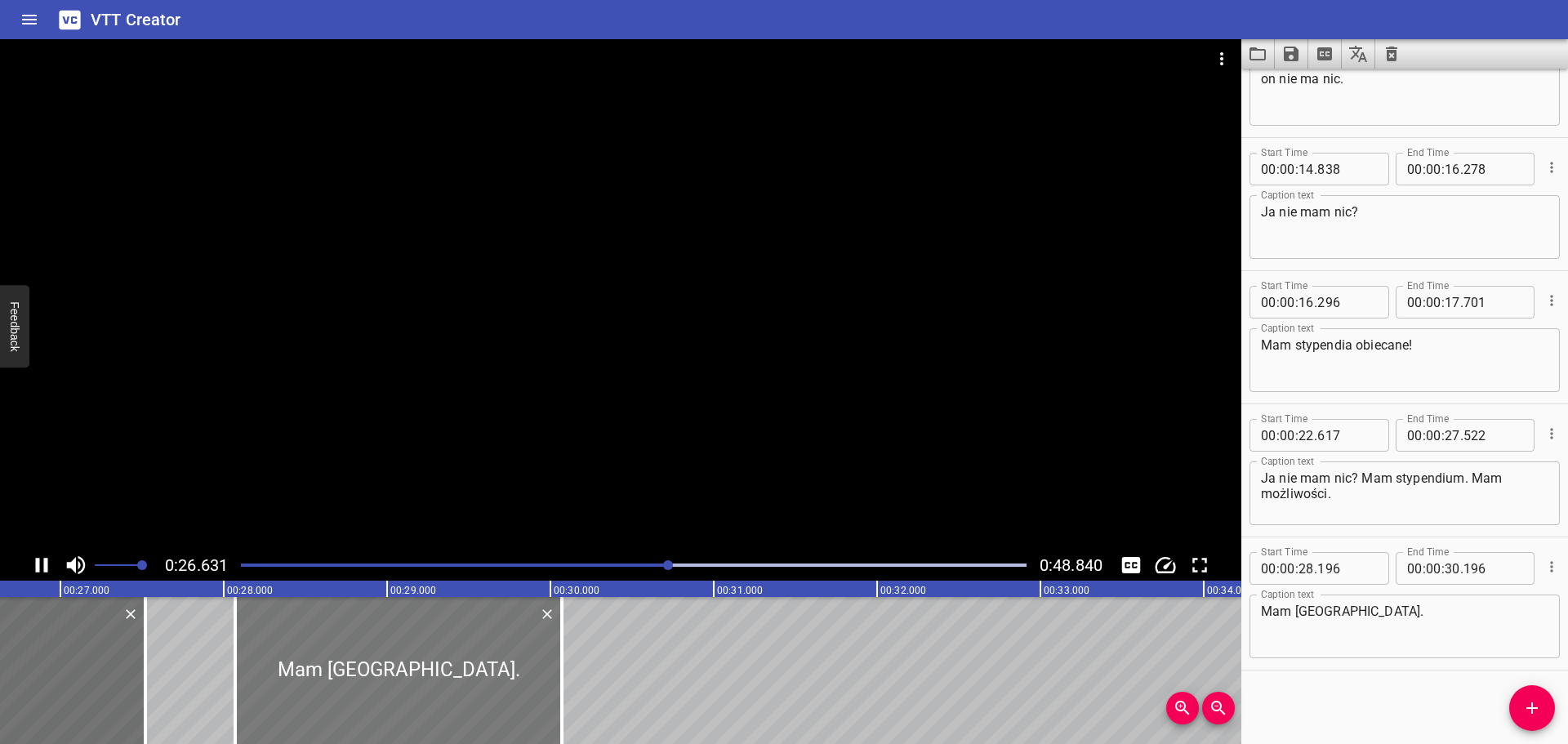
drag, startPoint x: 558, startPoint y: 634, endPoint x: 451, endPoint y: 651, distance: 108.3
click at [451, 651] on div at bounding box center [399, 670] width 327 height 147
type input "076"
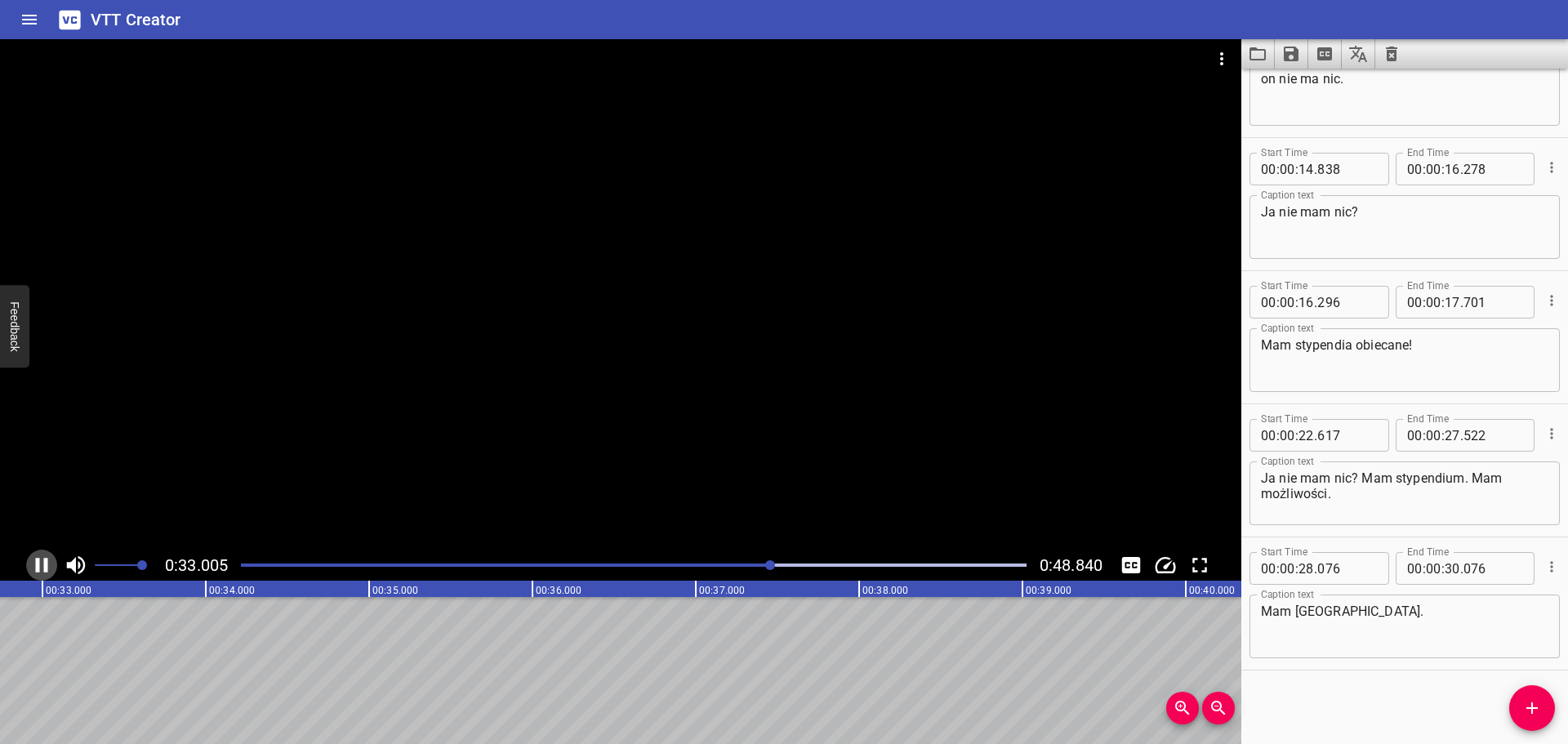
click at [46, 561] on icon "Play/Pause" at bounding box center [42, 565] width 12 height 15
click at [1519, 713] on span "Add Cue" at bounding box center [1532, 708] width 45 height 20
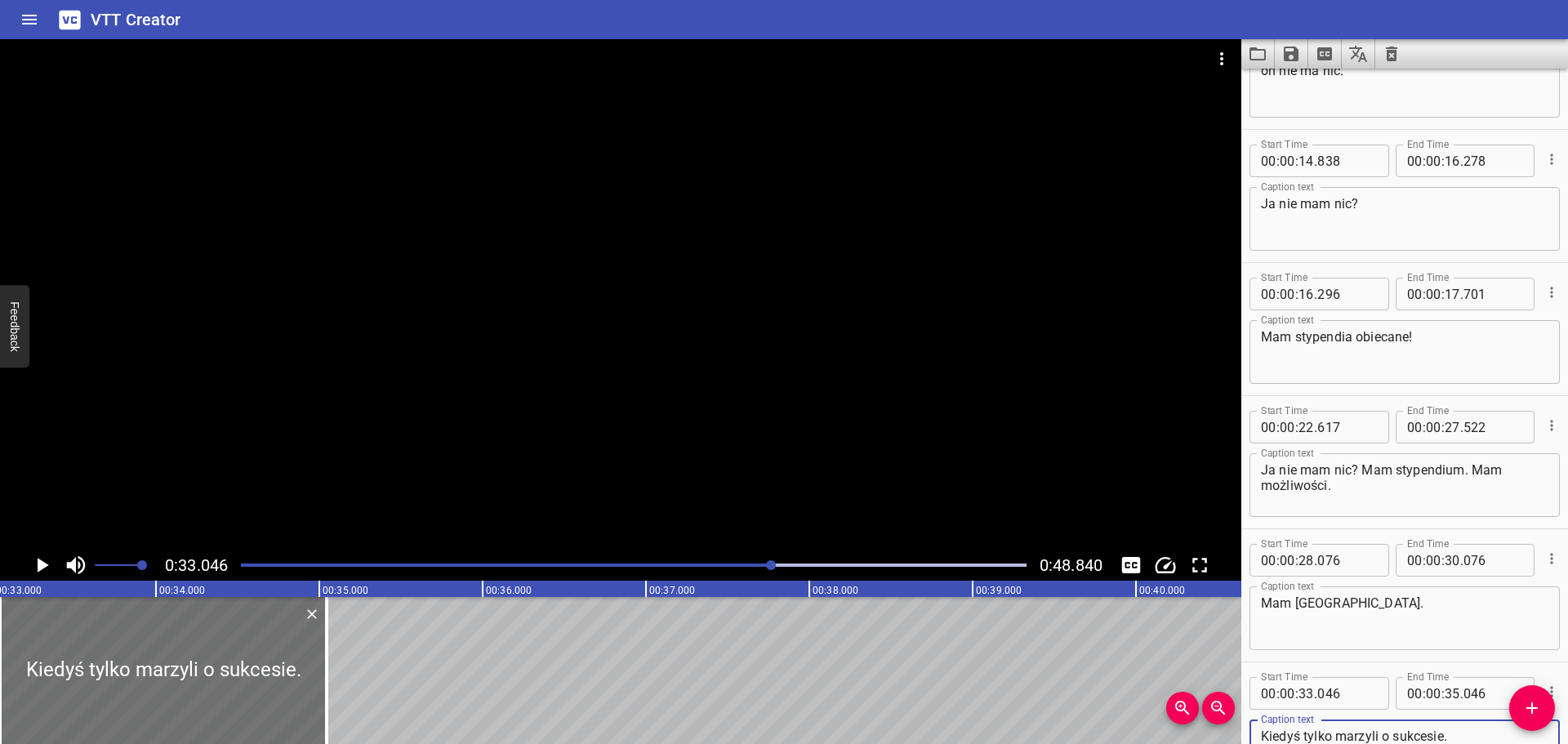
type textarea "Kiedyś tylko marzyli o sukcesie."
click at [741, 566] on div "Play progress" at bounding box center [380, 565] width 786 height 3
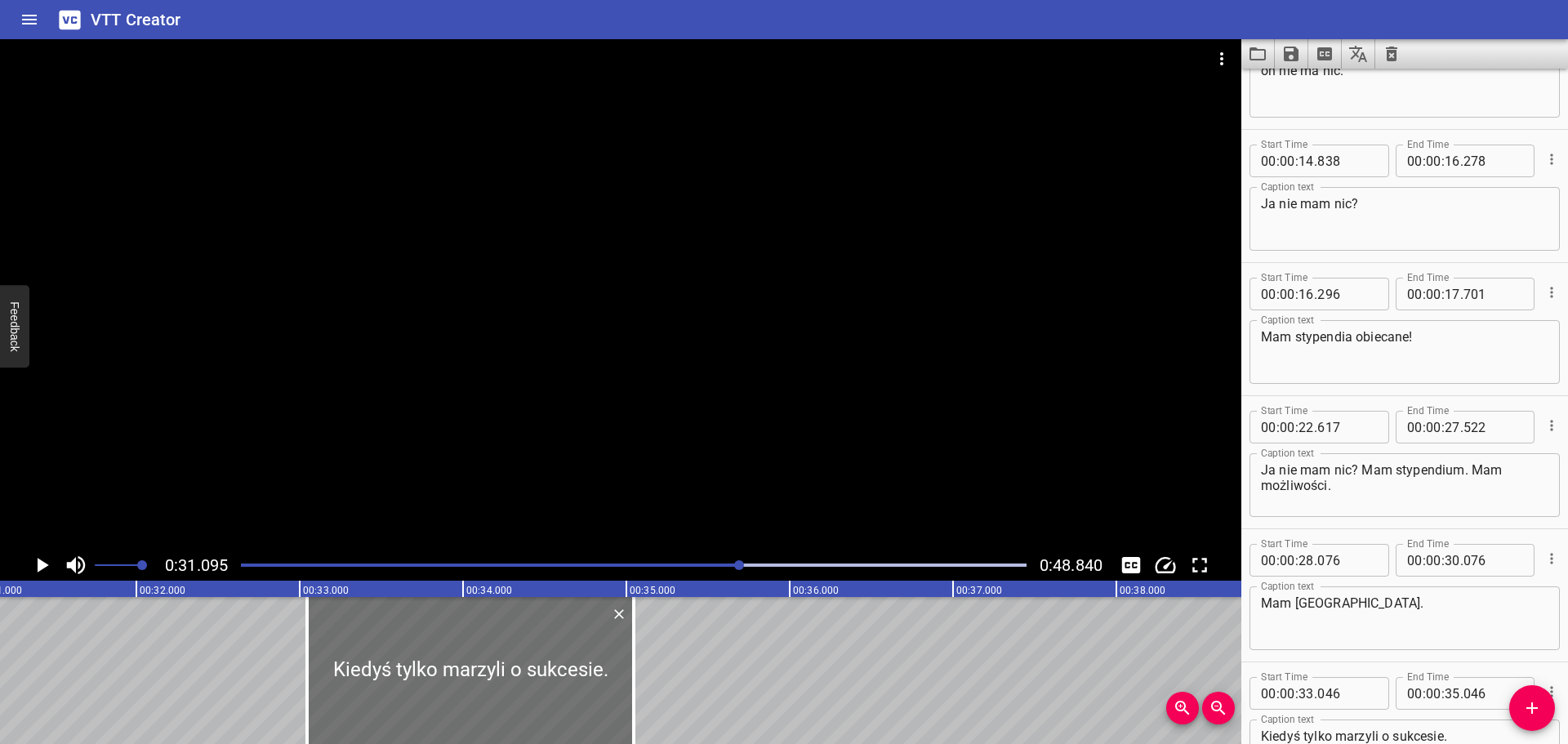
scroll to position [0, 5079]
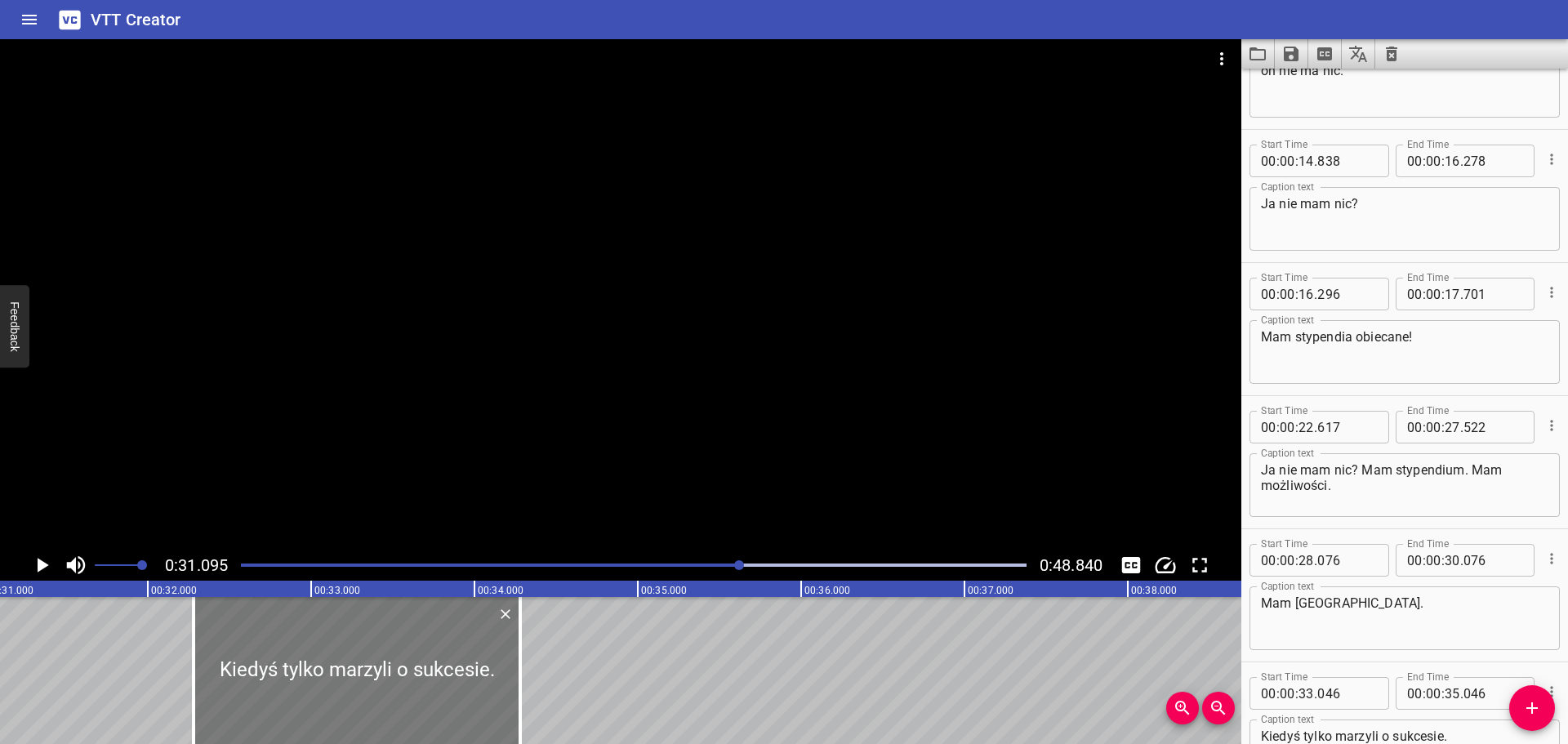
drag, startPoint x: 505, startPoint y: 642, endPoint x: 380, endPoint y: 652, distance: 125.4
click at [380, 652] on div at bounding box center [357, 670] width 327 height 147
type input "32"
type input "281"
type input "34"
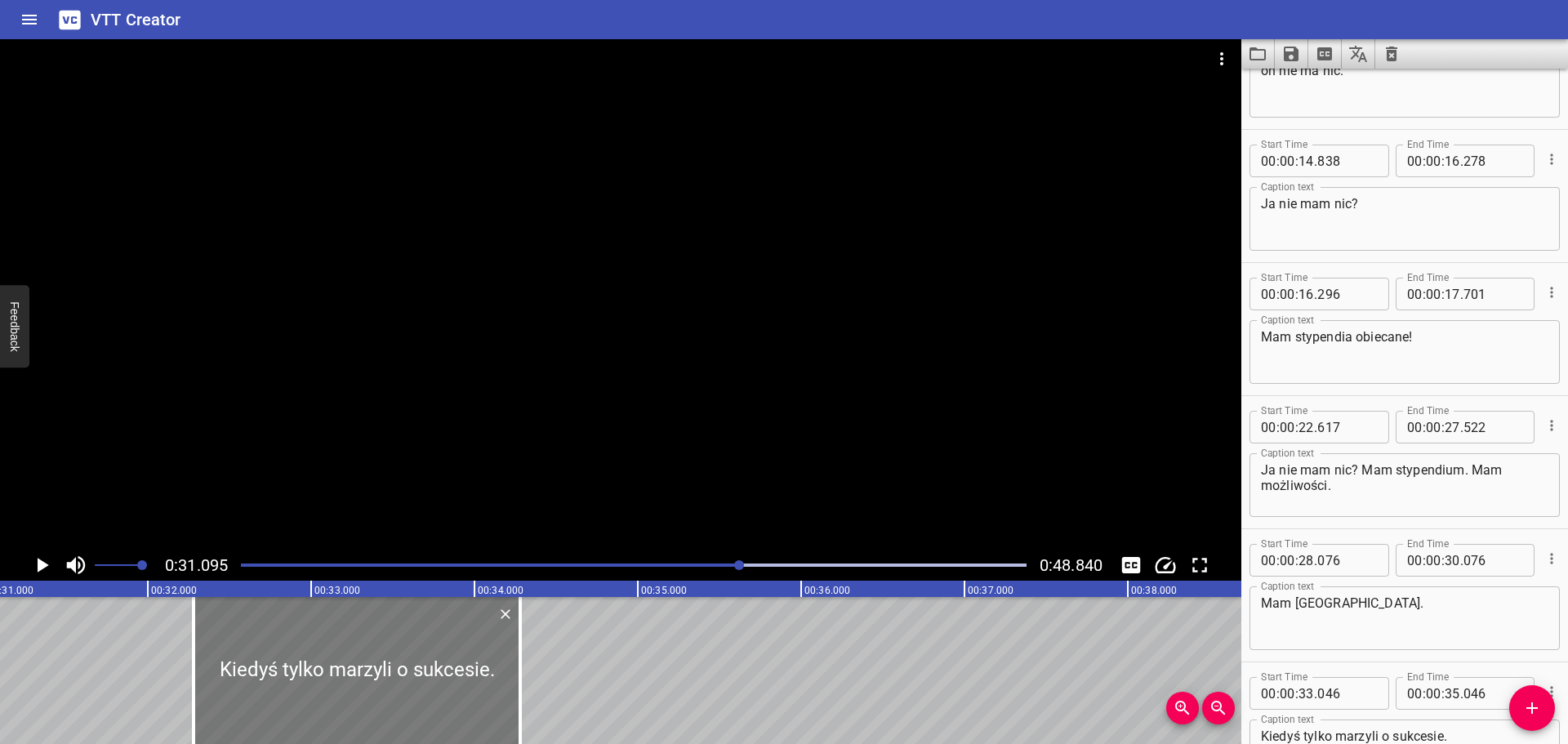
type input "281"
click at [41, 554] on icon "Play/Pause" at bounding box center [42, 565] width 25 height 25
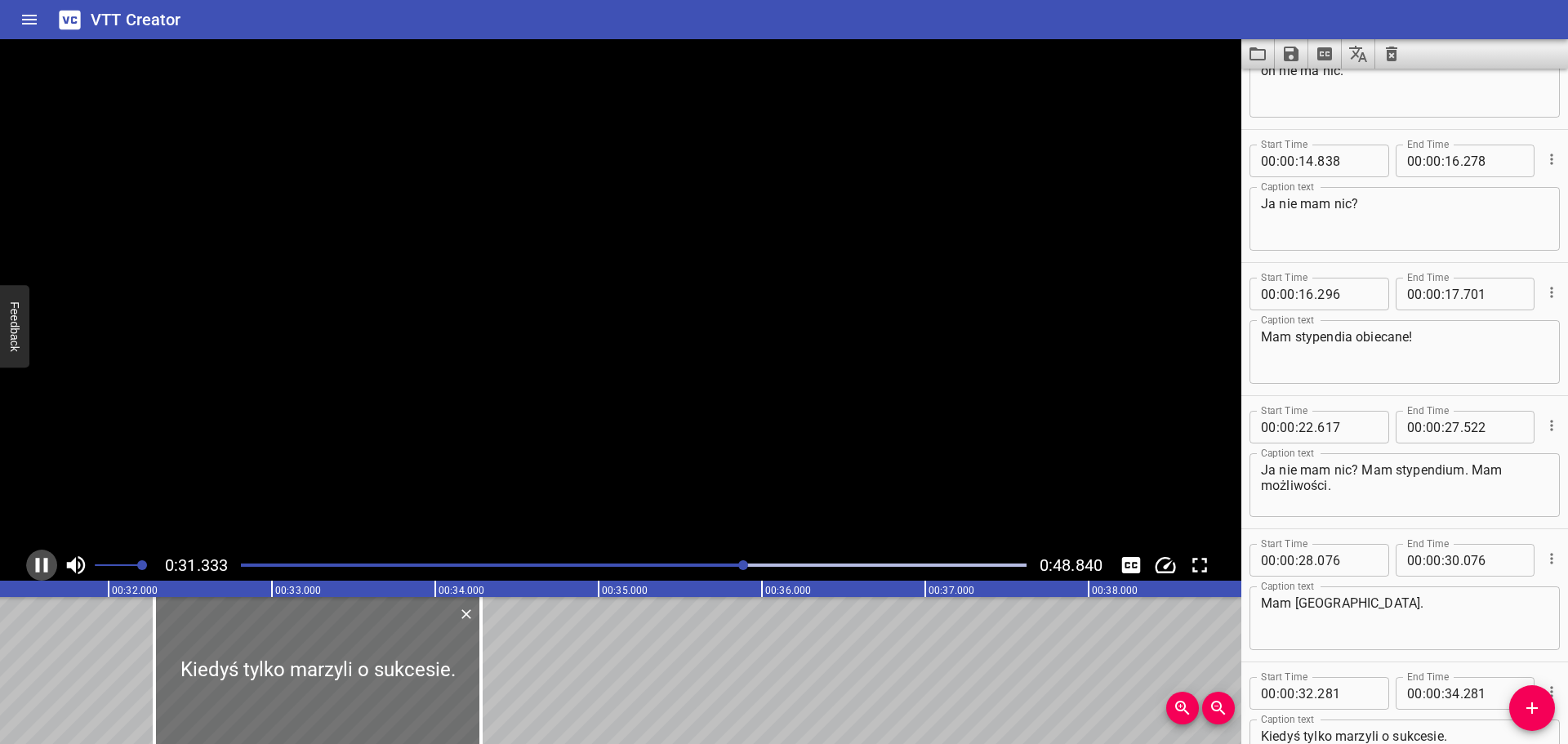
click at [41, 554] on icon "Play/Pause" at bounding box center [42, 565] width 25 height 25
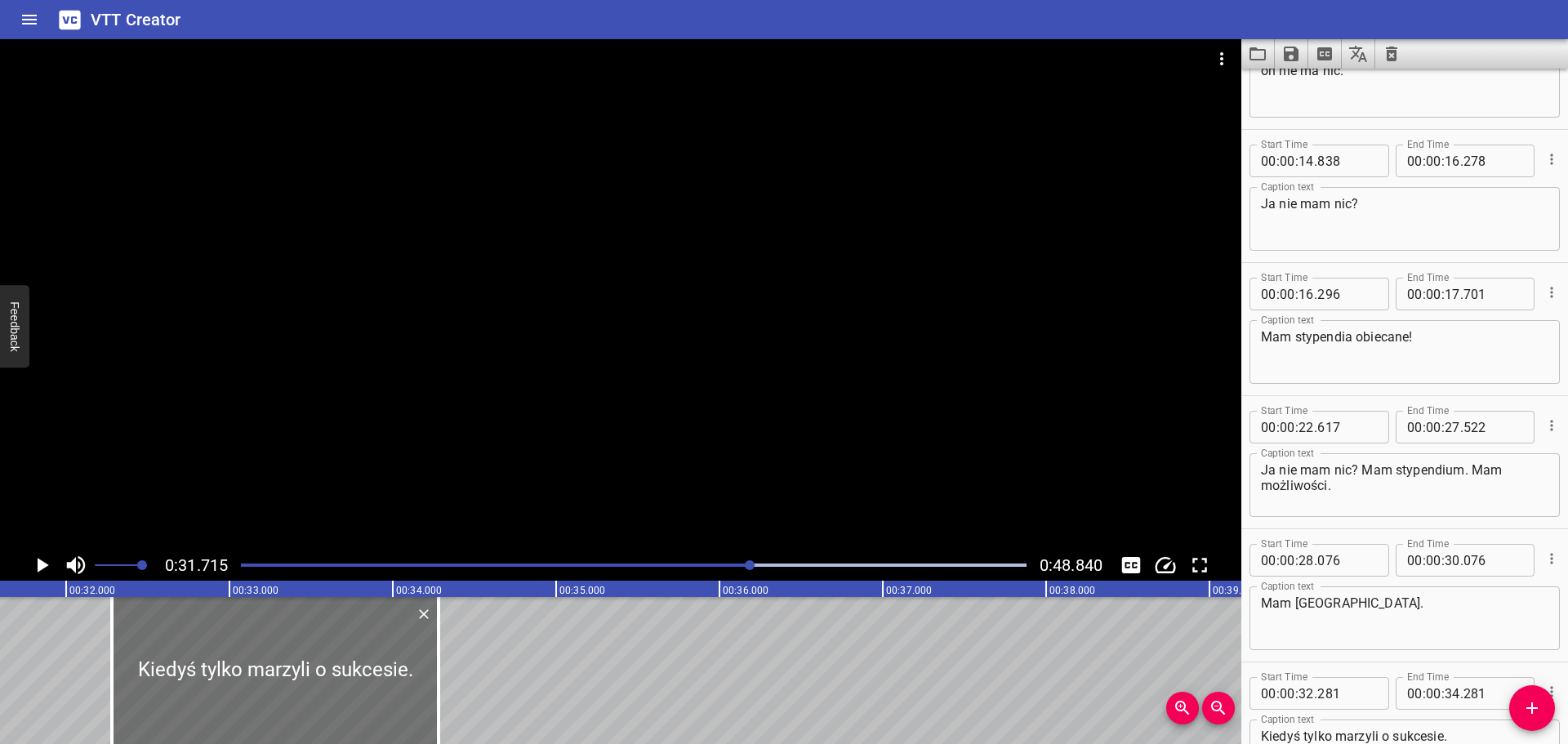
scroll to position [0, 5181]
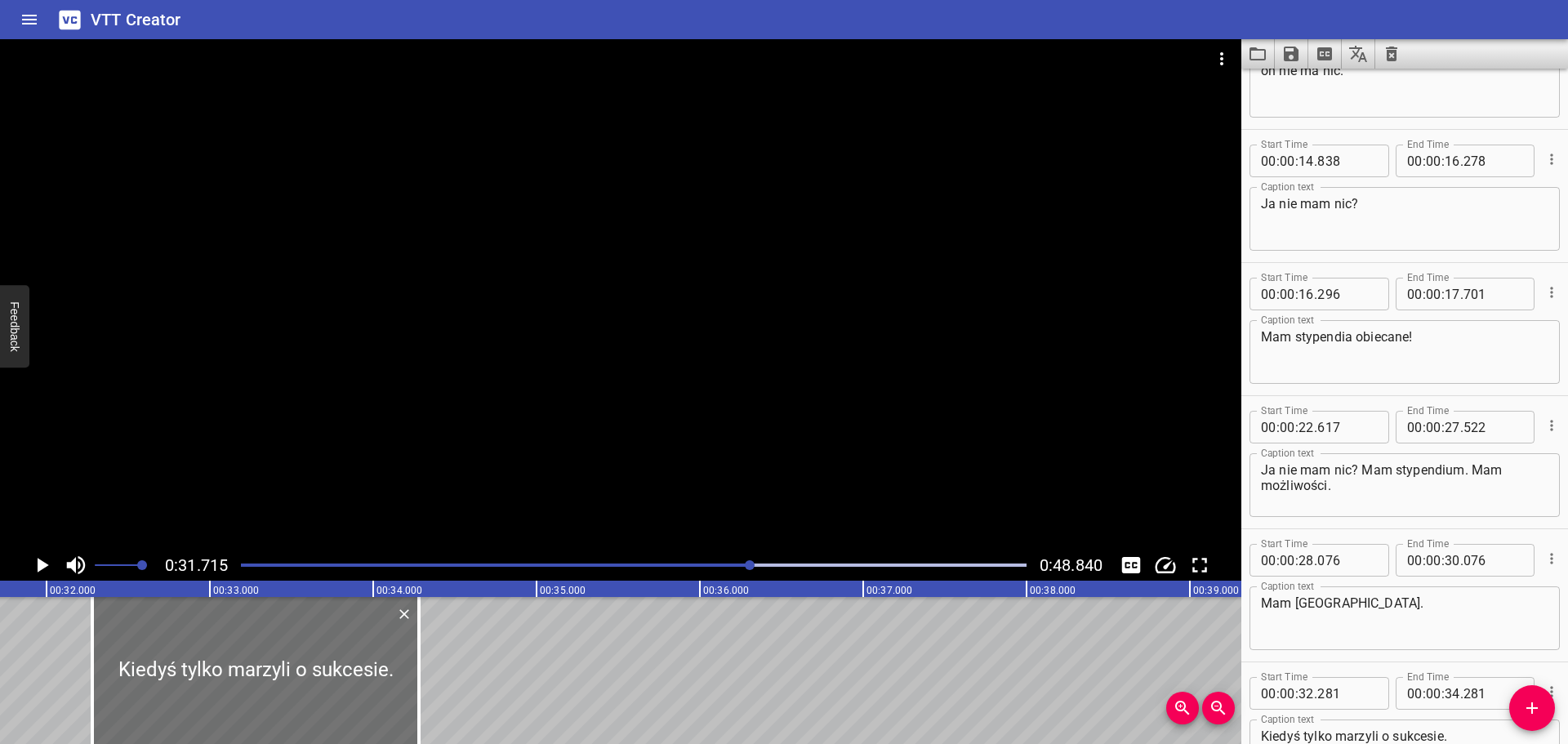
click at [690, 563] on div "Play progress" at bounding box center [358, 565] width 786 height 3
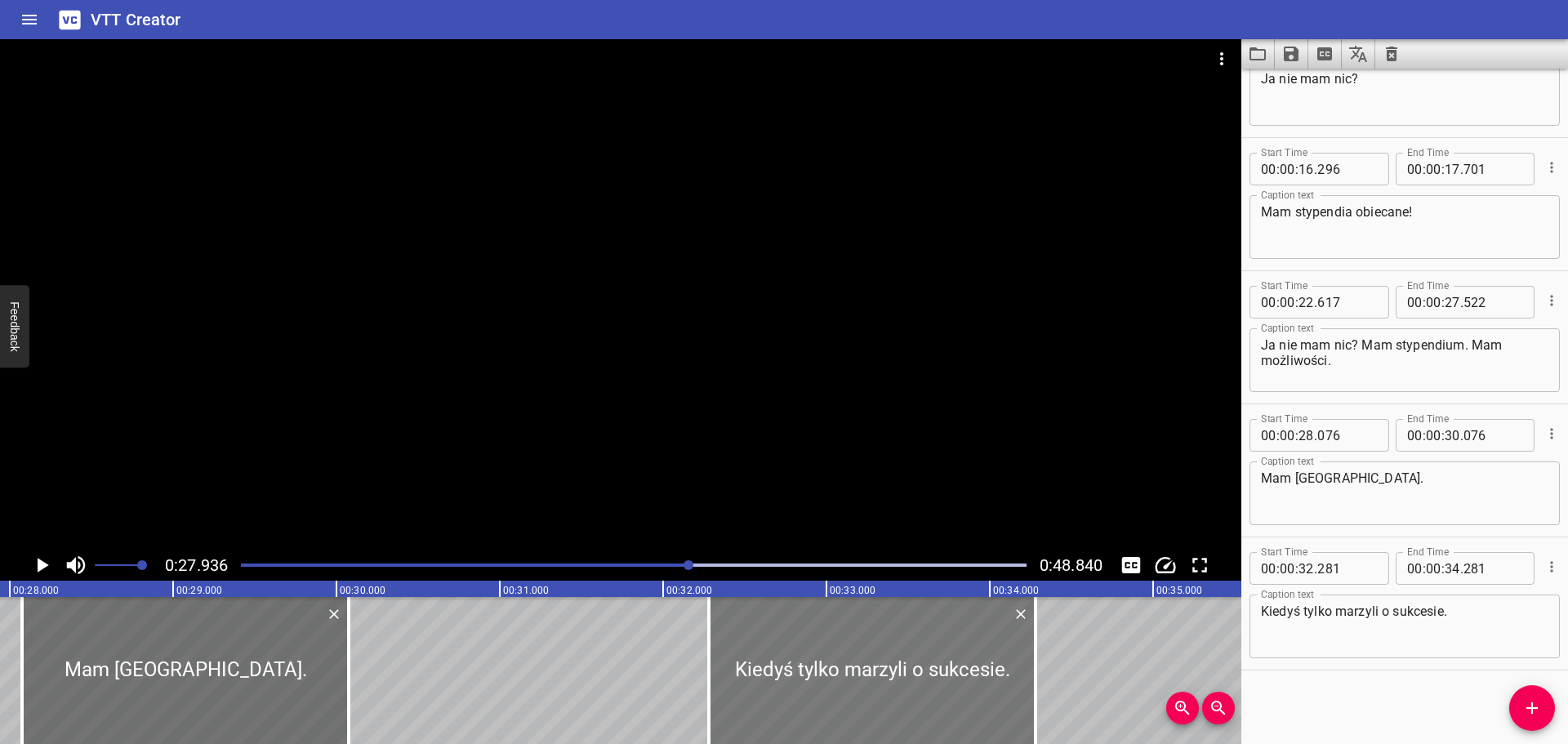
scroll to position [0, 4564]
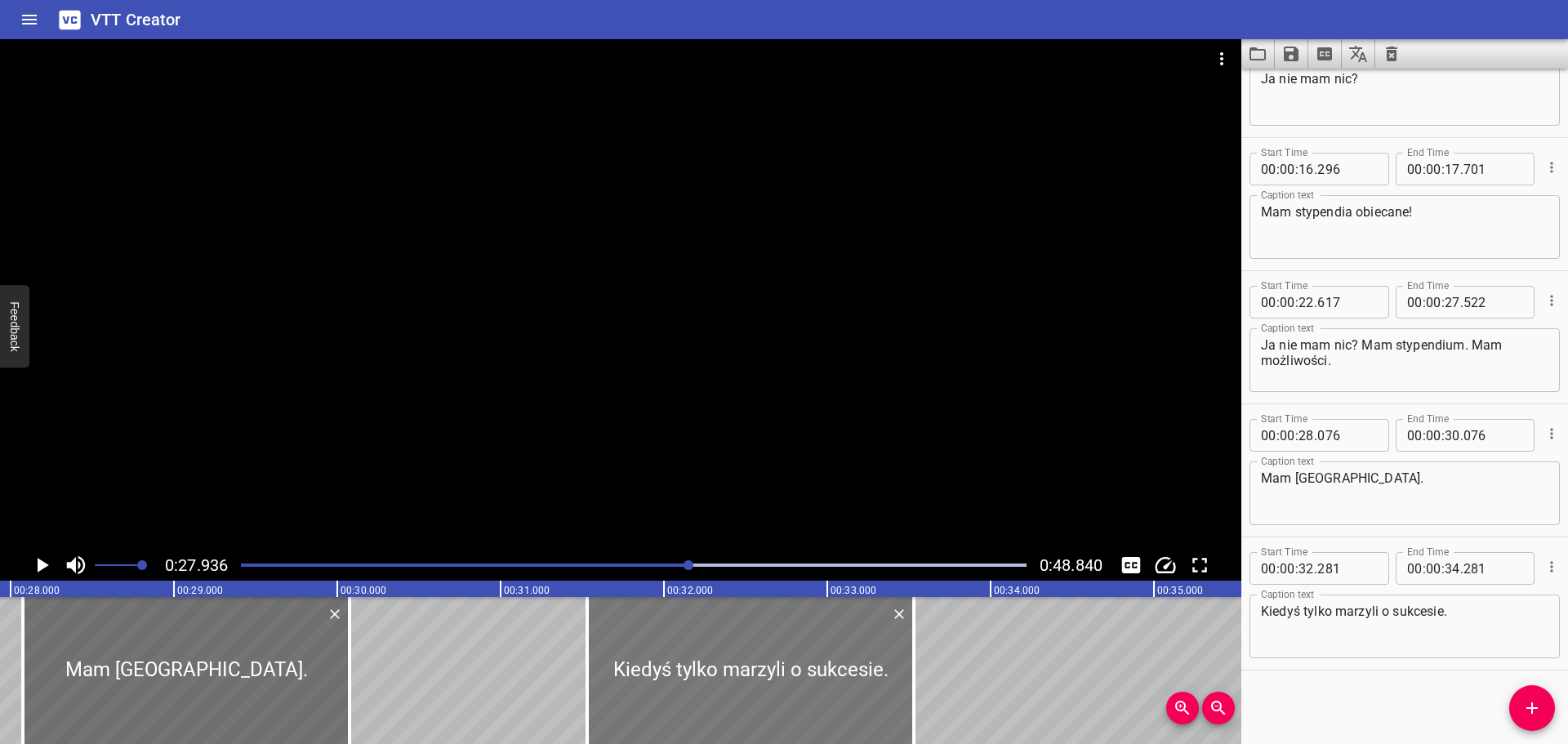
drag, startPoint x: 847, startPoint y: 658, endPoint x: 699, endPoint y: 676, distance: 149.1
click at [699, 676] on div at bounding box center [751, 670] width 327 height 147
type input "31"
type input "376"
type input "33"
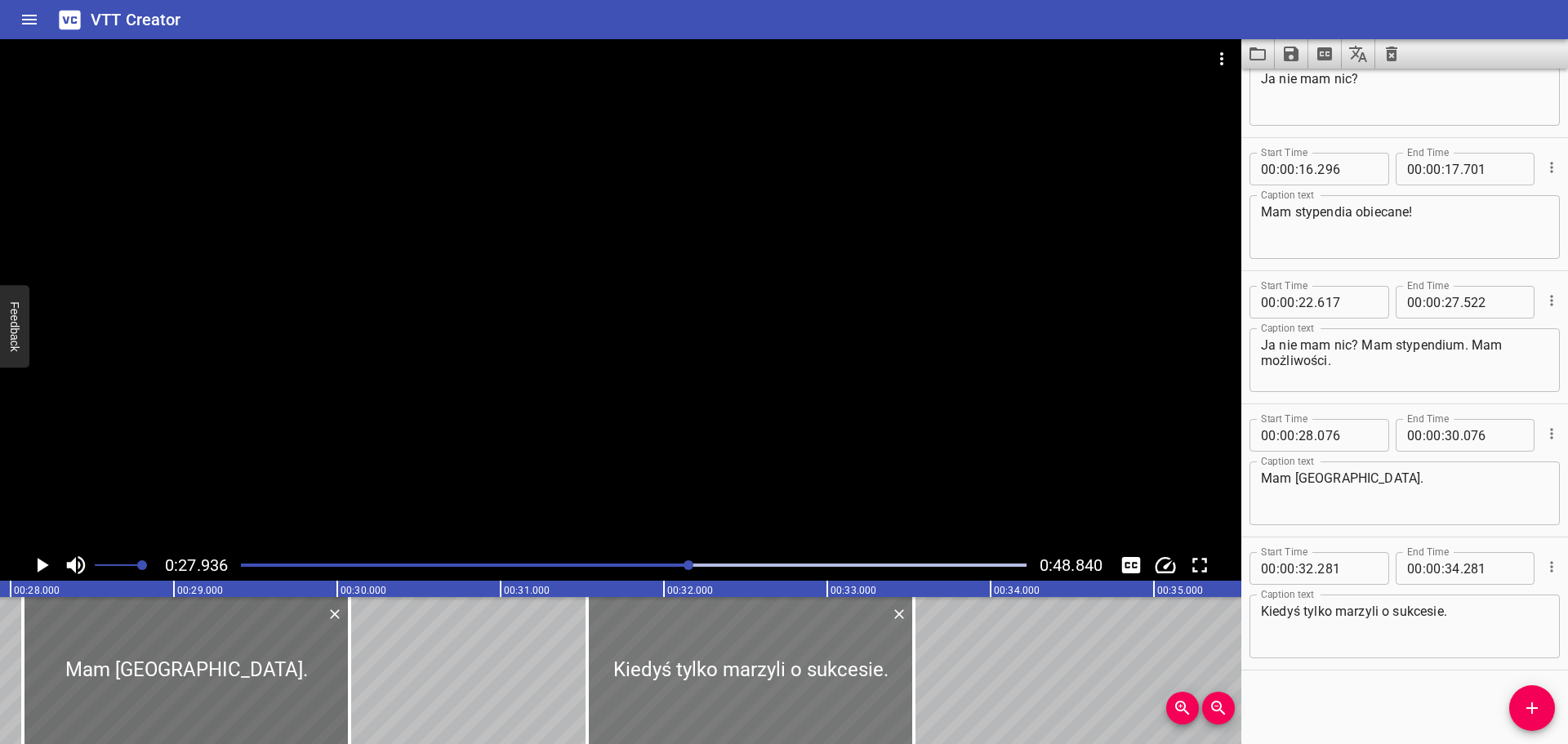
type input "376"
click at [36, 574] on icon "Play/Pause" at bounding box center [42, 565] width 25 height 25
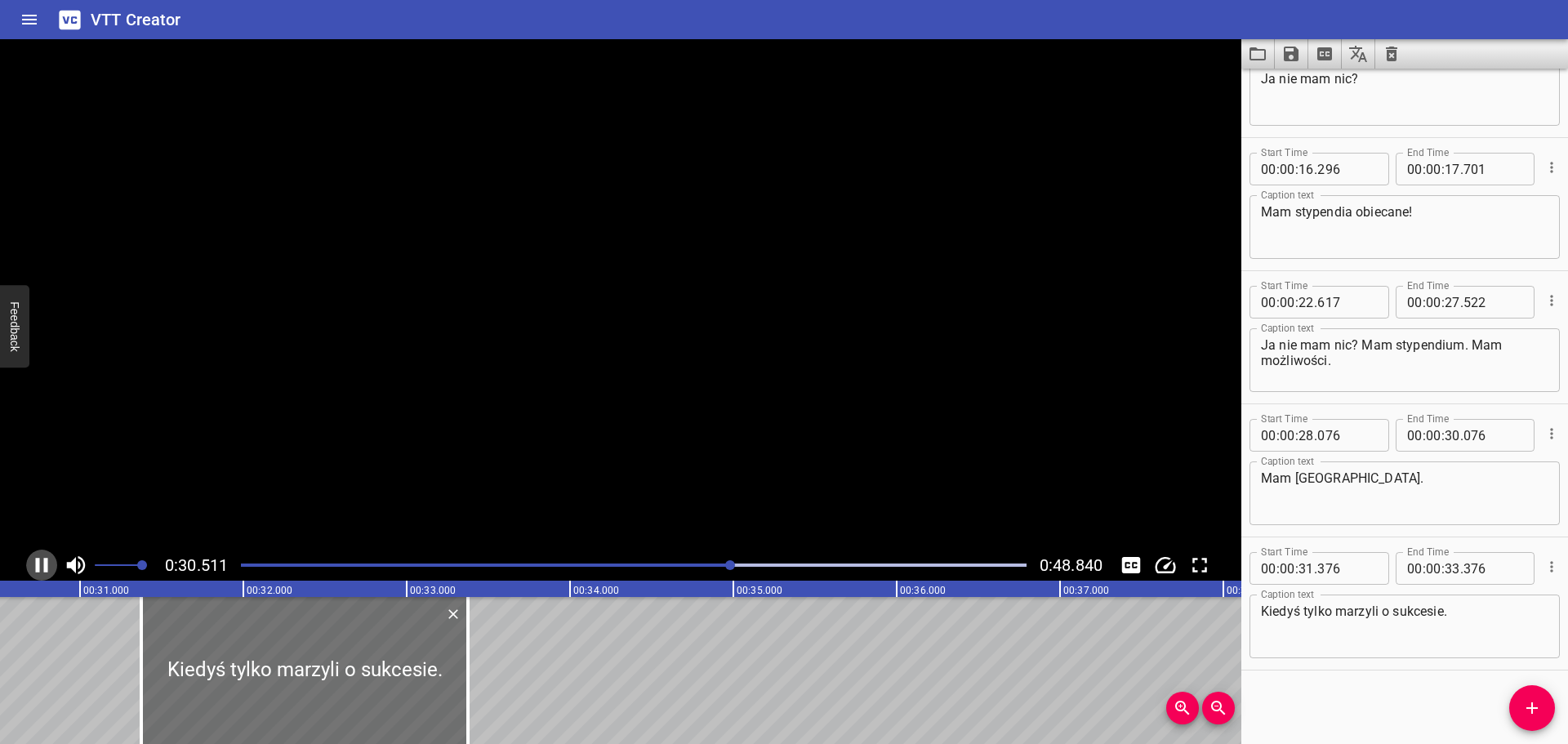
click at [36, 574] on icon "Play/Pause" at bounding box center [42, 565] width 25 height 25
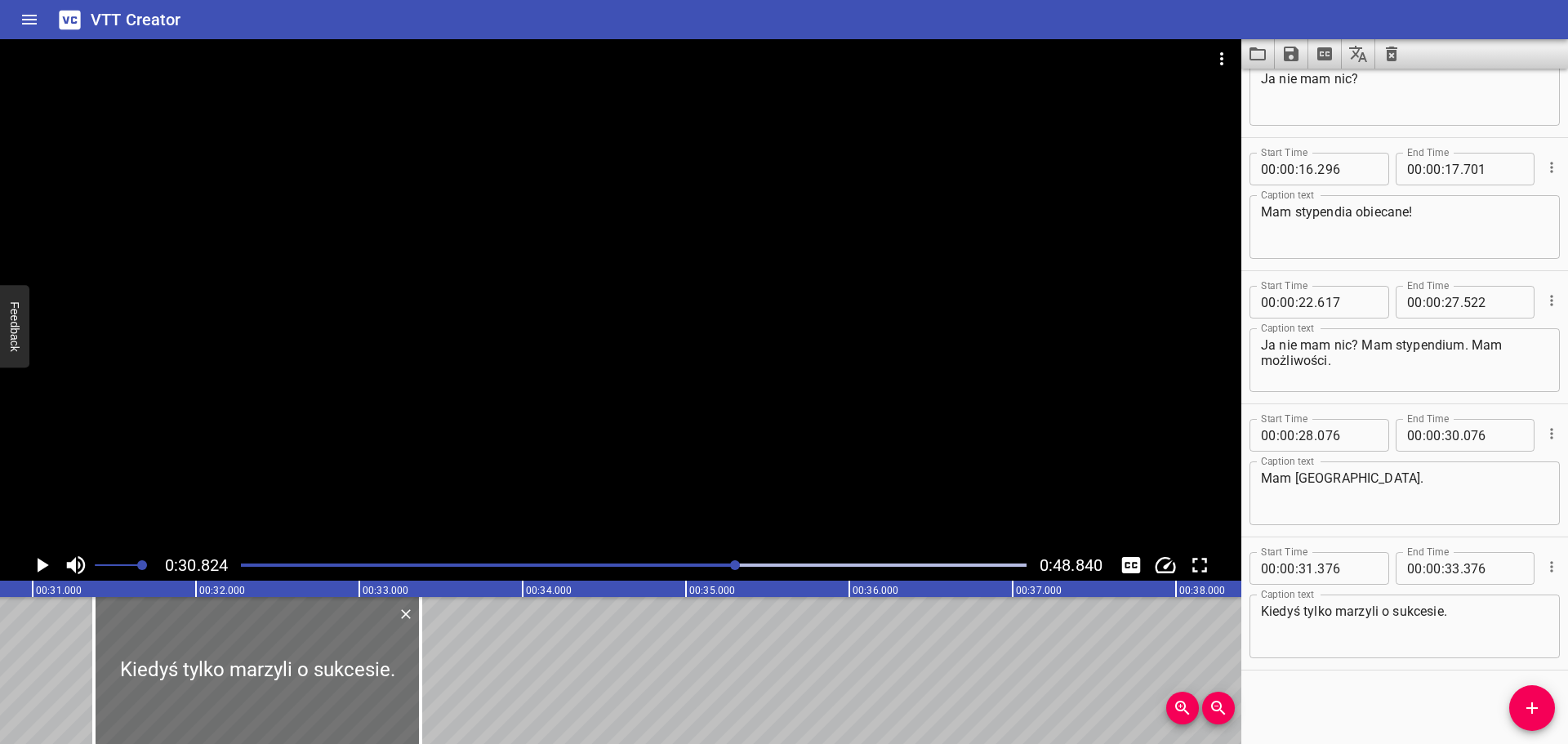
scroll to position [0, 5036]
click at [702, 553] on div at bounding box center [634, 565] width 805 height 23
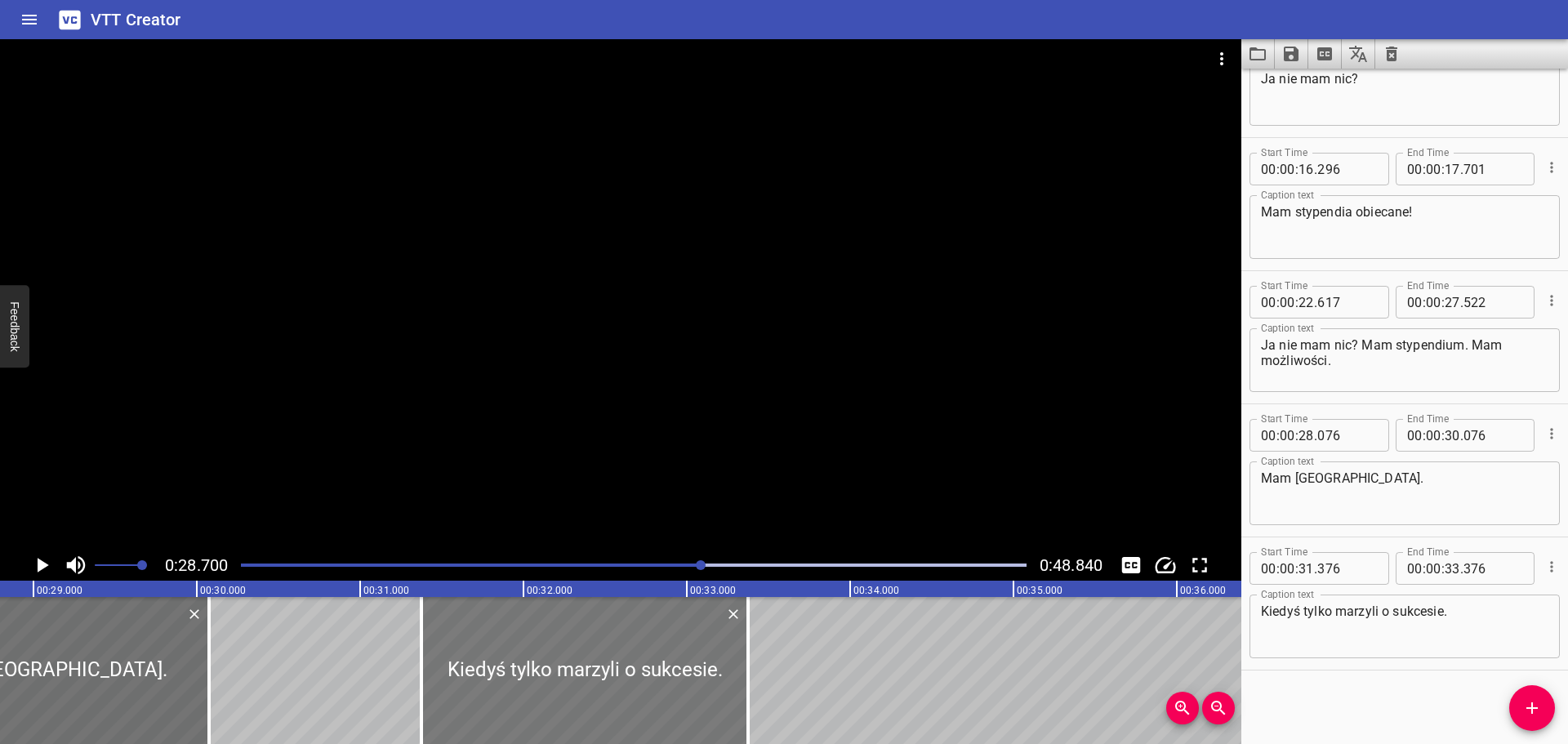
scroll to position [0, 4688]
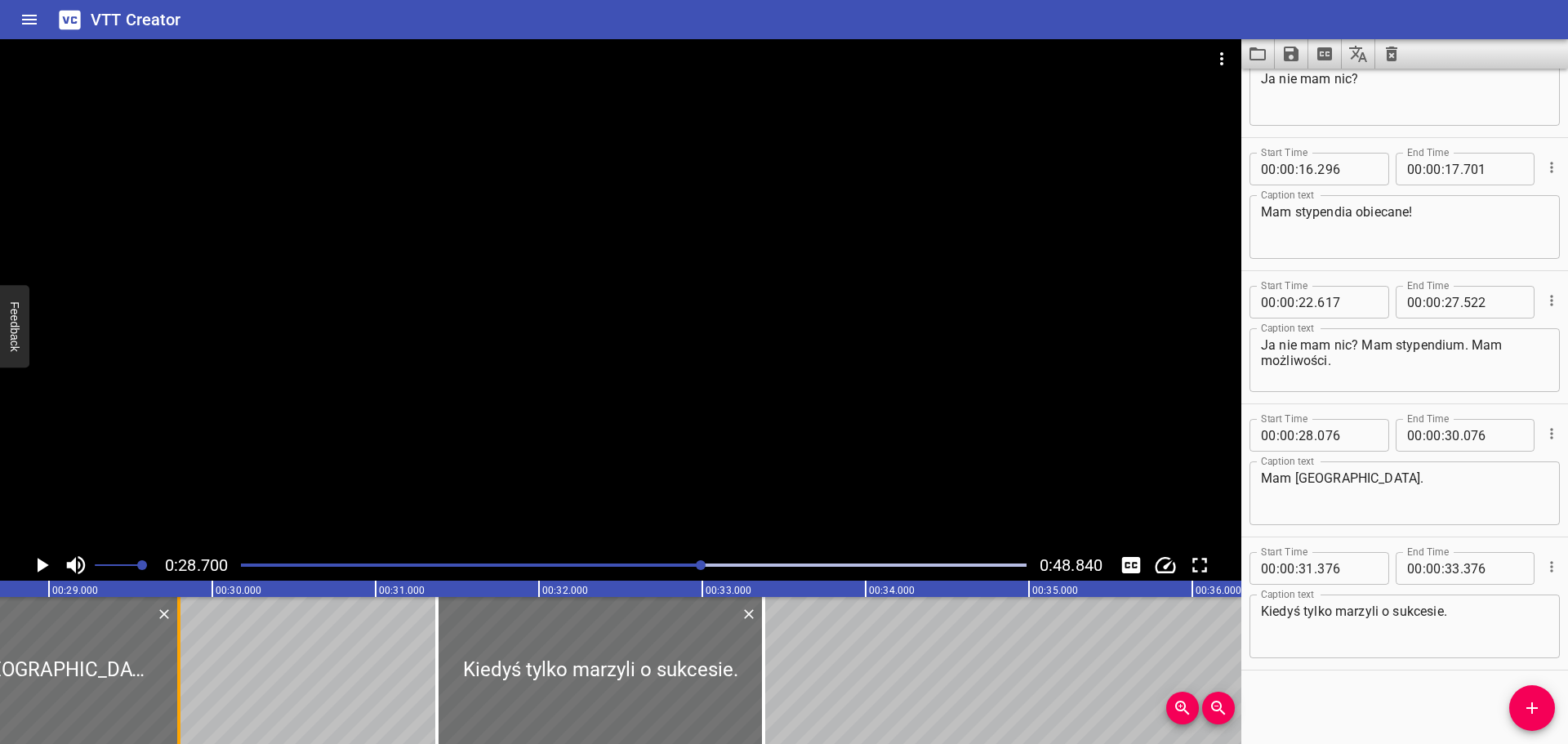
drag, startPoint x: 219, startPoint y: 666, endPoint x: 172, endPoint y: 670, distance: 47.2
click at [172, 670] on div at bounding box center [179, 670] width 17 height 147
type input "29"
type input "786"
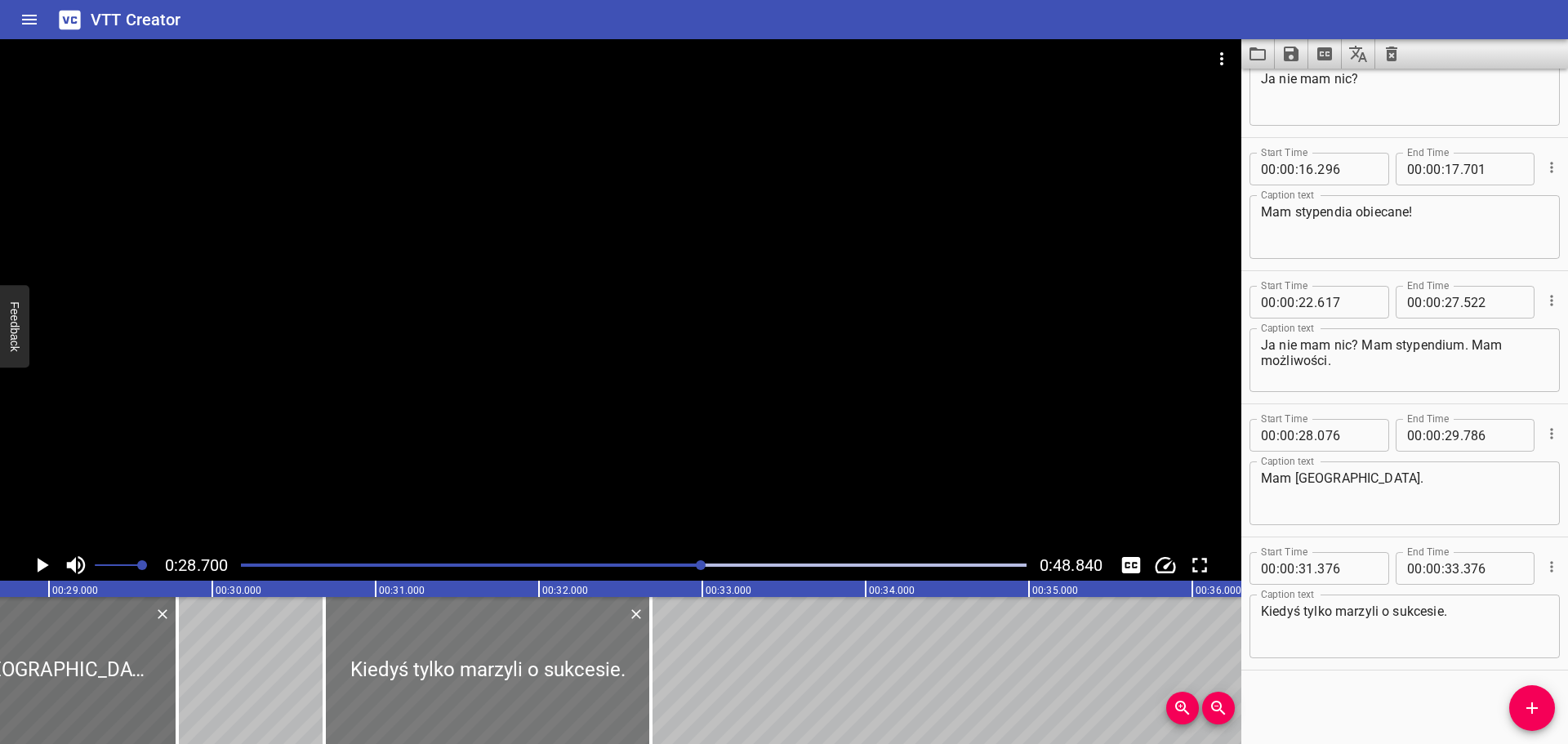
drag, startPoint x: 621, startPoint y: 673, endPoint x: 508, endPoint y: 677, distance: 113.1
click at [508, 677] on div at bounding box center [488, 670] width 327 height 147
type input "30"
type input "676"
type input "32"
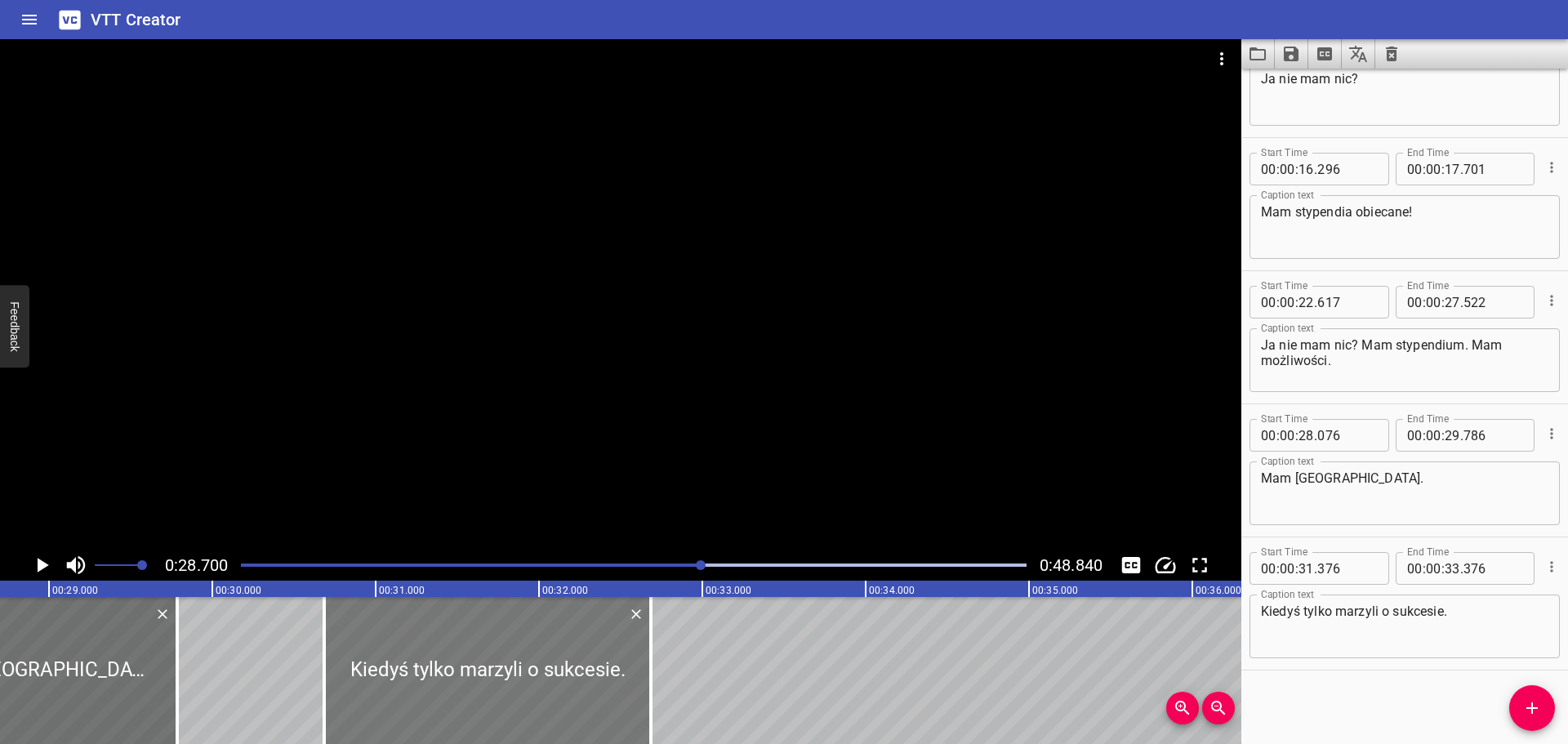
type input "676"
click at [38, 557] on icon "Play/Pause" at bounding box center [42, 565] width 25 height 25
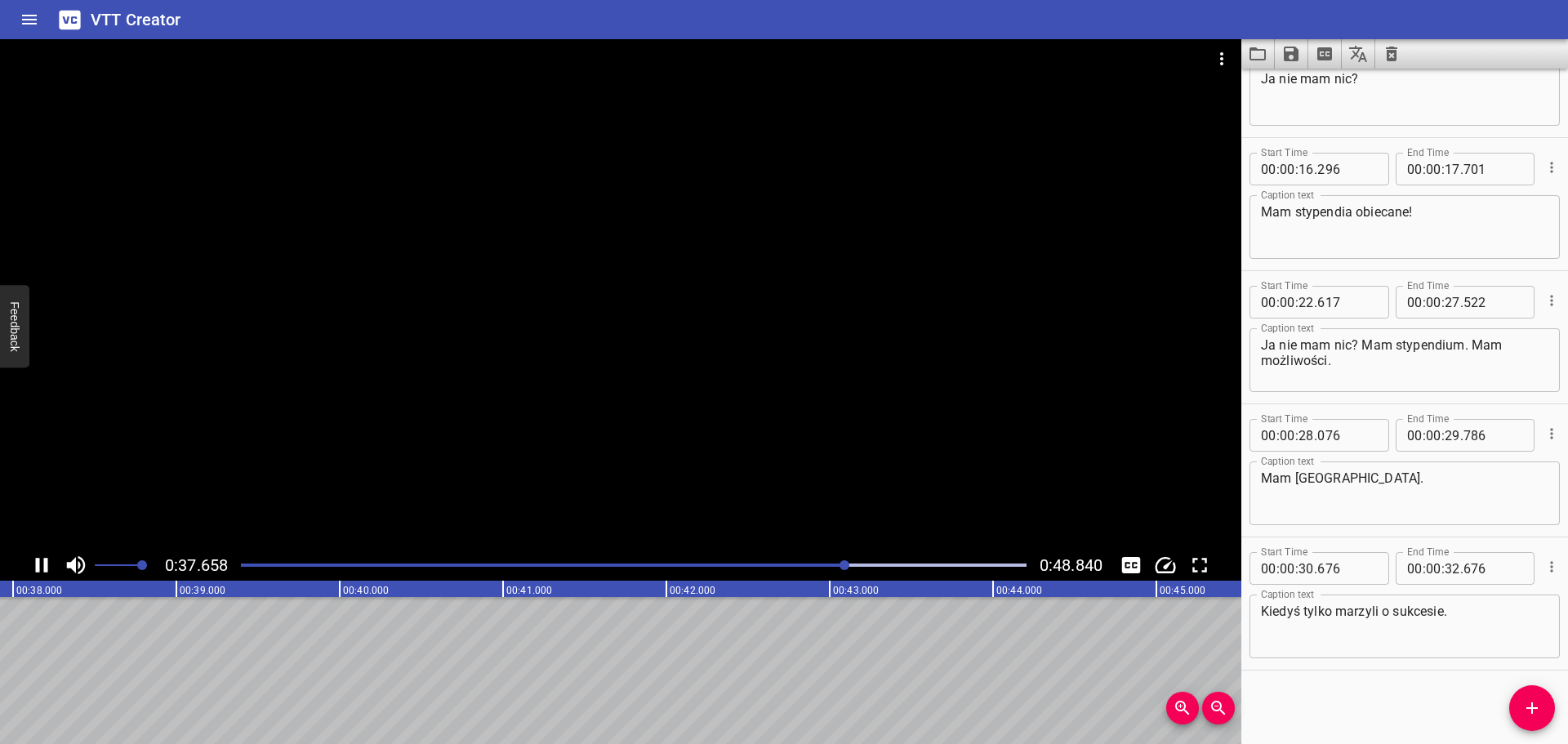
click at [44, 563] on icon "Play/Pause" at bounding box center [42, 565] width 12 height 15
click at [1538, 709] on icon "Add Cue" at bounding box center [1533, 708] width 20 height 20
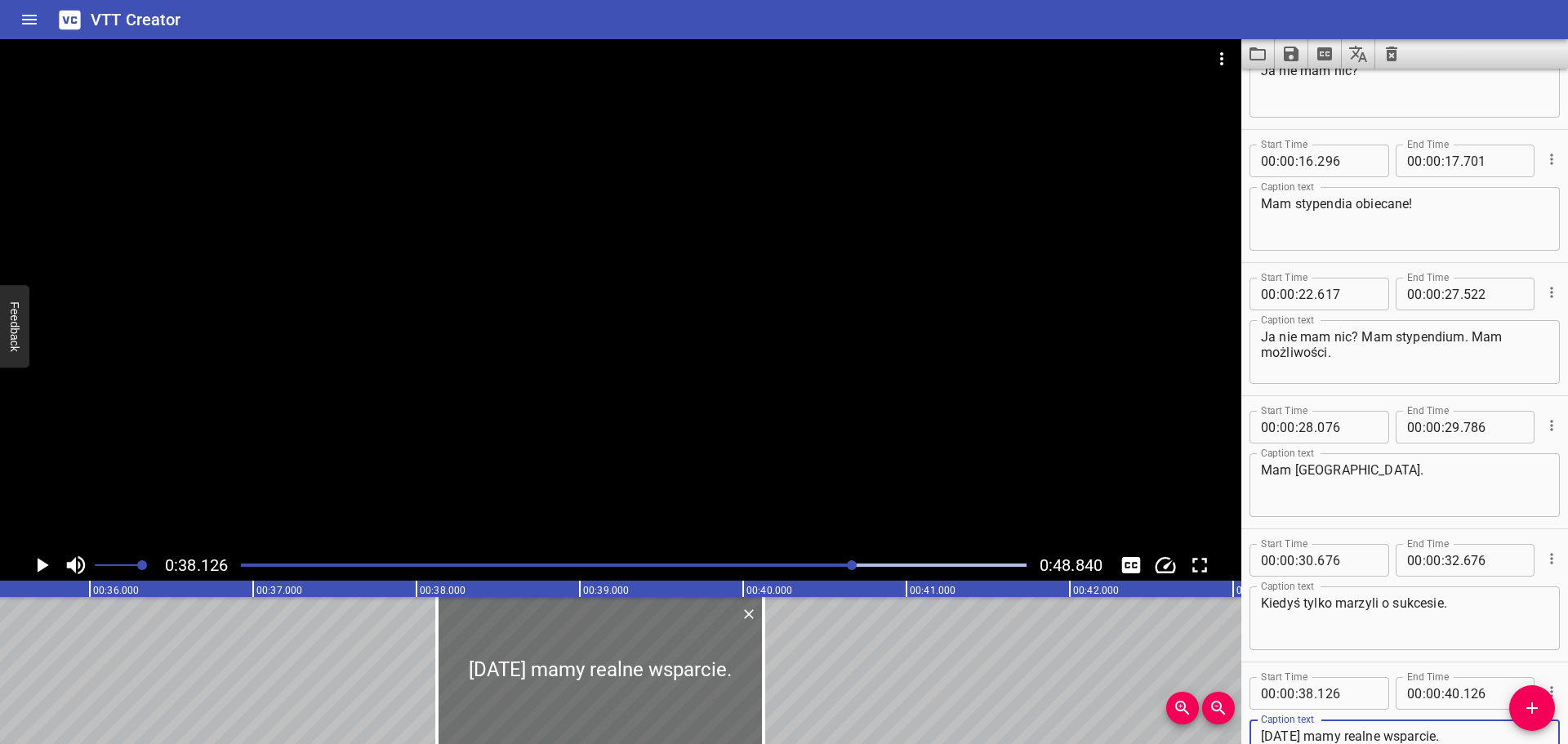
scroll to position [0, 5769]
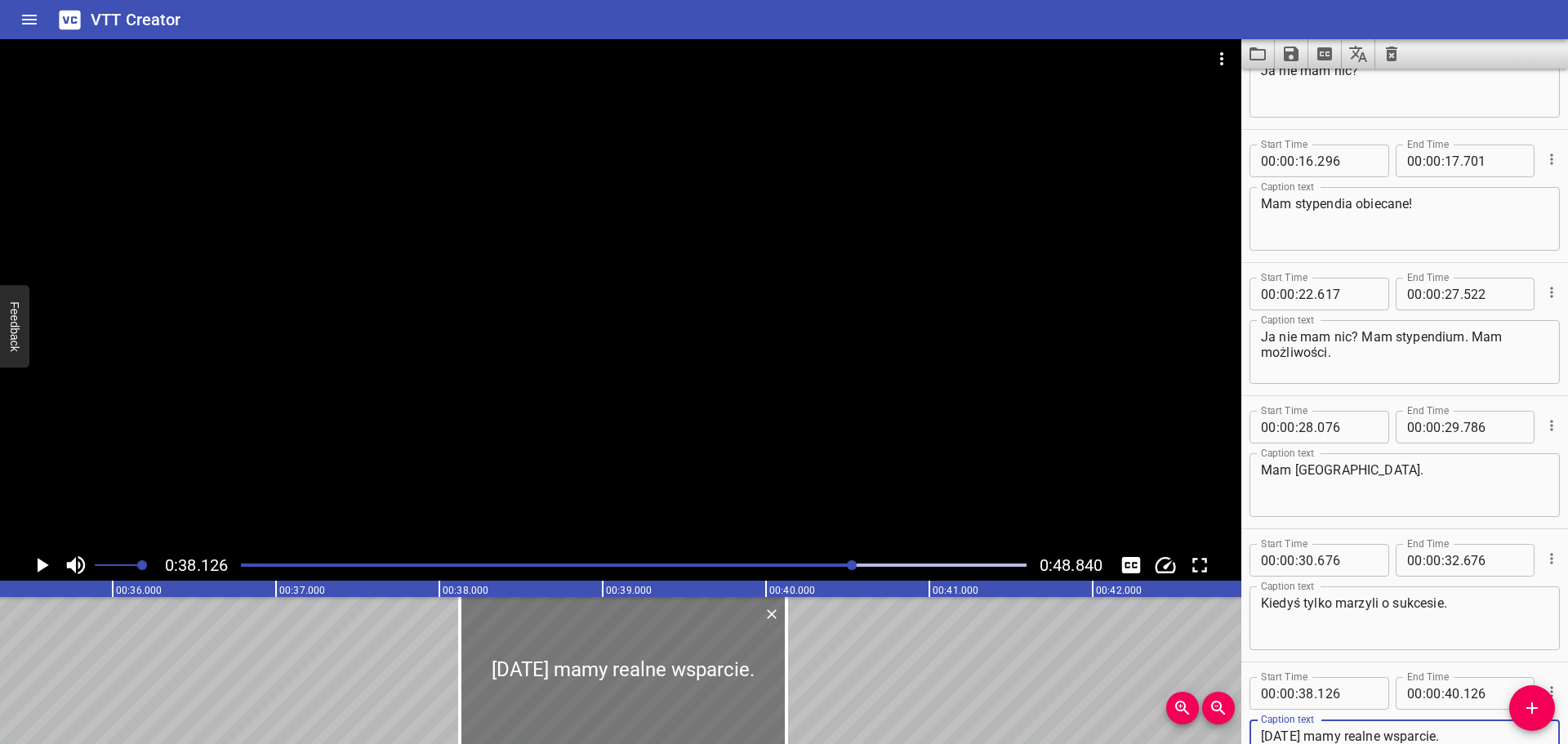
type textarea "[DATE] mamy realne wsparcie."
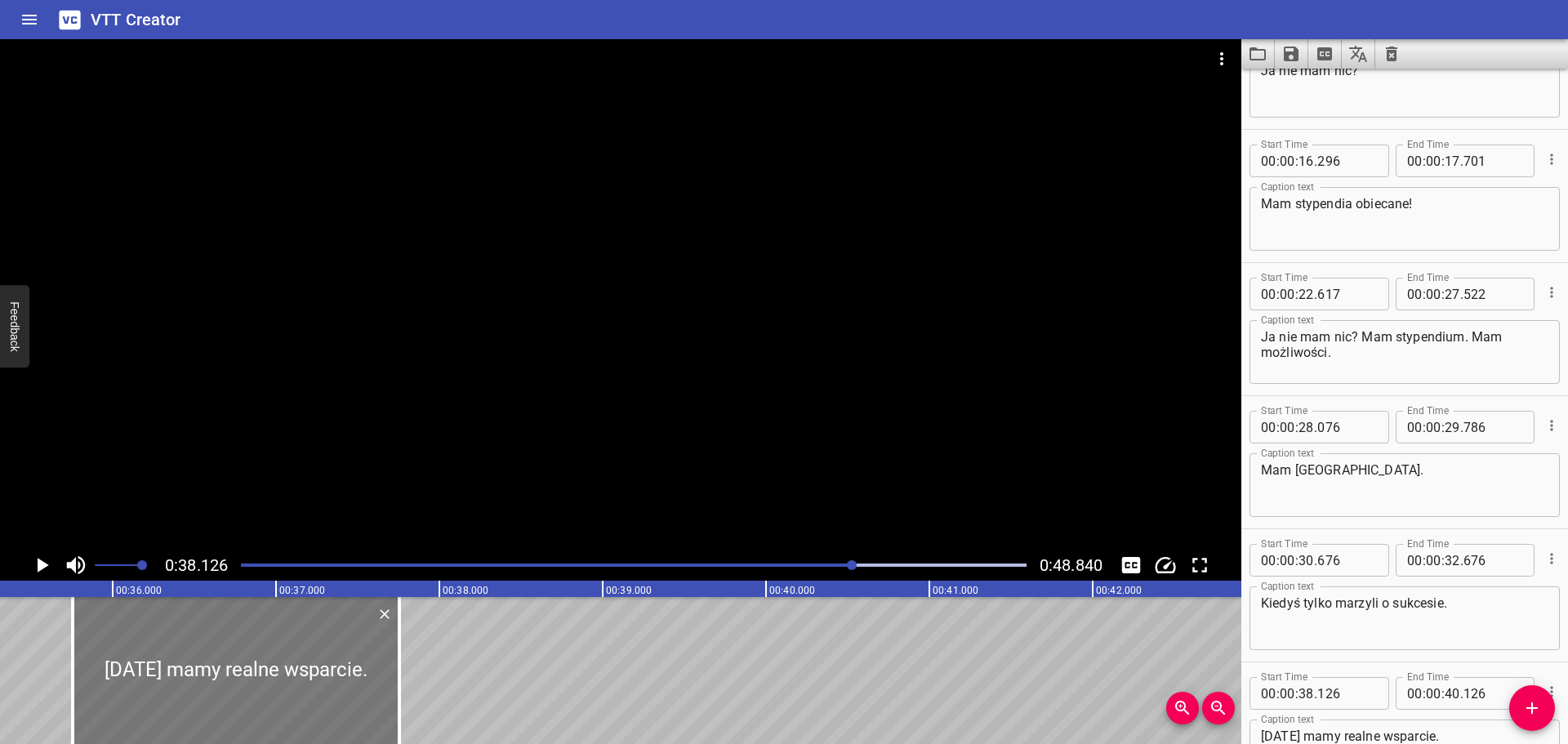
drag, startPoint x: 567, startPoint y: 674, endPoint x: 179, endPoint y: 712, distance: 389.9
click at [179, 712] on div at bounding box center [236, 670] width 327 height 147
type input "35"
type input "751"
type input "37"
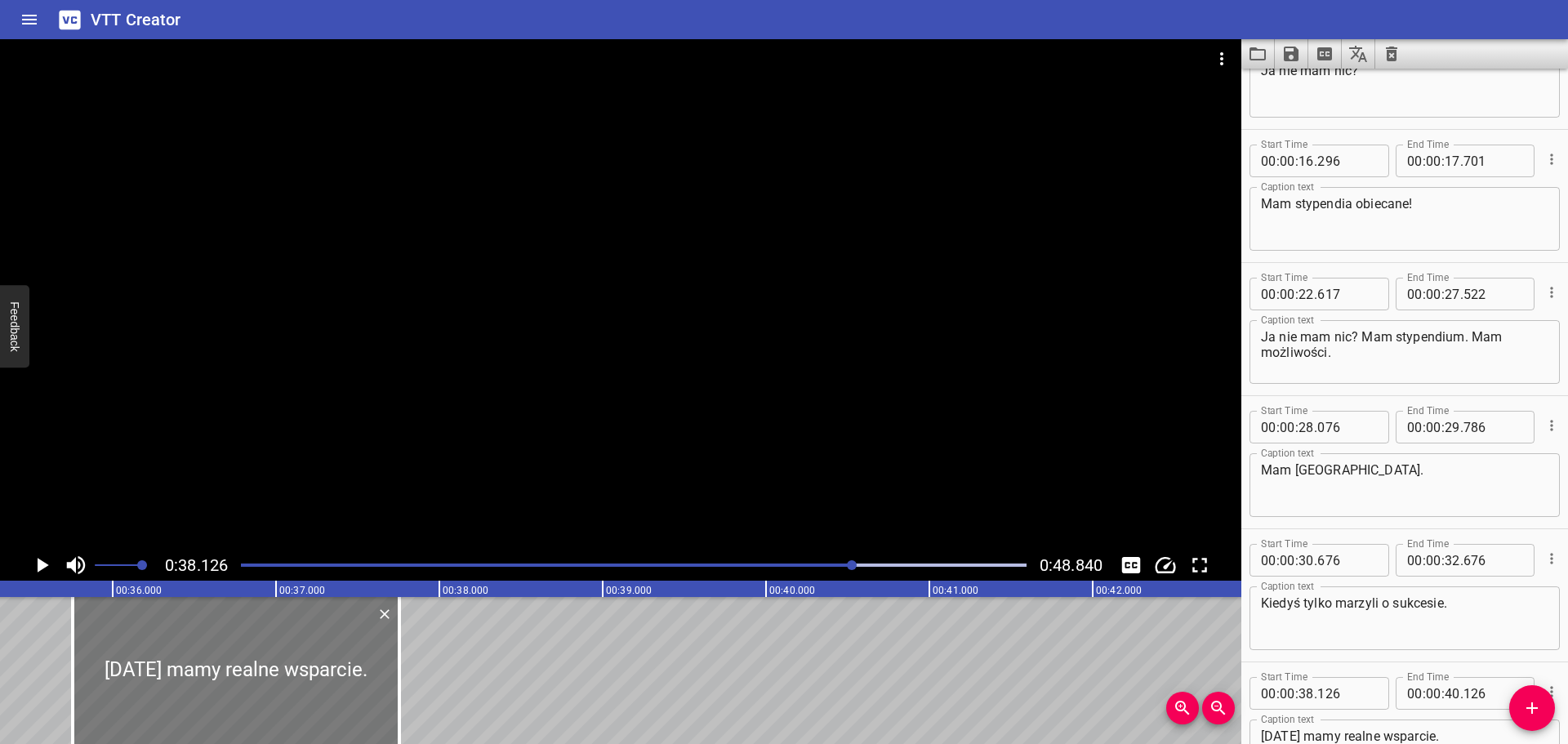
type input "751"
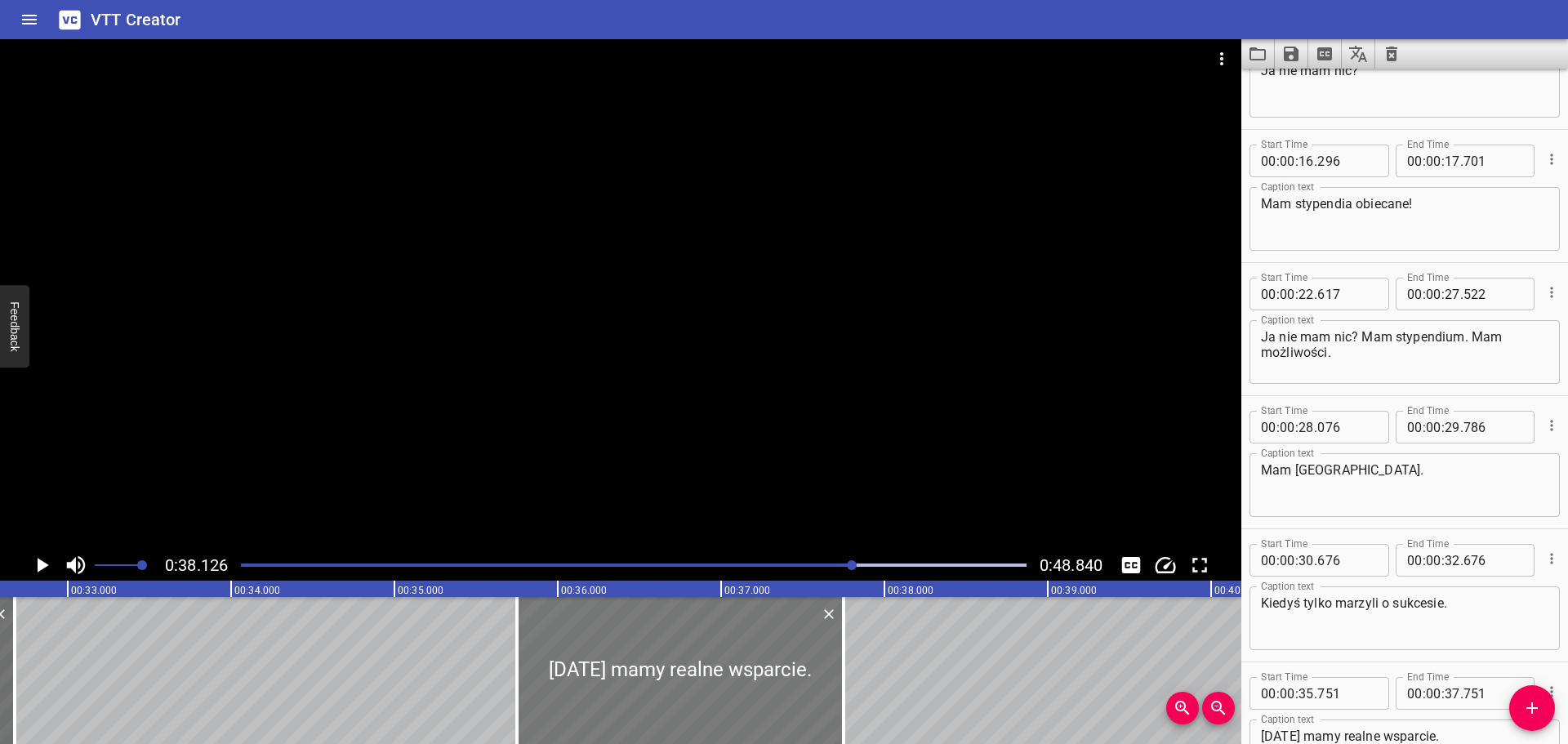
scroll to position [0, 5322]
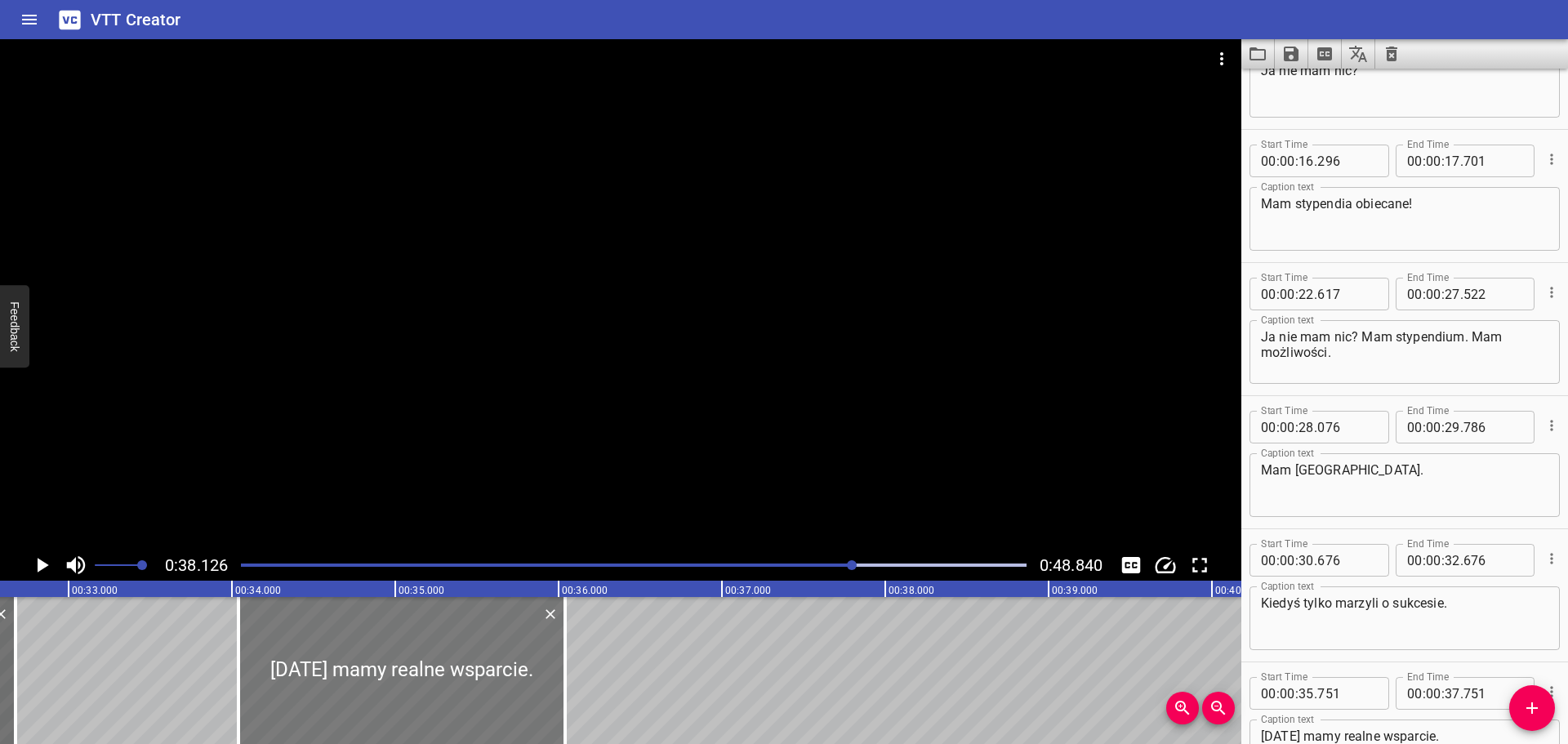
drag, startPoint x: 678, startPoint y: 647, endPoint x: 401, endPoint y: 682, distance: 279.2
click at [401, 682] on div at bounding box center [402, 670] width 327 height 147
type input "34"
type input "051"
type input "36"
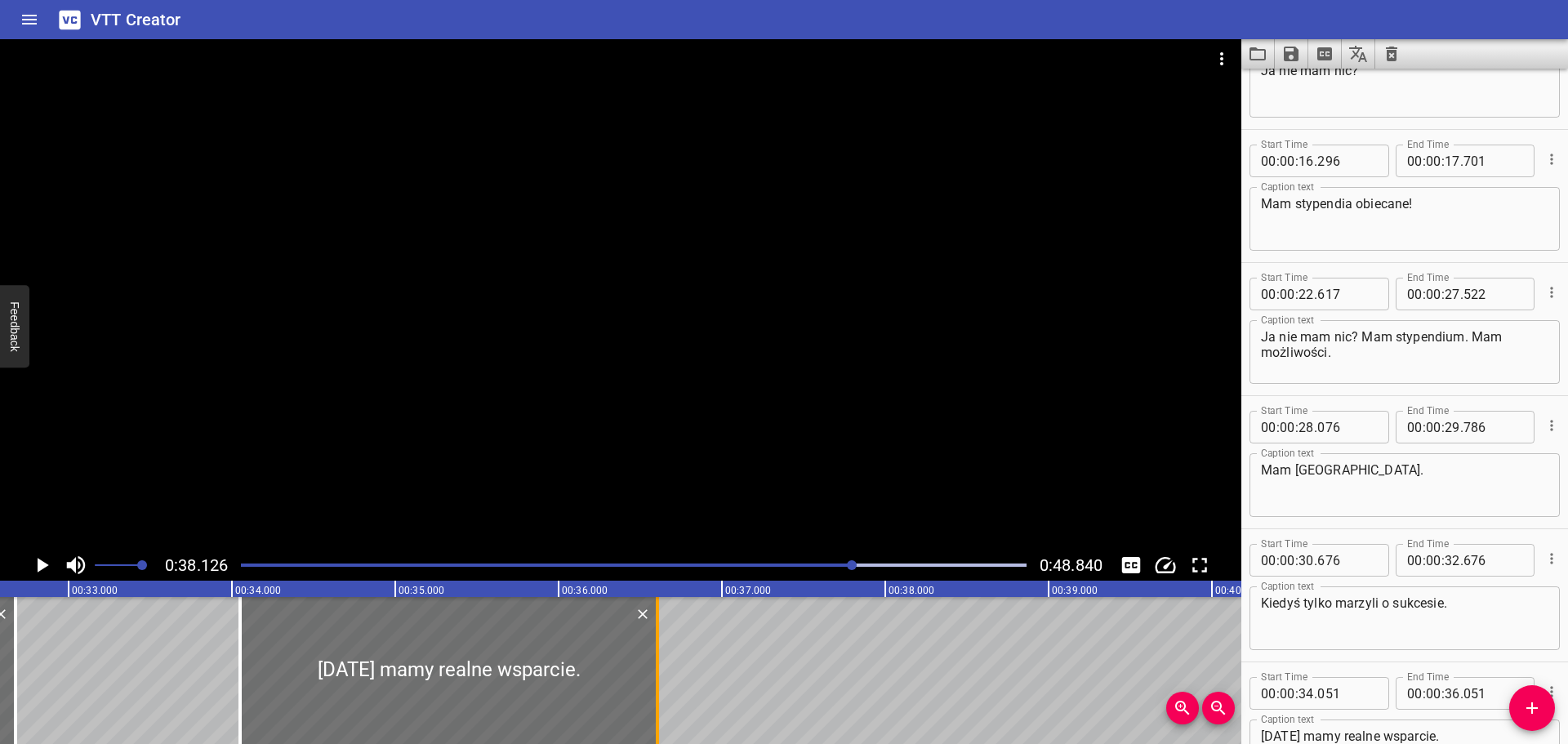
drag, startPoint x: 568, startPoint y: 668, endPoint x: 664, endPoint y: 647, distance: 98.3
click at [659, 647] on div at bounding box center [658, 670] width 3 height 147
type input "636"
click at [755, 562] on div at bounding box center [634, 565] width 805 height 23
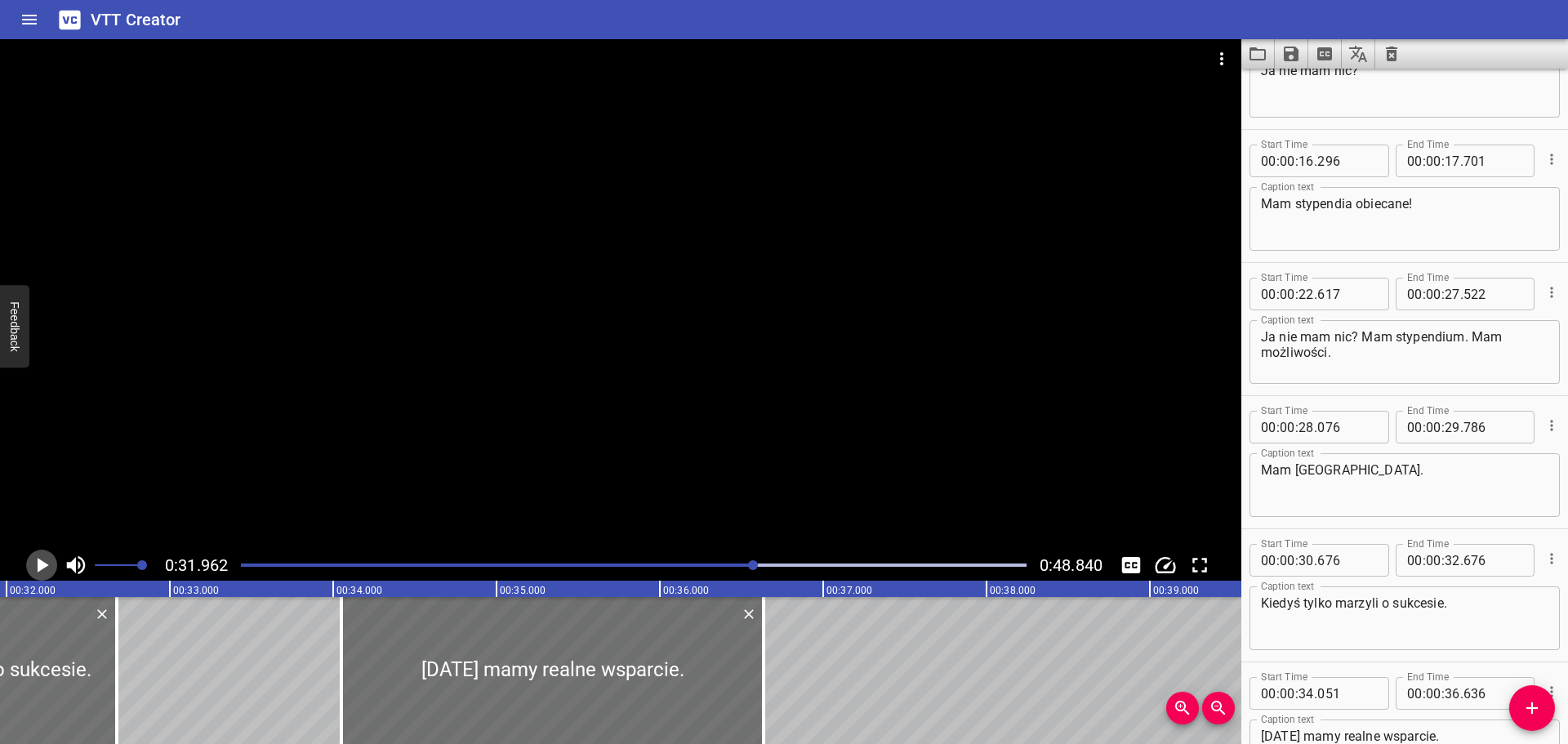
click at [50, 561] on icon "Play/Pause" at bounding box center [42, 565] width 25 height 25
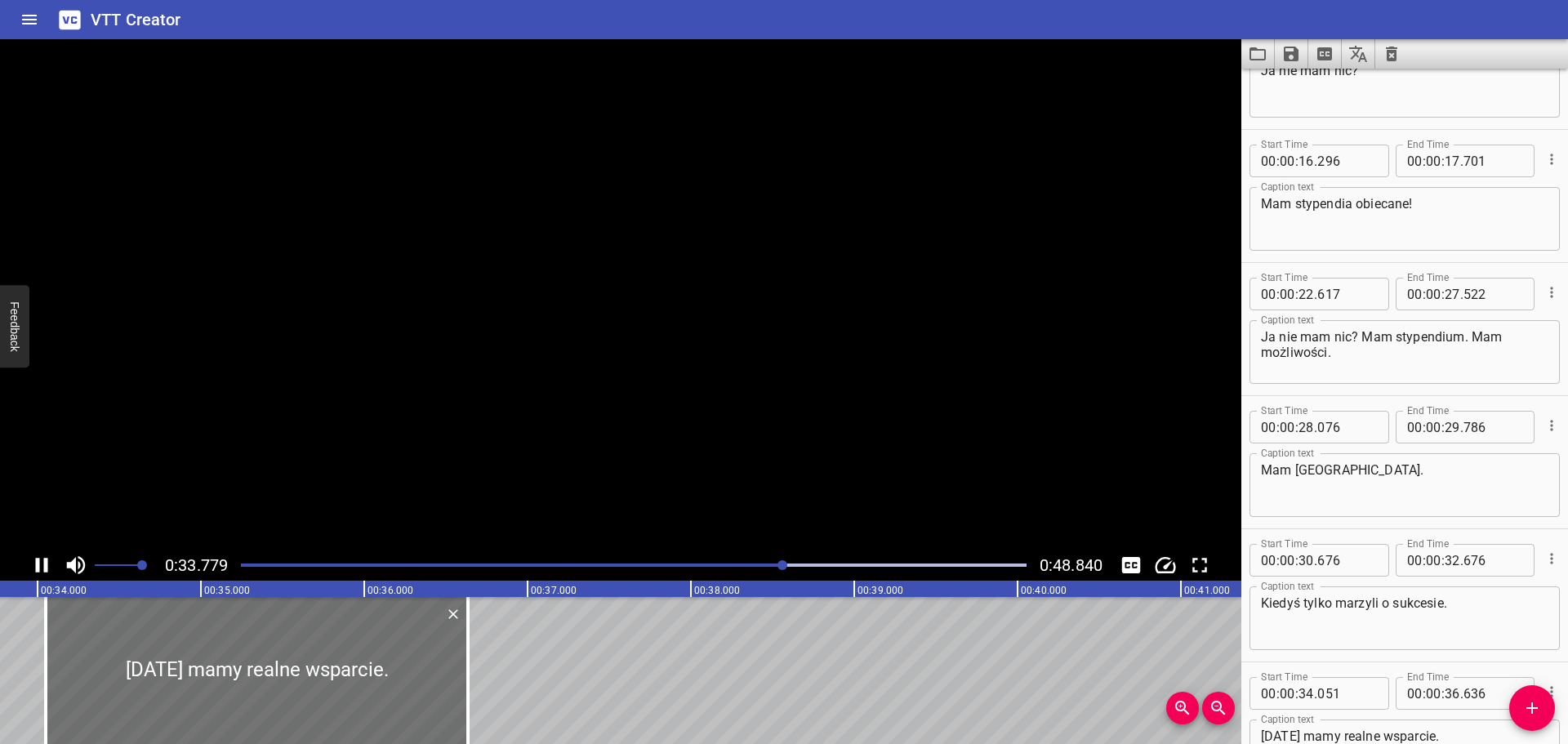
click at [50, 561] on icon "Play/Pause" at bounding box center [42, 565] width 25 height 25
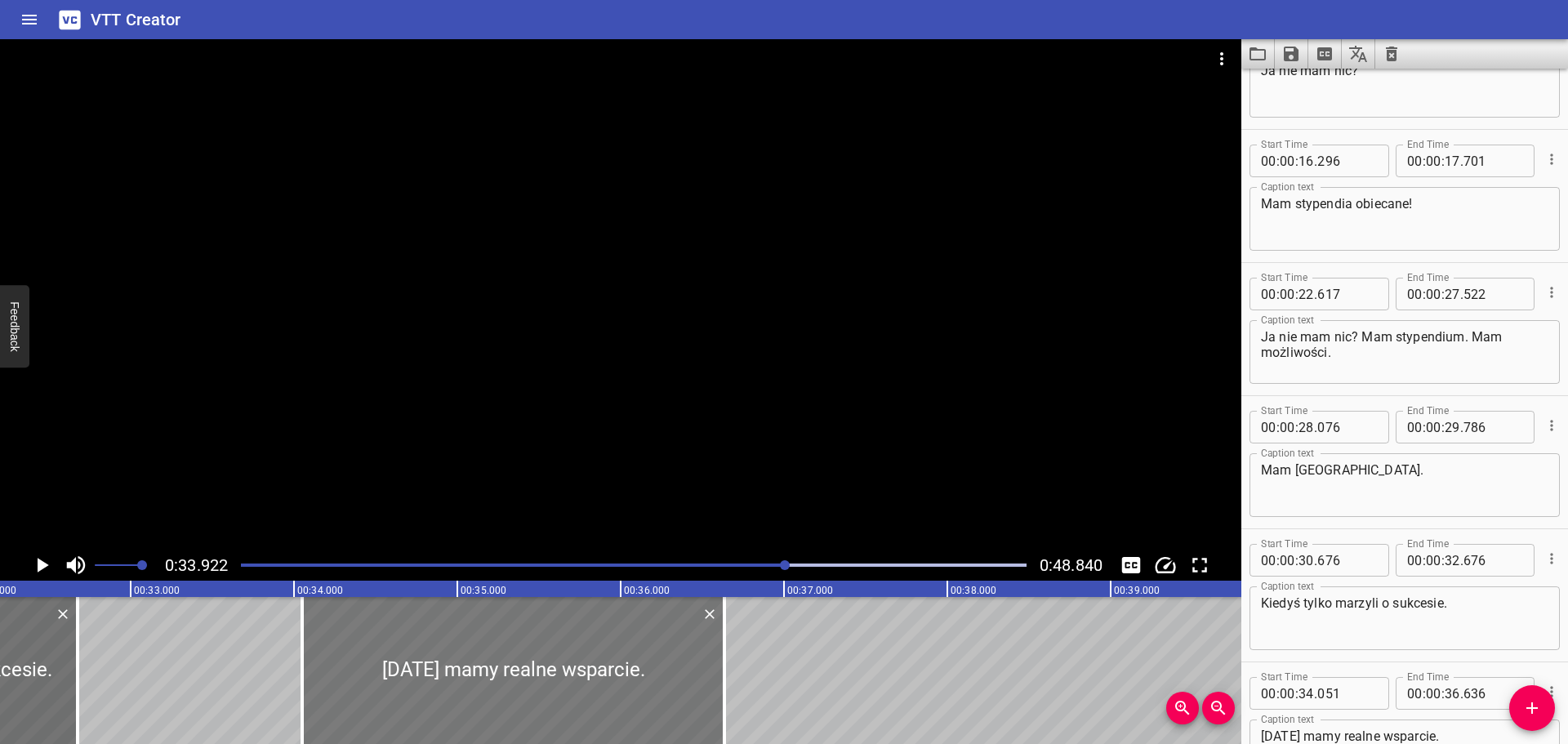
scroll to position [0, 5259]
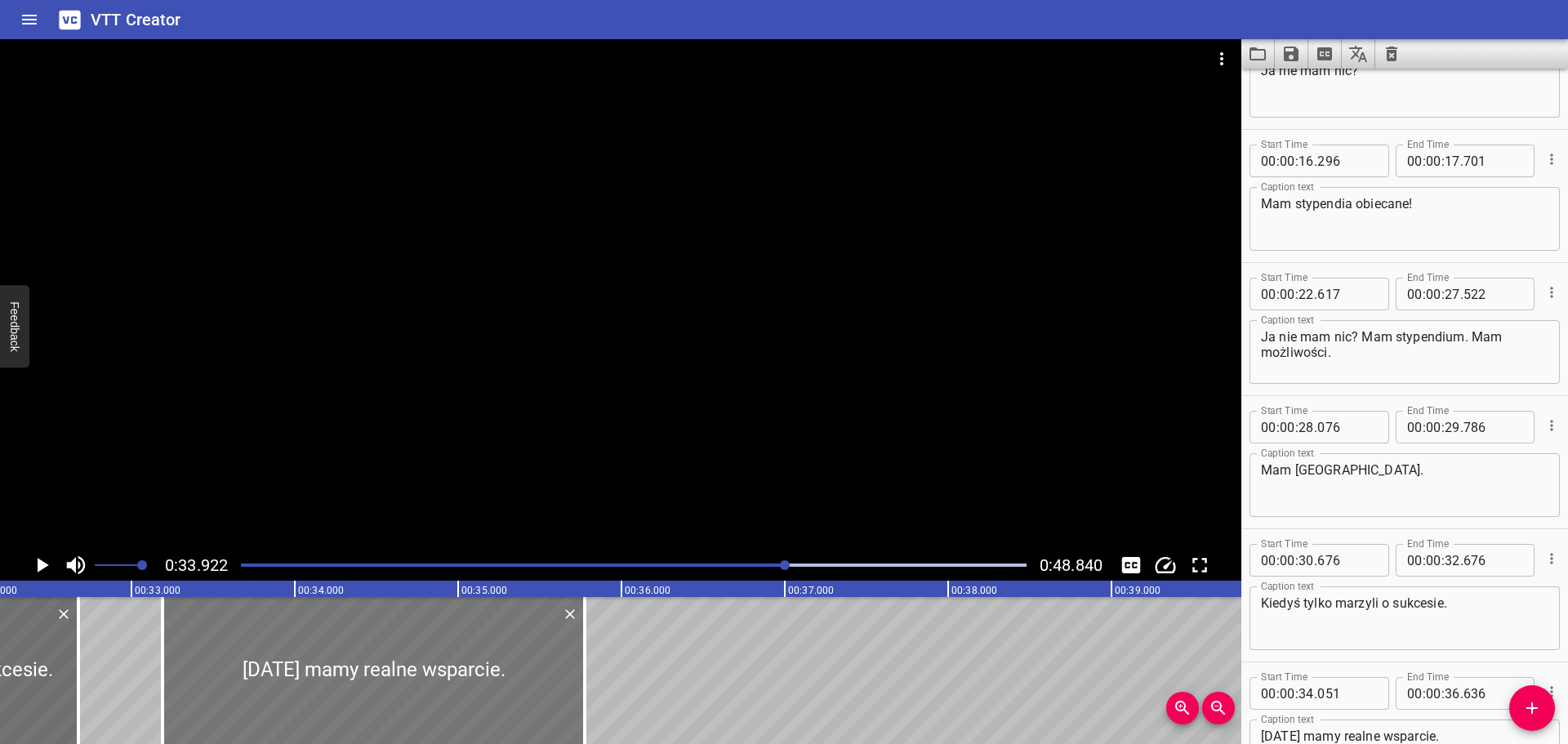
drag, startPoint x: 536, startPoint y: 637, endPoint x: 396, endPoint y: 645, distance: 140.2
click at [396, 645] on div at bounding box center [374, 670] width 423 height 147
type input "33"
type input "191"
type input "35"
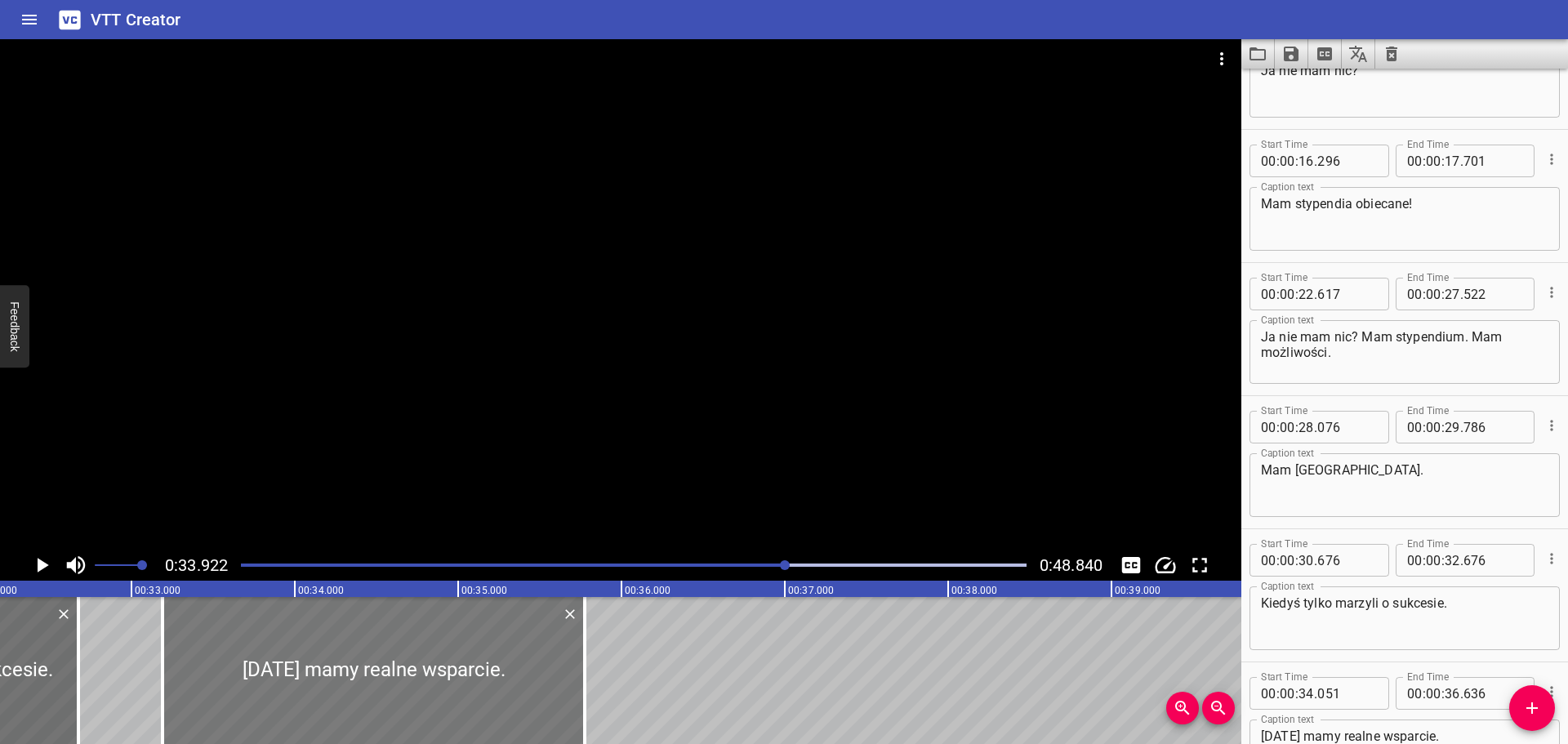
type input "776"
click at [745, 556] on div at bounding box center [634, 565] width 805 height 23
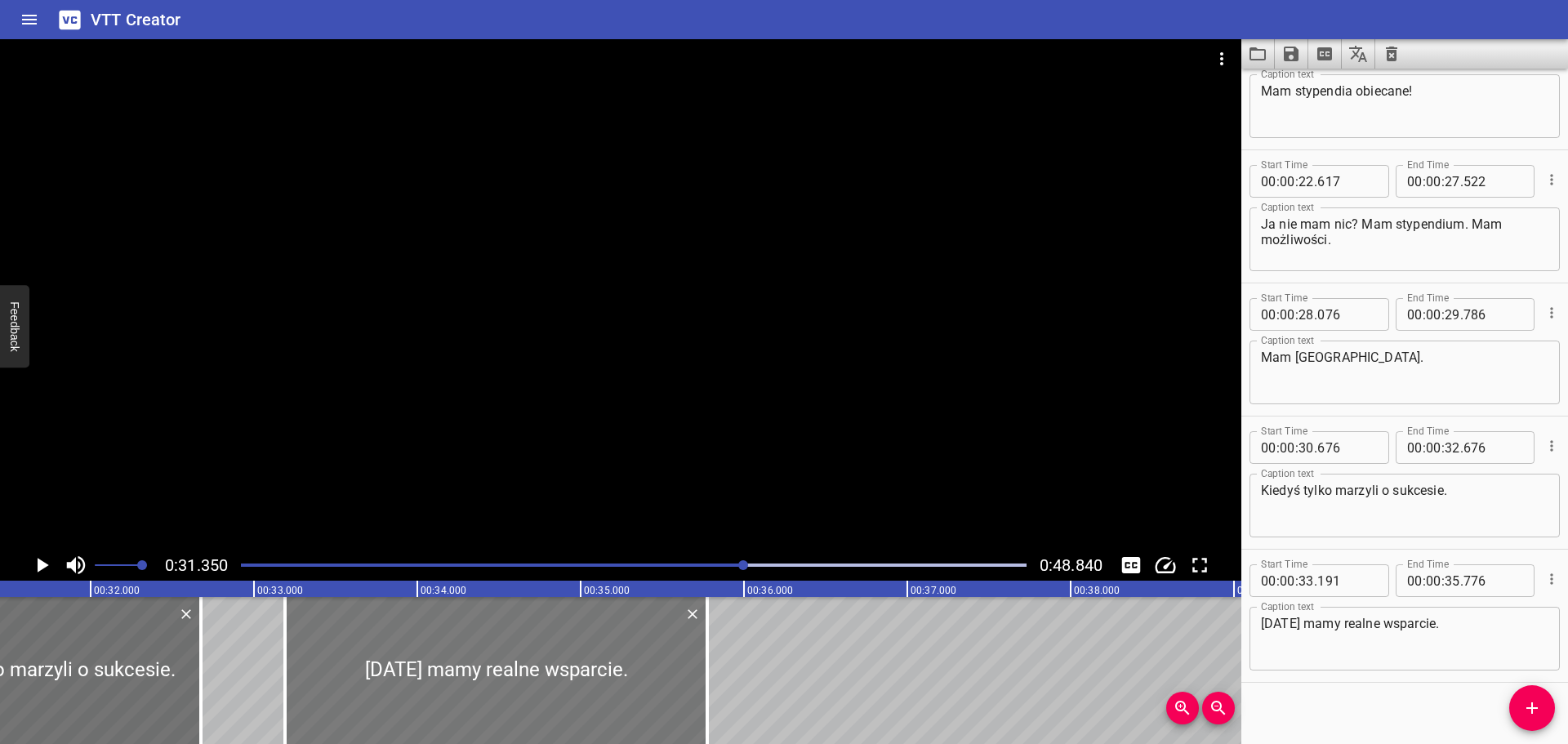
scroll to position [0, 5122]
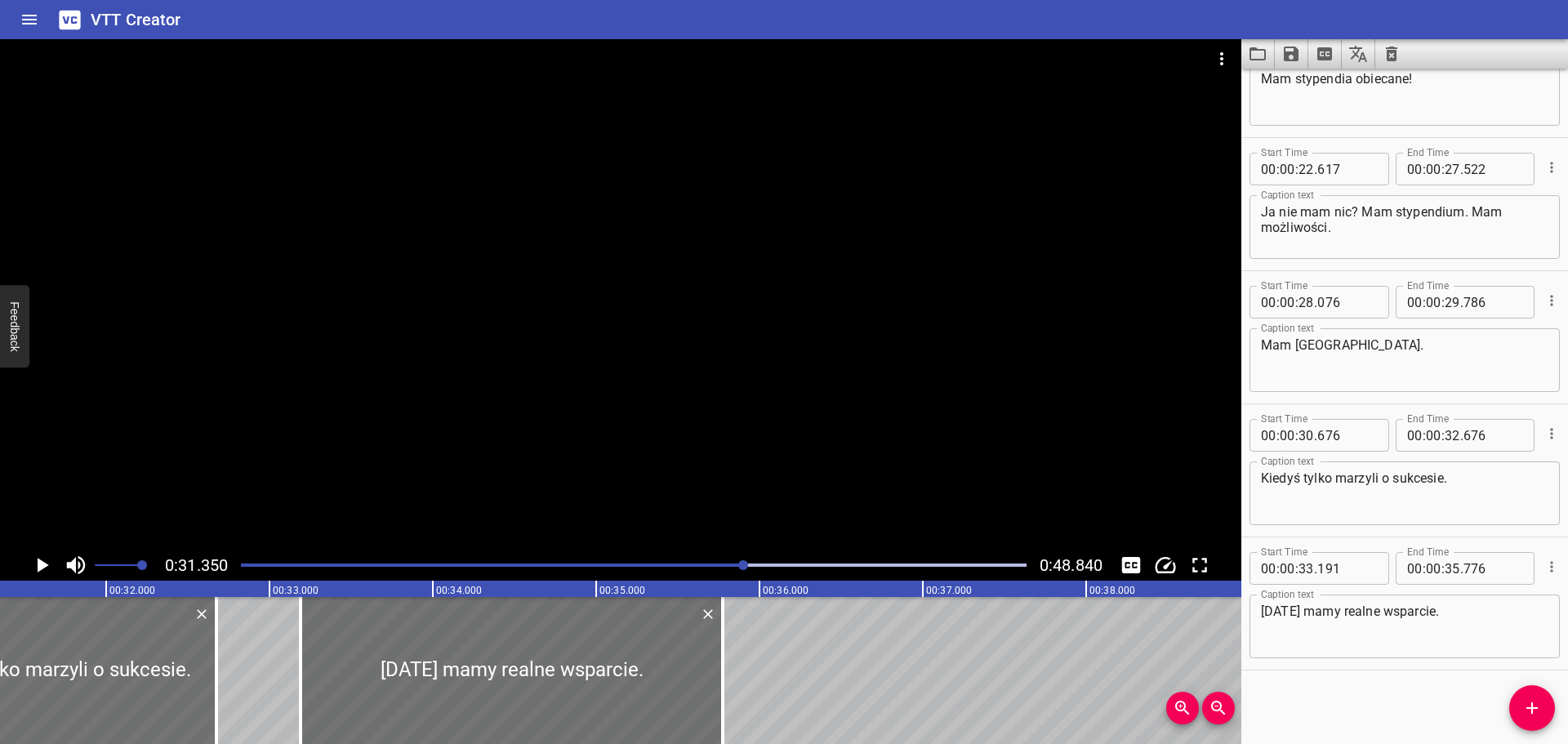
click at [26, 563] on div "0:31.350 0:48.840" at bounding box center [621, 565] width 1241 height 31
click at [38, 560] on icon "Play/Pause" at bounding box center [44, 565] width 12 height 15
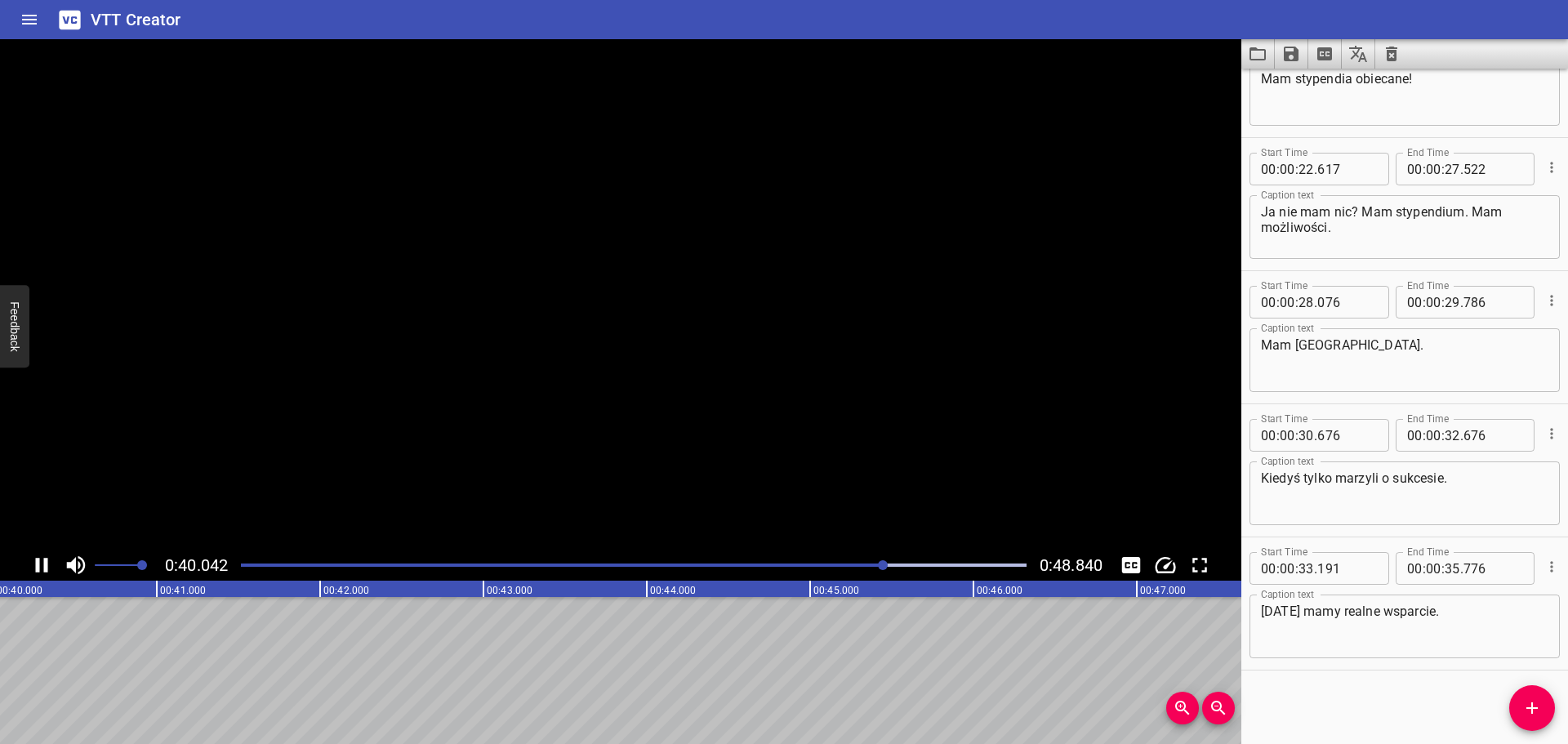
click at [38, 560] on icon "Play/Pause" at bounding box center [42, 565] width 12 height 15
click at [1533, 719] on button "Add Cue" at bounding box center [1532, 707] width 45 height 45
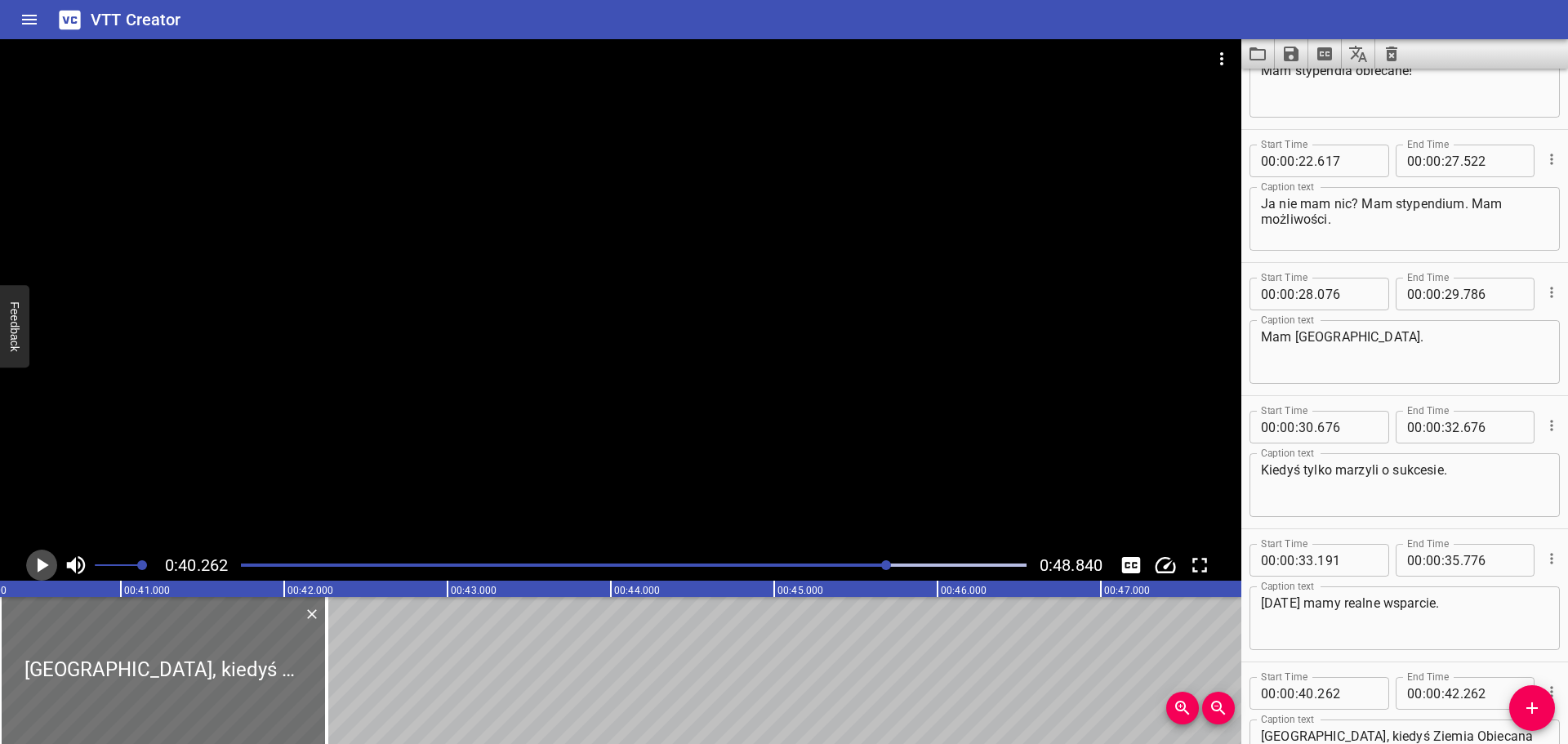
click at [46, 566] on icon "Play/Pause" at bounding box center [44, 565] width 12 height 15
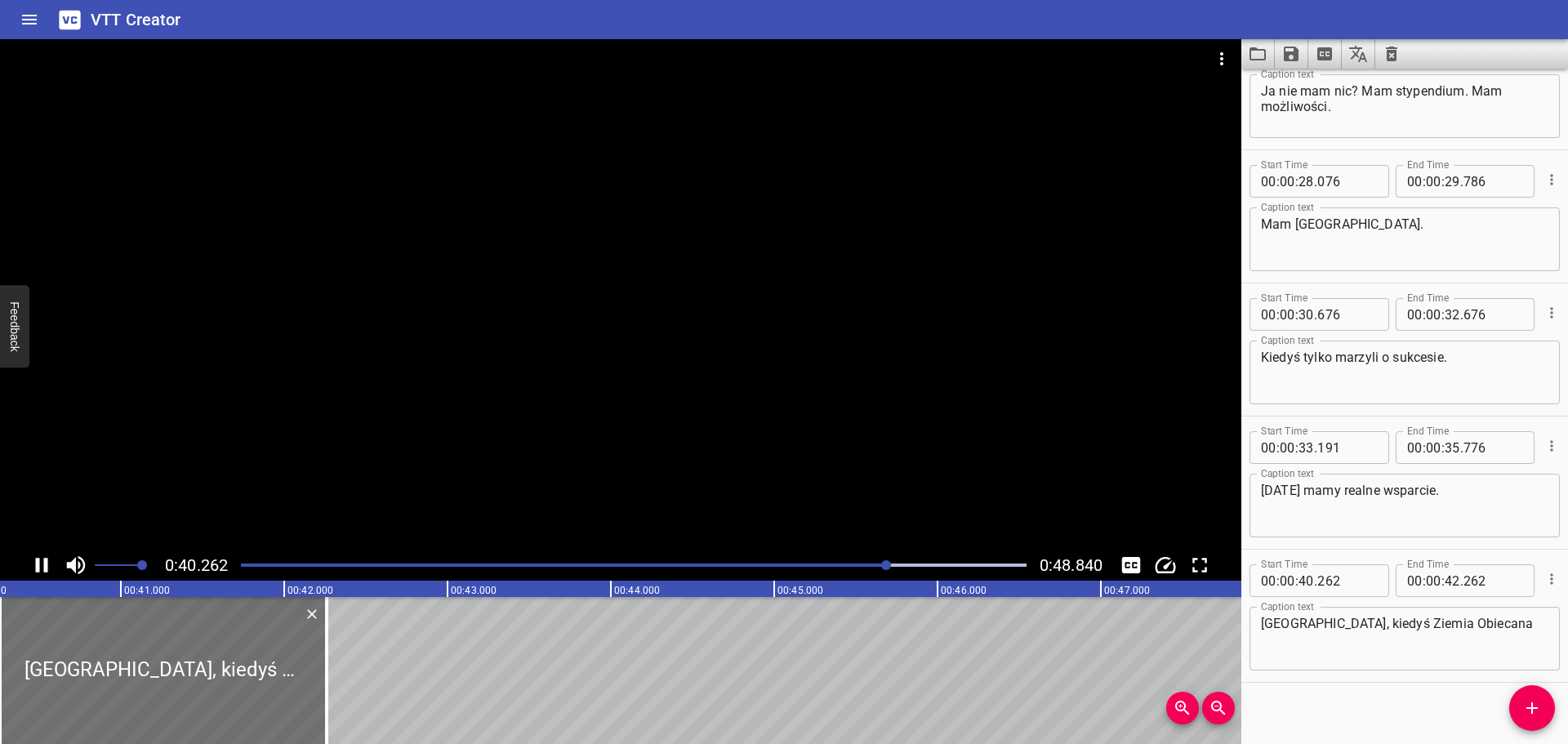
scroll to position [599, 0]
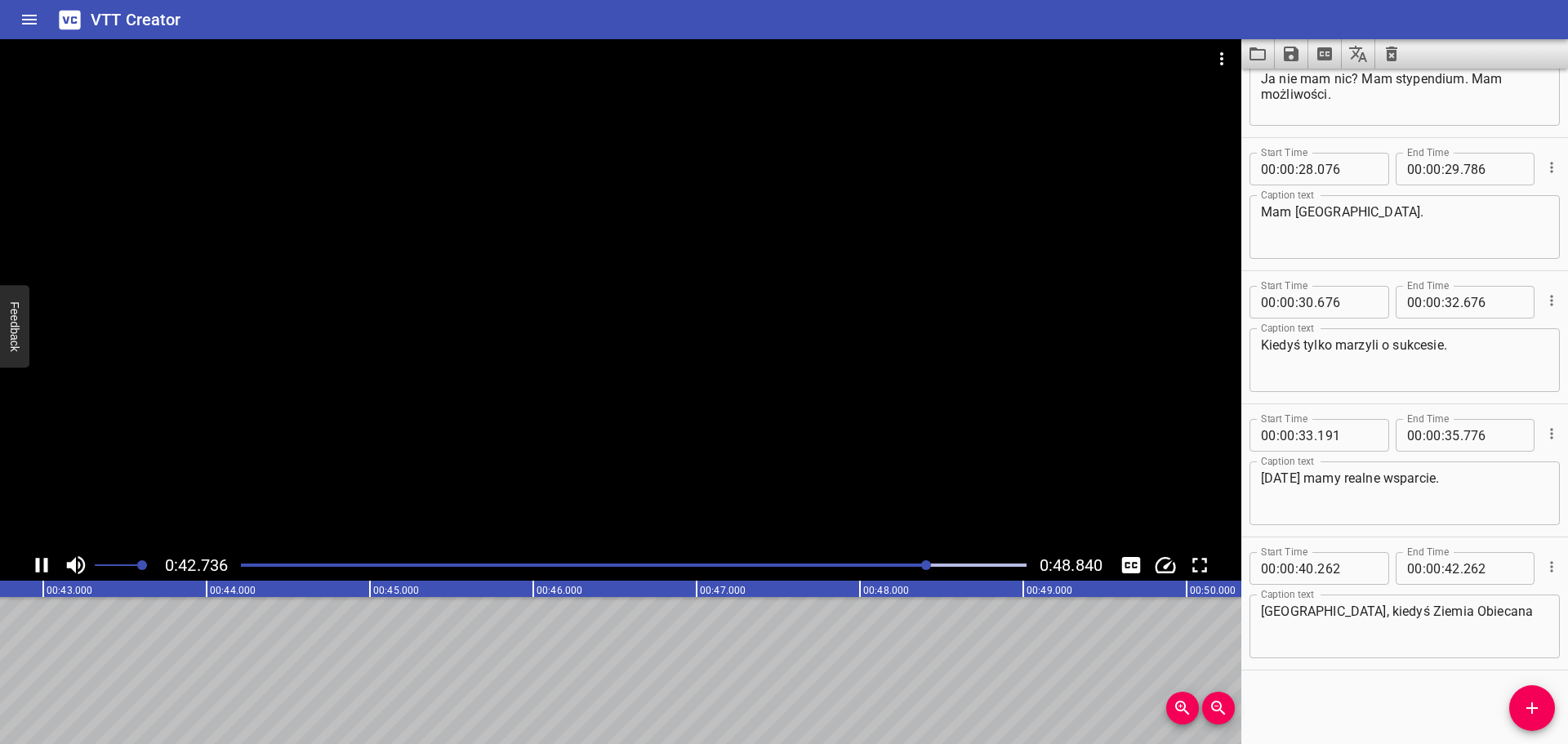
click at [45, 563] on icon "Play/Pause" at bounding box center [42, 565] width 12 height 15
click at [1482, 615] on textarea "[GEOGRAPHIC_DATA], kiedyś Ziemia Obiecana" at bounding box center [1405, 626] width 287 height 46
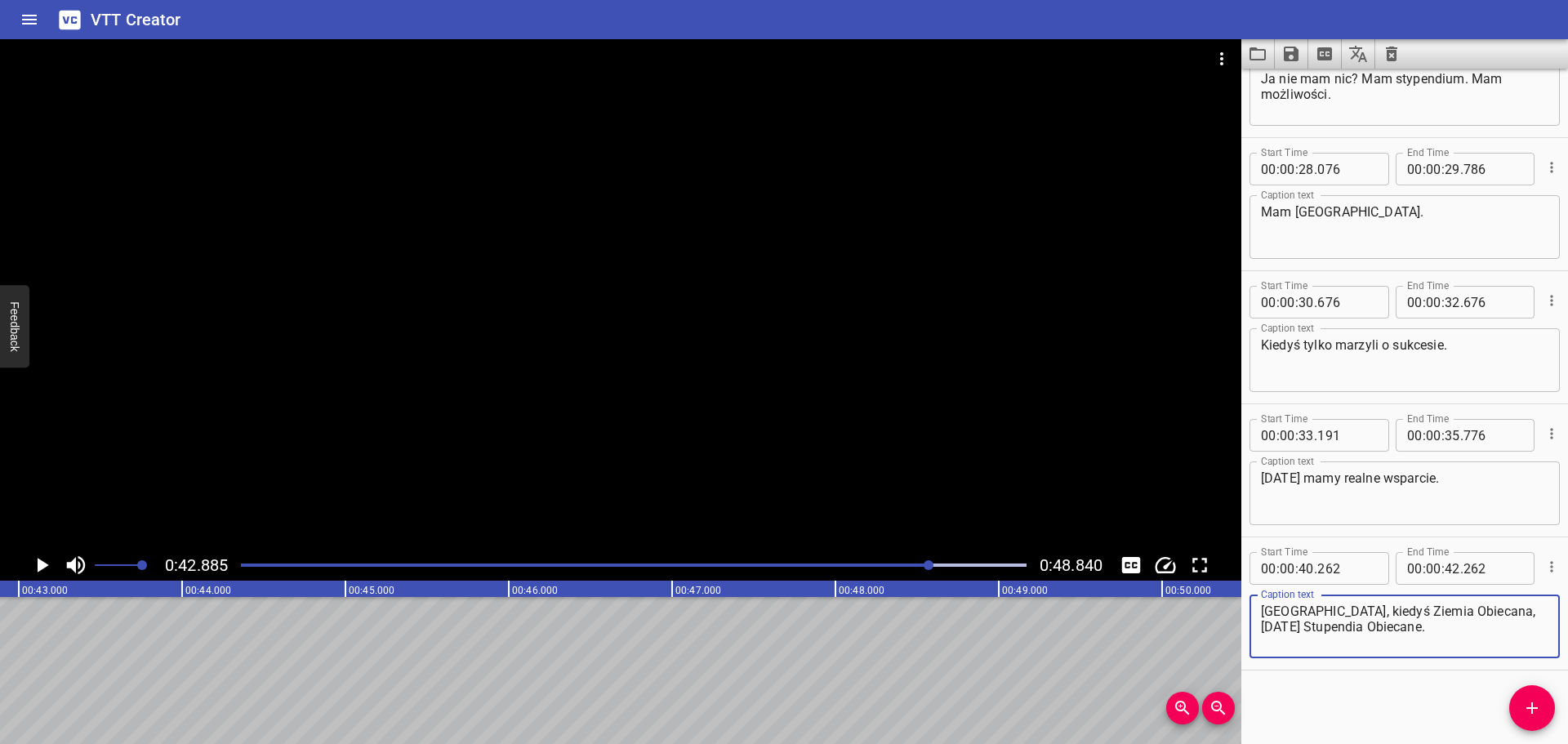
click at [1488, 605] on textarea "[GEOGRAPHIC_DATA], kiedyś Ziemia Obiecana, [DATE] Stupendia Obiecane." at bounding box center [1405, 626] width 287 height 46
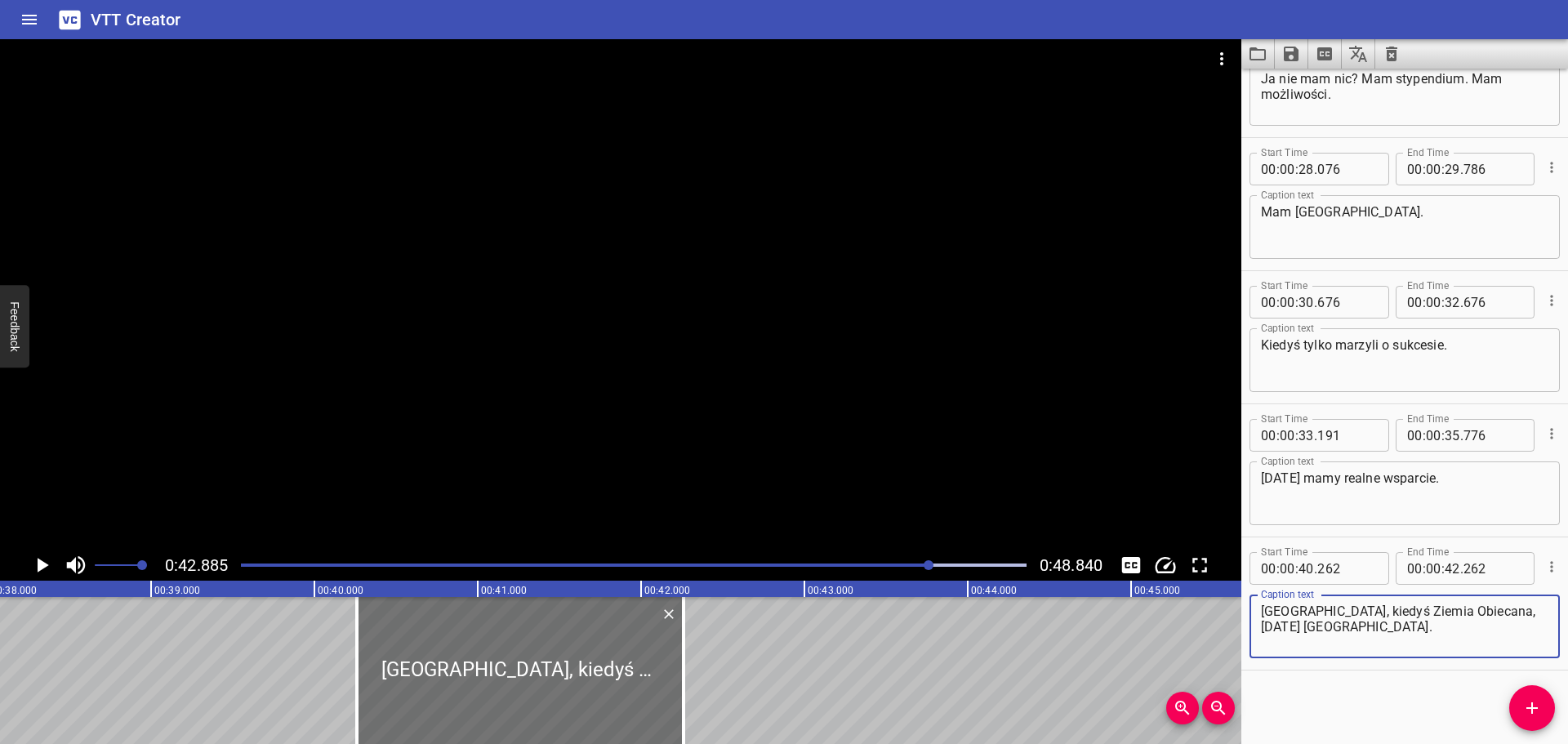
scroll to position [0, 6160]
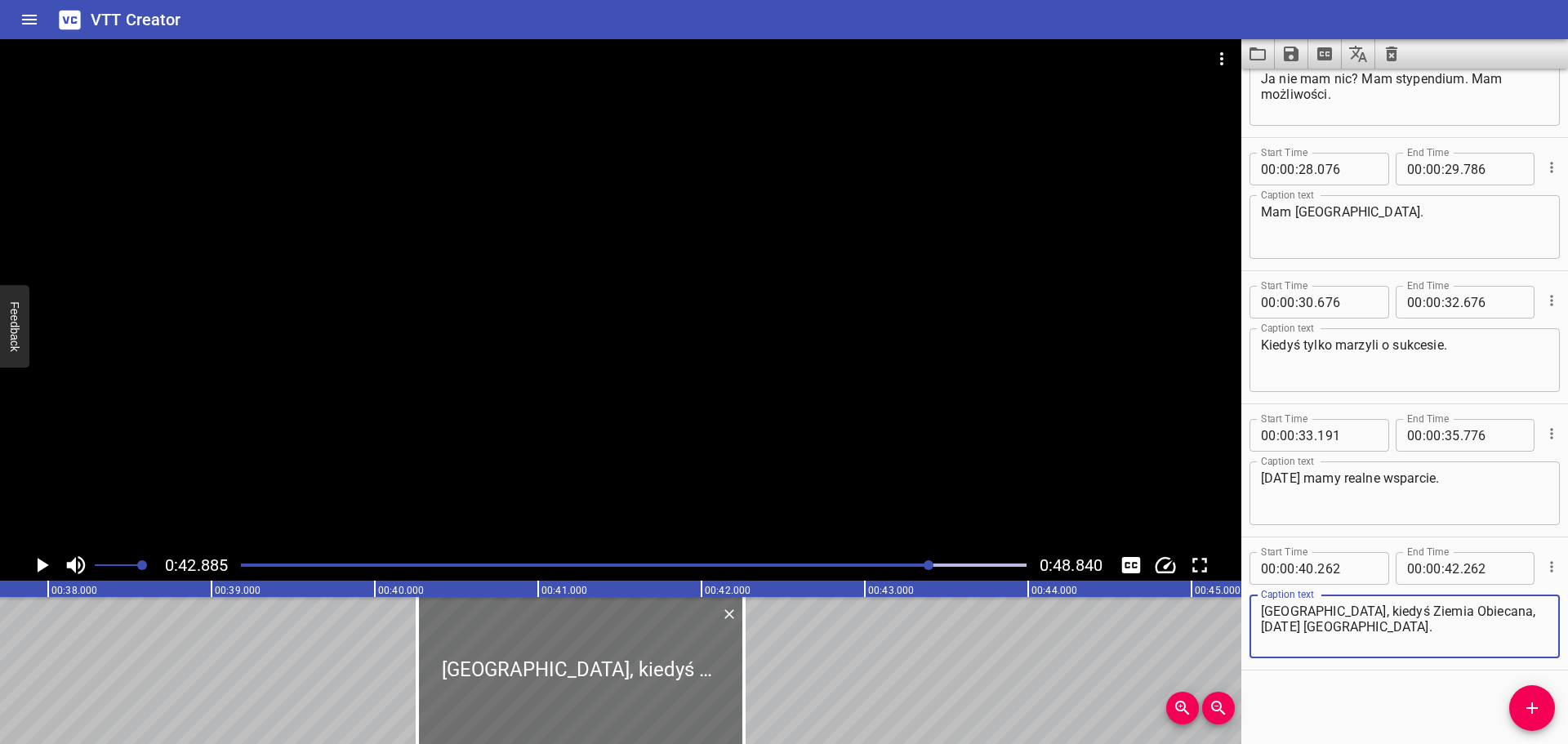
type textarea "[GEOGRAPHIC_DATA], kiedyś Ziemia Obiecana, [DATE] [GEOGRAPHIC_DATA]."
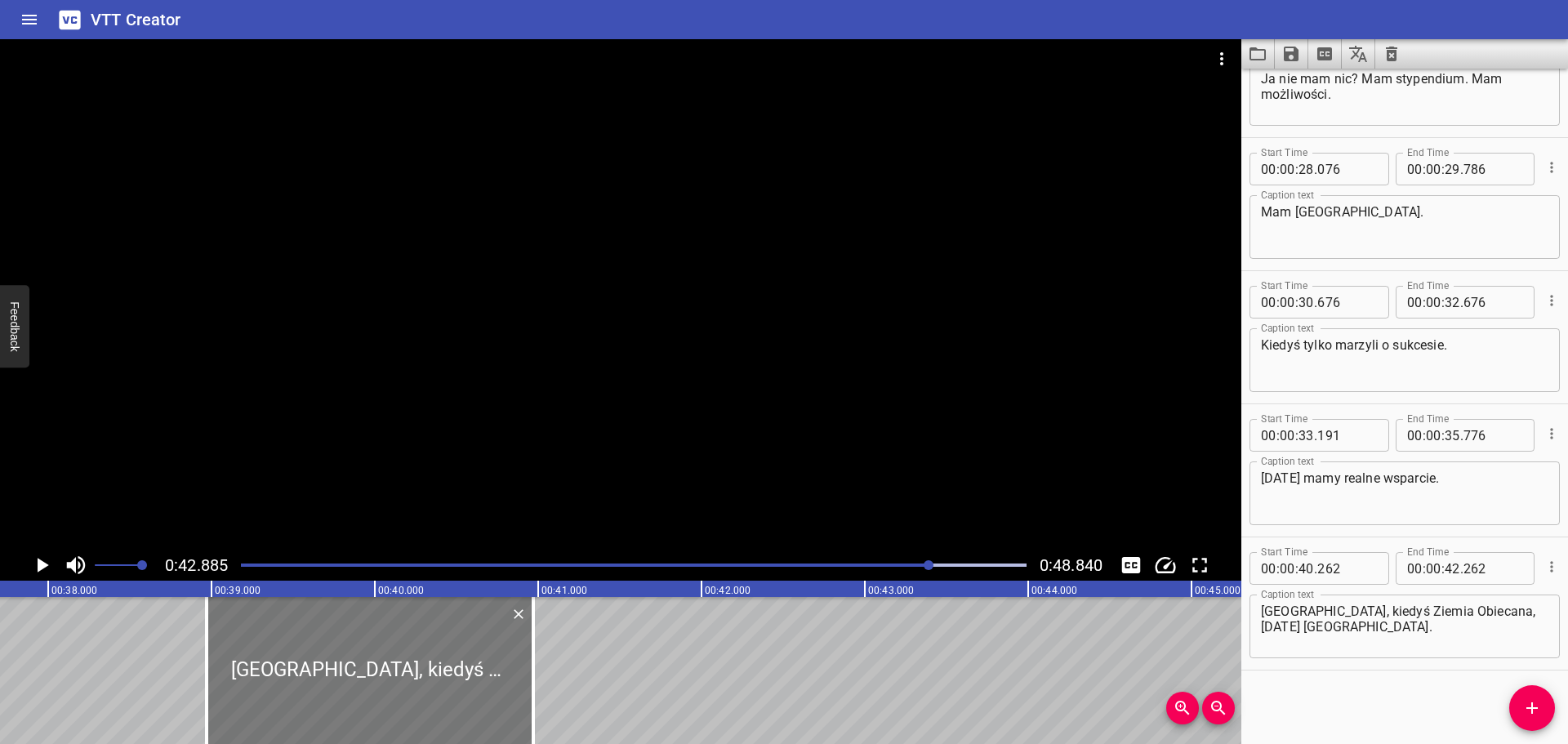
drag, startPoint x: 508, startPoint y: 688, endPoint x: 224, endPoint y: 667, distance: 284.8
click at [224, 667] on div at bounding box center [370, 670] width 327 height 147
type input "38"
type input "527"
type input "40"
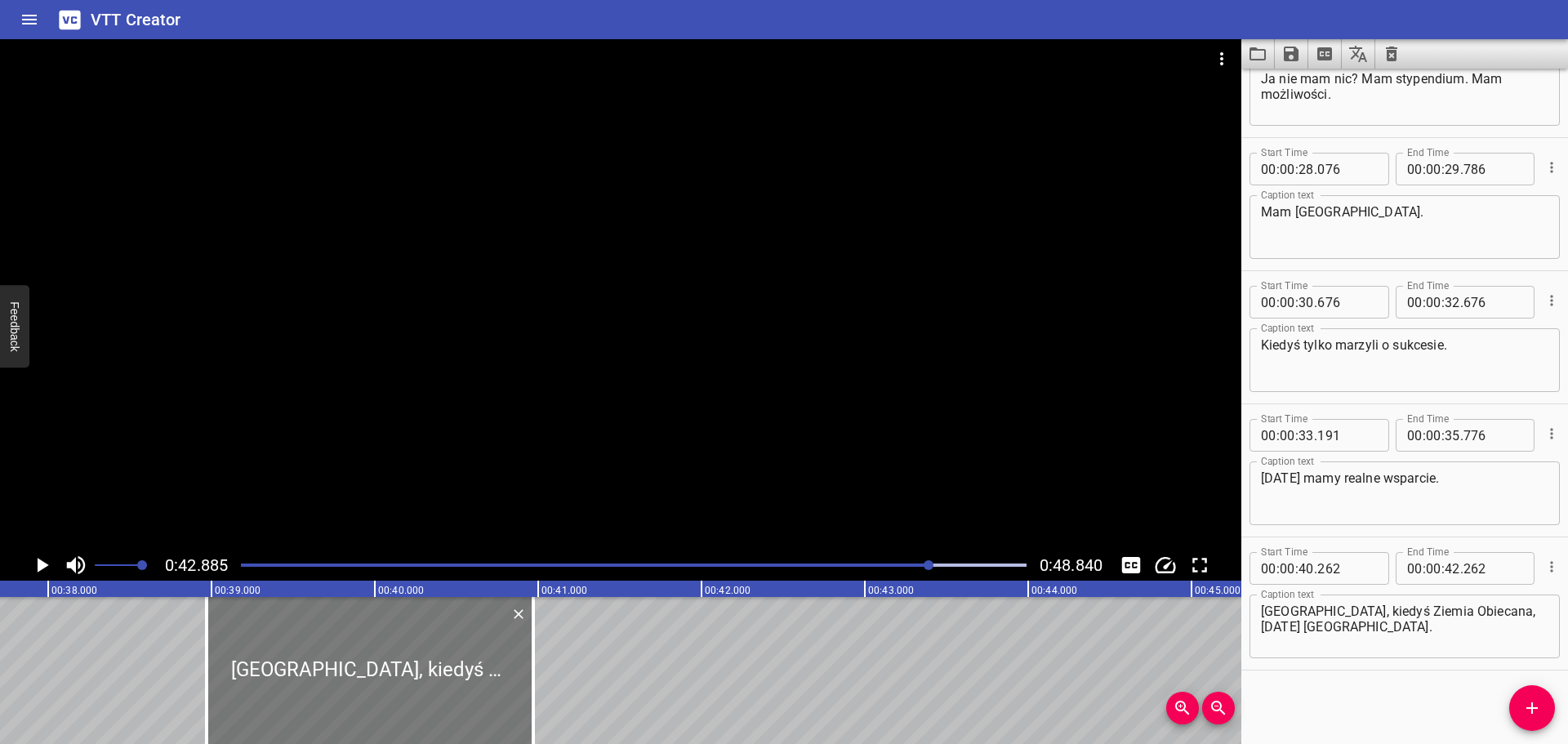
type input "527"
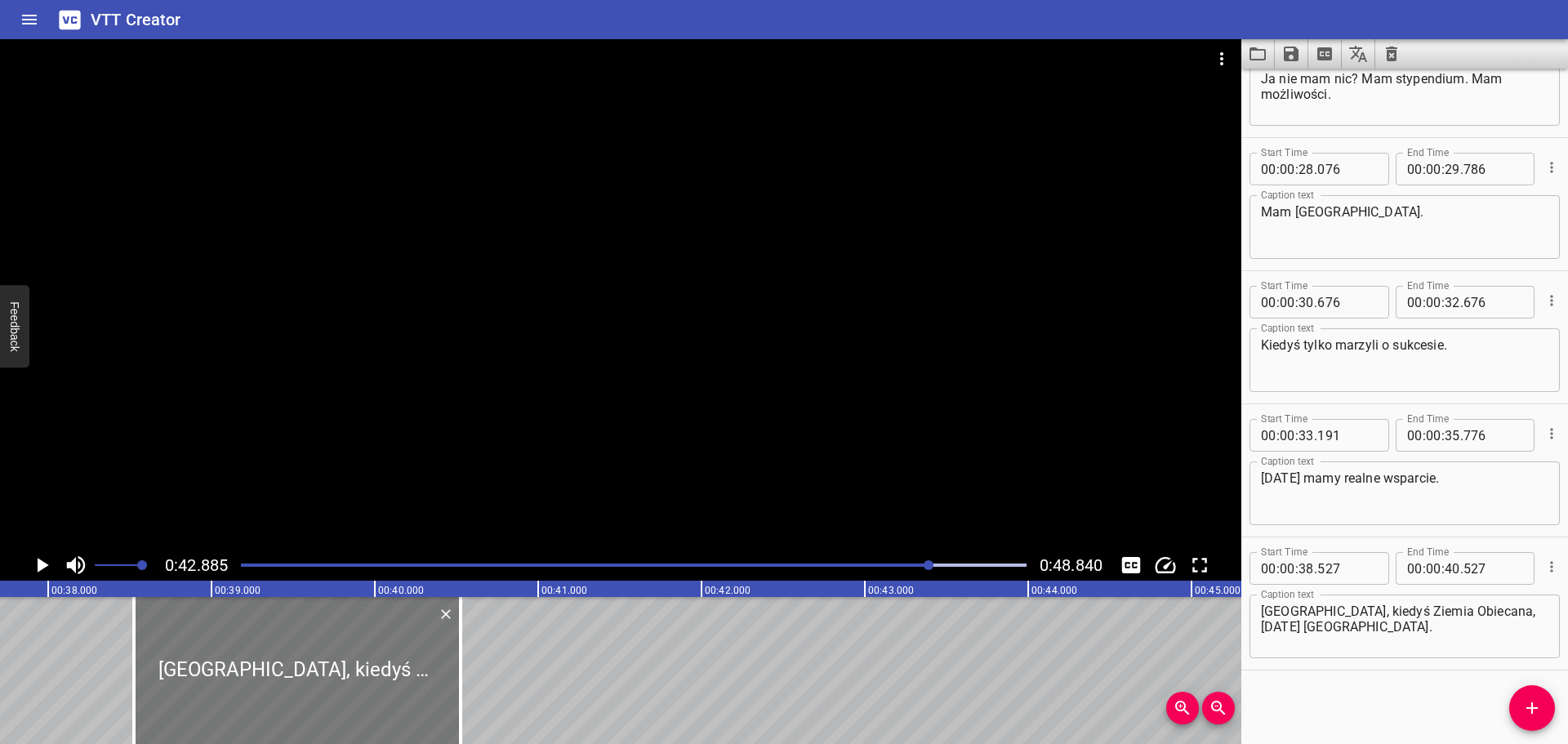
scroll to position [0, 5684]
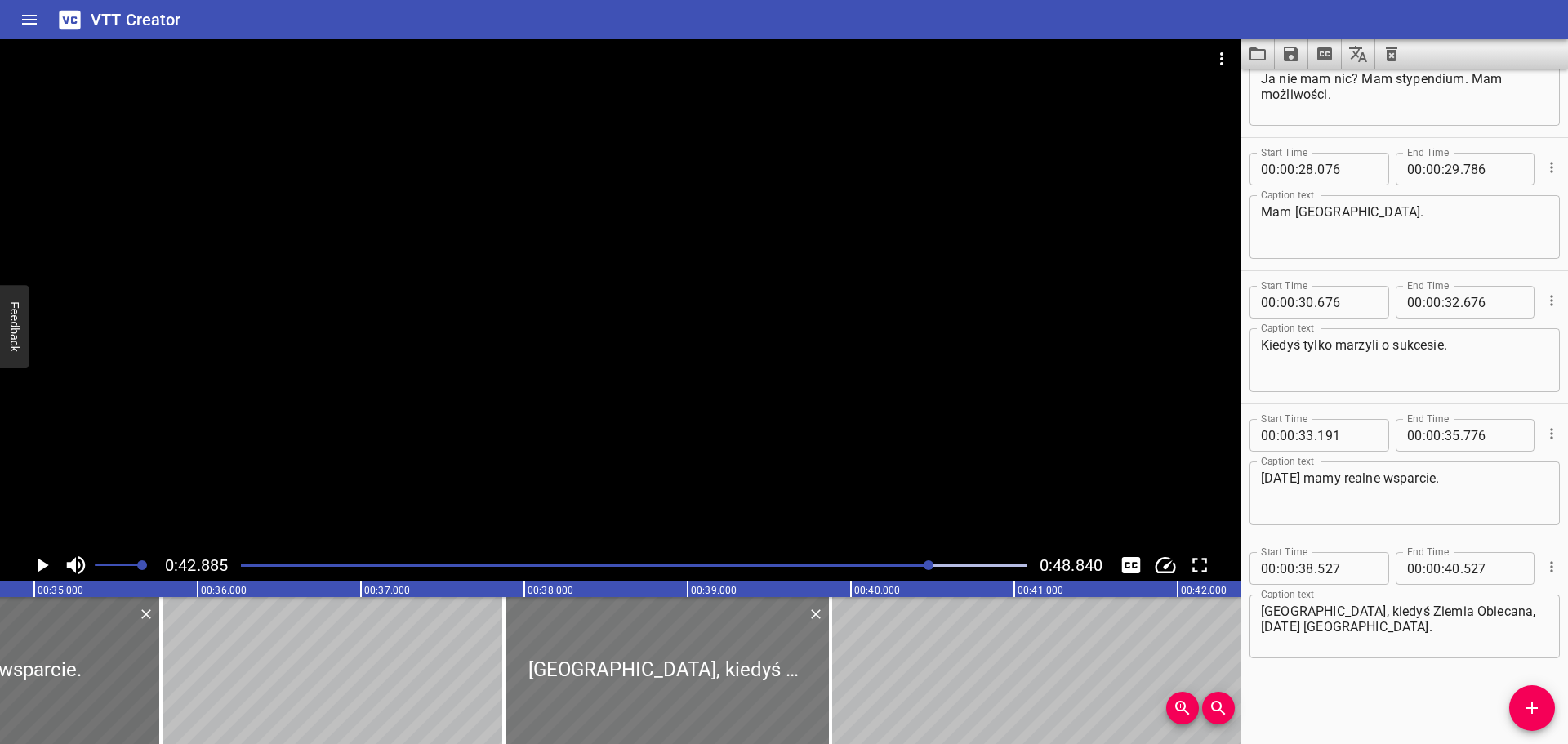
drag, startPoint x: 612, startPoint y: 667, endPoint x: 588, endPoint y: 677, distance: 26.0
click at [588, 677] on div at bounding box center [668, 670] width 327 height 147
type input "37"
type input "877"
type input "39"
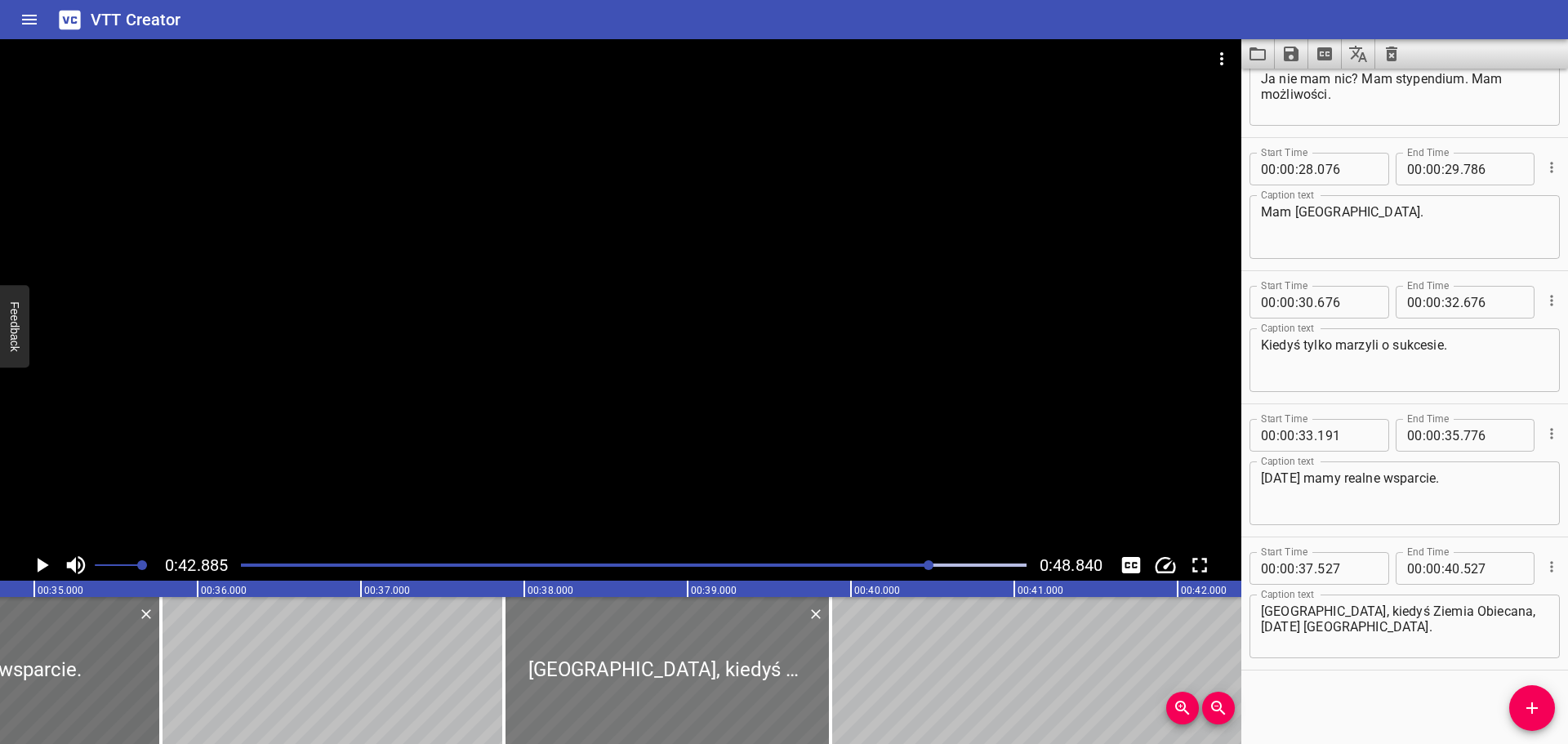
type input "877"
click at [817, 567] on div at bounding box center [634, 565] width 805 height 23
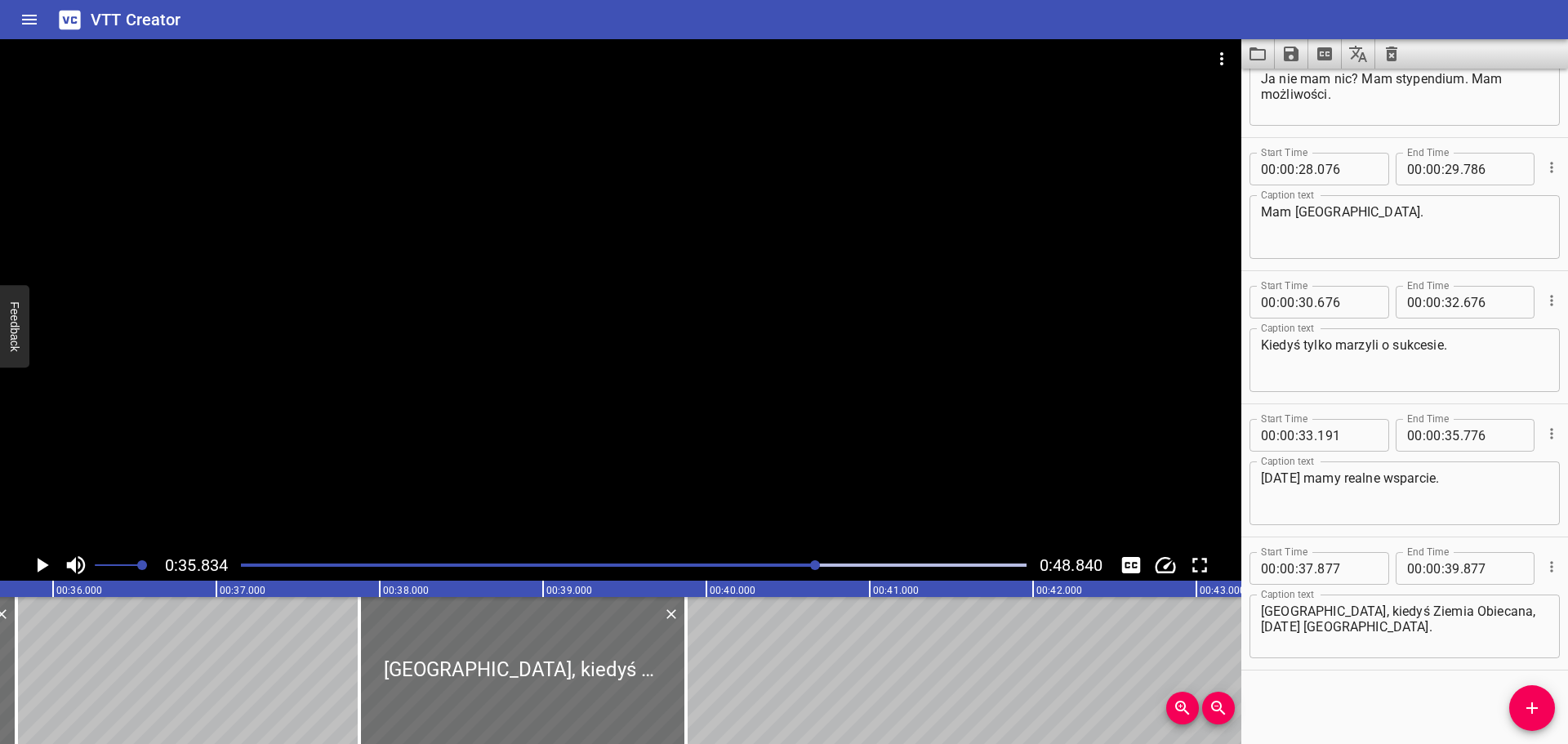
scroll to position [0, 5854]
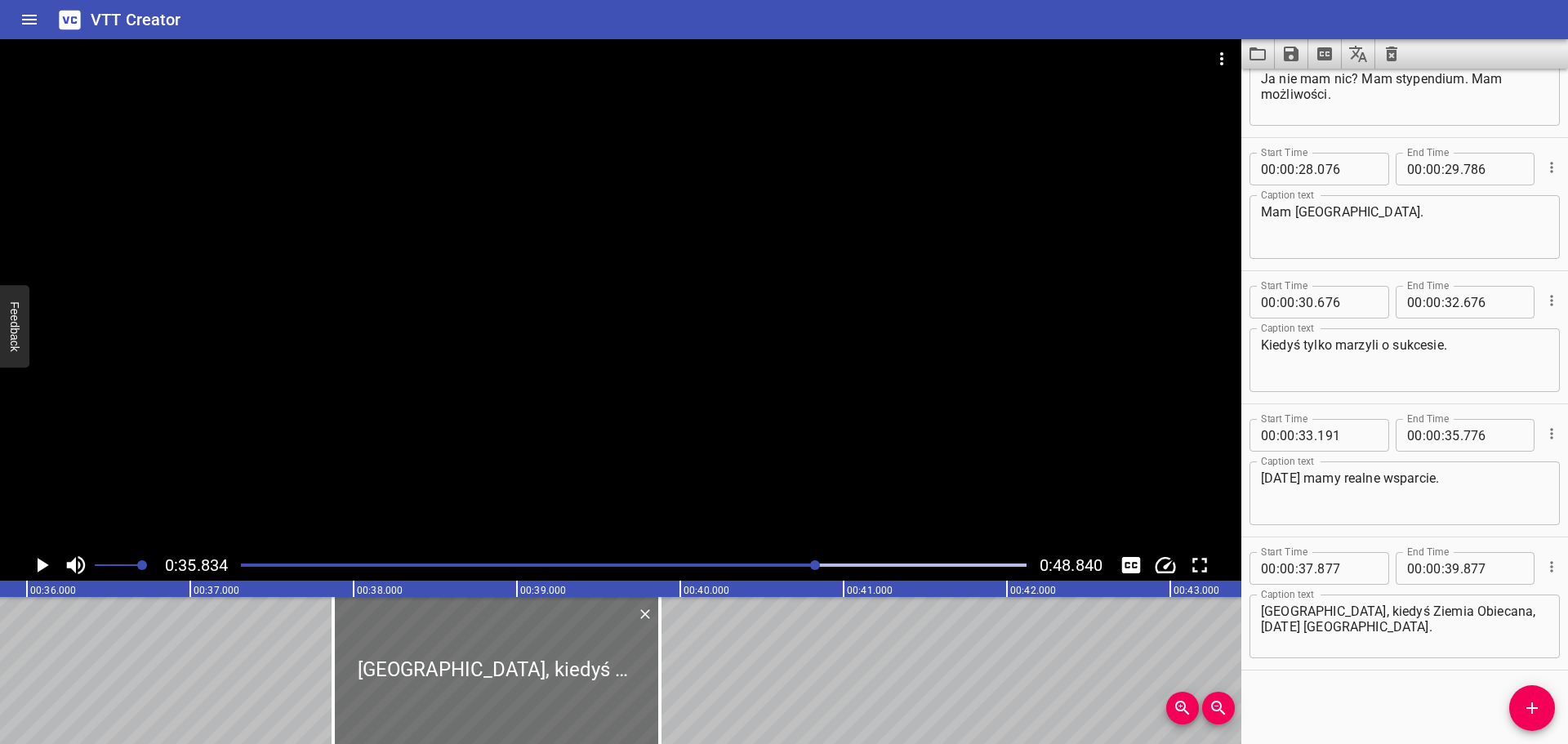
click at [40, 566] on icon "Play/Pause" at bounding box center [44, 565] width 12 height 15
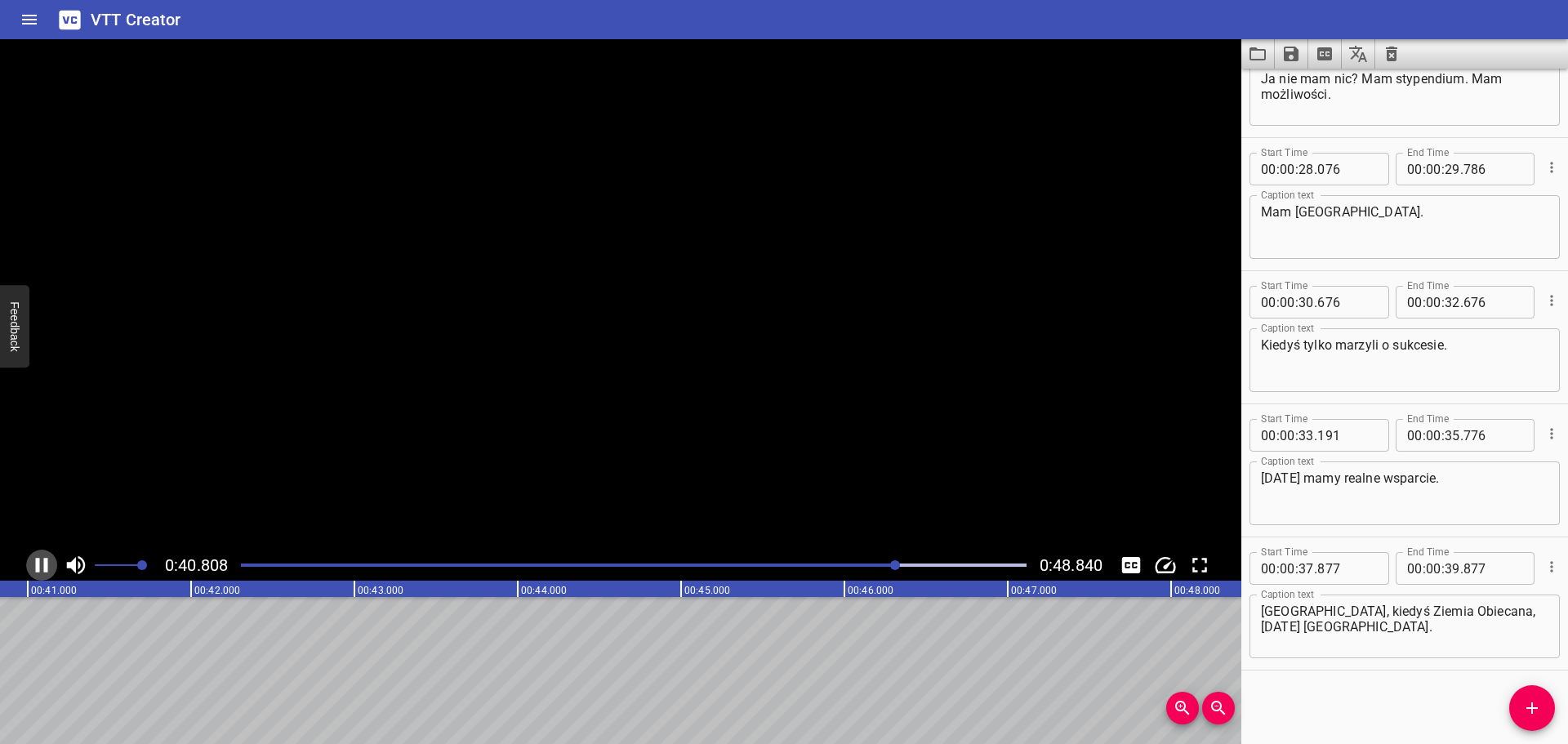
click at [40, 566] on icon "Play/Pause" at bounding box center [42, 565] width 25 height 25
click at [843, 568] on div at bounding box center [634, 565] width 805 height 23
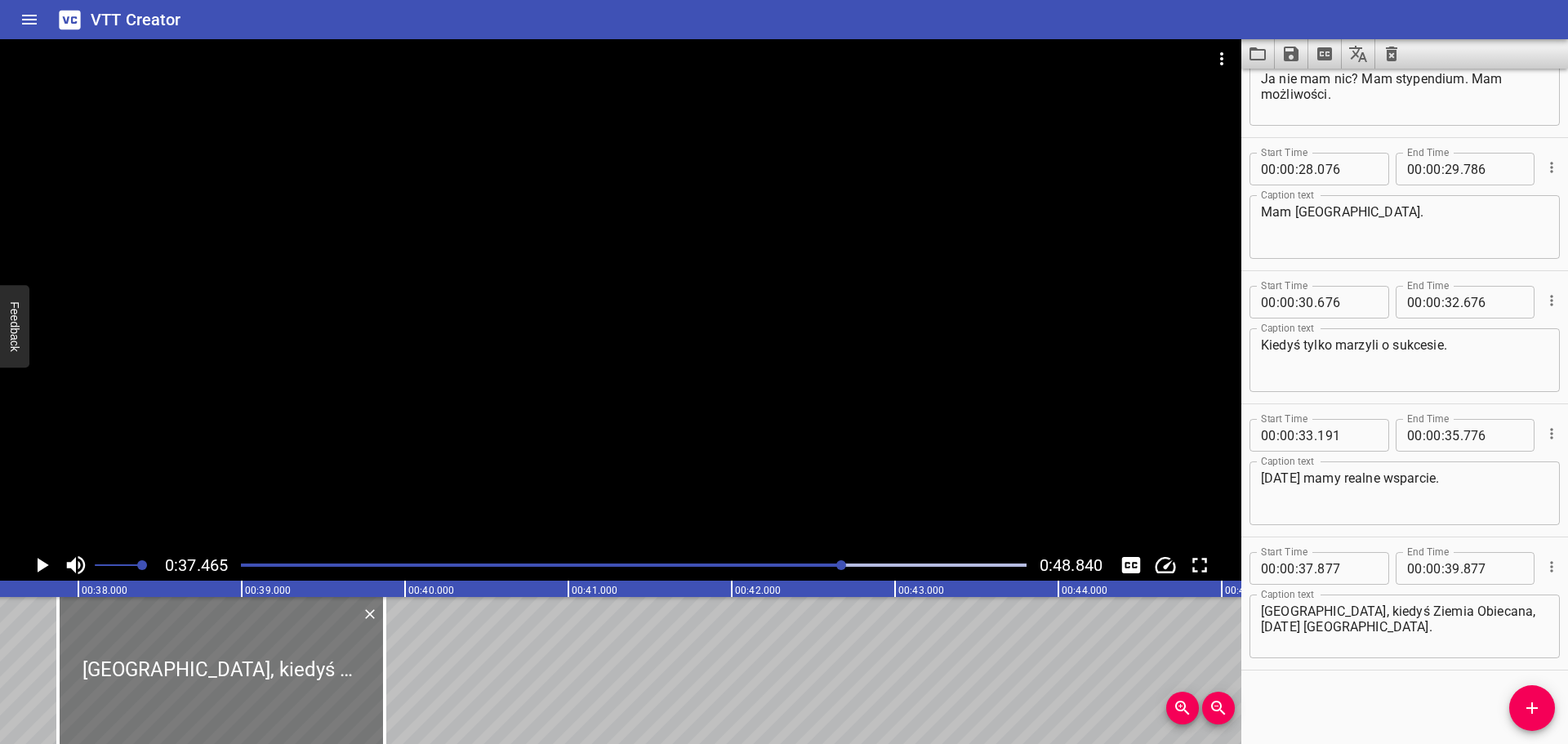
scroll to position [0, 6120]
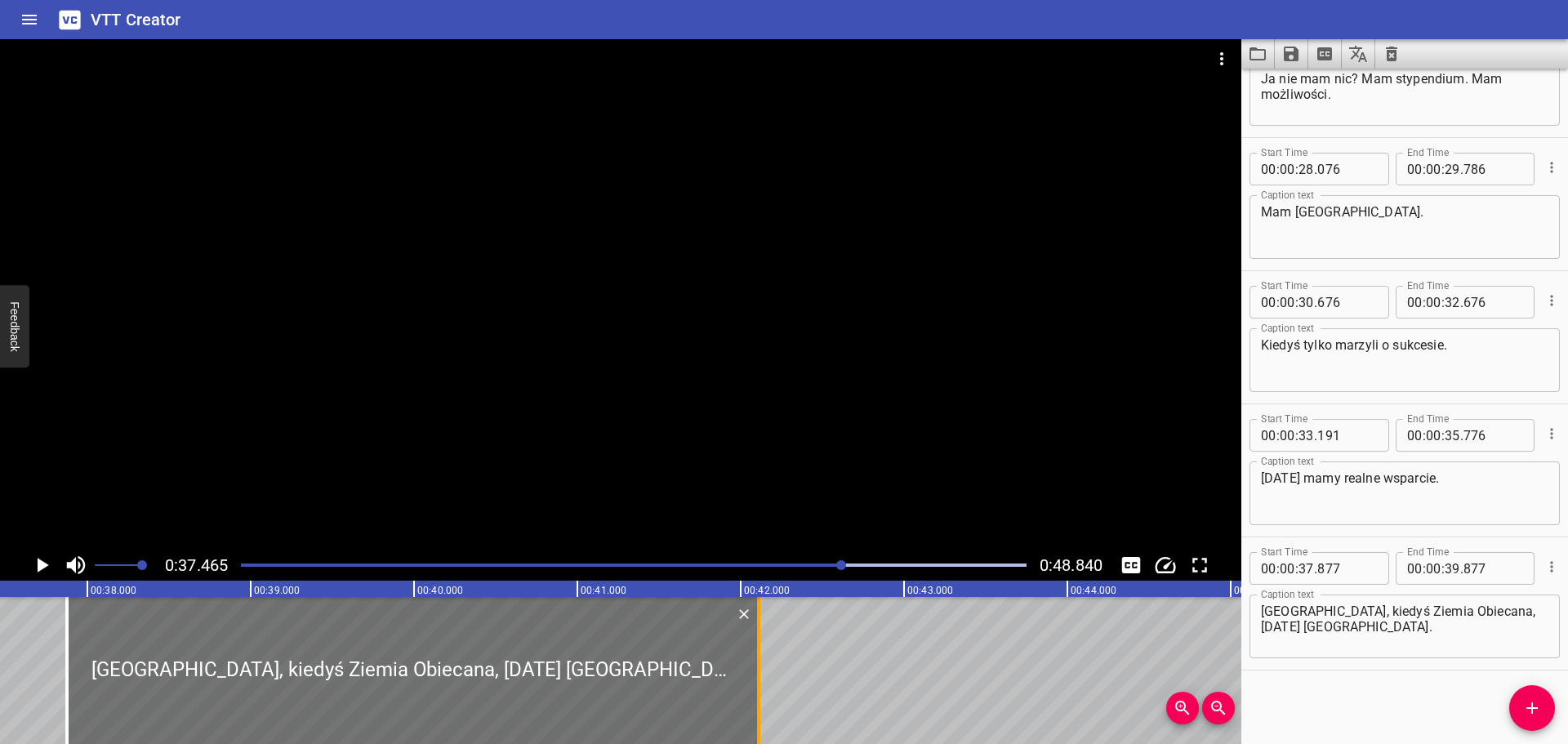
drag, startPoint x: 388, startPoint y: 676, endPoint x: 753, endPoint y: 652, distance: 365.8
click at [753, 652] on div at bounding box center [759, 670] width 17 height 147
type input "42"
type input "112"
drag, startPoint x: 1465, startPoint y: 638, endPoint x: 1443, endPoint y: 612, distance: 34.1
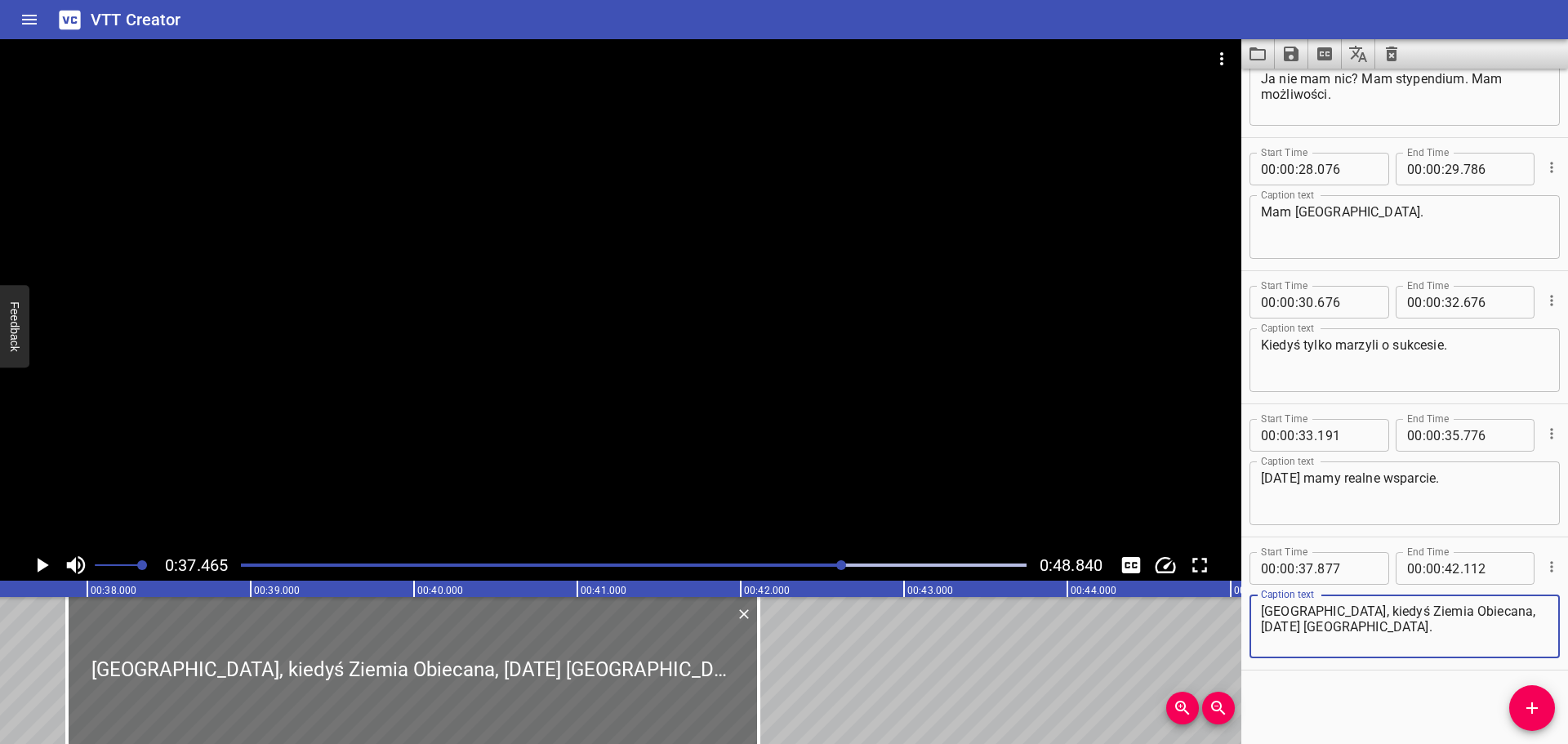
click at [1443, 612] on textarea "[GEOGRAPHIC_DATA], kiedyś Ziemia Obiecana, [DATE] [GEOGRAPHIC_DATA]." at bounding box center [1405, 626] width 287 height 46
type textarea "[GEOGRAPHIC_DATA], kiedyś Ziemia Obiecana,"
click at [1536, 718] on button "Add Cue" at bounding box center [1532, 707] width 45 height 45
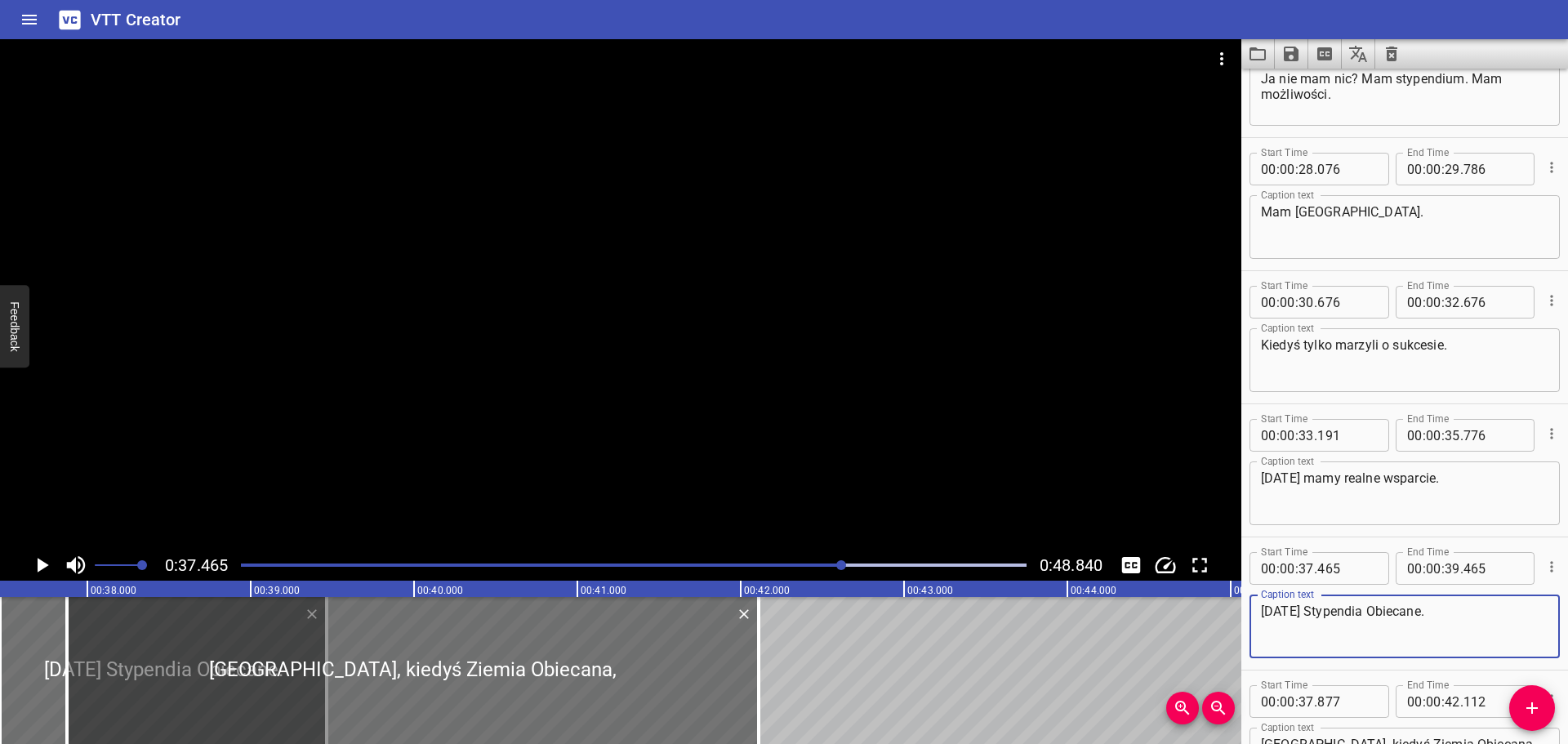
type textarea "[DATE] Stypendia Obiecane."
drag, startPoint x: 1462, startPoint y: 542, endPoint x: 1504, endPoint y: 536, distance: 42.4
click at [1503, 535] on div "Start Time 00 : 00 : 10 . 083 Start Time End Time 00 : 00 : 13 . 338 End Time C…" at bounding box center [1405, 138] width 327 height 1330
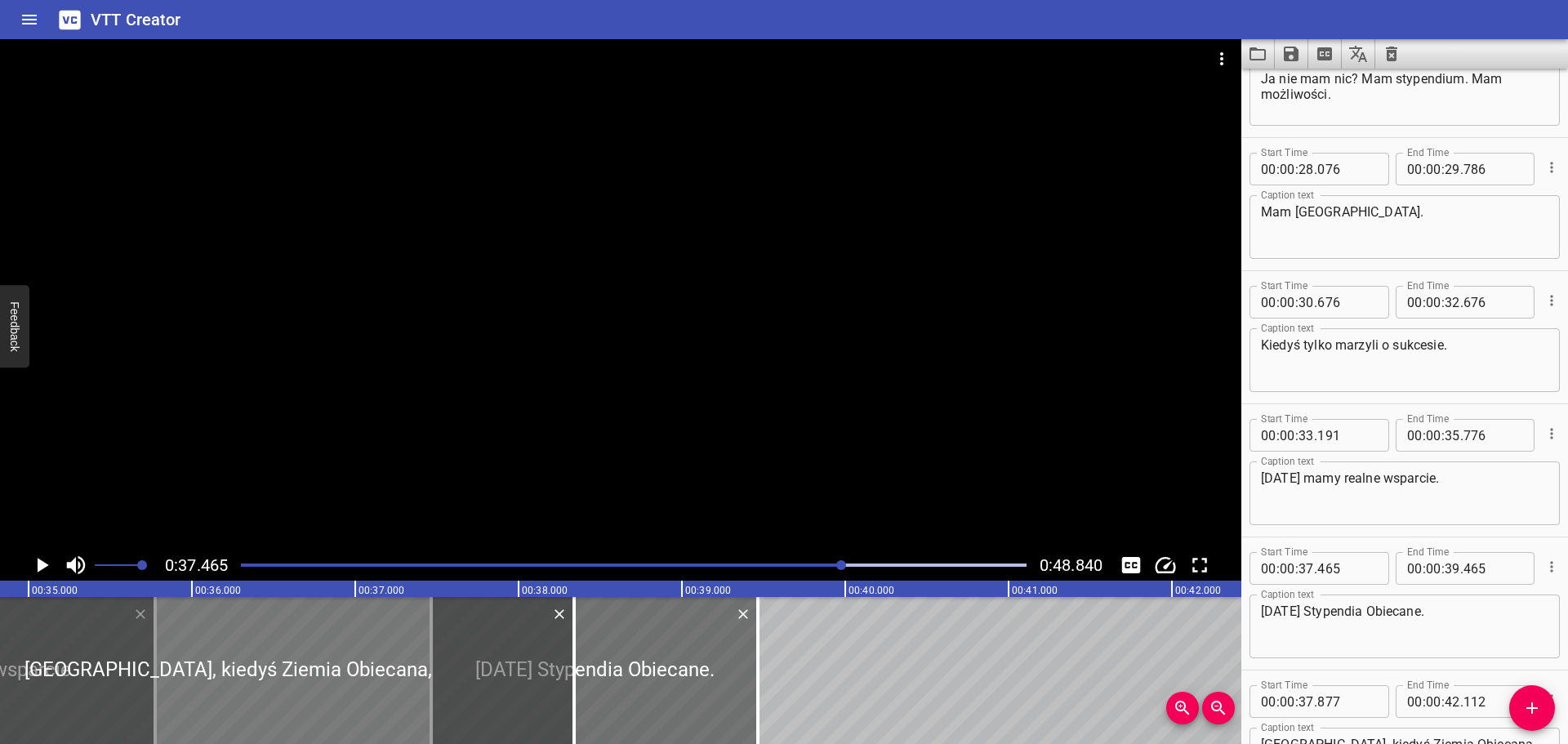
scroll to position [0, 5652]
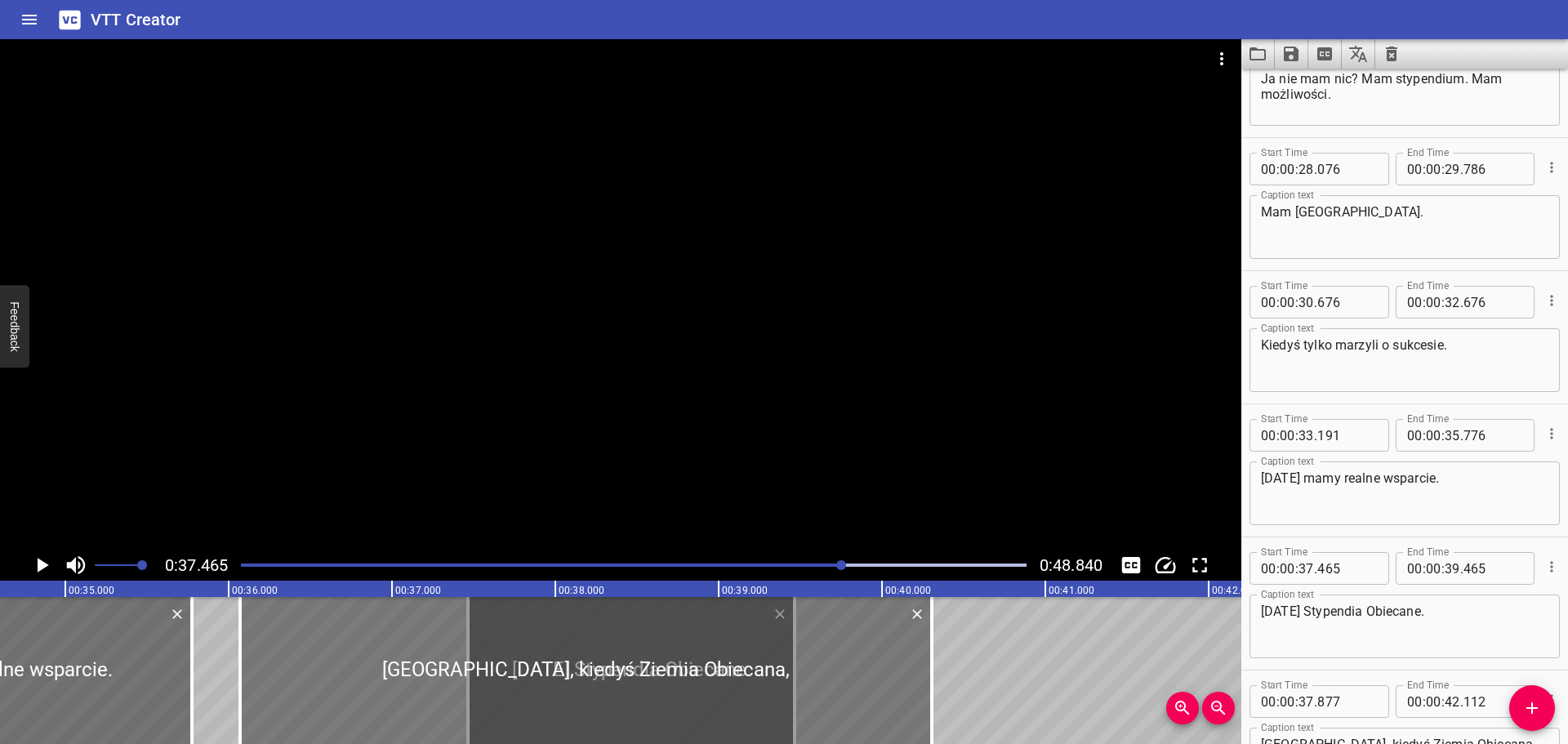
drag, startPoint x: 201, startPoint y: 620, endPoint x: 374, endPoint y: 610, distance: 173.3
click at [374, 610] on div at bounding box center [586, 670] width 692 height 147
type input "36"
type input "072"
type input "40"
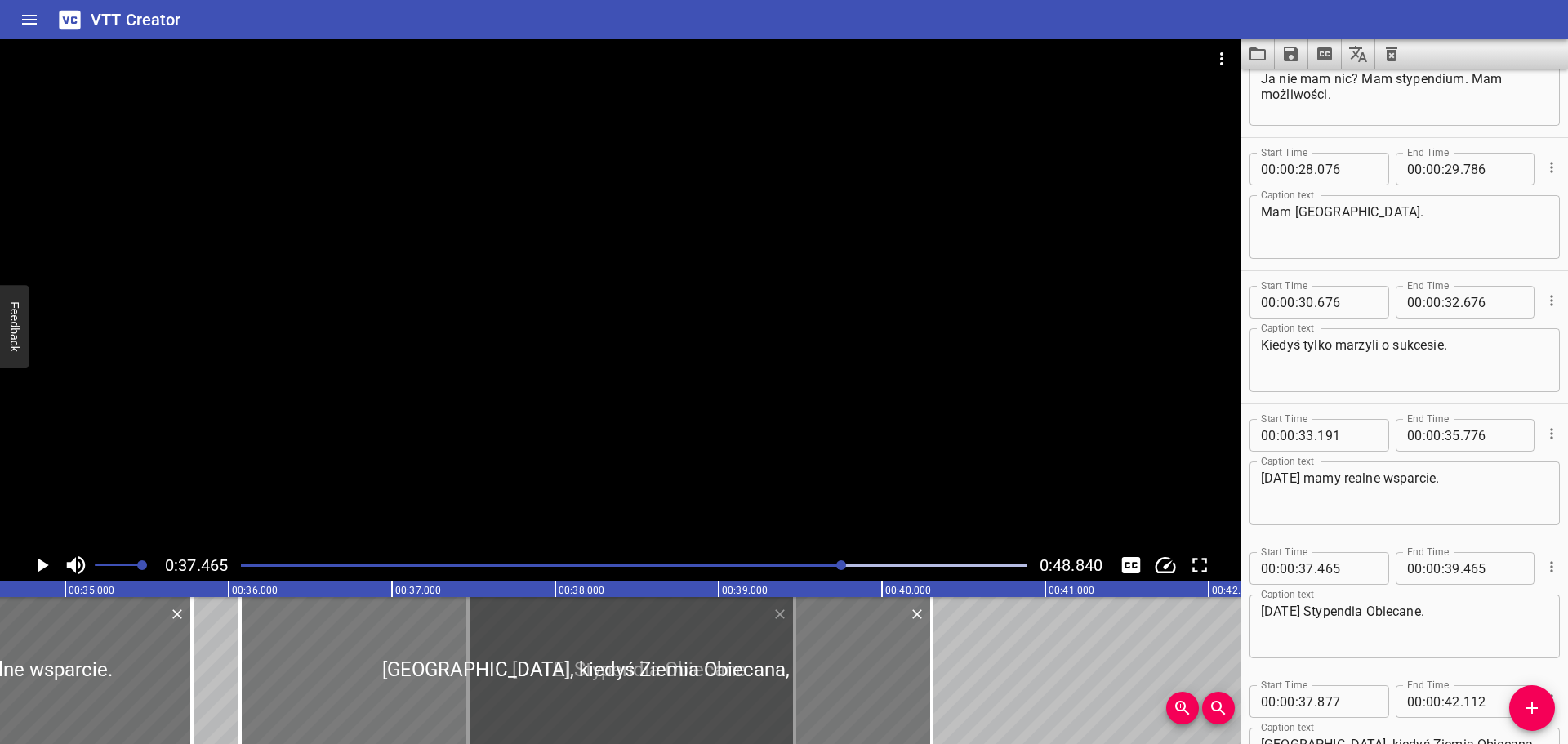
type input "307"
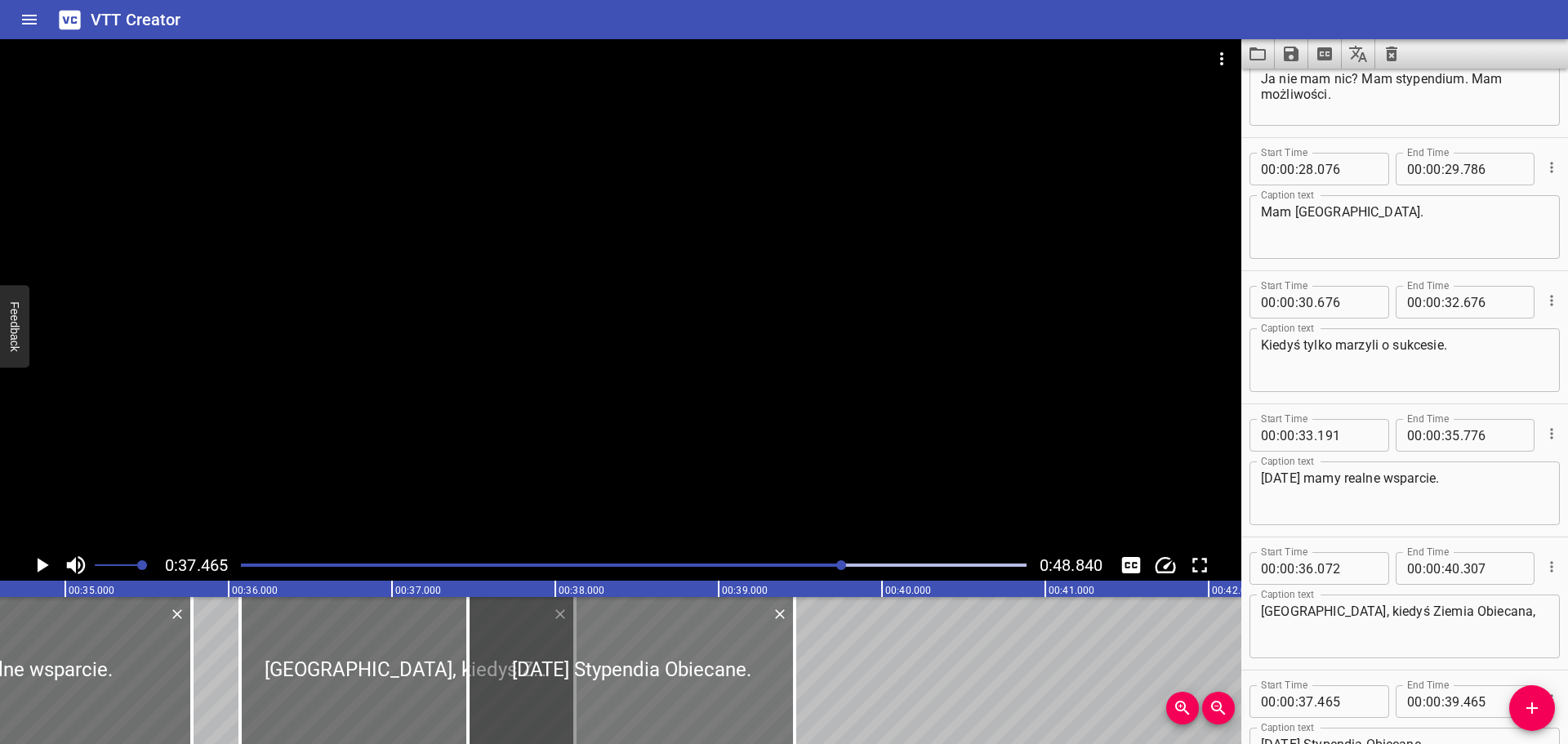
drag, startPoint x: 930, startPoint y: 666, endPoint x: 574, endPoint y: 722, distance: 360.4
type input "38"
type input "122"
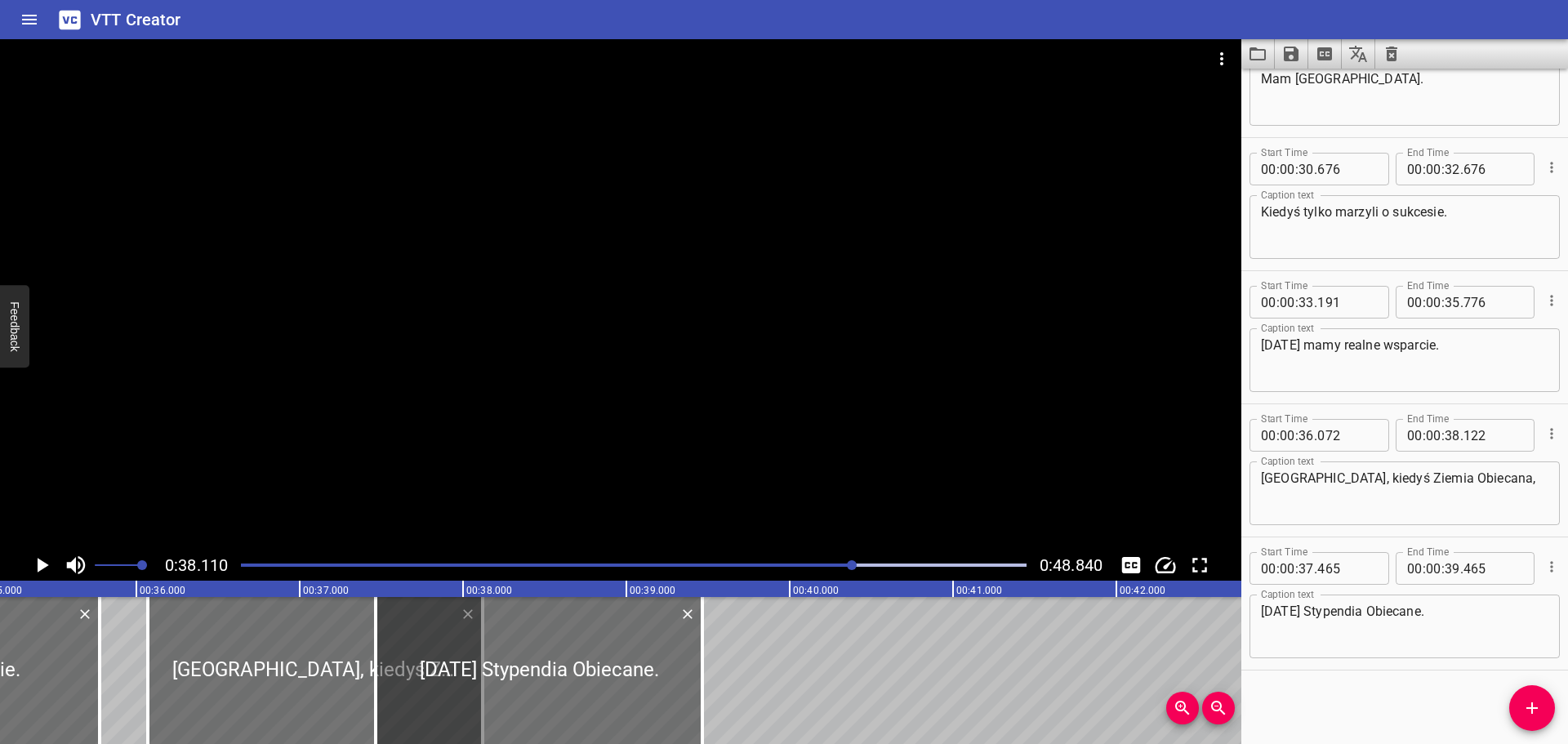
scroll to position [0, 5744]
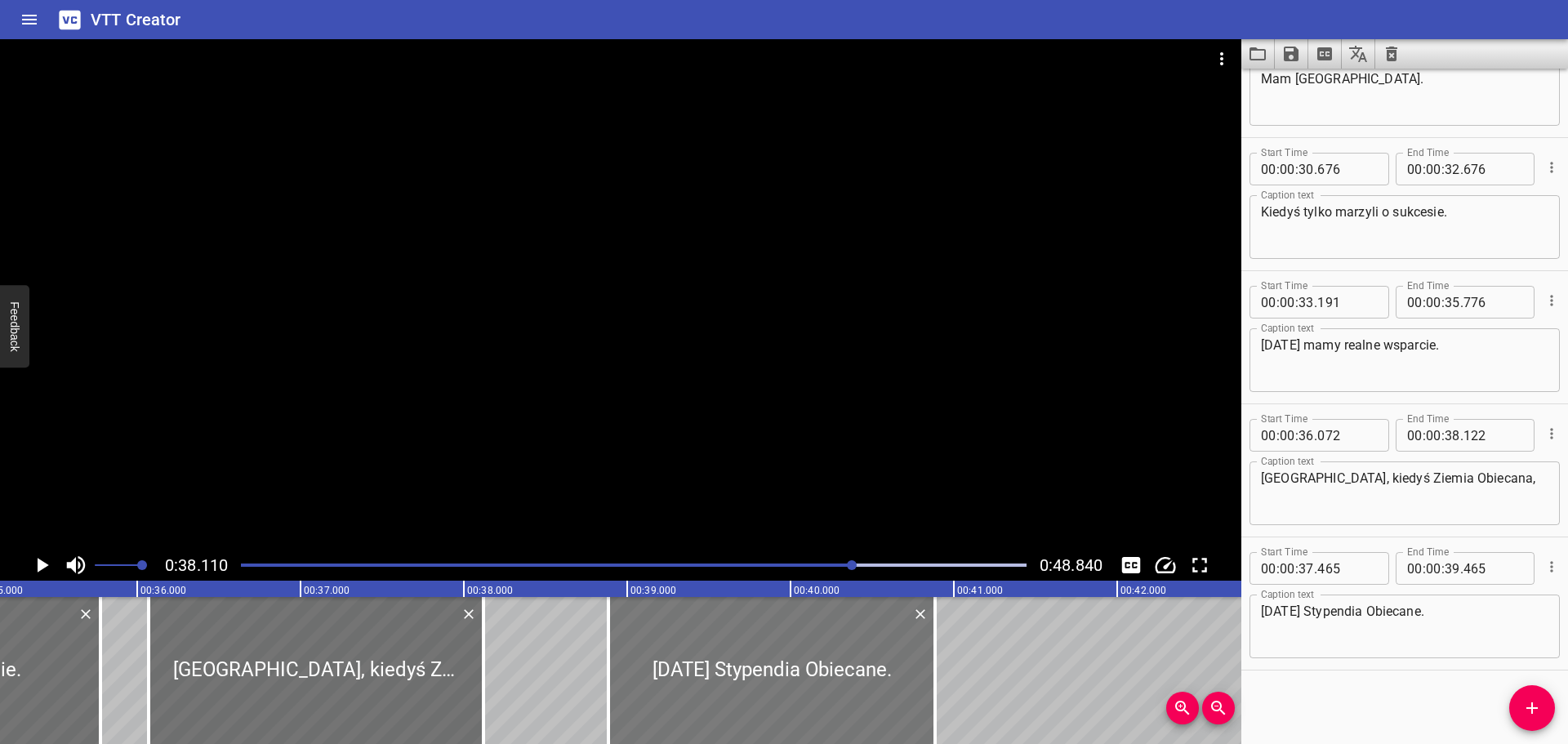
drag, startPoint x: 564, startPoint y: 632, endPoint x: 796, endPoint y: 603, distance: 233.8
click at [796, 603] on div at bounding box center [772, 670] width 327 height 147
type input "38"
type input "885"
type input "40"
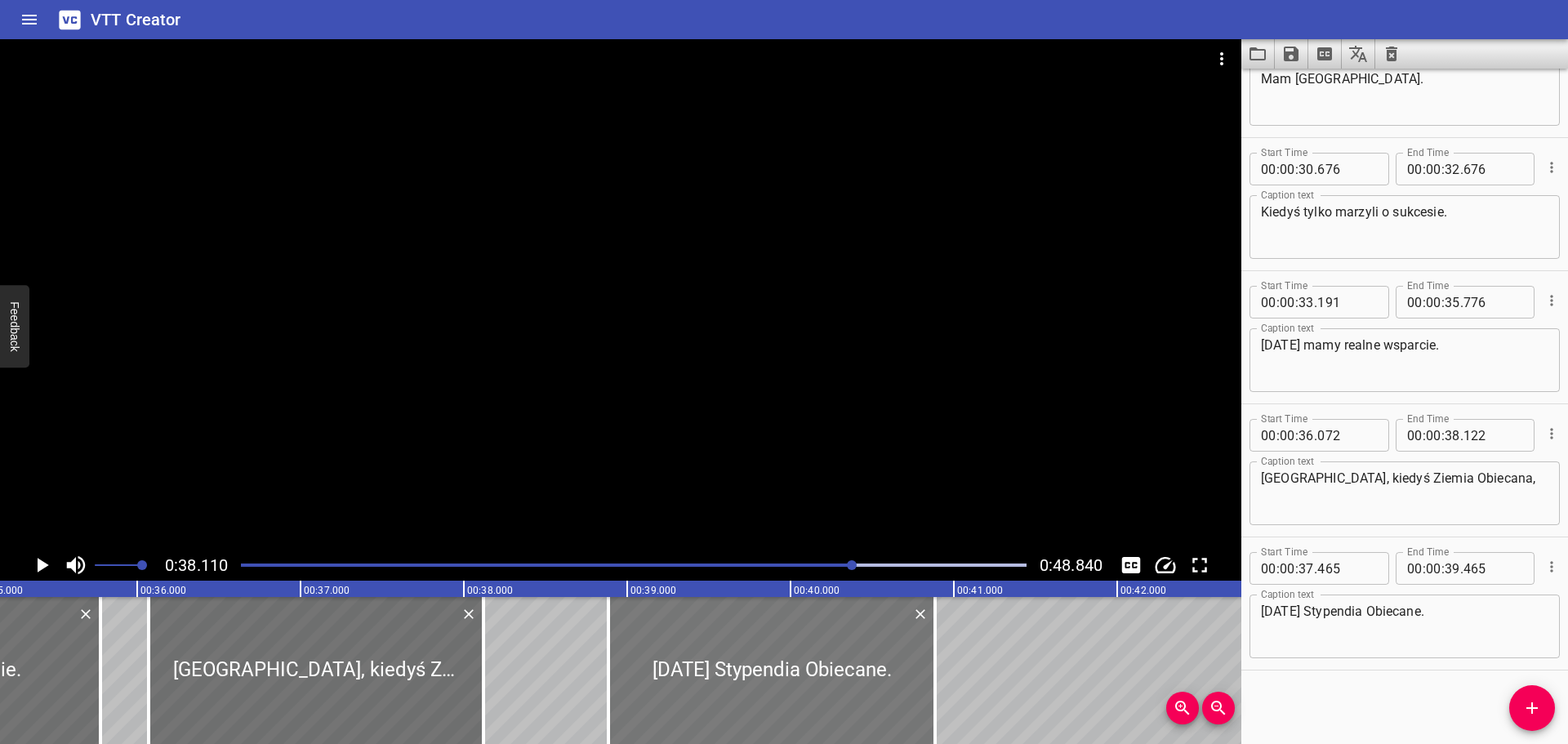
type input "885"
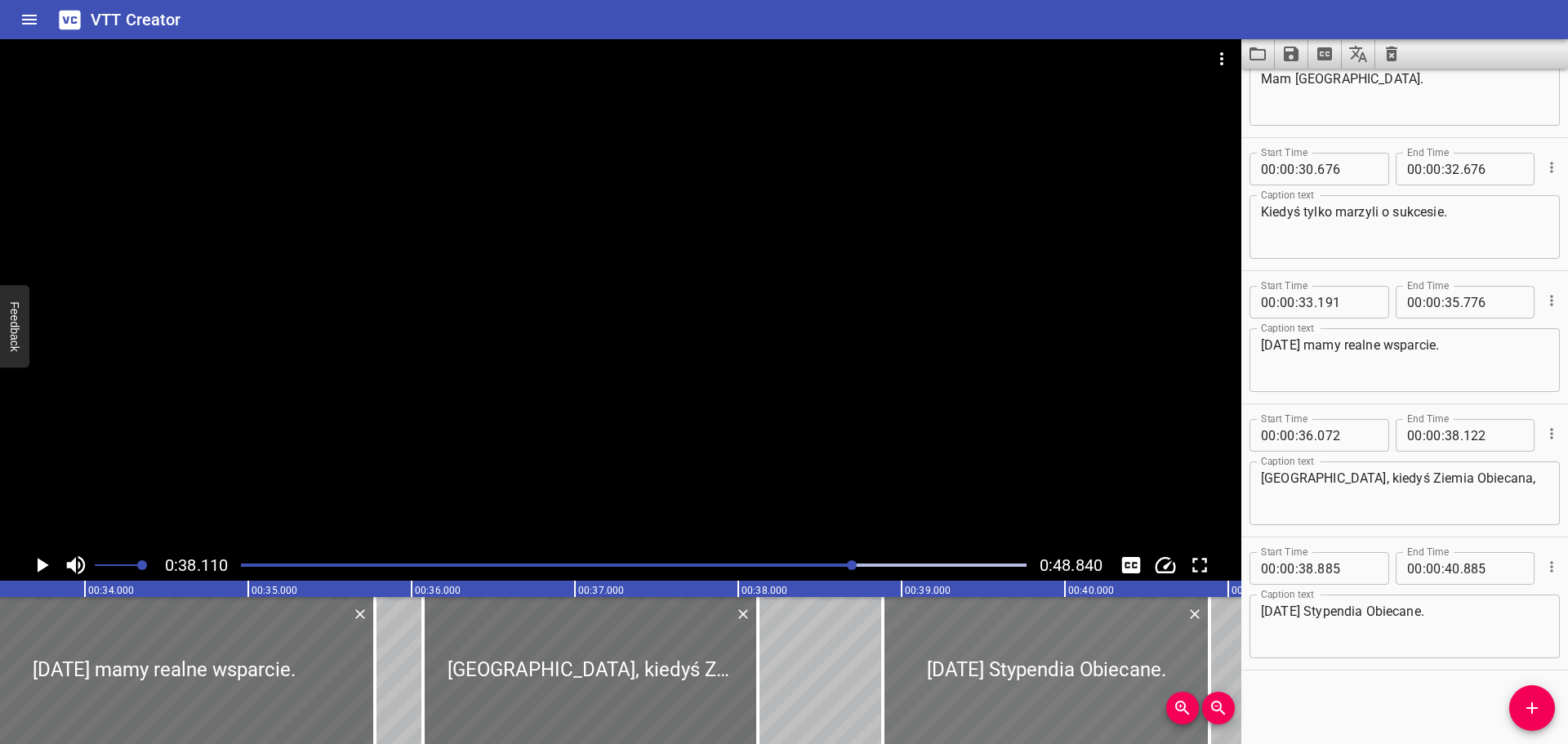
scroll to position [0, 5468]
click at [803, 560] on div at bounding box center [634, 565] width 805 height 23
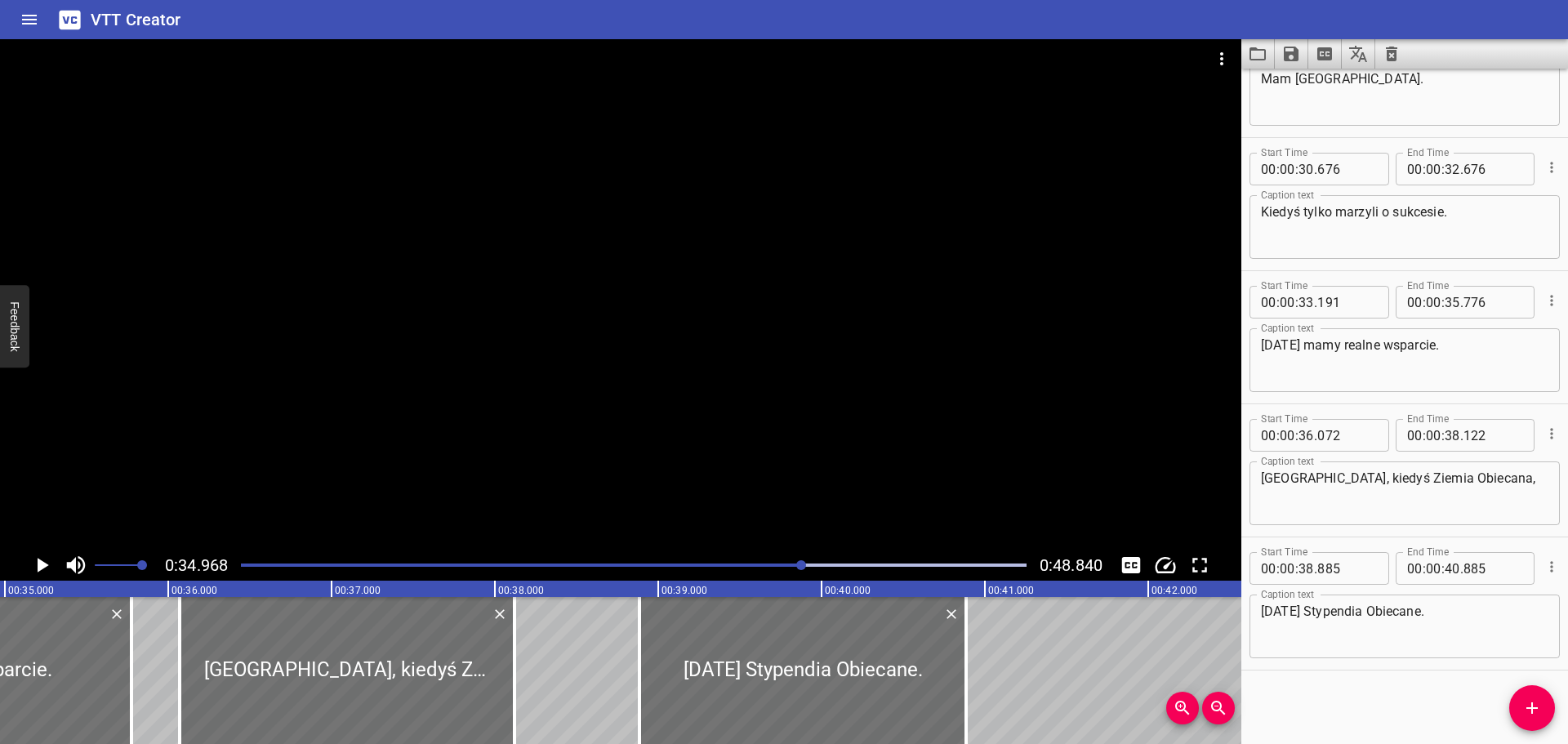
click at [42, 558] on icon "Play/Pause" at bounding box center [42, 565] width 25 height 25
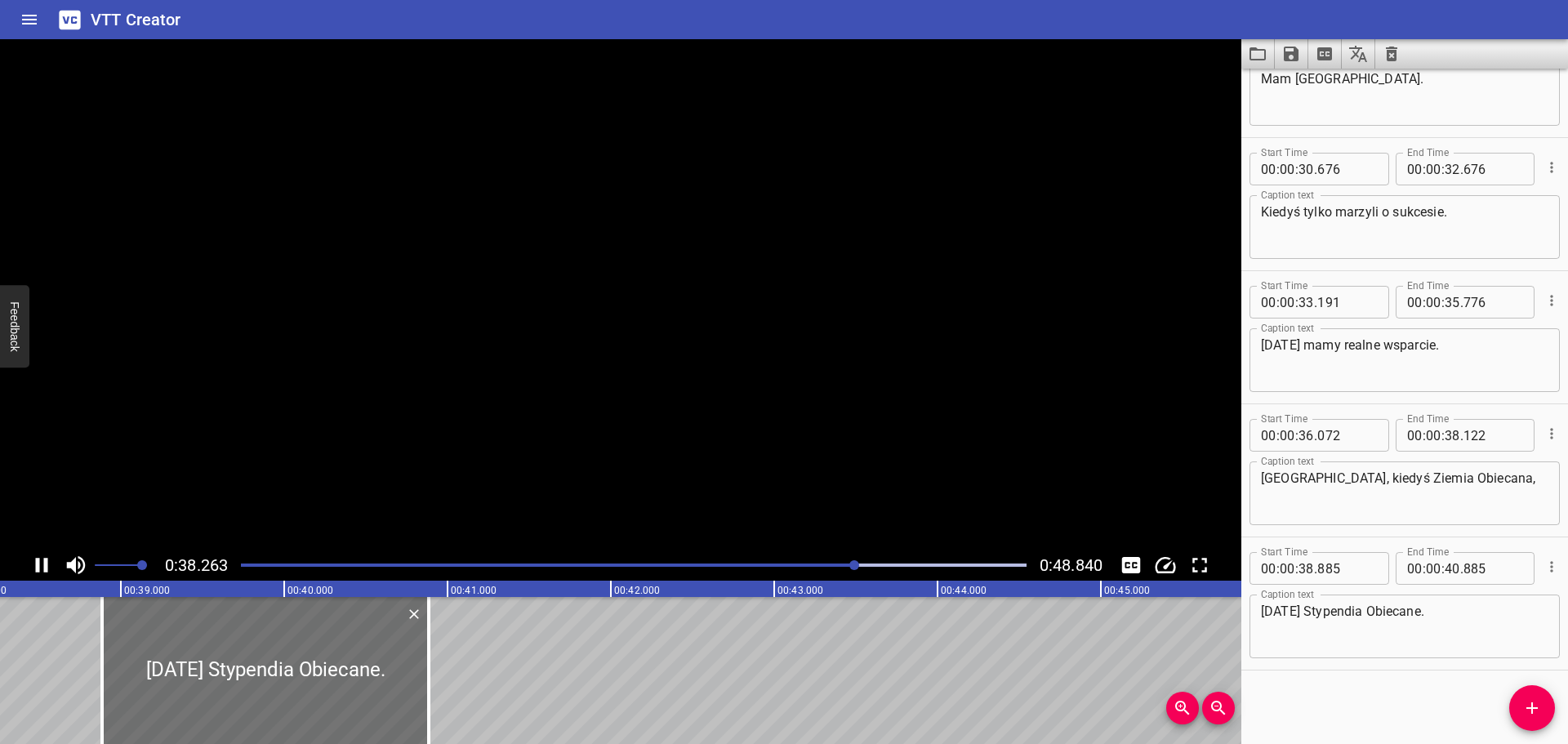
click at [42, 558] on icon "Play/Pause" at bounding box center [42, 565] width 25 height 25
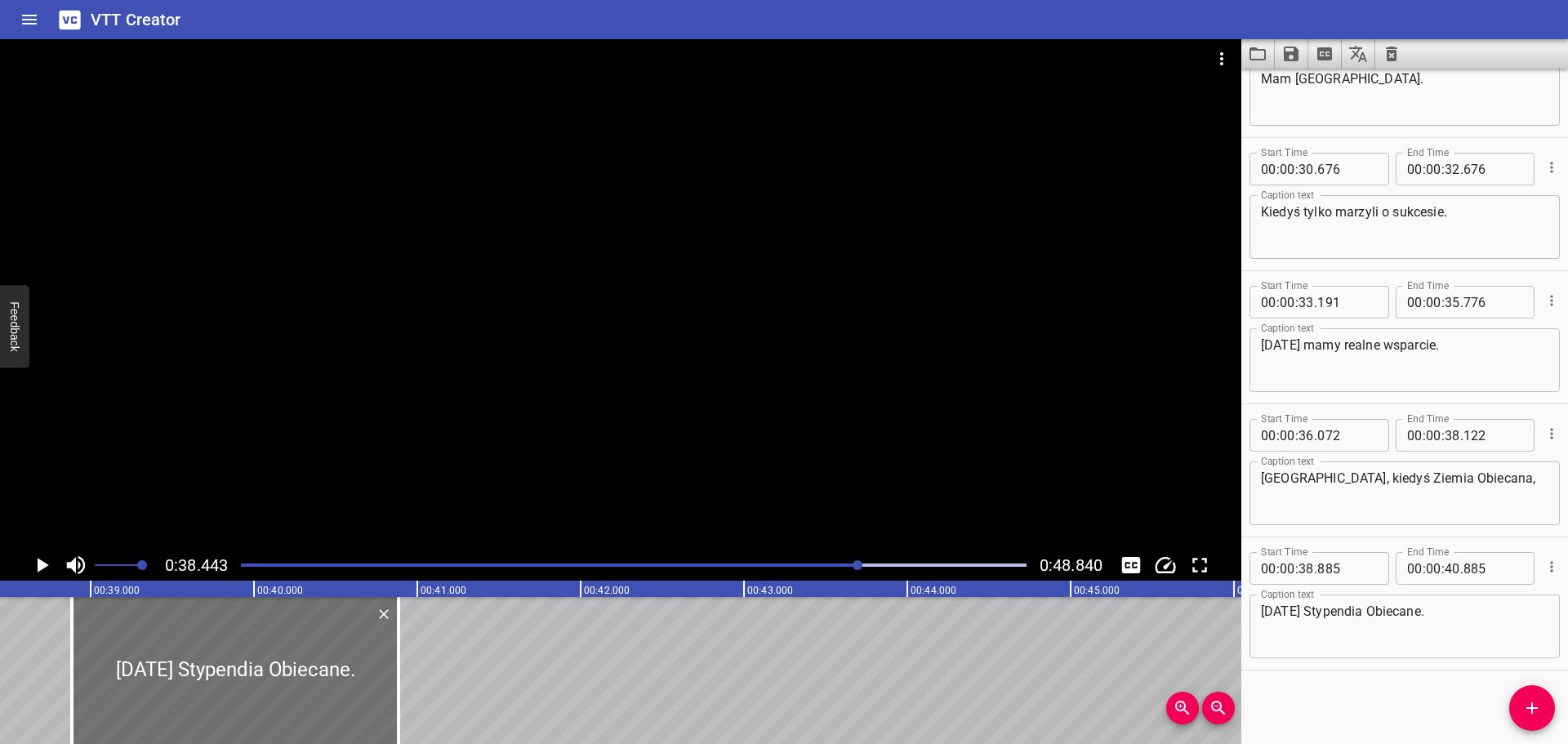
click at [820, 571] on div at bounding box center [634, 565] width 805 height 23
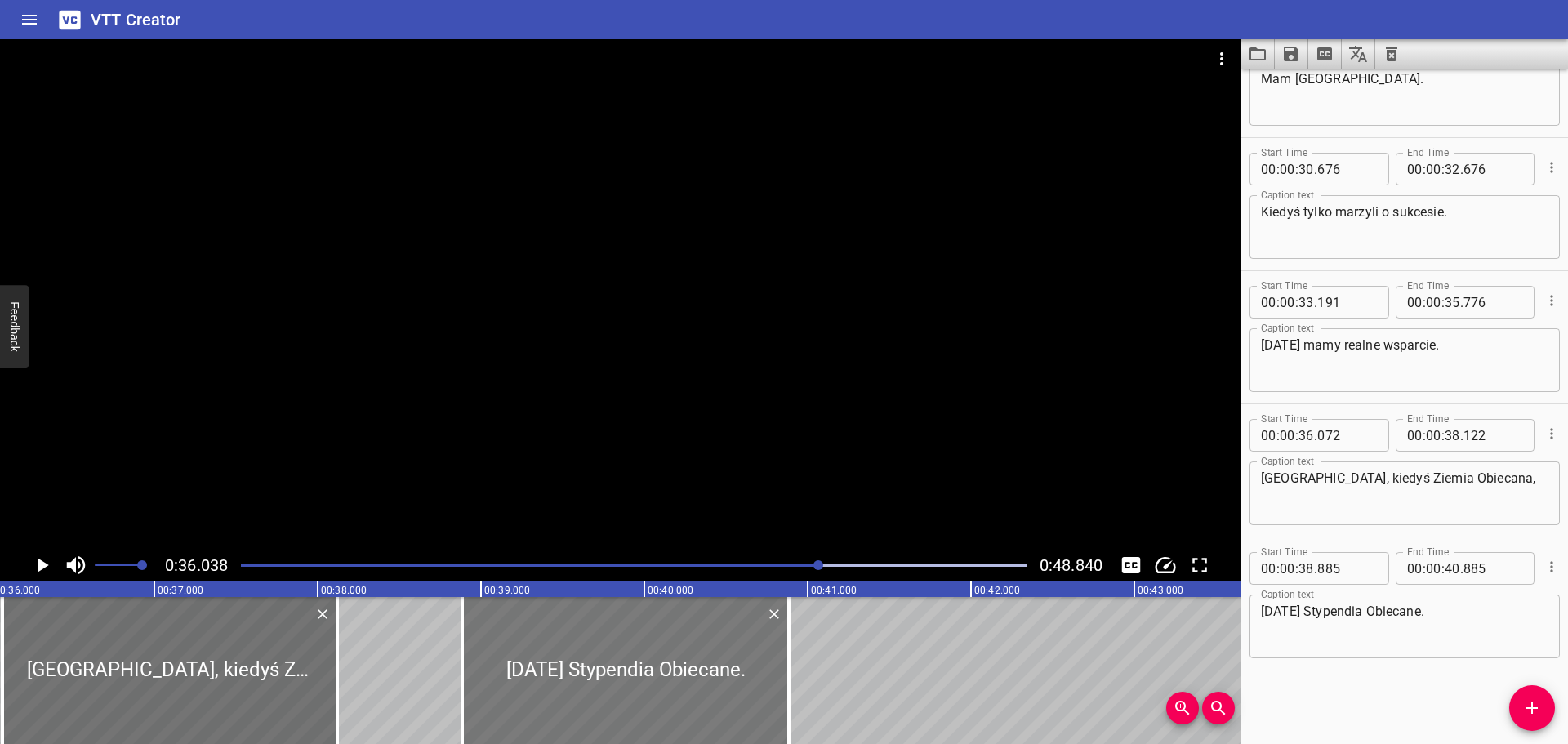
scroll to position [0, 5887]
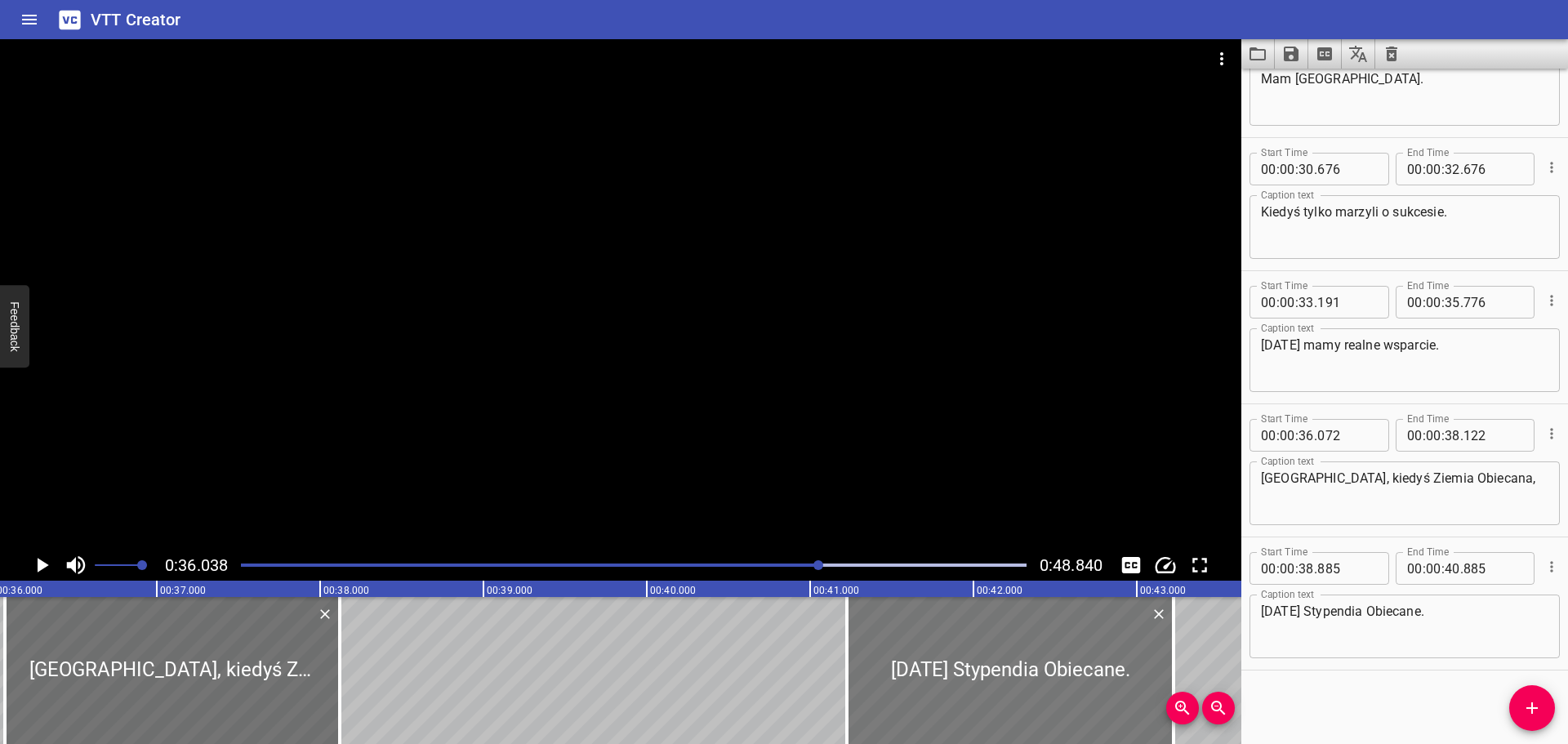
drag, startPoint x: 645, startPoint y: 694, endPoint x: 1032, endPoint y: 637, distance: 391.2
click at [1032, 637] on div at bounding box center [1010, 670] width 327 height 147
type input "41"
type input "255"
type input "43"
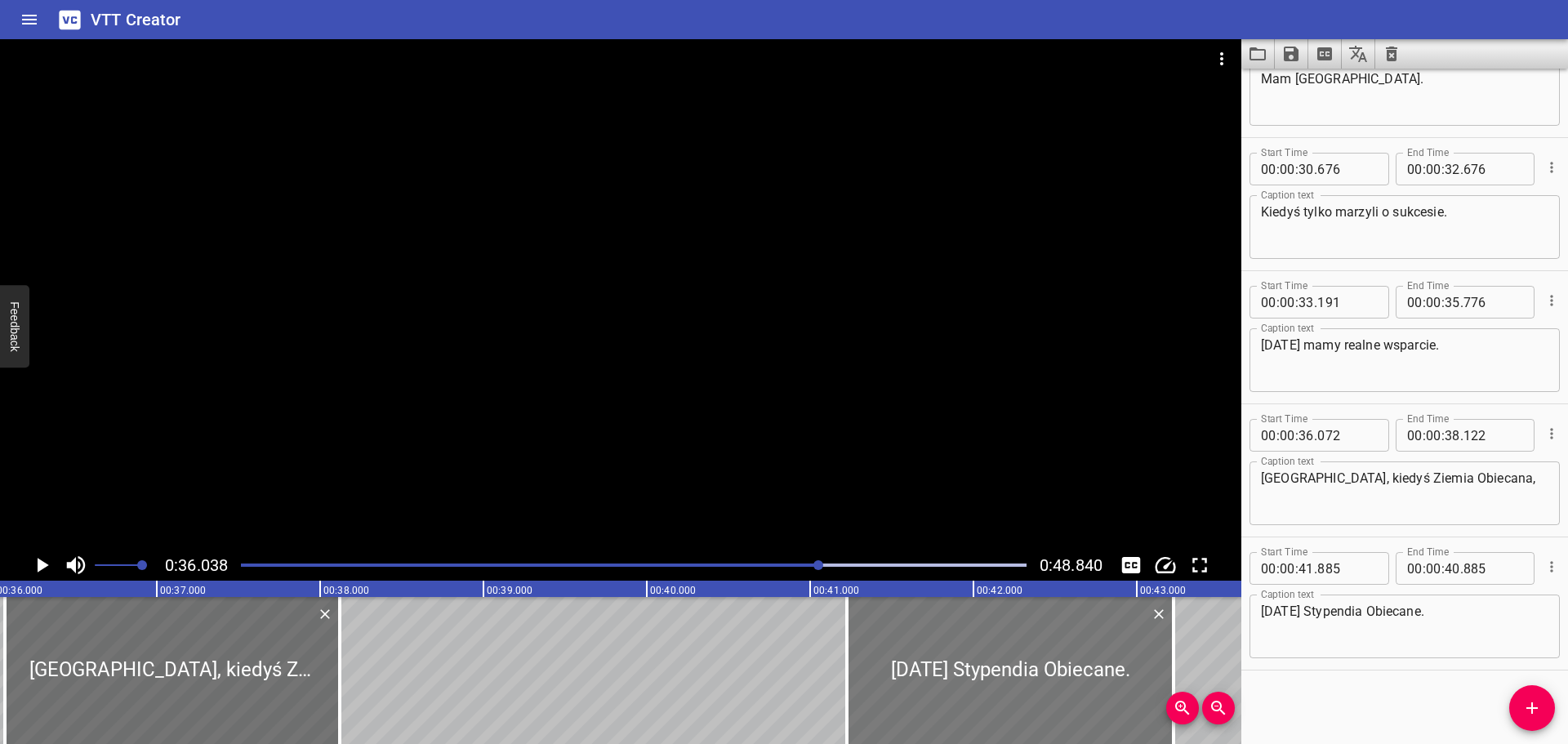
type input "255"
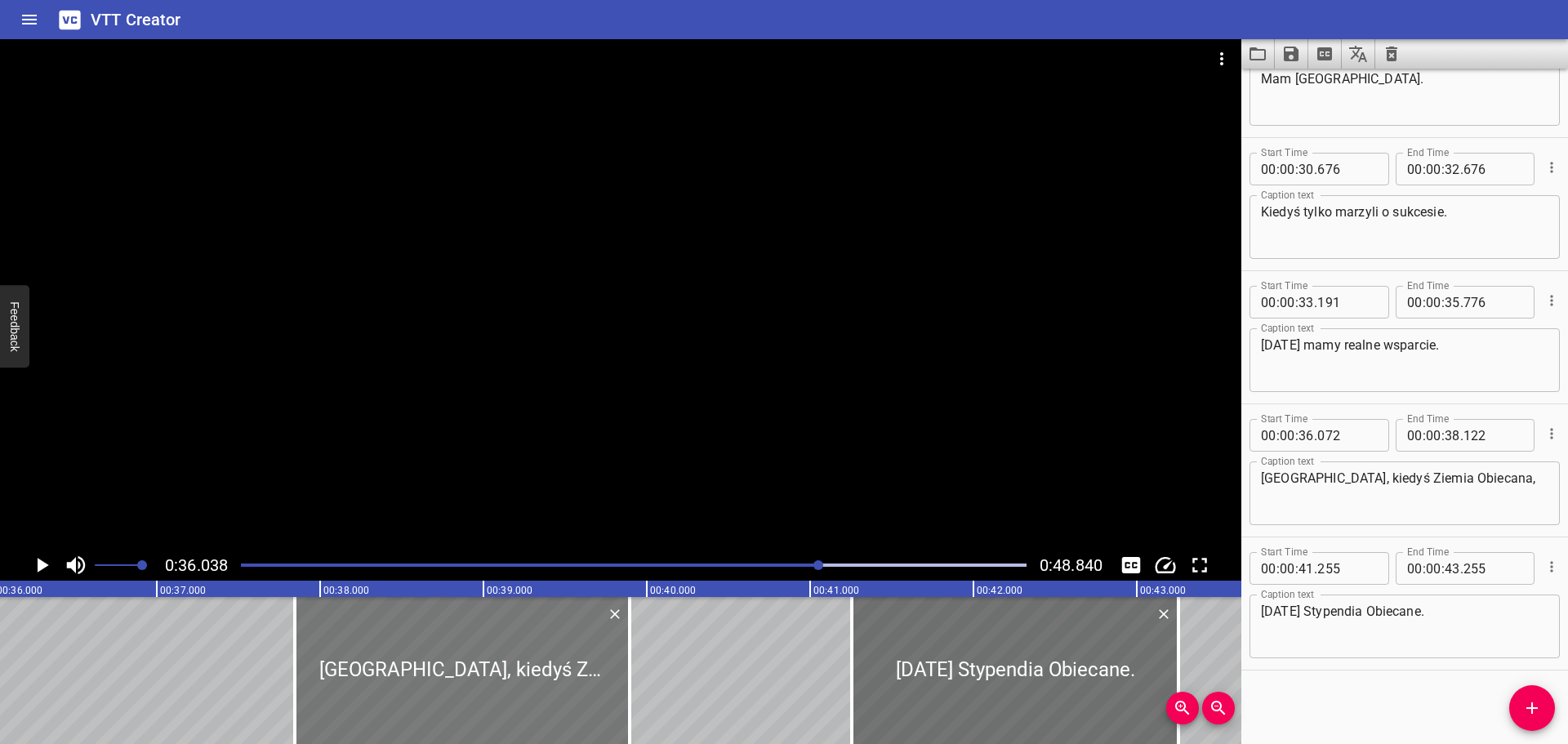
drag, startPoint x: 253, startPoint y: 672, endPoint x: 521, endPoint y: 645, distance: 269.4
click at [521, 645] on div at bounding box center [462, 670] width 335 height 147
type input "37"
type input "847"
type input "39"
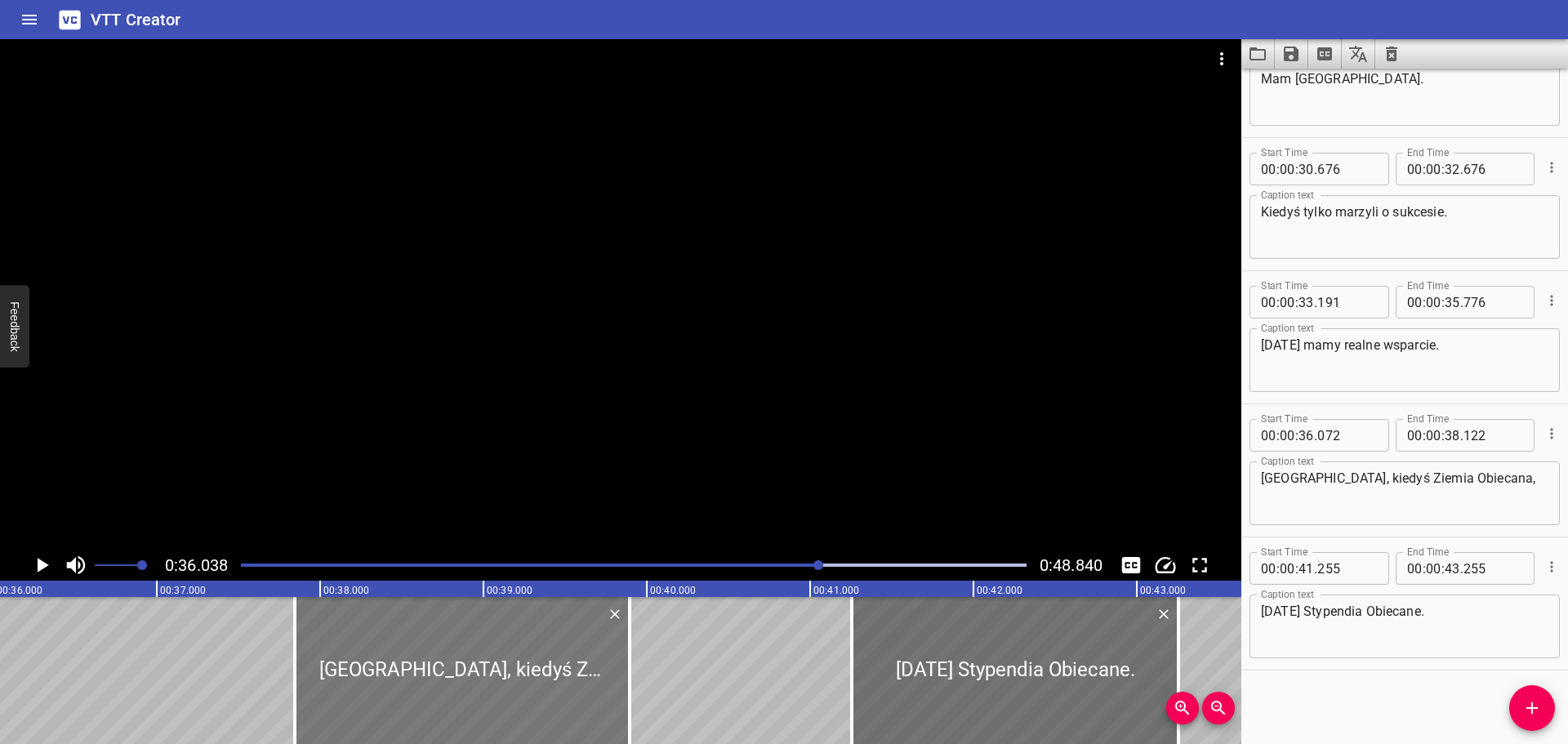
type input "897"
click at [753, 555] on div at bounding box center [634, 565] width 805 height 23
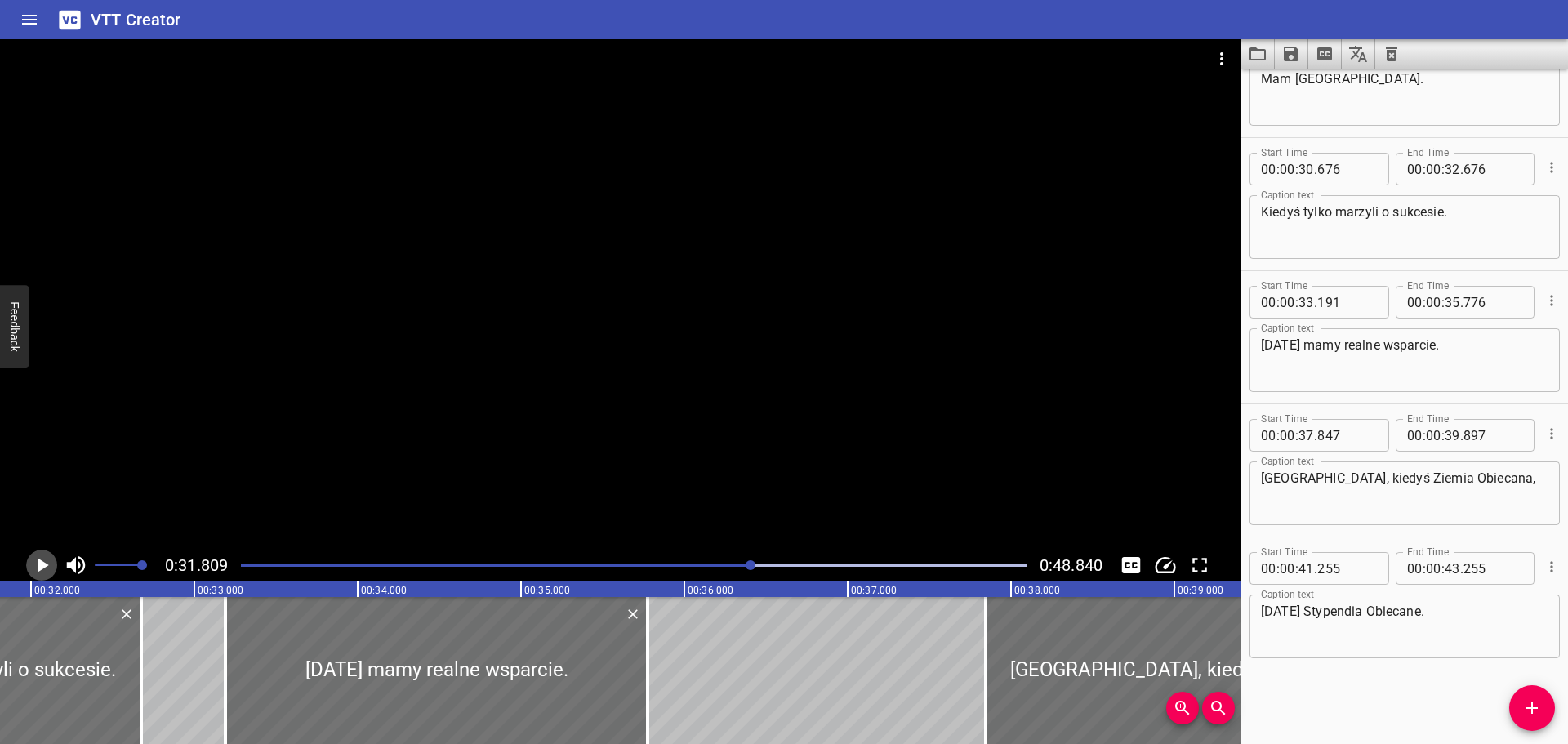
click at [35, 551] on button "Play/Pause" at bounding box center [42, 565] width 31 height 31
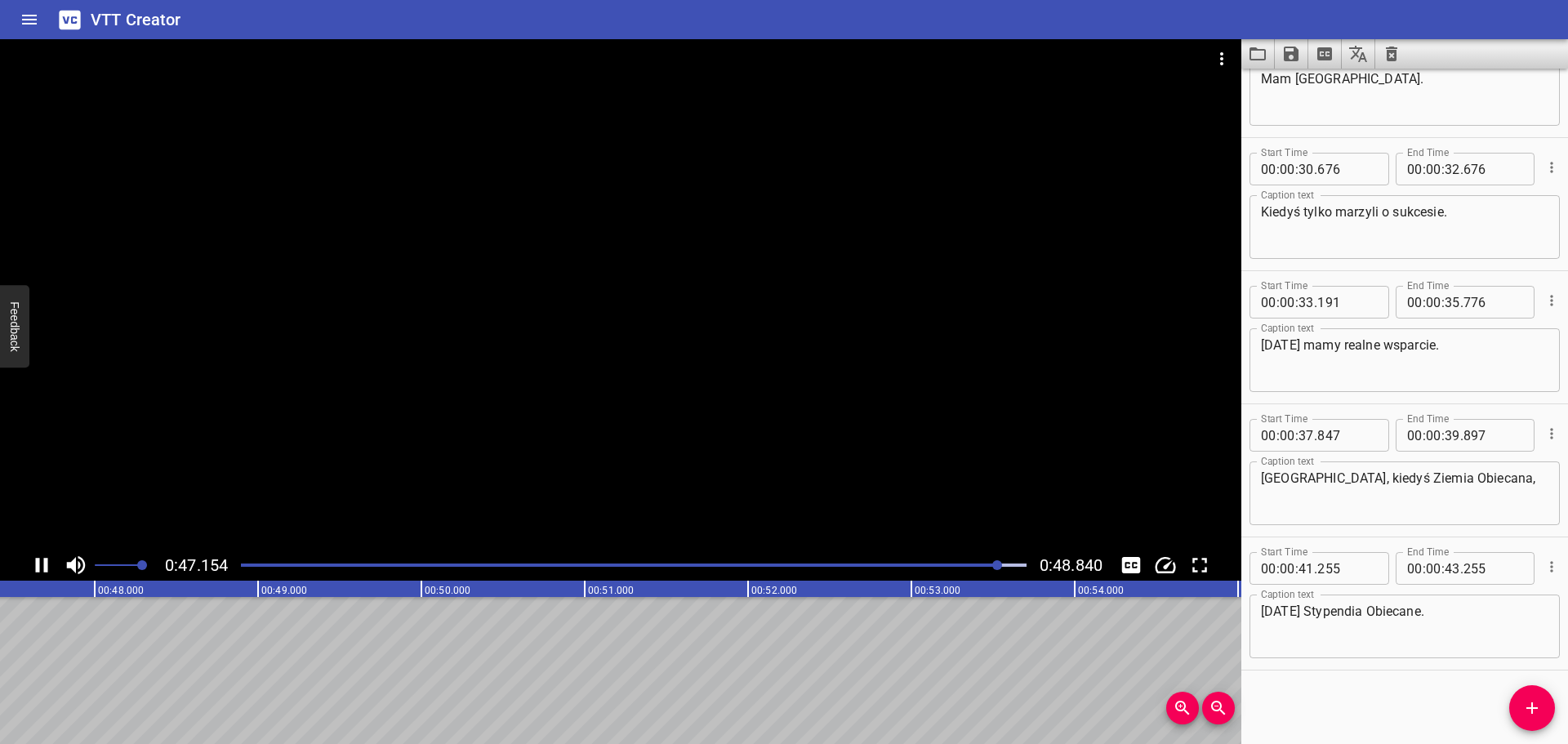
click at [43, 562] on icon "Play/Pause" at bounding box center [42, 565] width 25 height 25
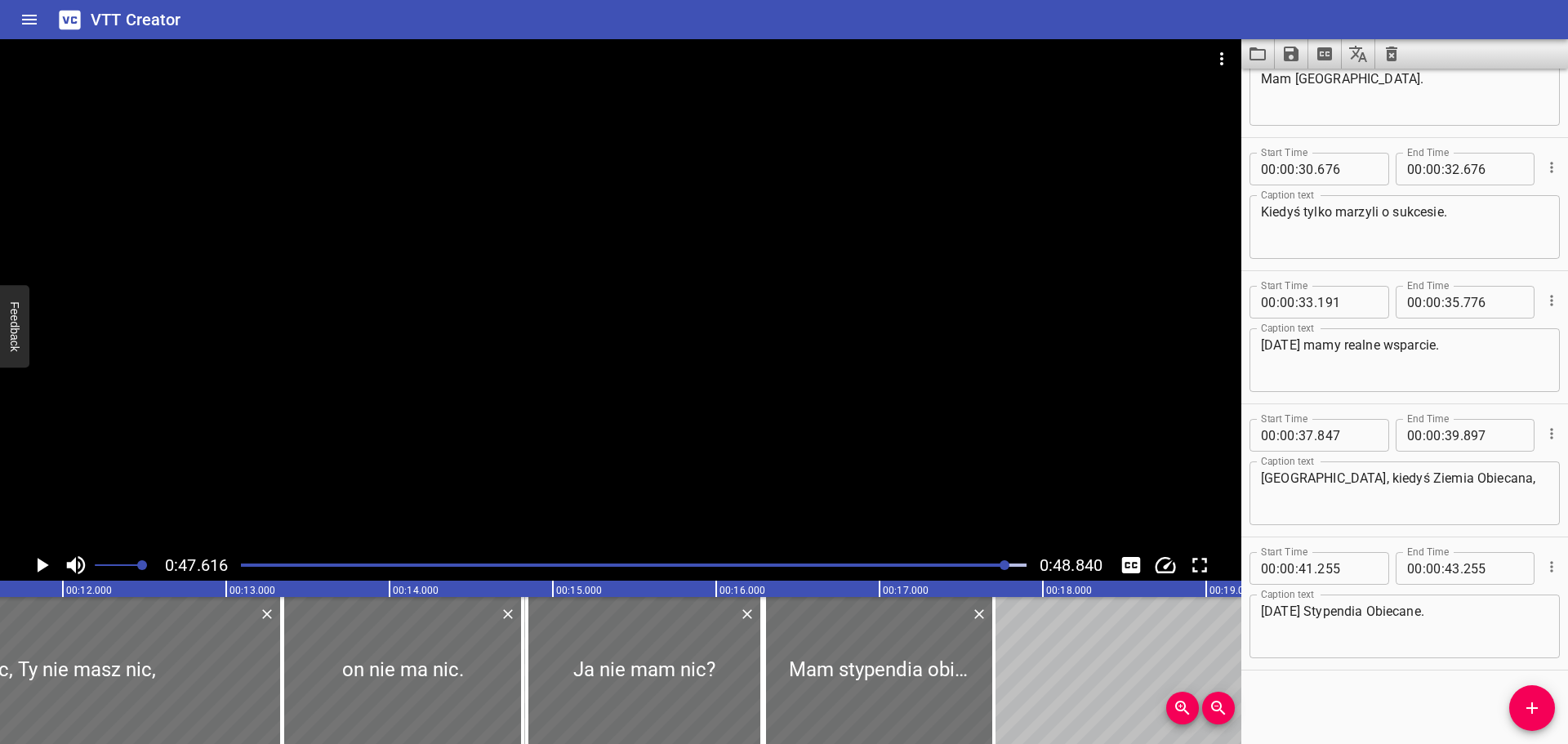
scroll to position [0, 776]
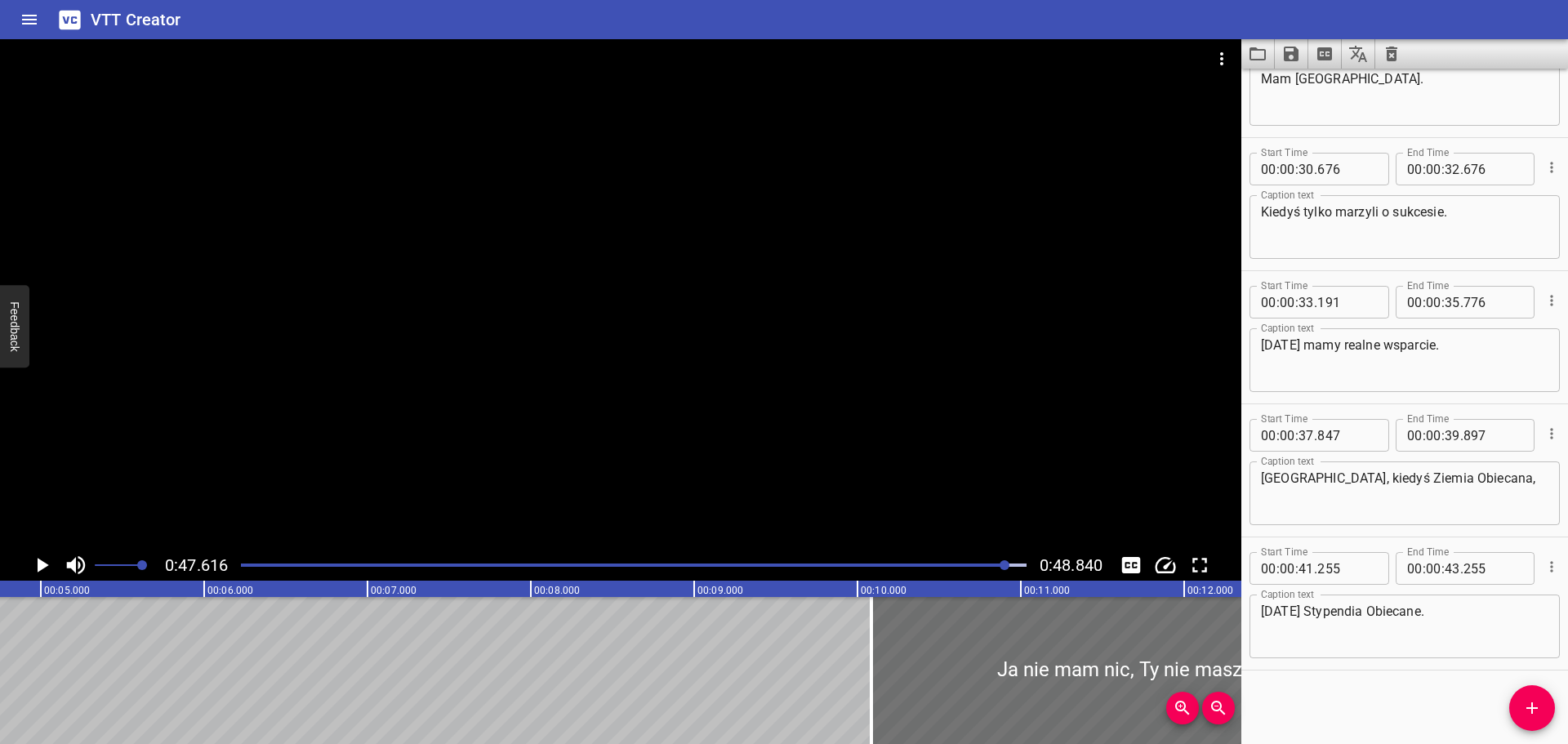
click at [239, 562] on div at bounding box center [634, 565] width 805 height 23
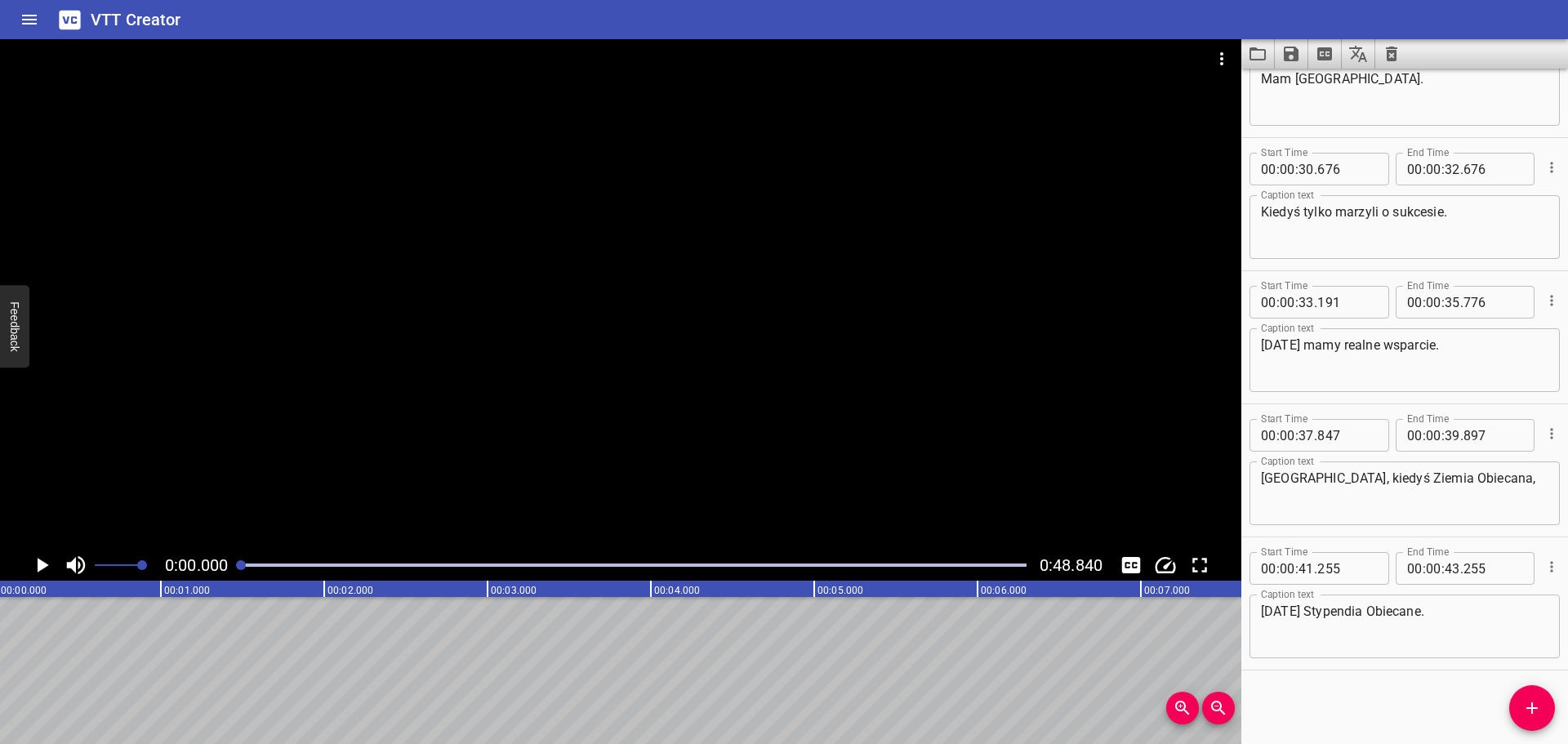
scroll to position [0, 0]
click at [40, 572] on icon "Play/Pause" at bounding box center [42, 565] width 25 height 25
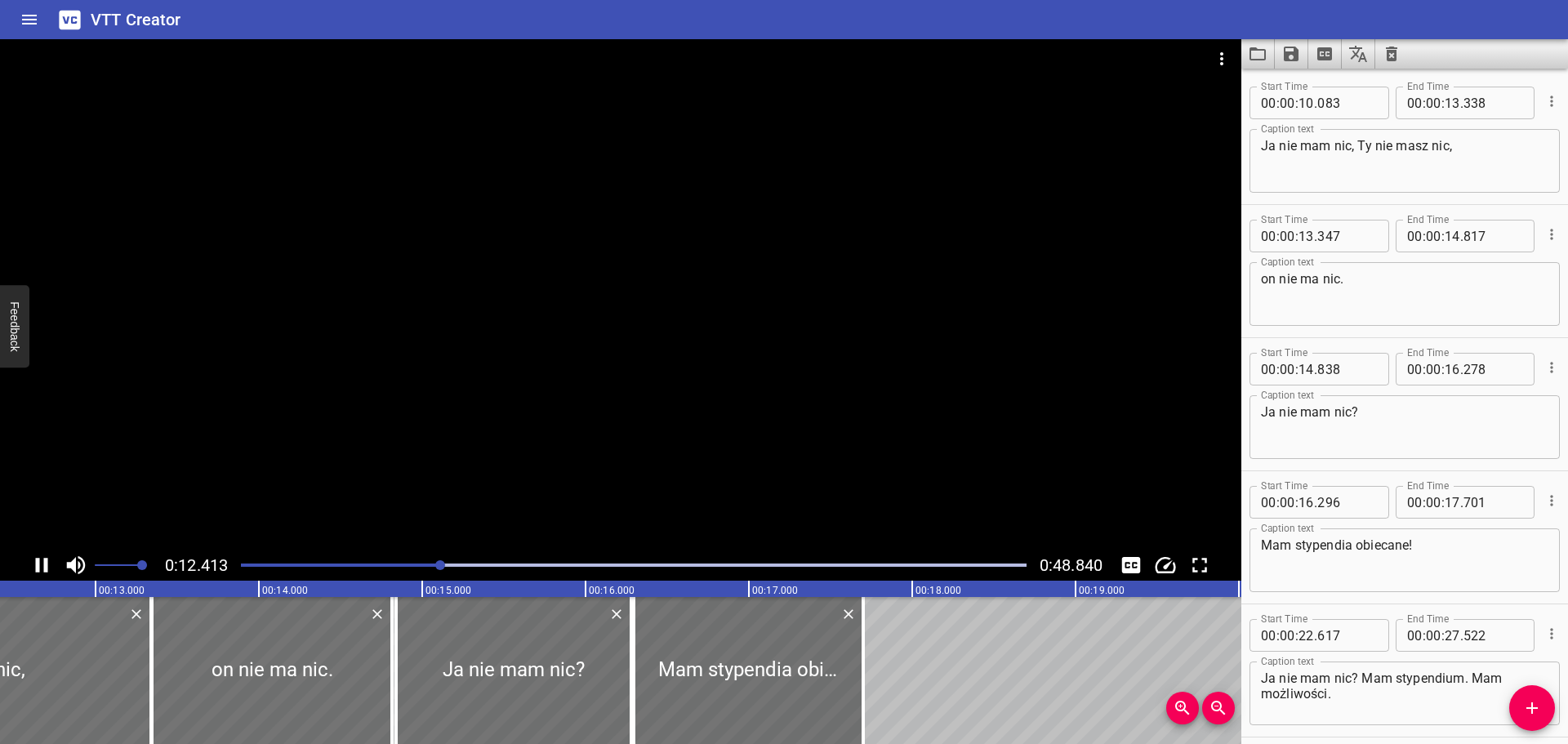
click at [40, 566] on icon "Play/Pause" at bounding box center [42, 565] width 25 height 25
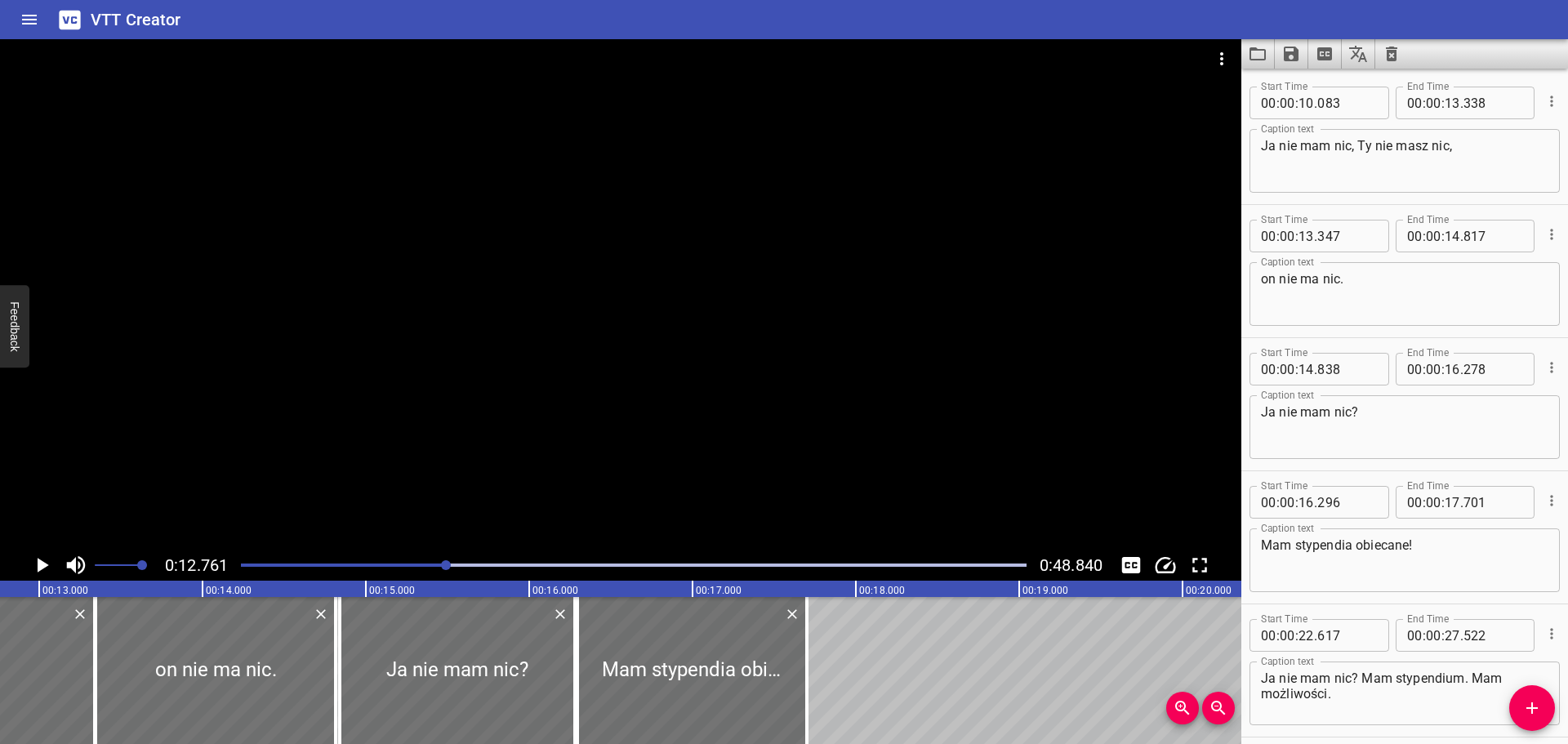
click at [426, 558] on div at bounding box center [634, 565] width 805 height 23
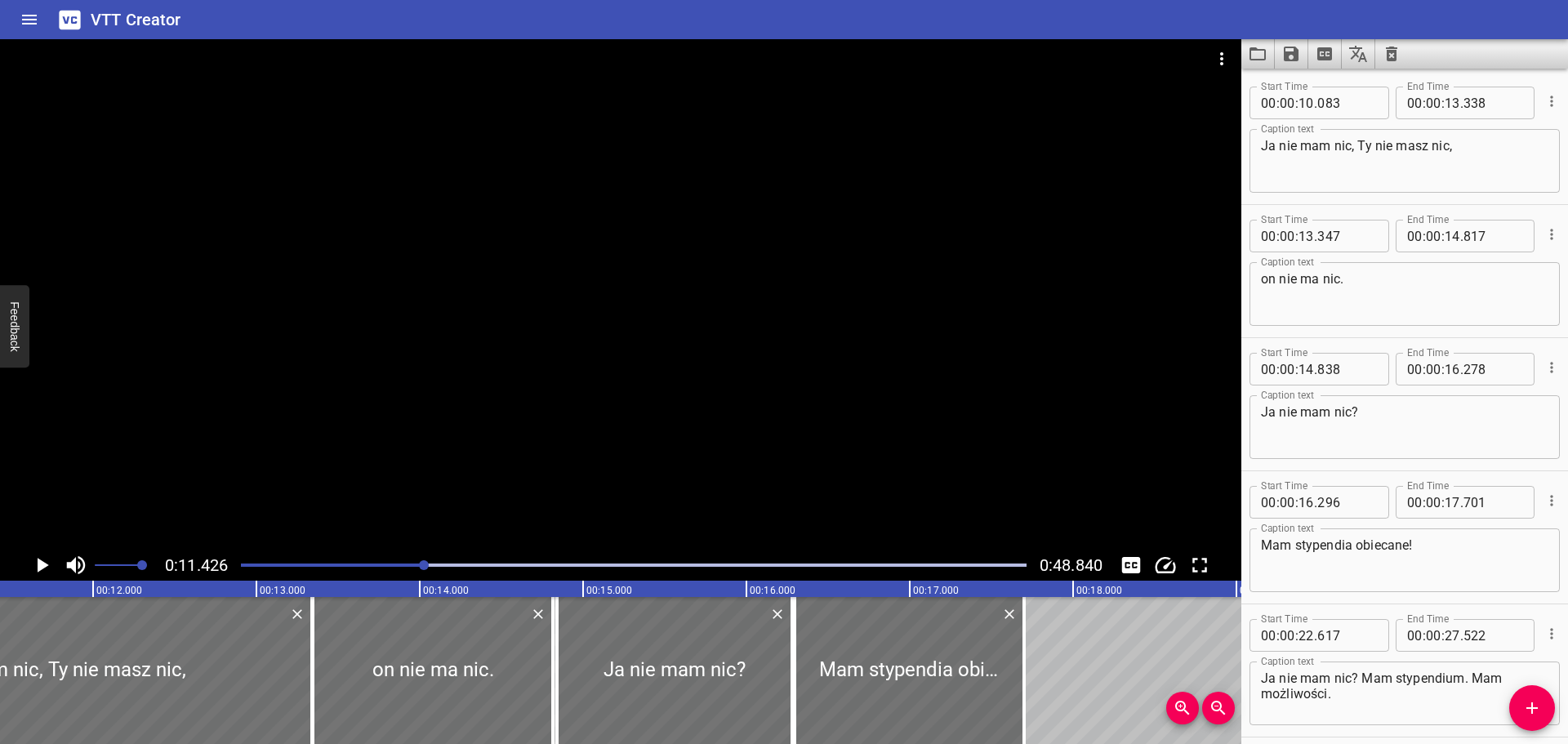
scroll to position [0, 1867]
click at [395, 563] on div "Play progress" at bounding box center [33, 565] width 786 height 3
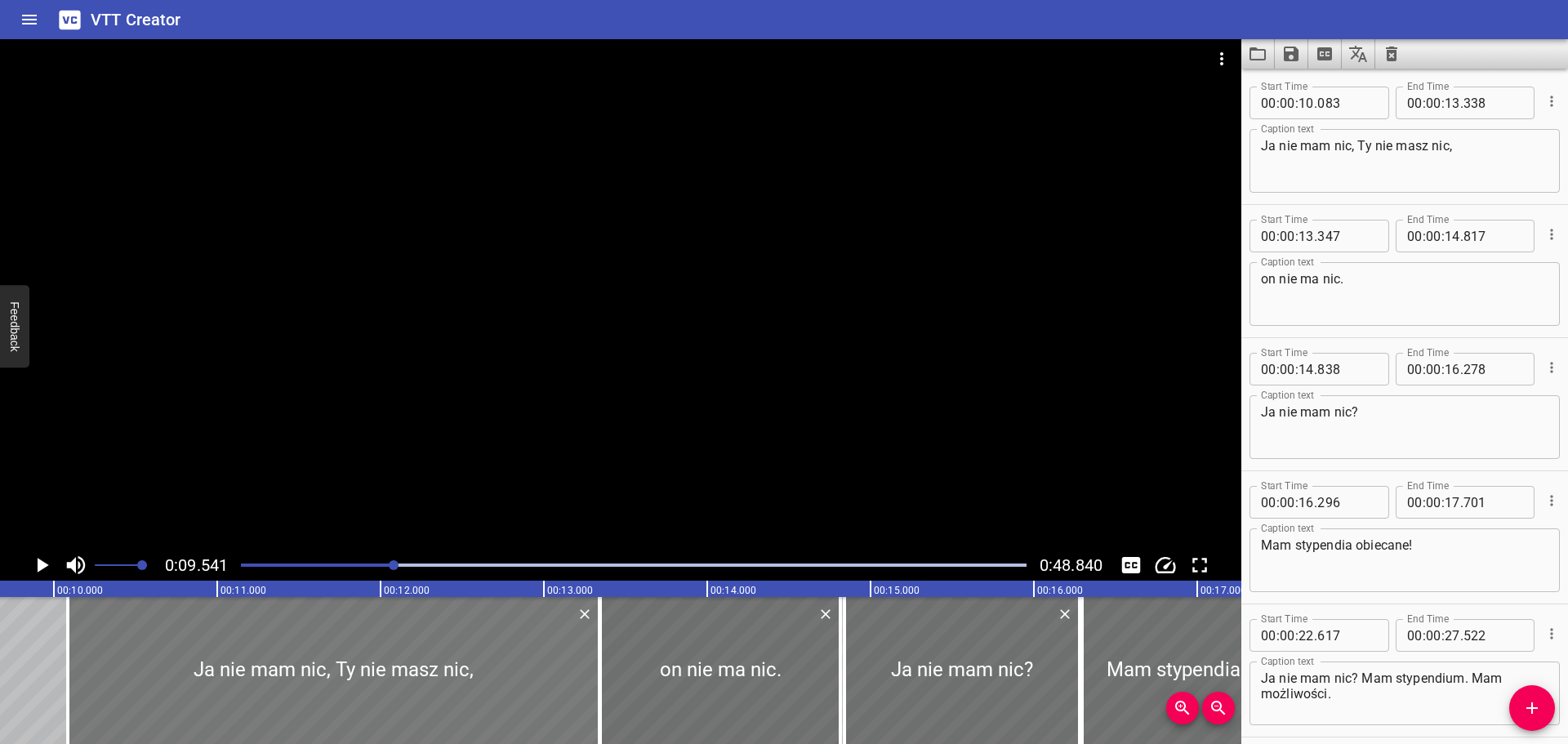
scroll to position [0, 1558]
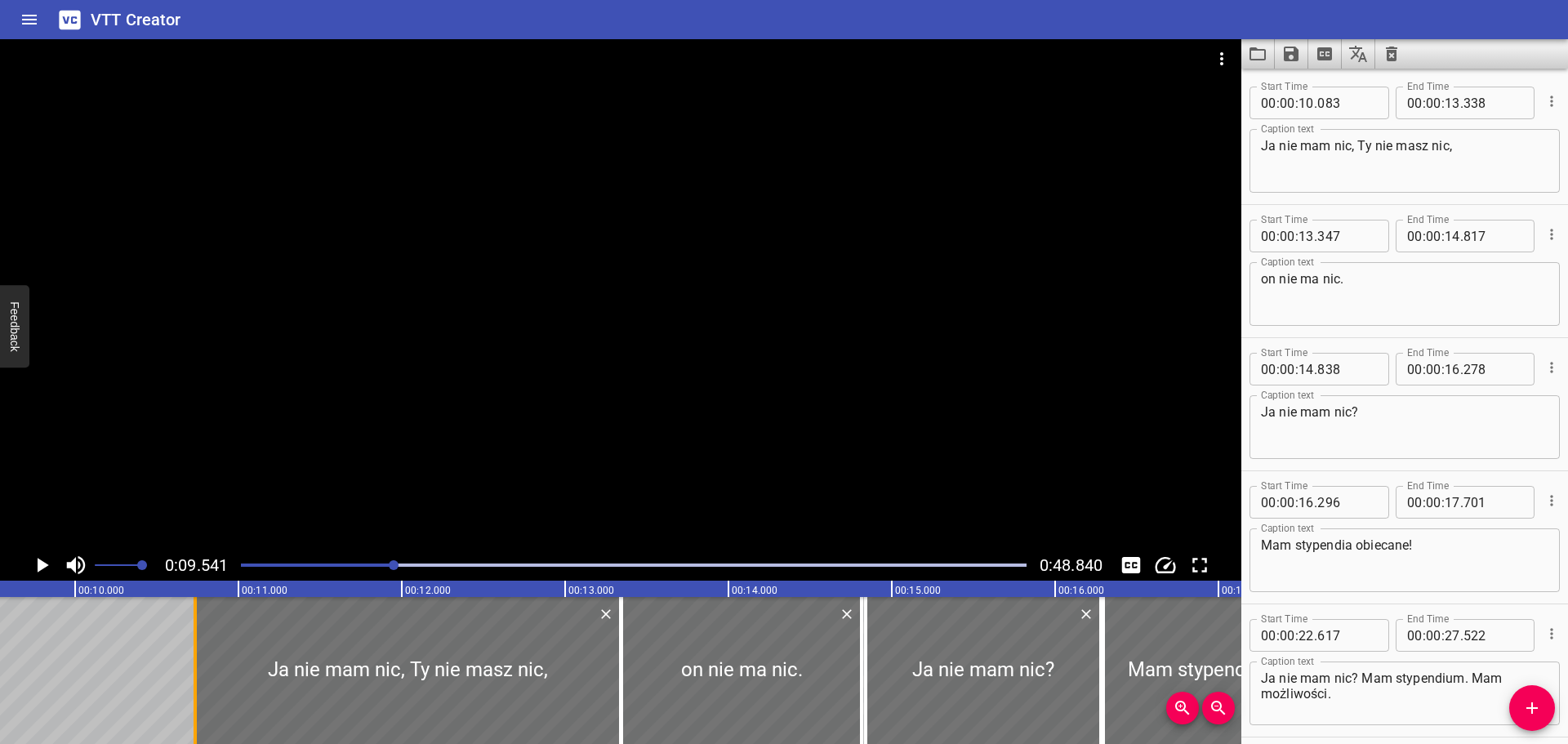
drag, startPoint x: 94, startPoint y: 663, endPoint x: 201, endPoint y: 643, distance: 108.9
click at [201, 643] on div at bounding box center [196, 670] width 17 height 147
type input "738"
click at [376, 566] on div "Play progress" at bounding box center [2, 565] width 786 height 3
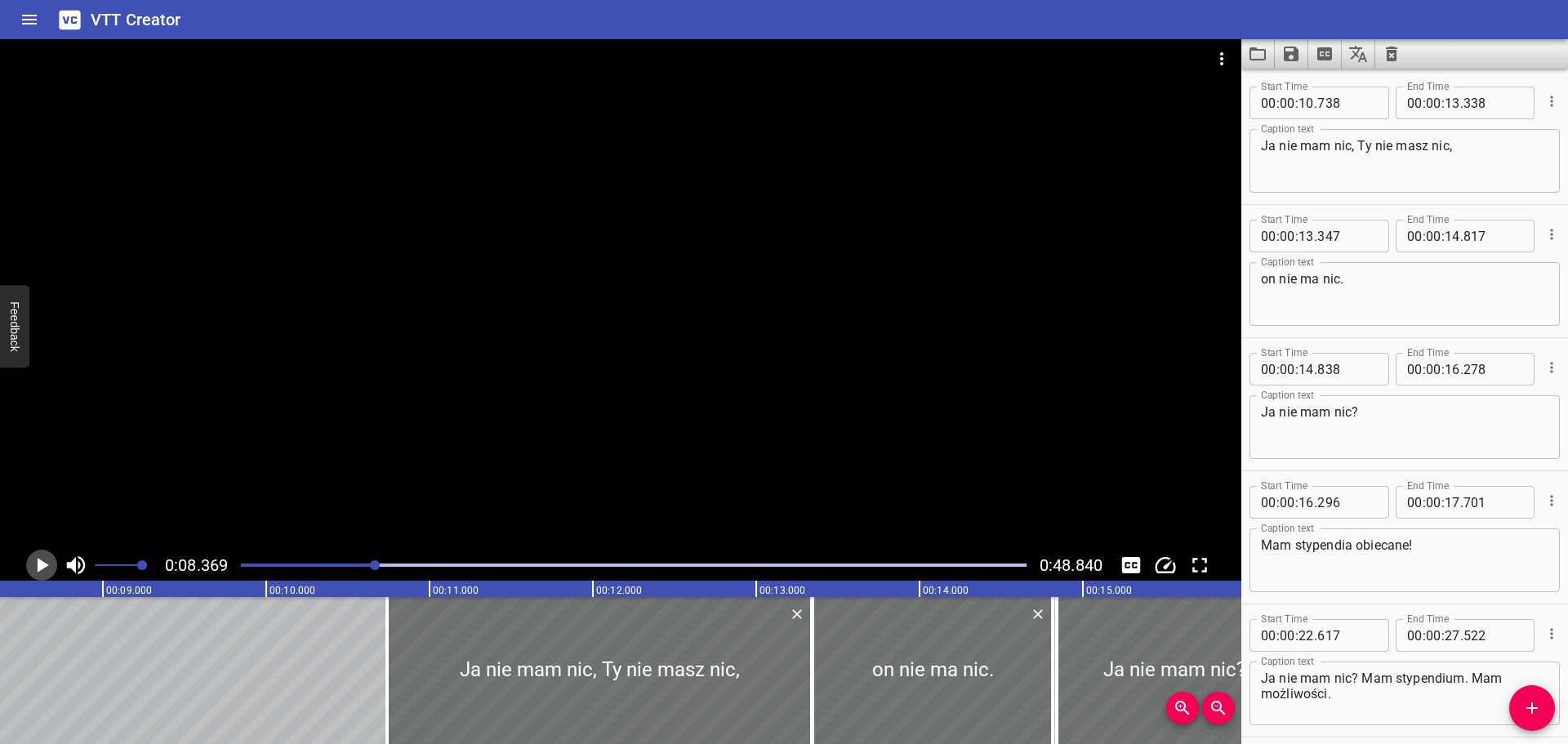
click at [31, 566] on icon "Play/Pause" at bounding box center [42, 565] width 25 height 25
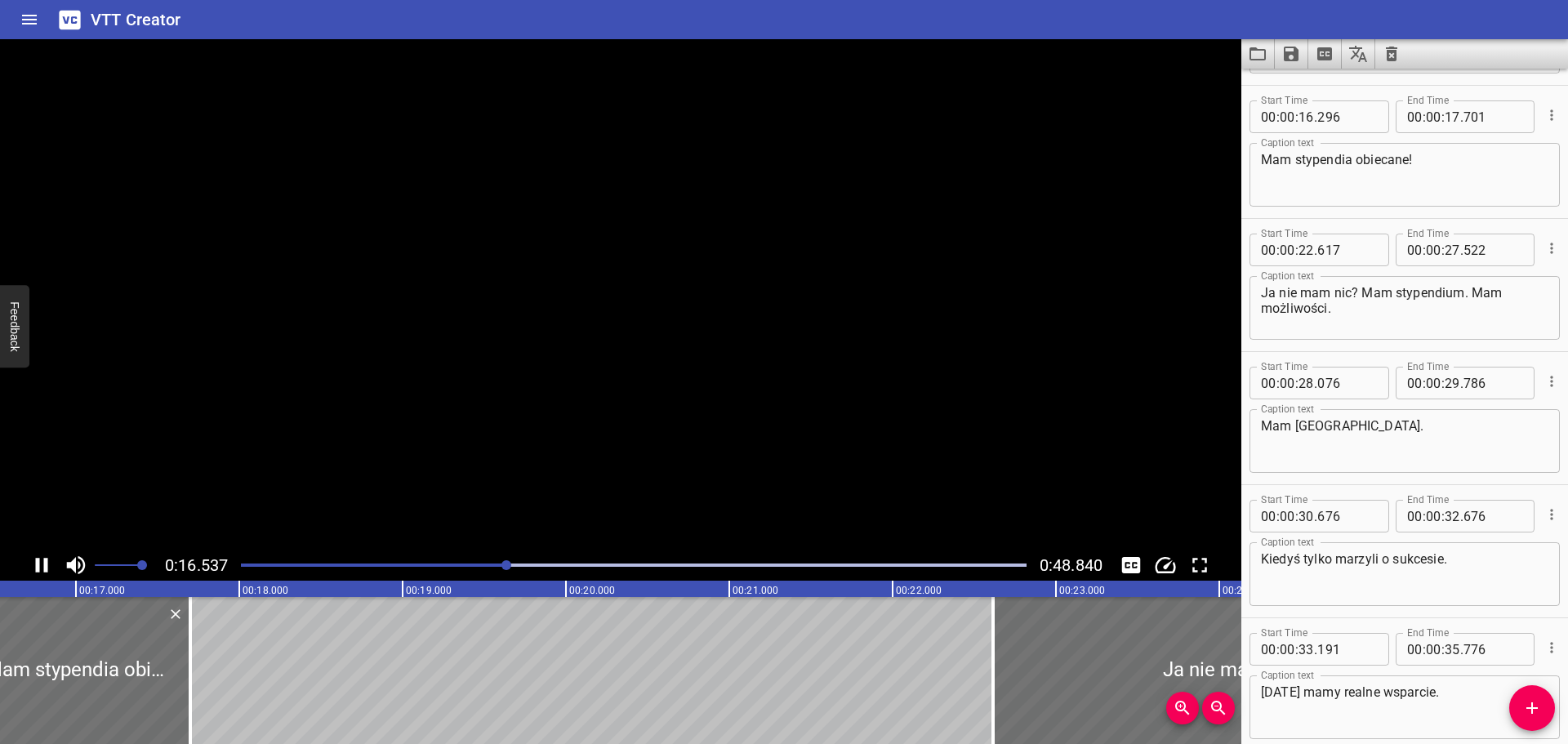
scroll to position [399, 0]
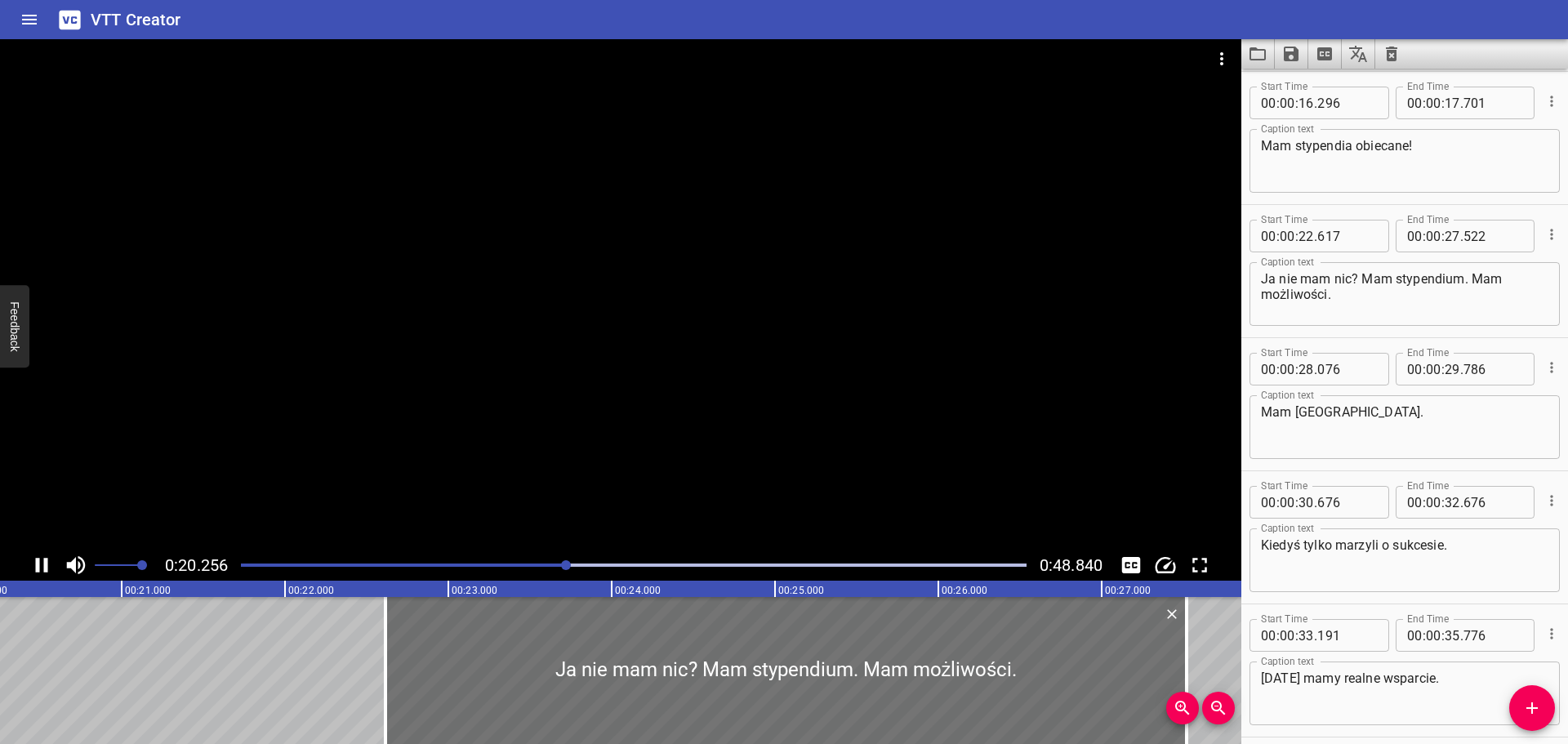
click at [465, 558] on div at bounding box center [634, 565] width 805 height 23
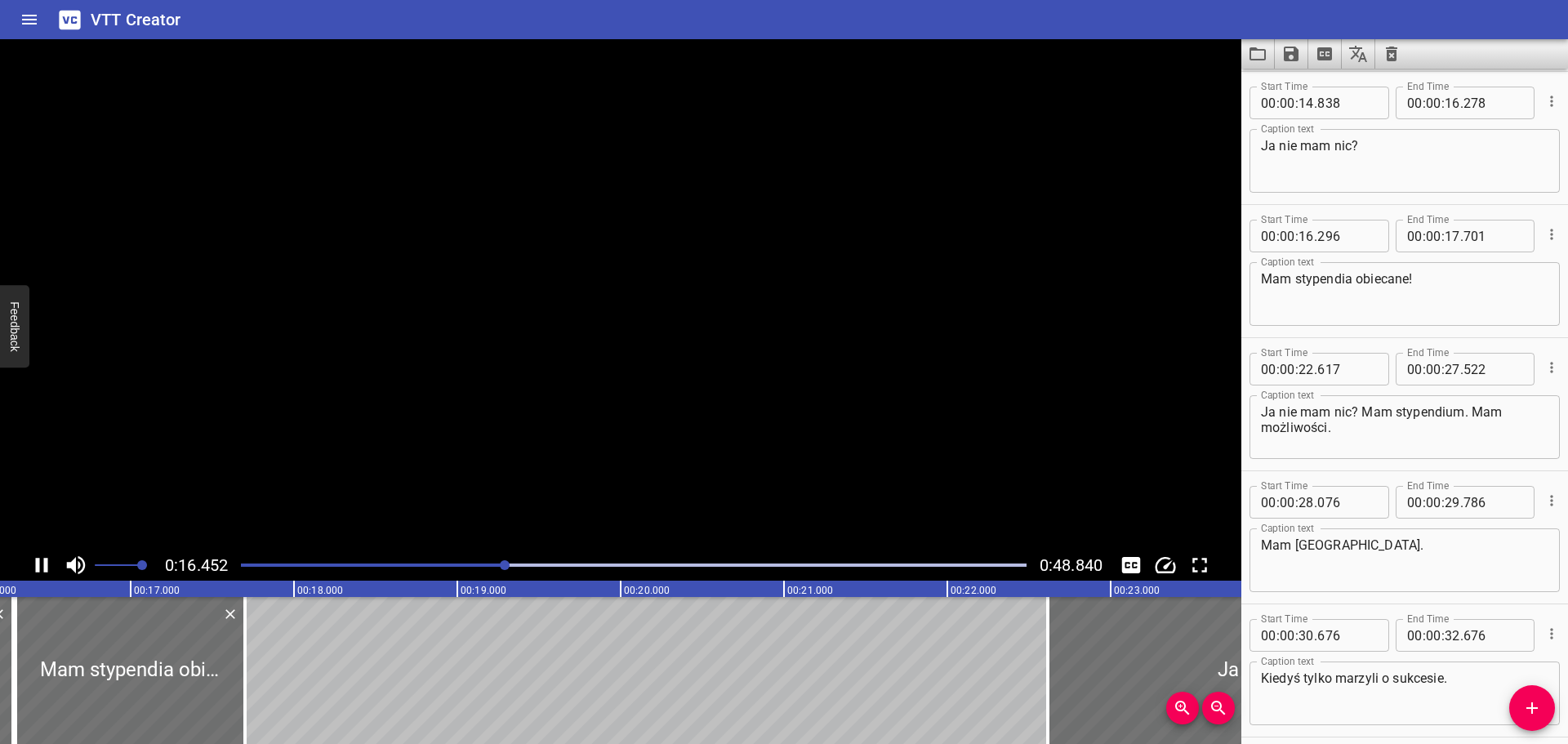
scroll to position [0, 0]
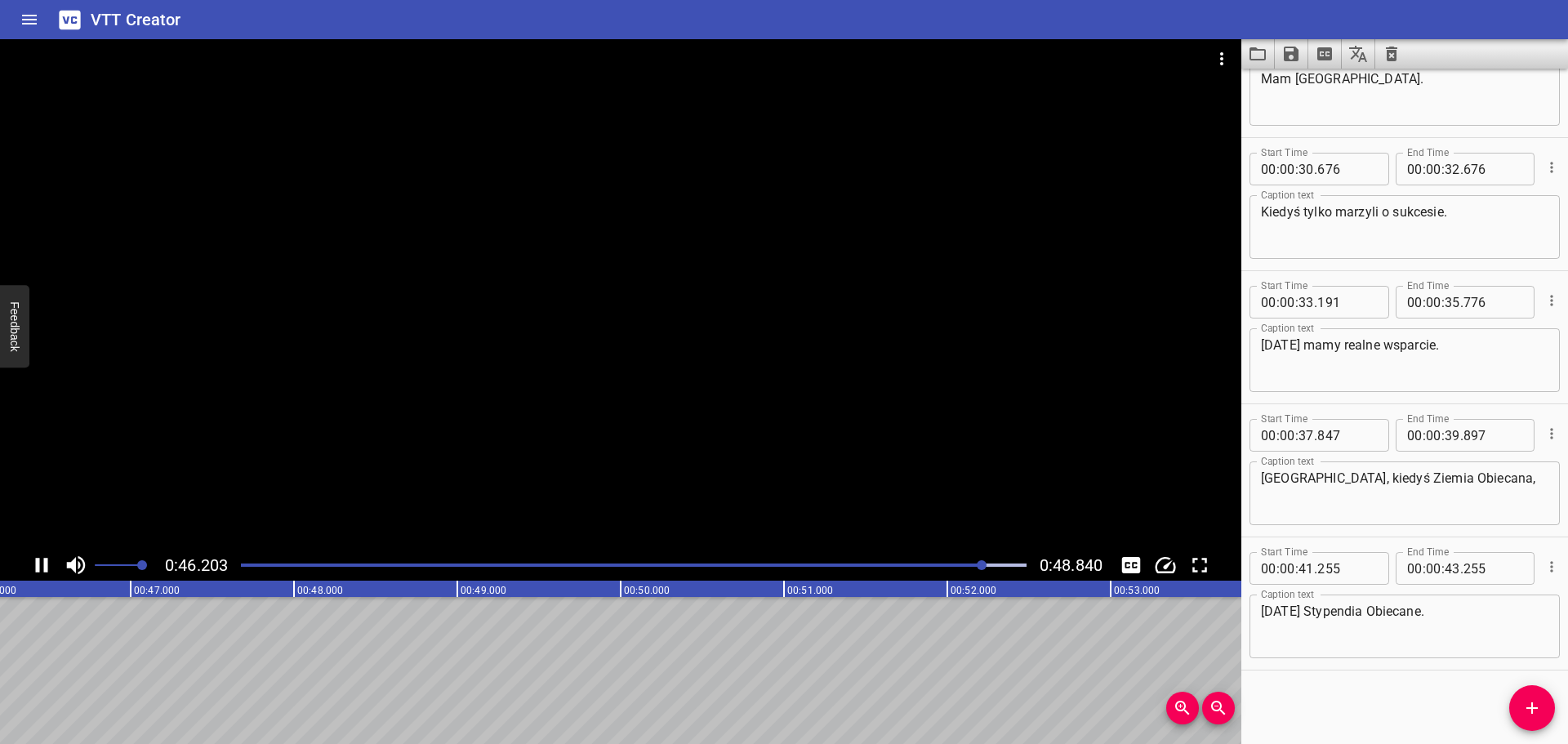
click at [1290, 65] on button "Save captions to file" at bounding box center [1292, 54] width 34 height 30
click at [1313, 87] on li "Save to VTT file" at bounding box center [1334, 90] width 120 height 30
click at [1292, 54] on icon "Save captions to file" at bounding box center [1292, 54] width 15 height 15
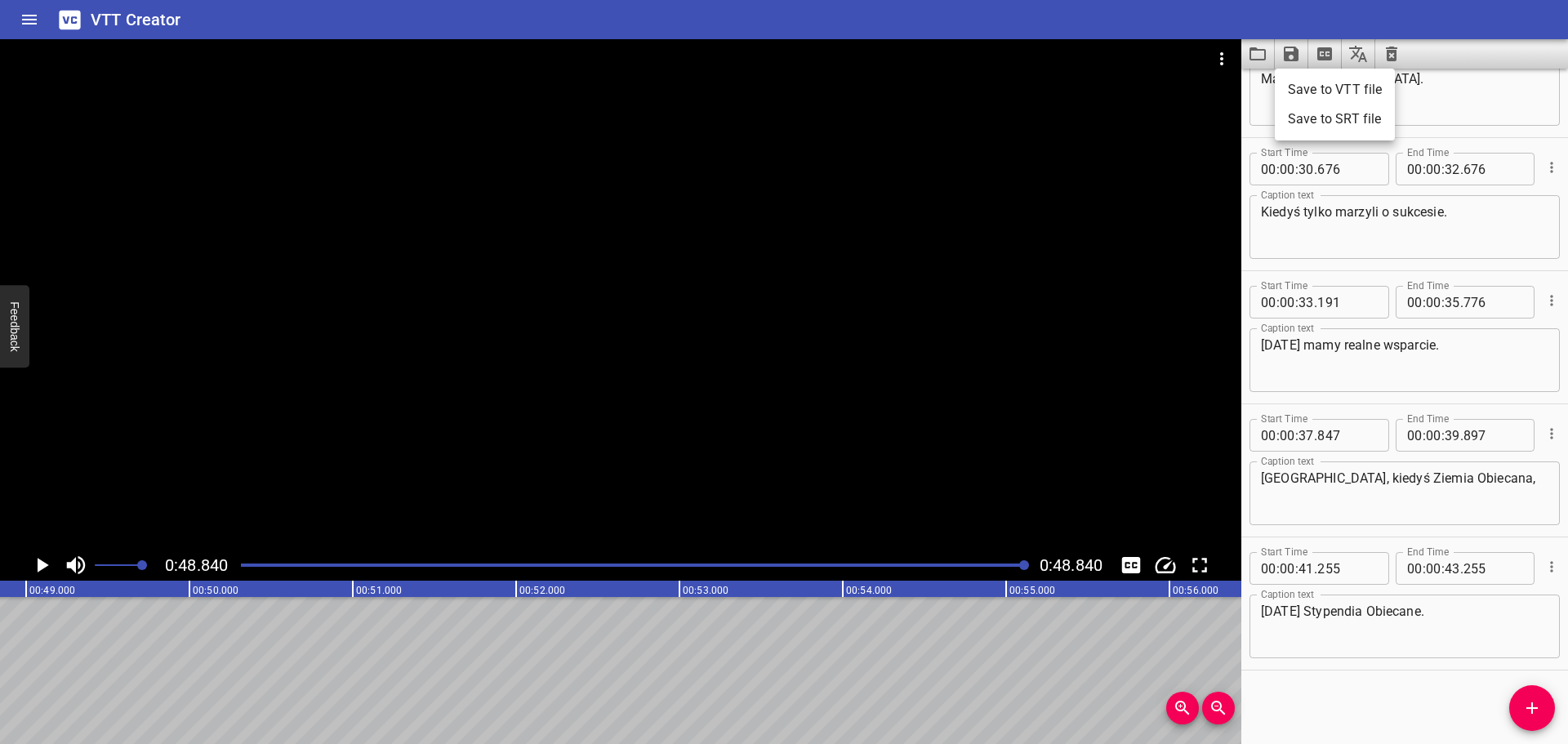
click at [1305, 117] on li "Save to SRT file" at bounding box center [1334, 120] width 120 height 30
